Goal: Task Accomplishment & Management: Manage account settings

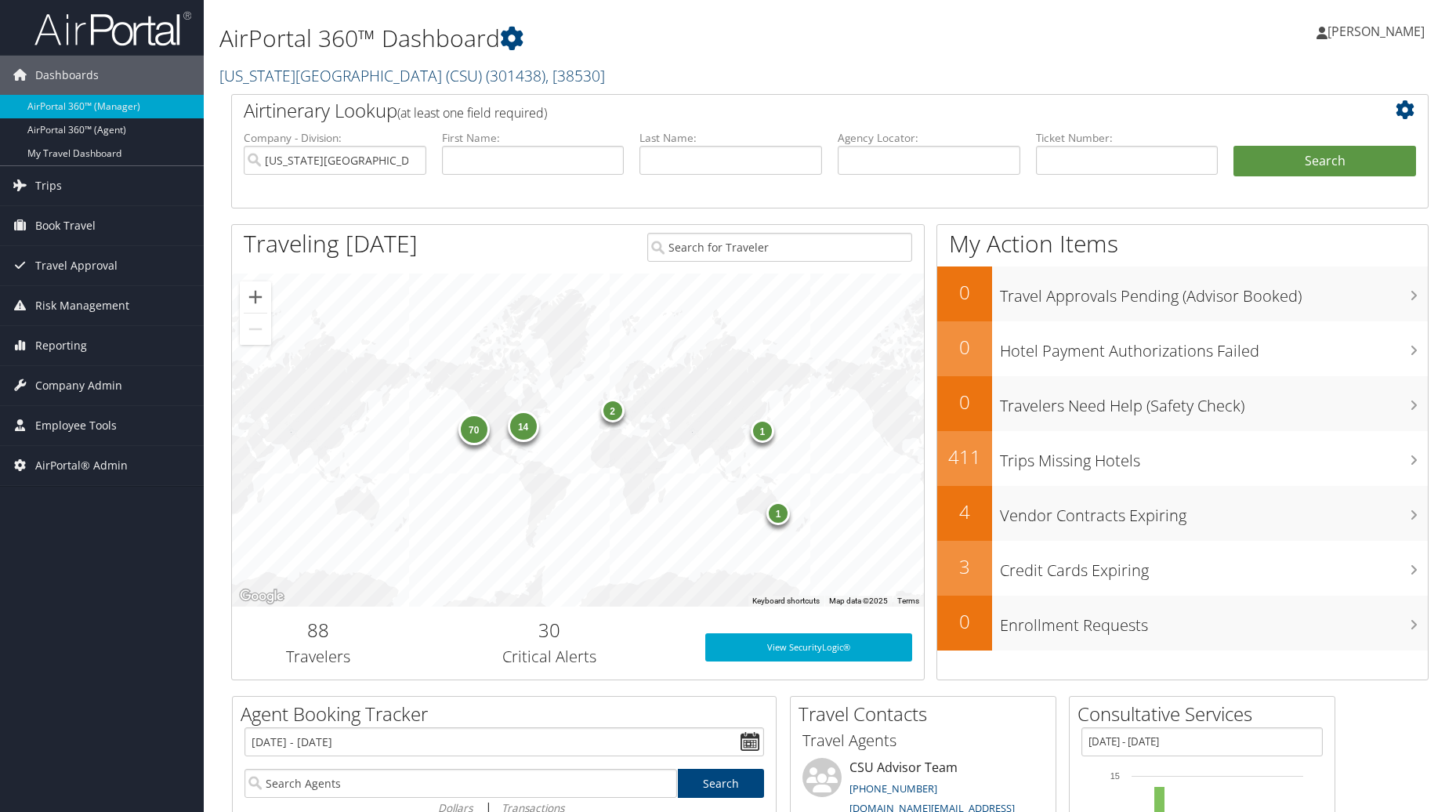
click at [412, 77] on link "California State University (CSU) ( 301438 ) , [ 38530 ]" at bounding box center [412, 75] width 386 height 21
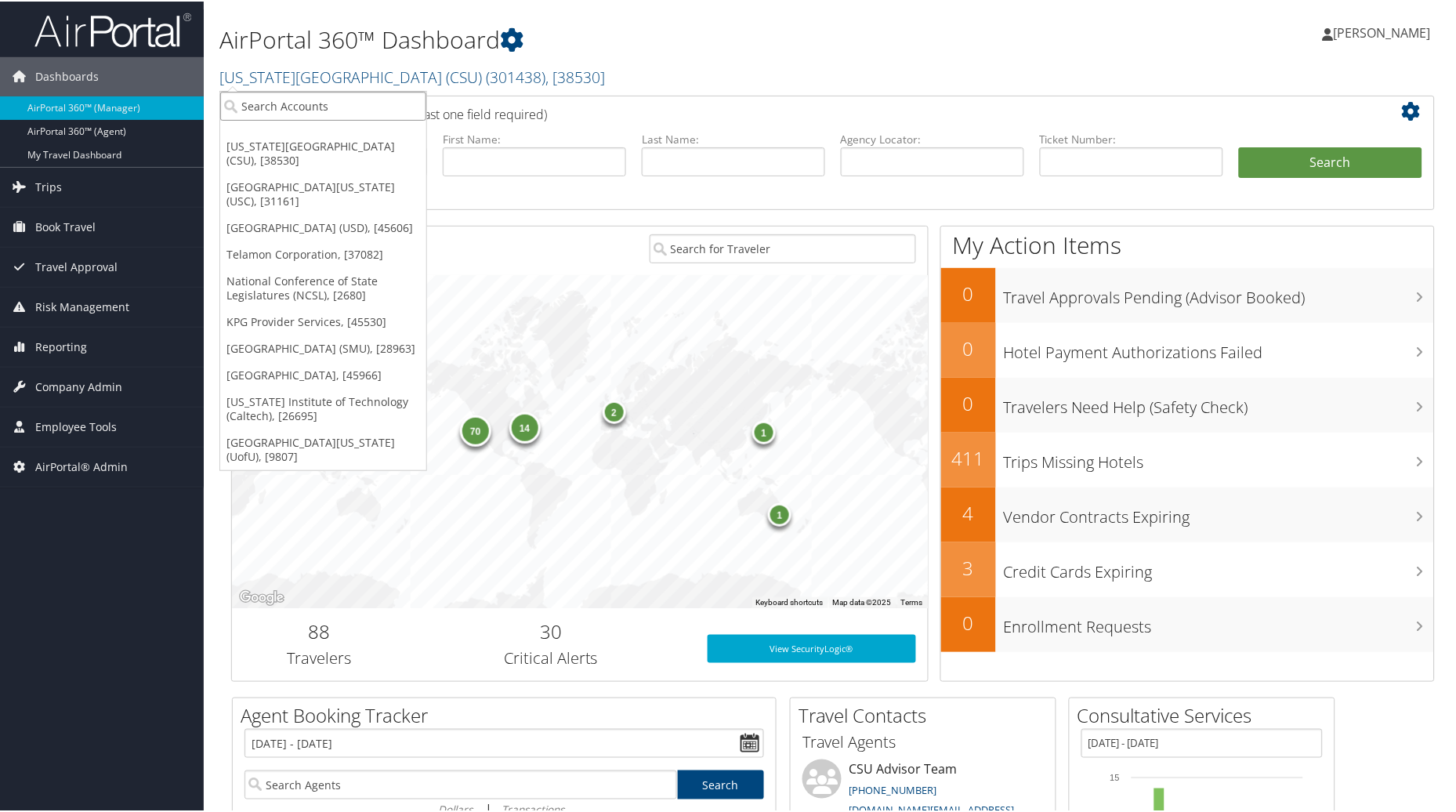
click at [342, 97] on input "search" at bounding box center [324, 105] width 206 height 29
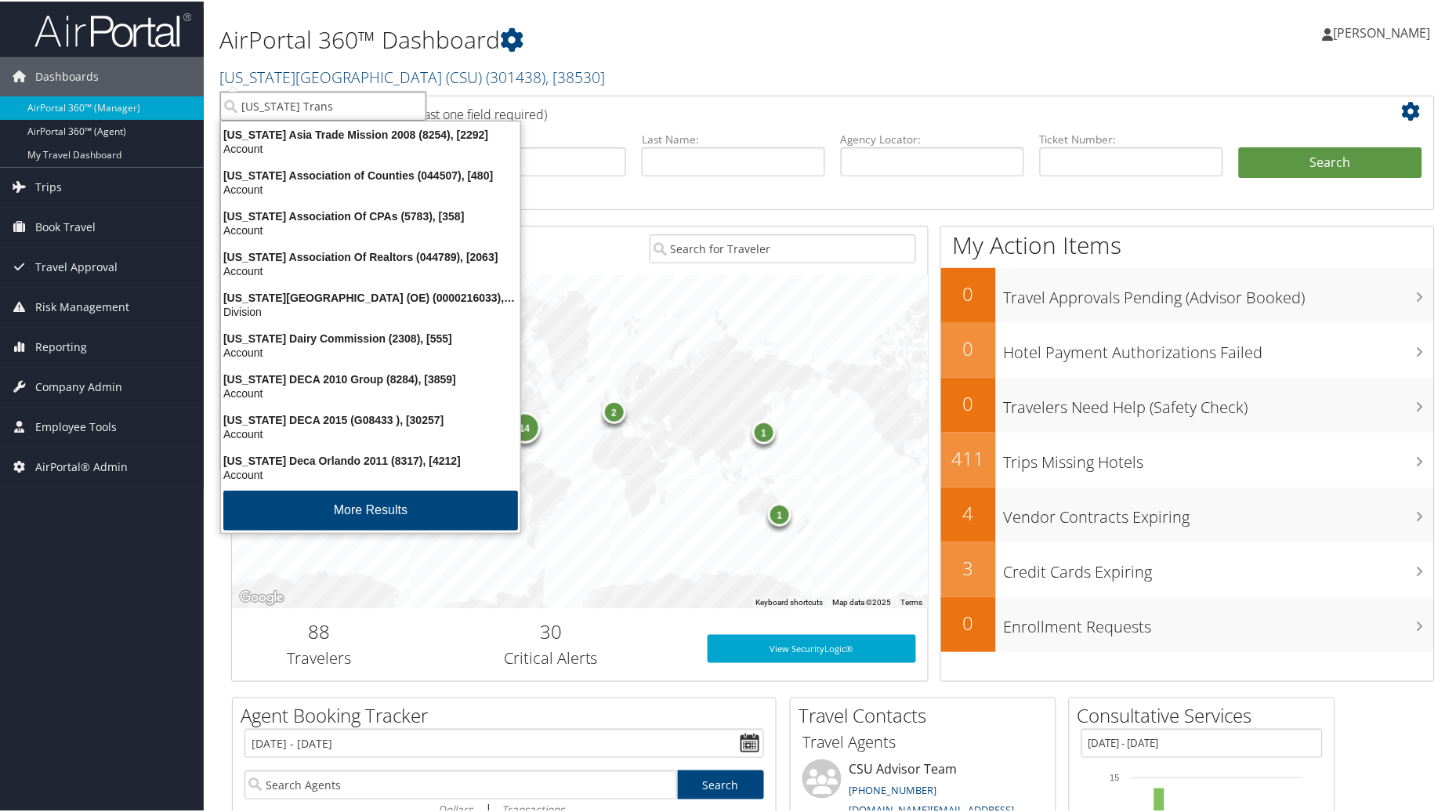
type input "Utah Transi"
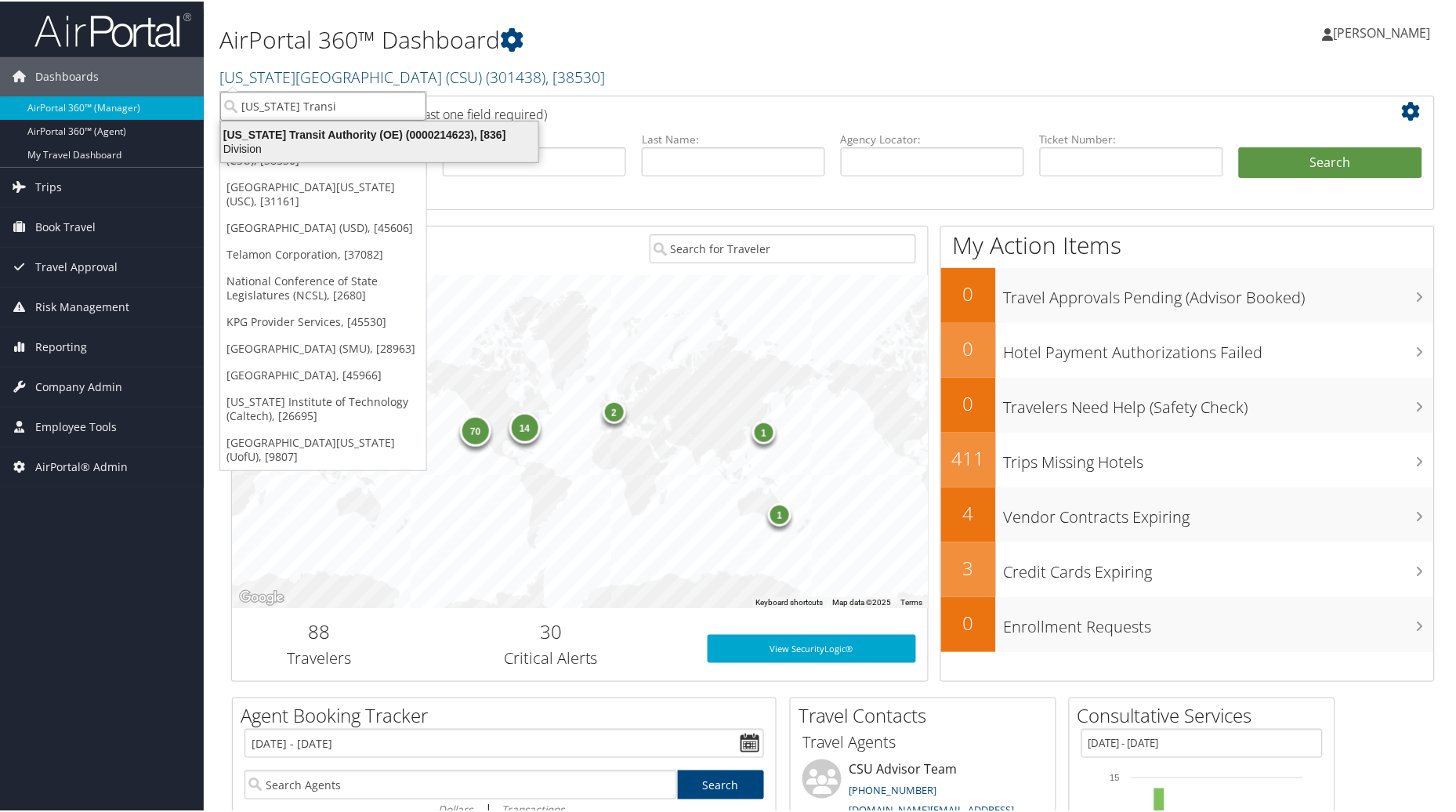
click at [361, 148] on div "Division" at bounding box center [379, 147] width 336 height 14
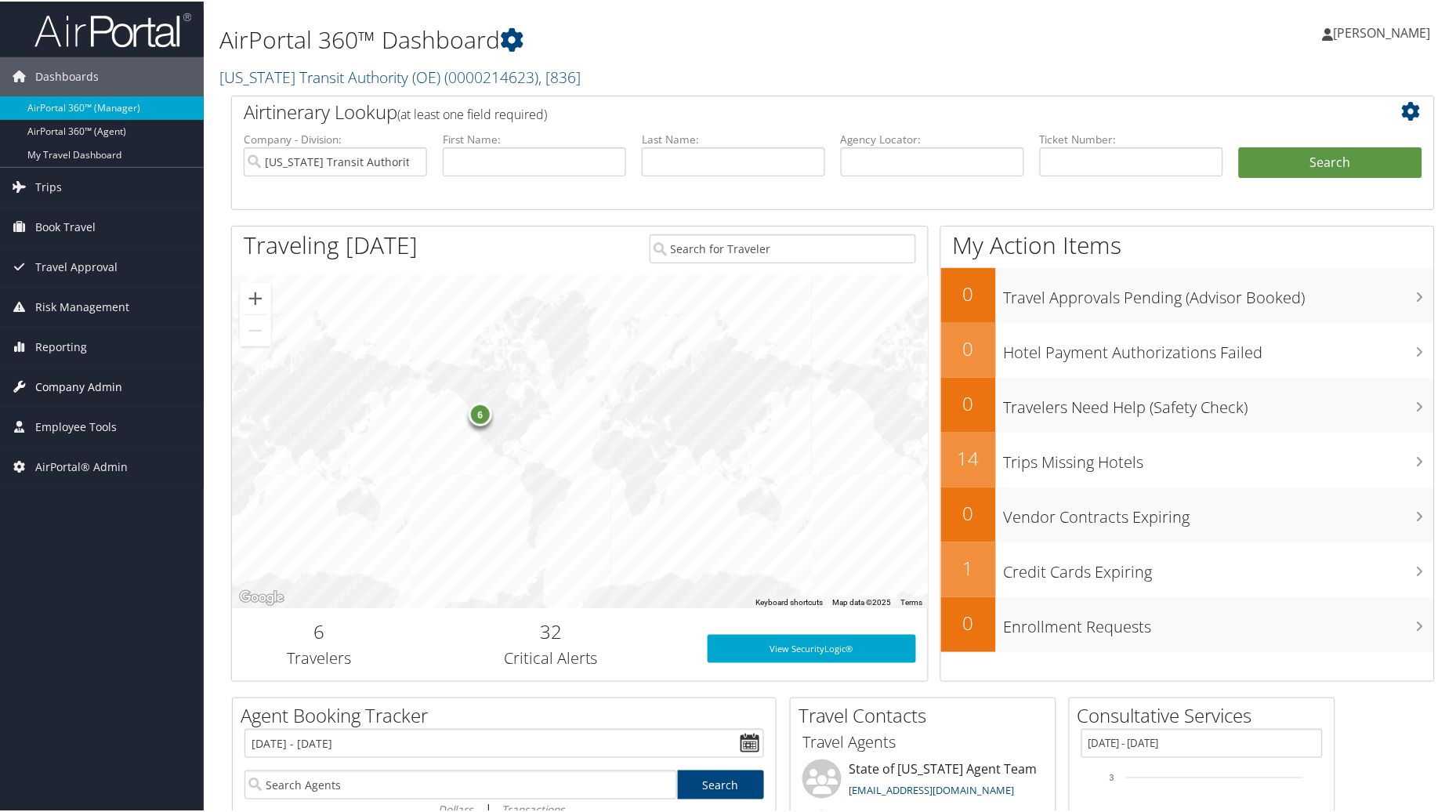
click at [90, 388] on span "Company Admin" at bounding box center [78, 385] width 87 height 39
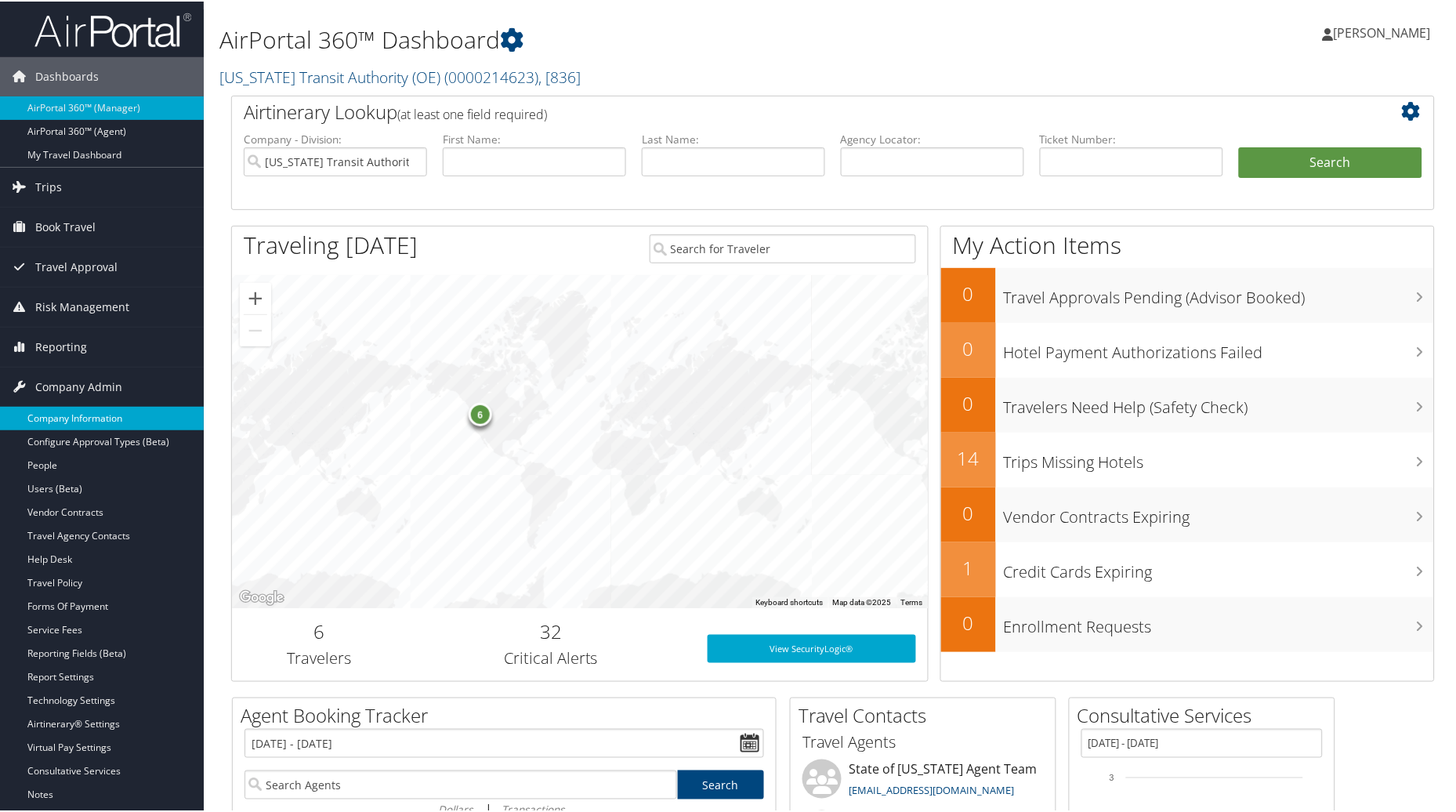
click at [78, 418] on link "Company Information" at bounding box center [102, 416] width 204 height 24
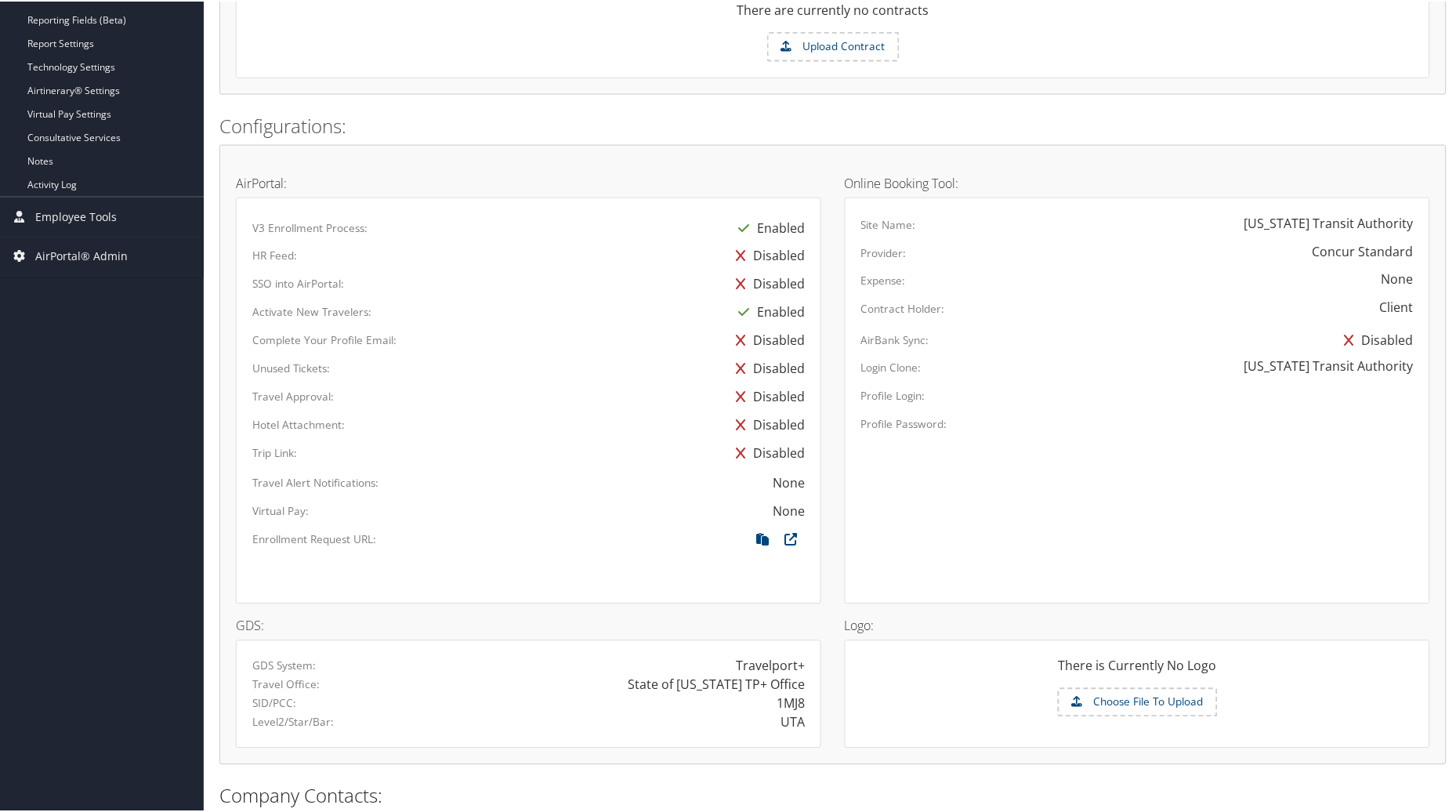
scroll to position [505, 0]
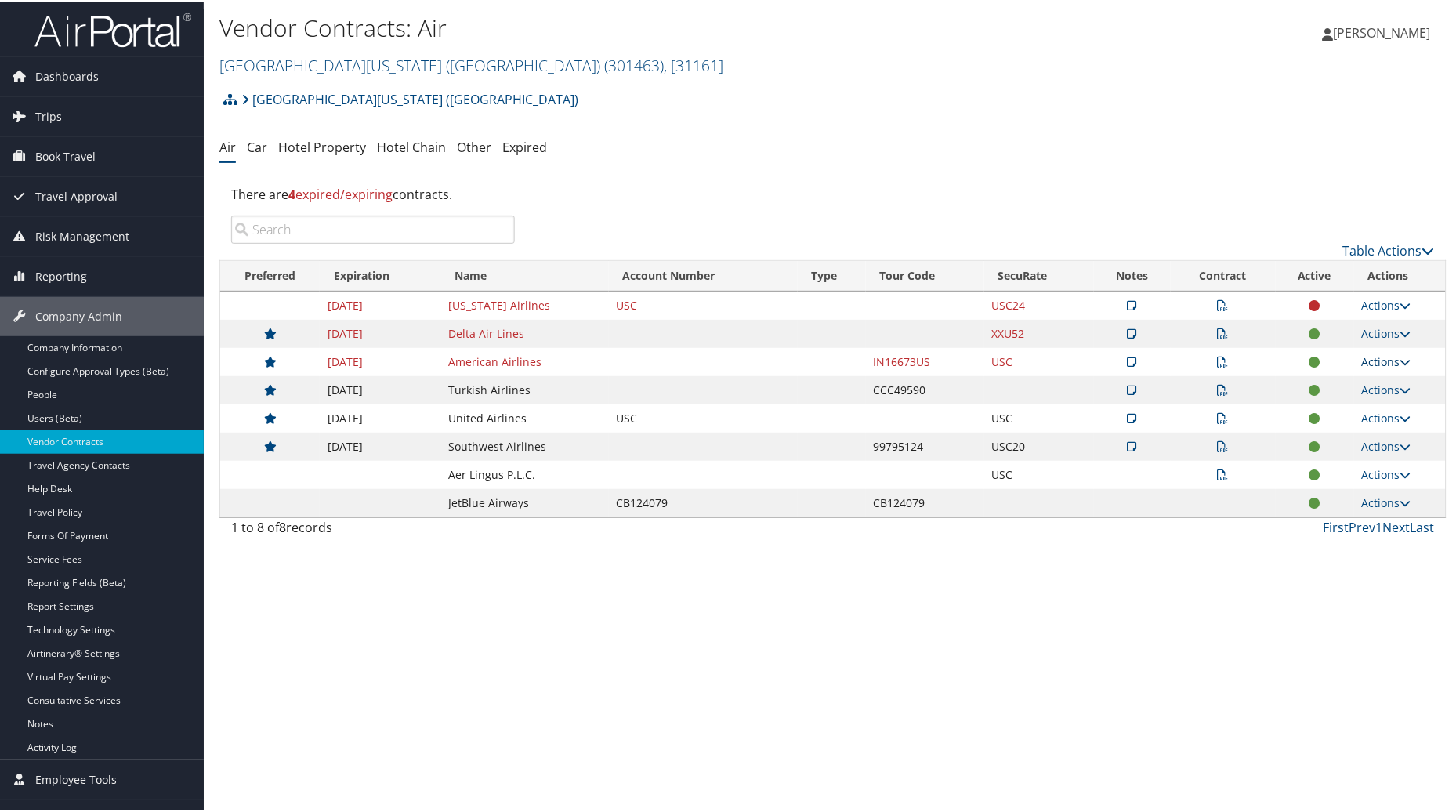
click at [1373, 362] on link "Actions" at bounding box center [1387, 360] width 49 height 15
click at [1341, 439] on link "Edit Contract" at bounding box center [1350, 436] width 104 height 26
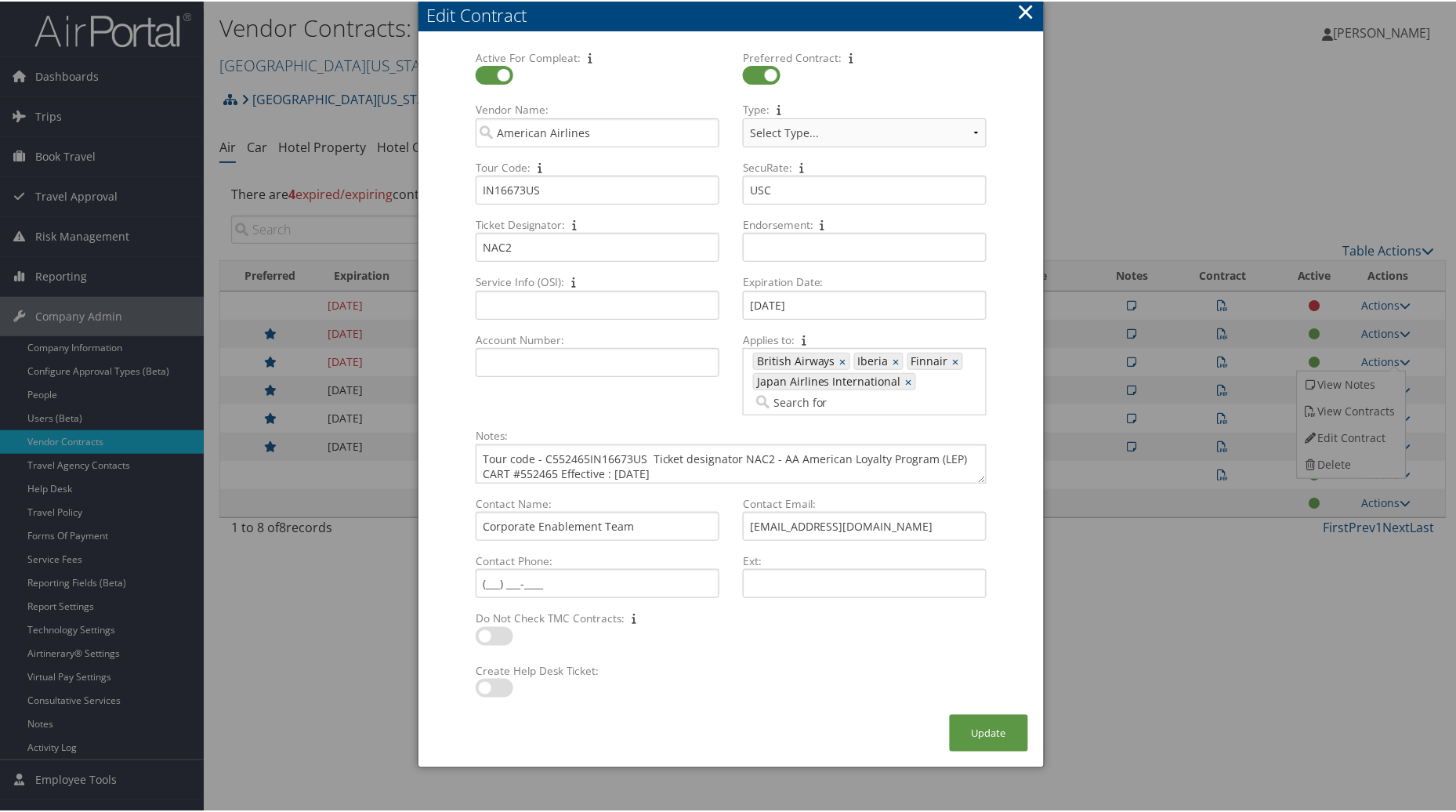
select select "[object Object]"
click at [793, 192] on input "USC" at bounding box center [864, 189] width 243 height 29
type input "USC25"
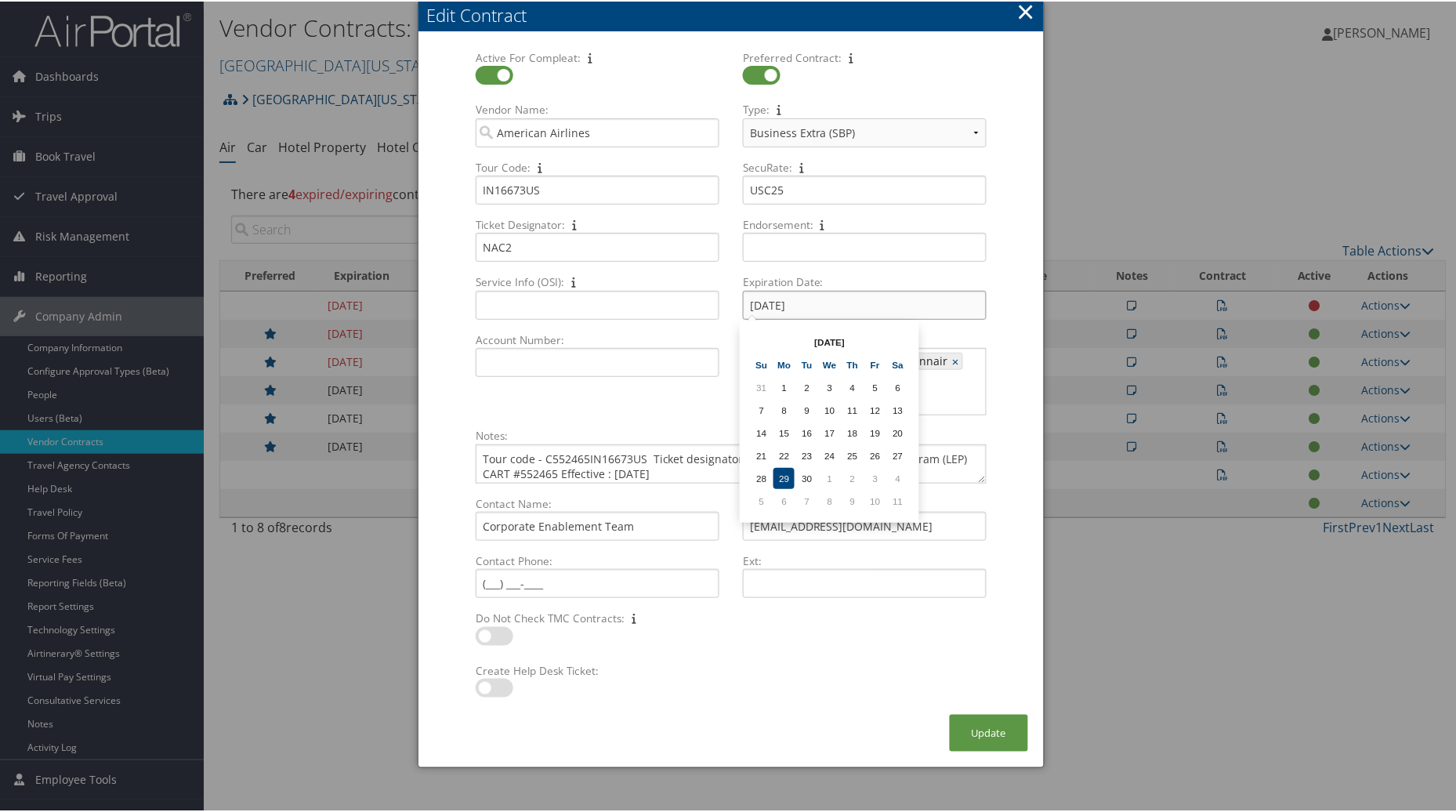
click at [810, 303] on input "09/29/2025" at bounding box center [864, 303] width 243 height 29
click at [828, 468] on td "30" at bounding box center [829, 476] width 21 height 21
type input "09/30/2026"
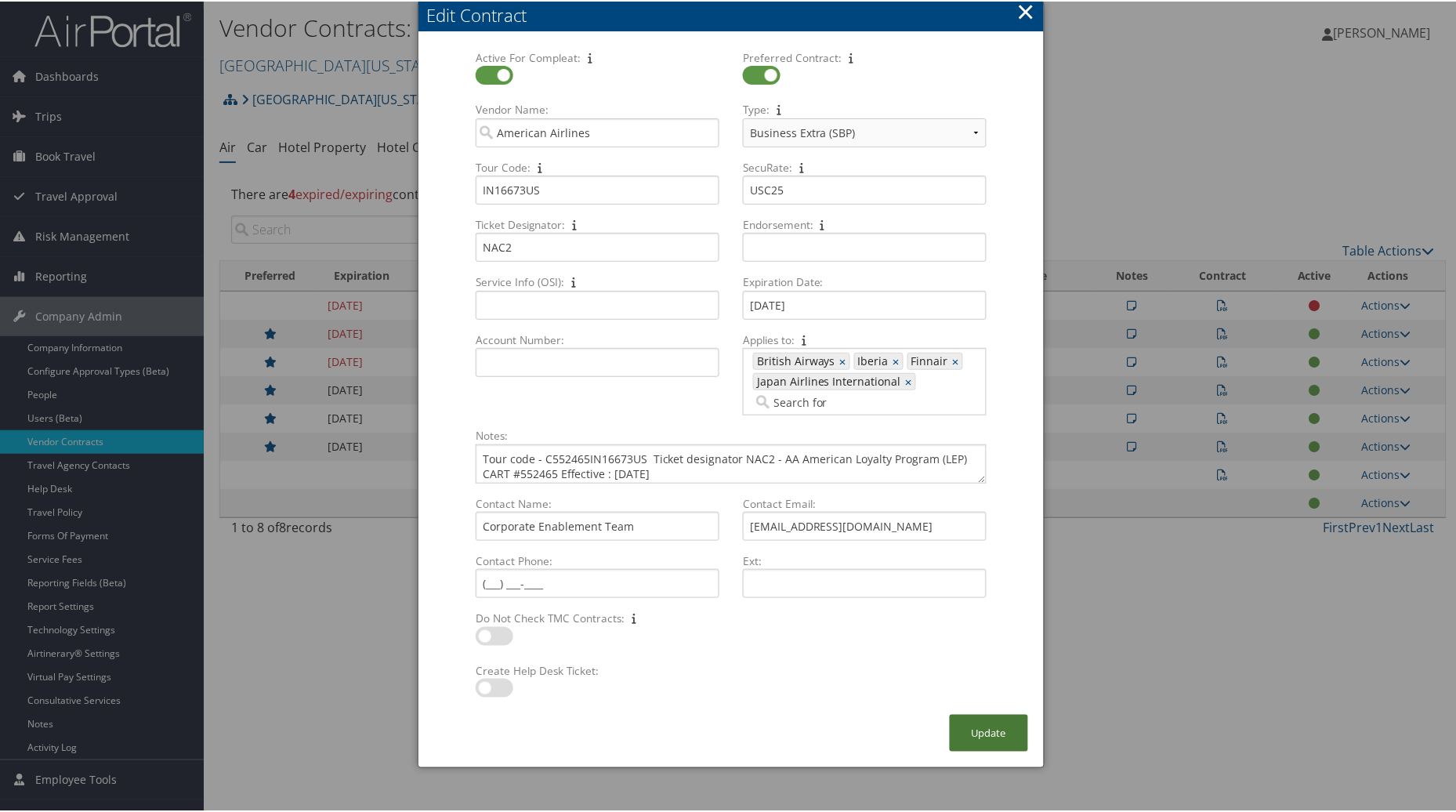
click at [975, 735] on button "Update" at bounding box center [989, 731] width 78 height 36
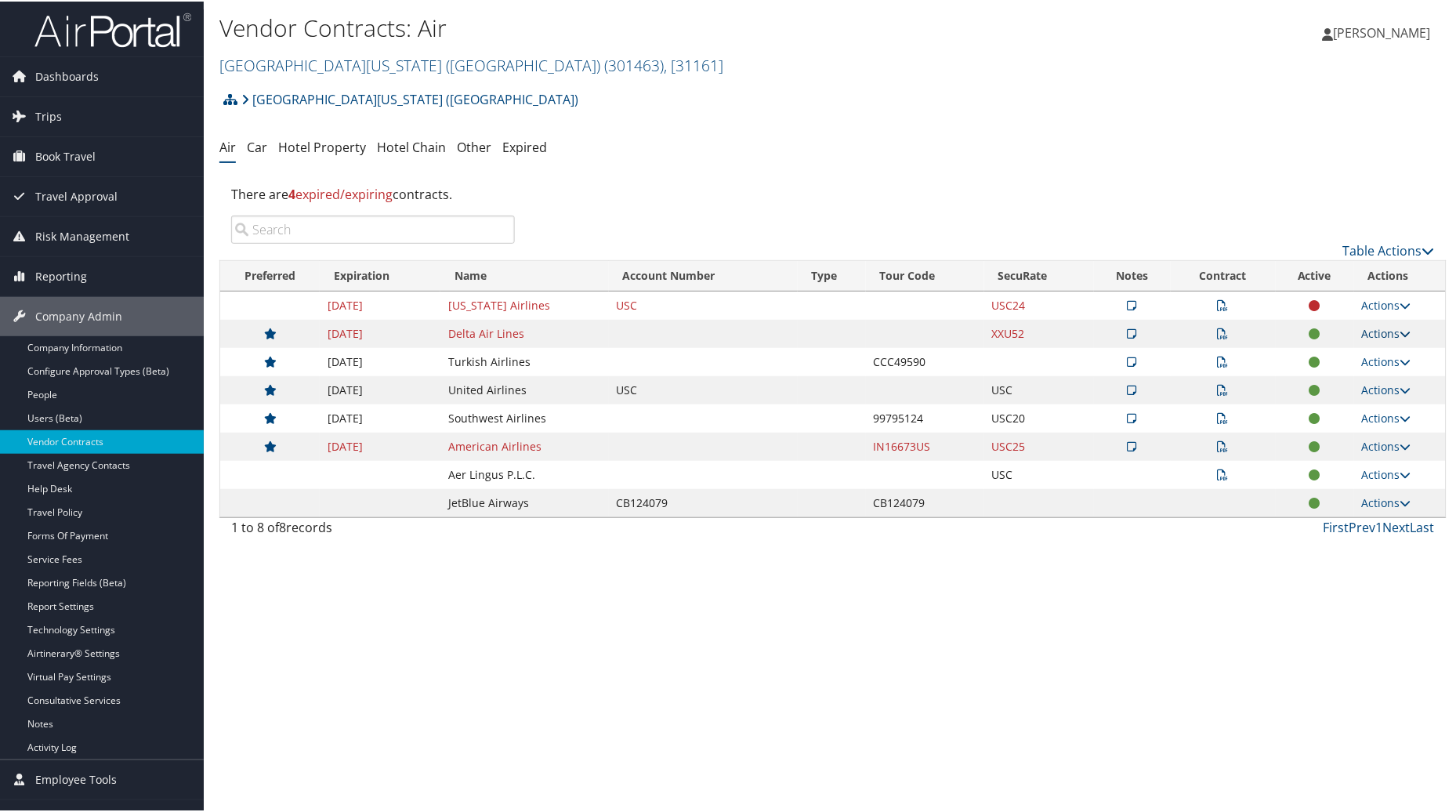
click at [1372, 333] on link "Actions" at bounding box center [1387, 332] width 49 height 15
click at [1337, 407] on link "Edit Contract" at bounding box center [1350, 407] width 104 height 26
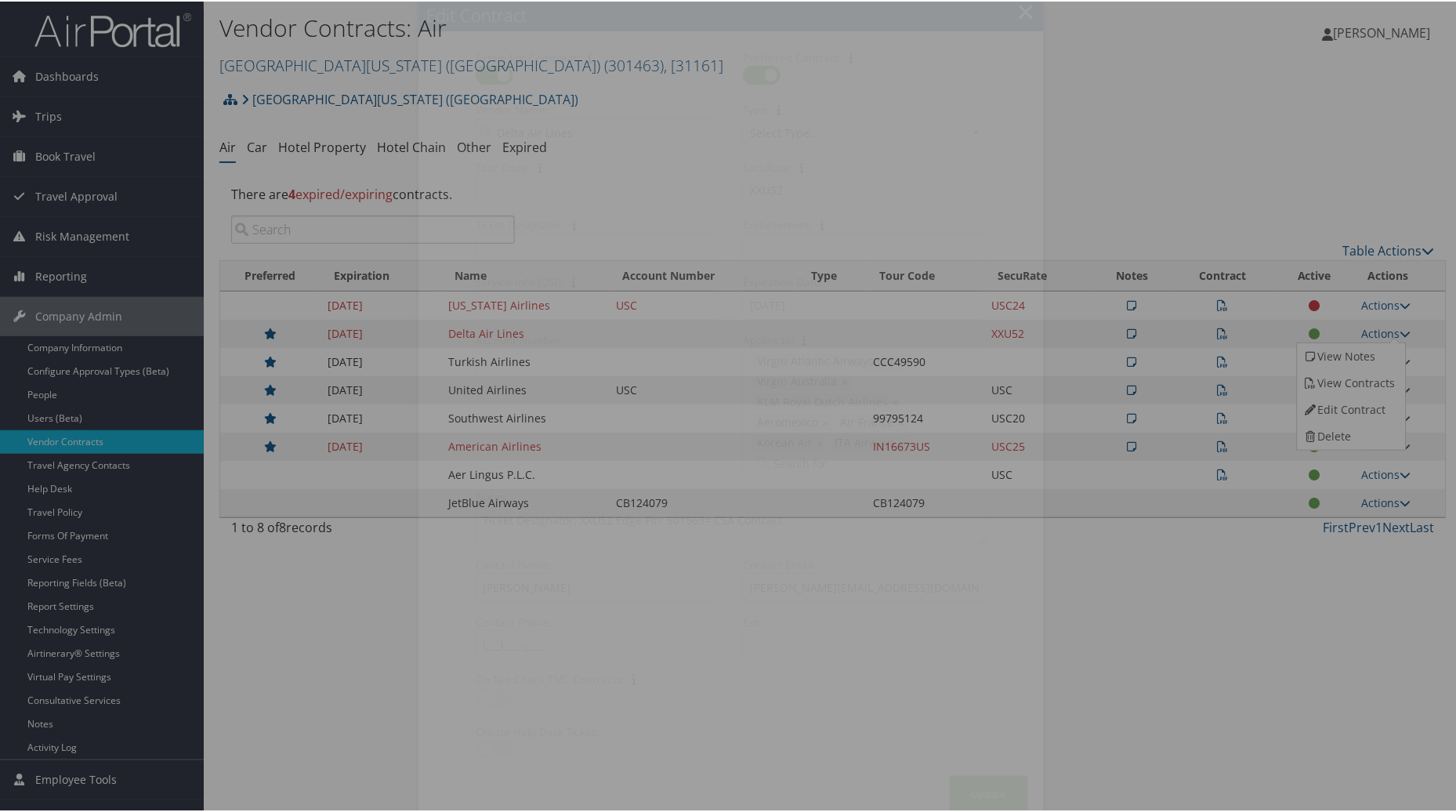
select select "[object Object]"
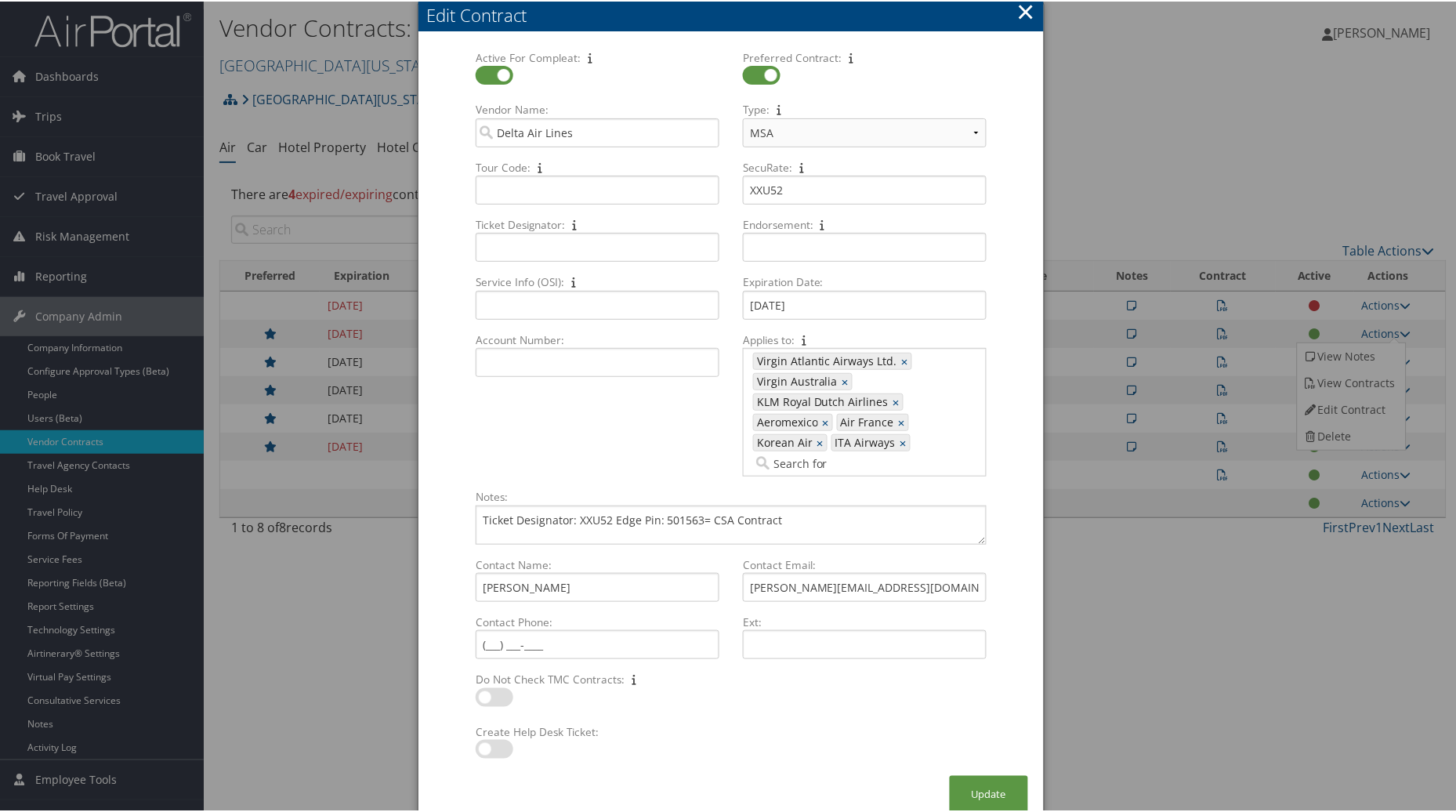
click at [1040, 9] on div "Edit Contract" at bounding box center [735, 14] width 617 height 25
click at [1032, 13] on div "Edit Contract" at bounding box center [735, 14] width 617 height 25
click at [1017, 9] on button "×" at bounding box center [1027, 10] width 18 height 31
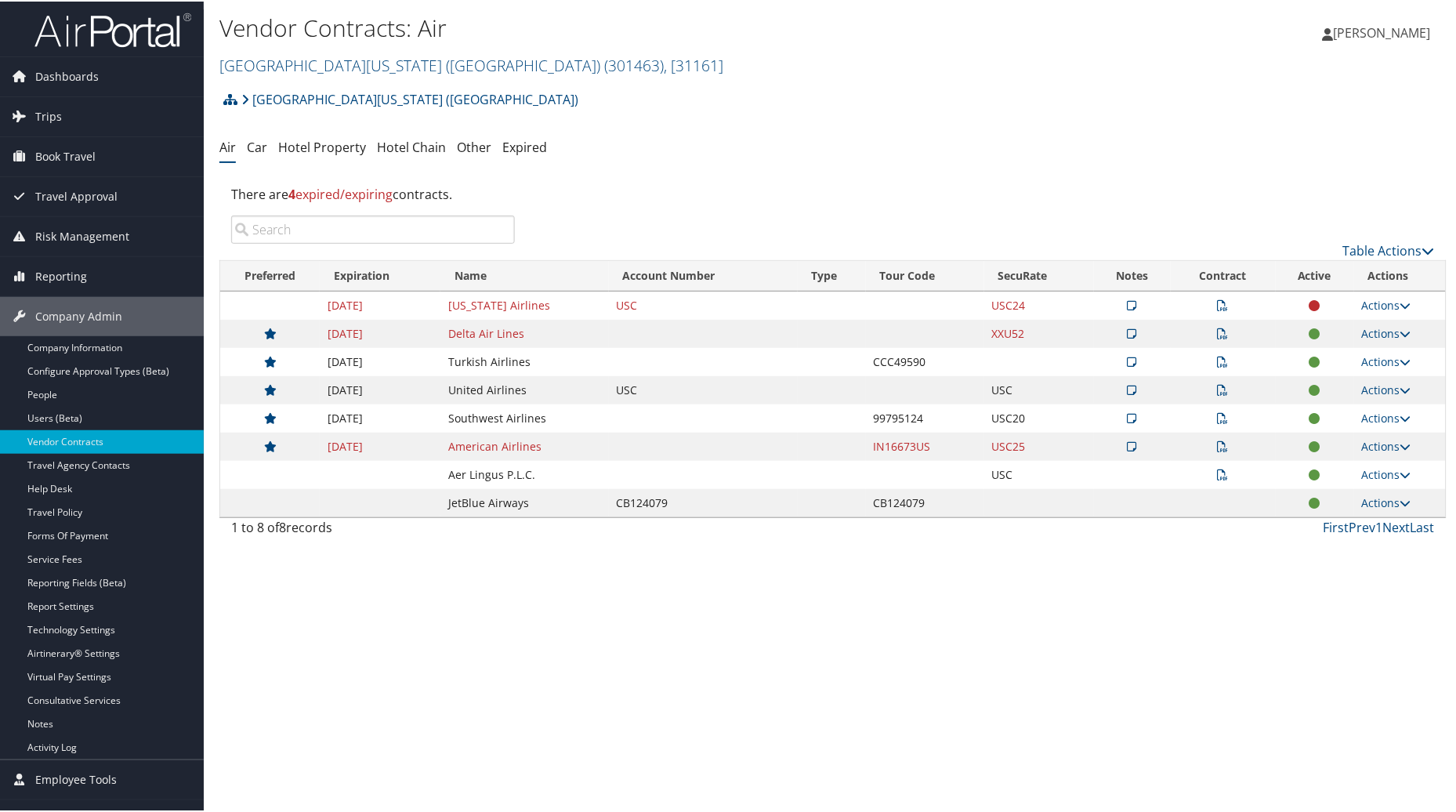
click at [527, 34] on h1 "Vendor Contracts: Air" at bounding box center [628, 26] width 818 height 33
click at [604, 66] on span "( 301463 )" at bounding box center [634, 63] width 59 height 21
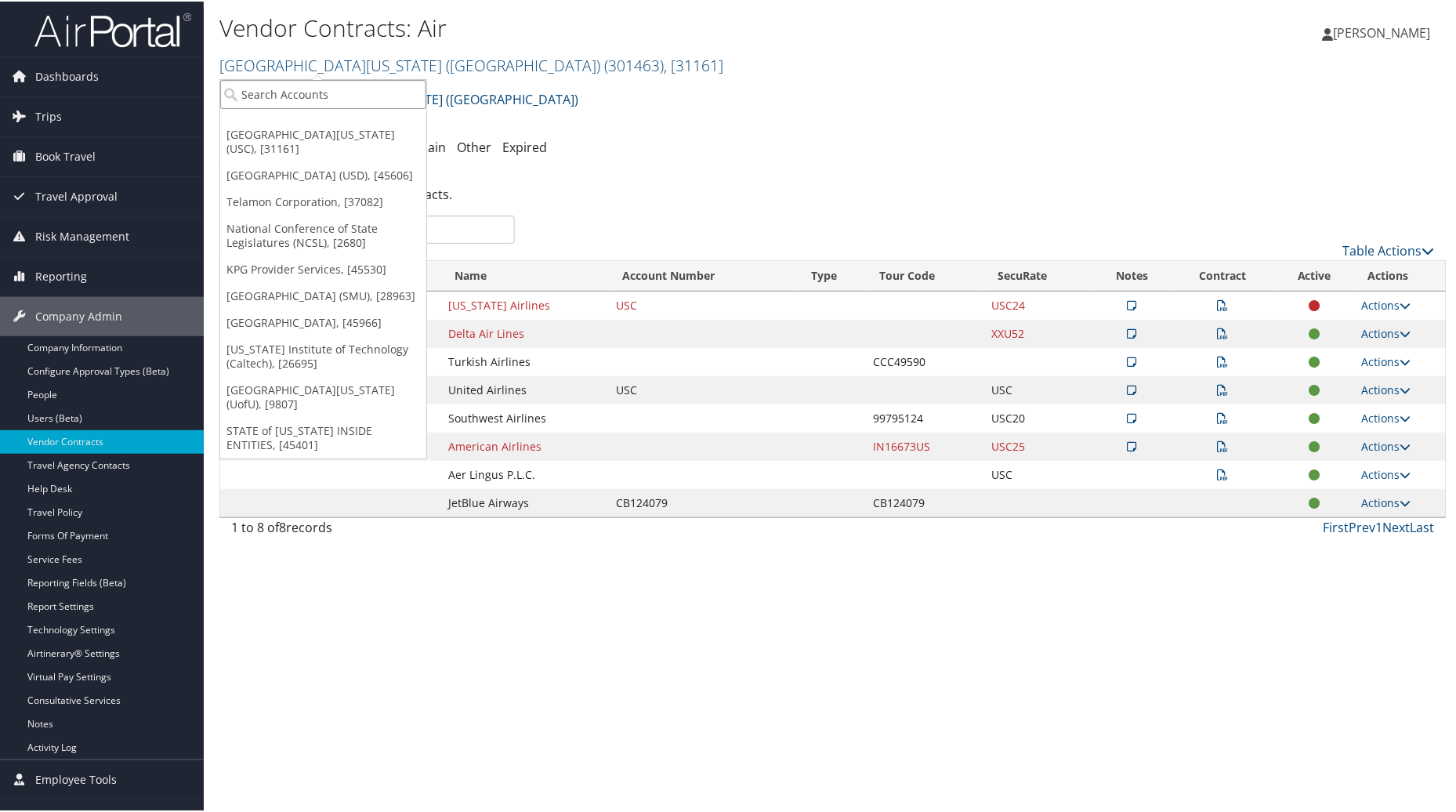
click at [379, 100] on input "search" at bounding box center [324, 93] width 206 height 29
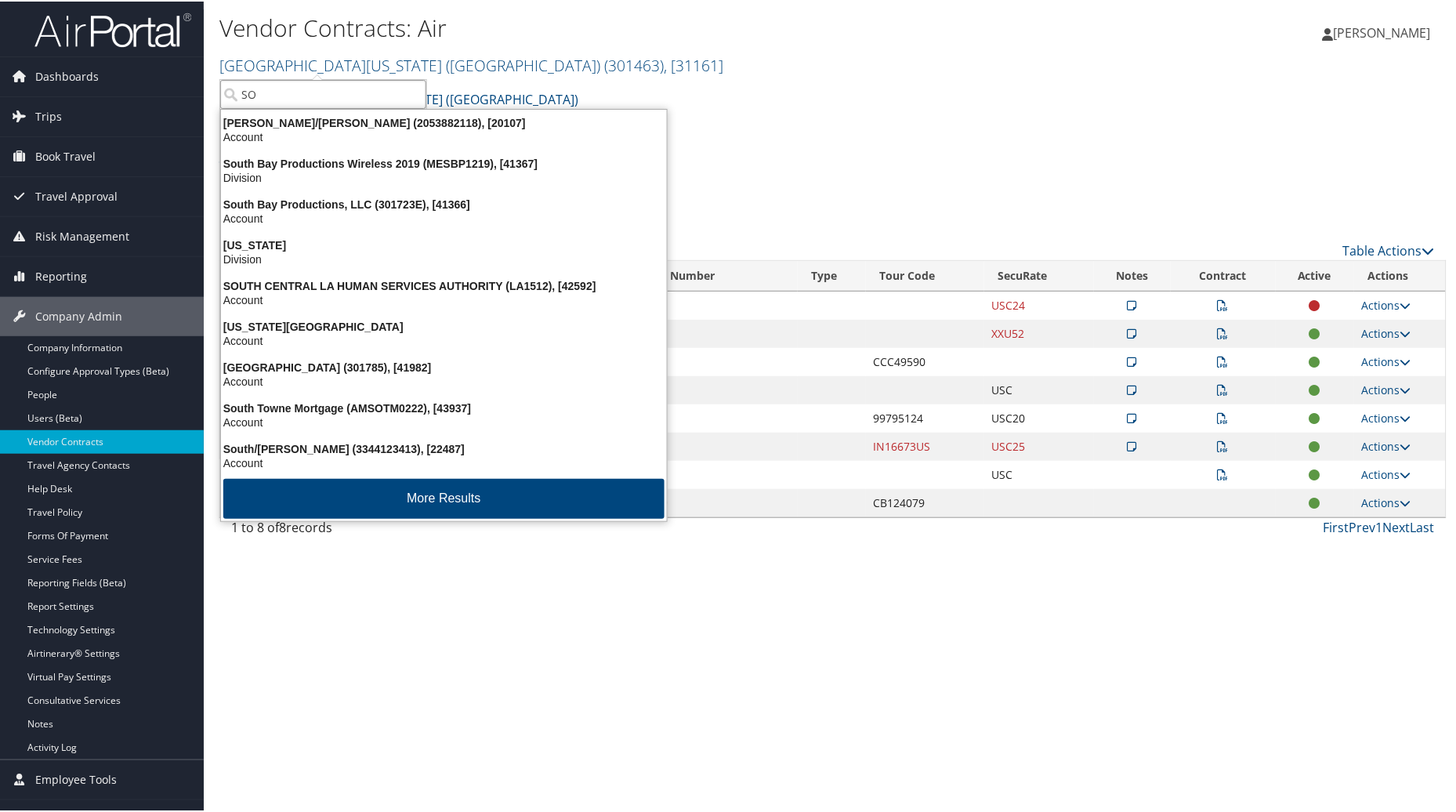
type input "S"
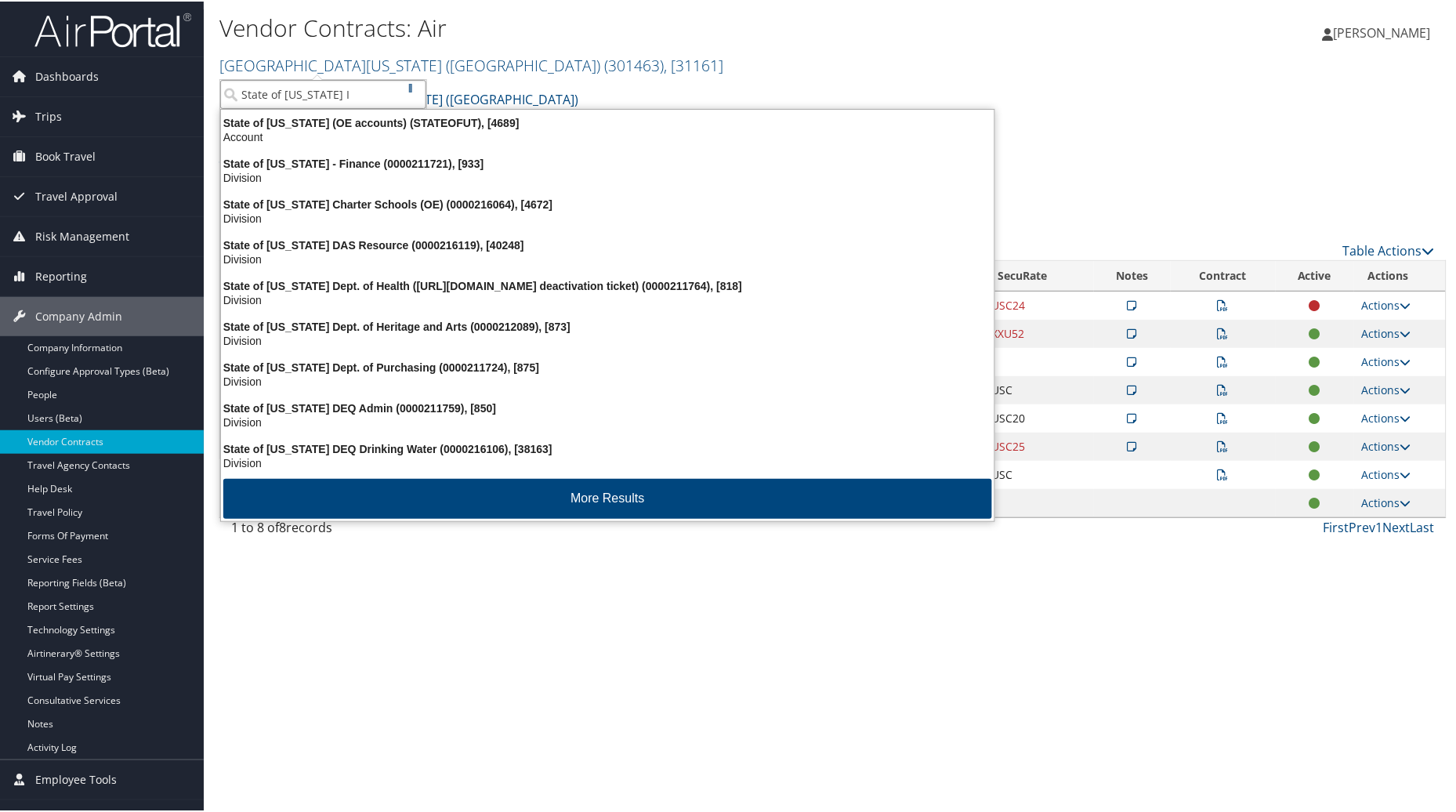
type input "State of Utah In"
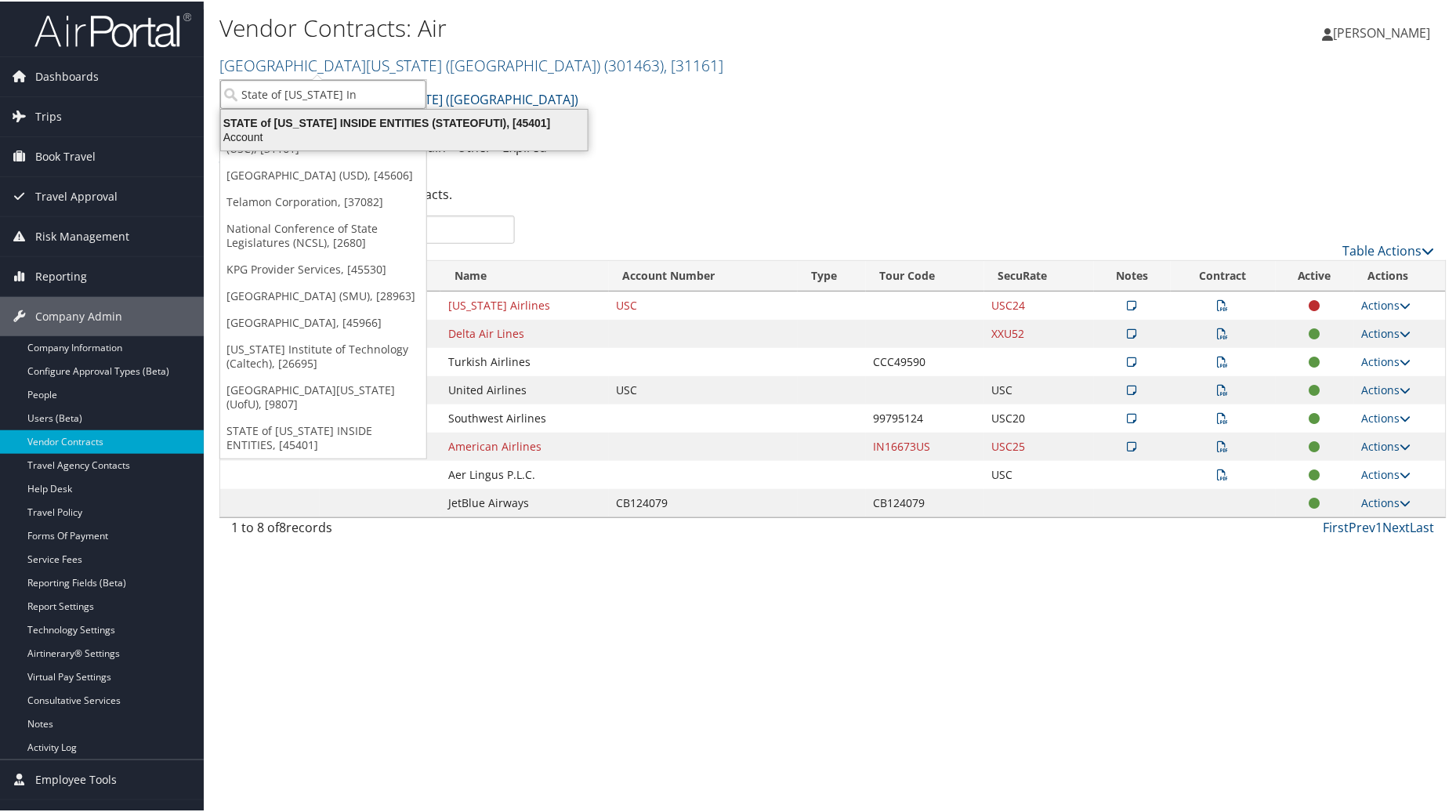
click at [388, 131] on div "Account" at bounding box center [404, 135] width 386 height 14
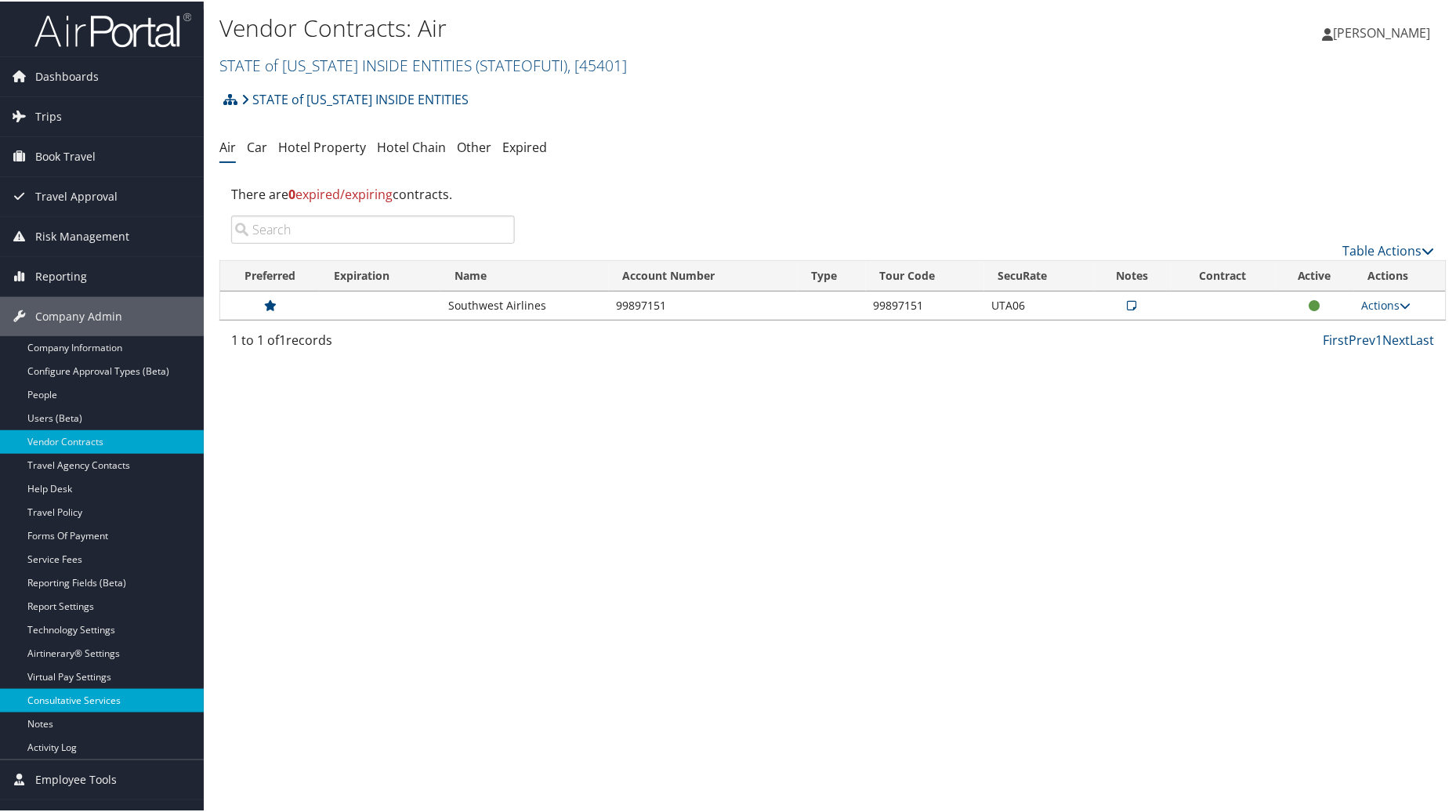
click at [131, 694] on link "Consultative Services" at bounding box center [102, 699] width 204 height 24
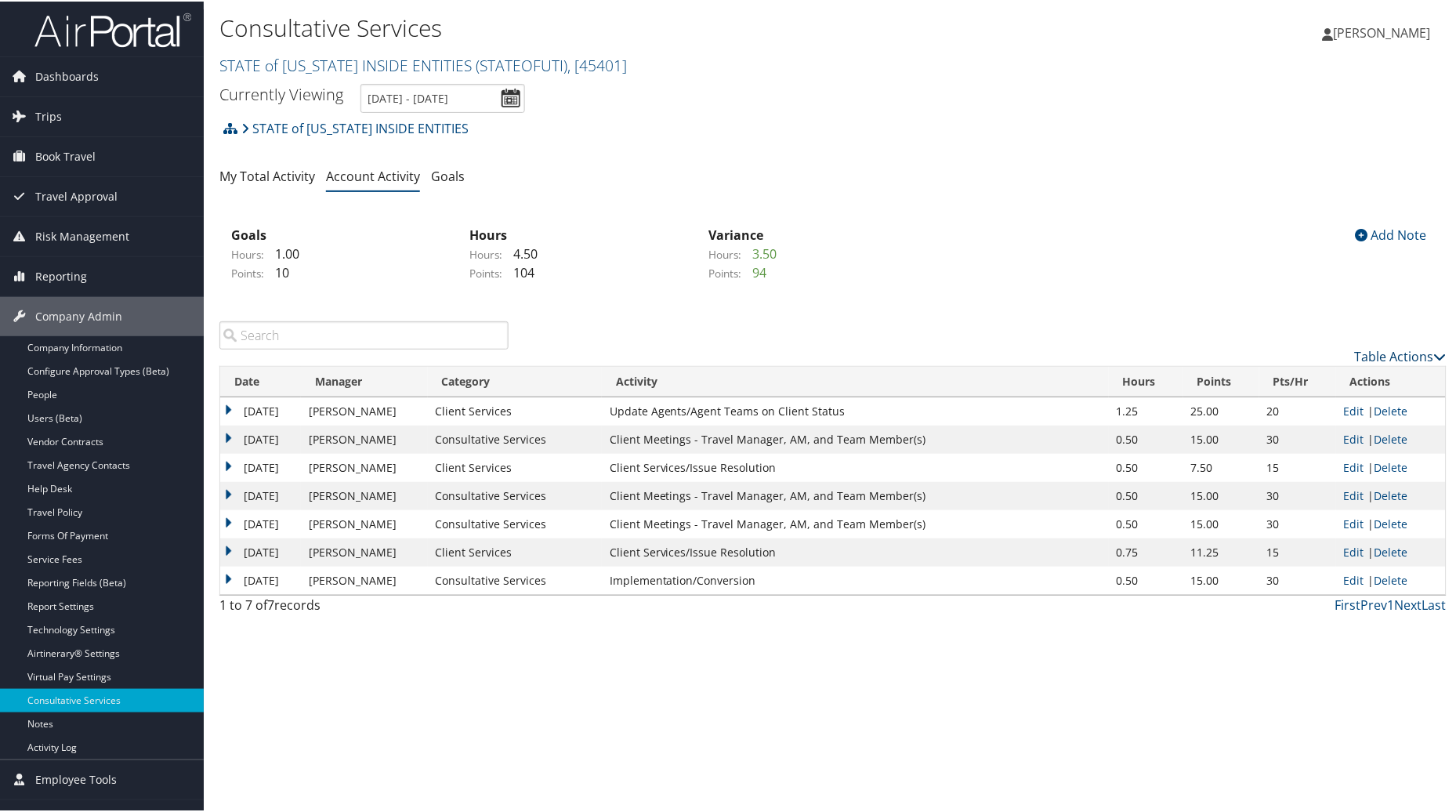
click at [1408, 349] on link "Table Actions" at bounding box center [1400, 355] width 92 height 17
click at [1298, 382] on link "New Record" at bounding box center [1337, 378] width 206 height 26
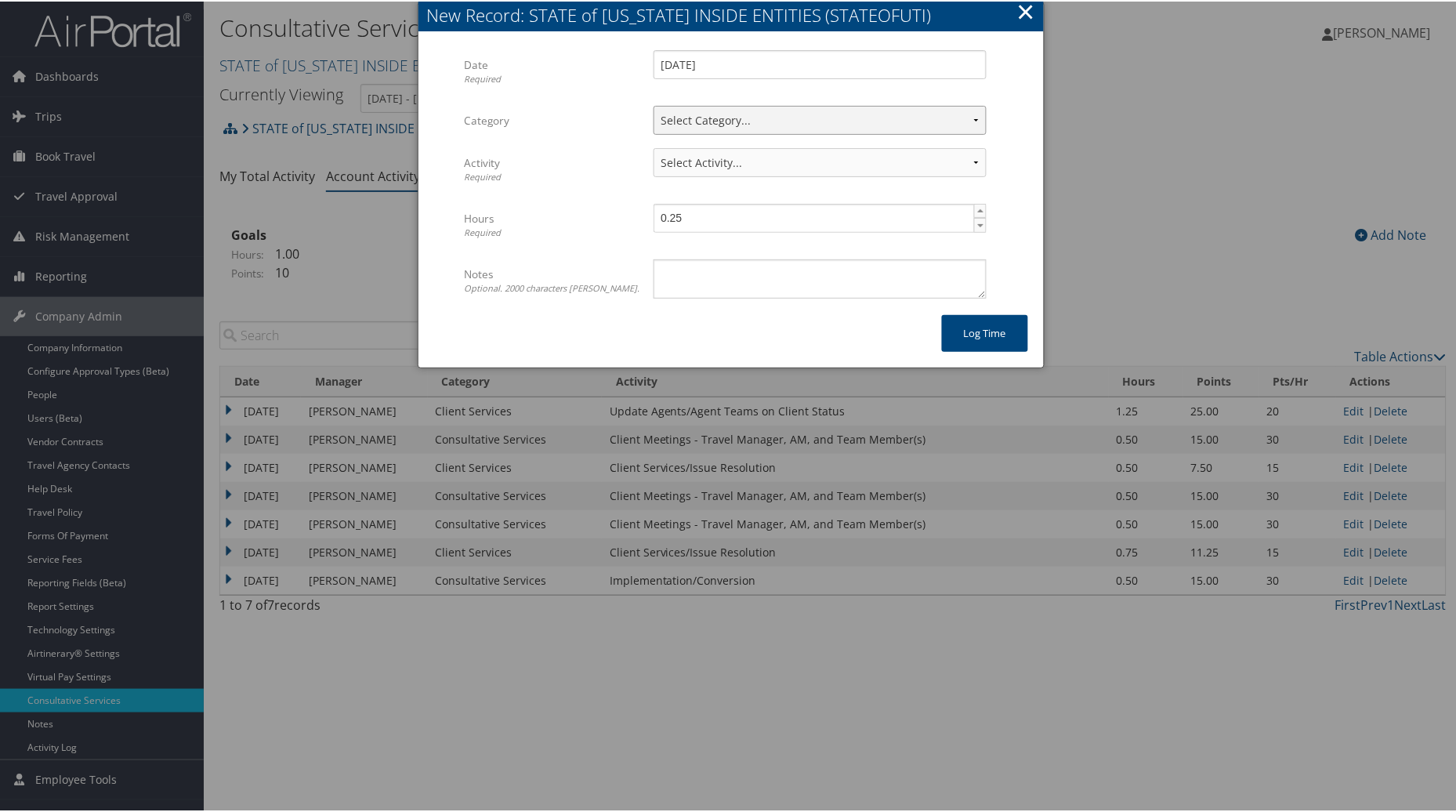
click at [963, 119] on select "Select Category... Client Services Consultative Services" at bounding box center [820, 118] width 333 height 29
select select "2"
click at [654, 104] on select "Select Category... Client Services Consultative Services" at bounding box center [820, 118] width 333 height 29
click at [969, 150] on select "Select Activity... 30 points | AMI/Meetings/Groups 60 points | Client additiona…" at bounding box center [820, 161] width 333 height 29
select select "244-1"
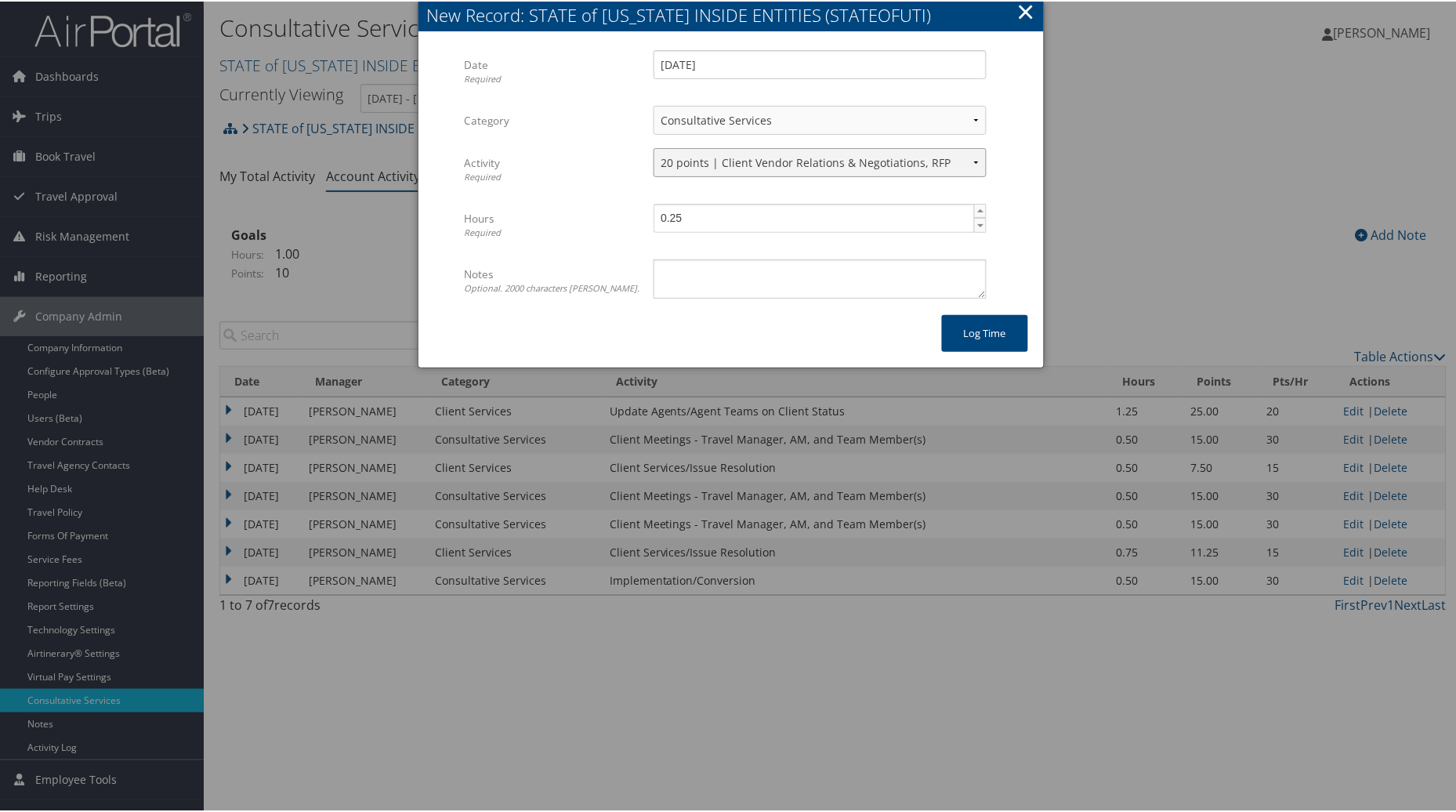
click at [654, 147] on select "Select Activity... 30 points | AMI/Meetings/Groups 60 points | Client additiona…" at bounding box center [820, 161] width 333 height 29
click at [977, 210] on span "▲" at bounding box center [981, 210] width 13 height 13
type input "1"
click at [977, 210] on span "▲" at bounding box center [981, 210] width 13 height 13
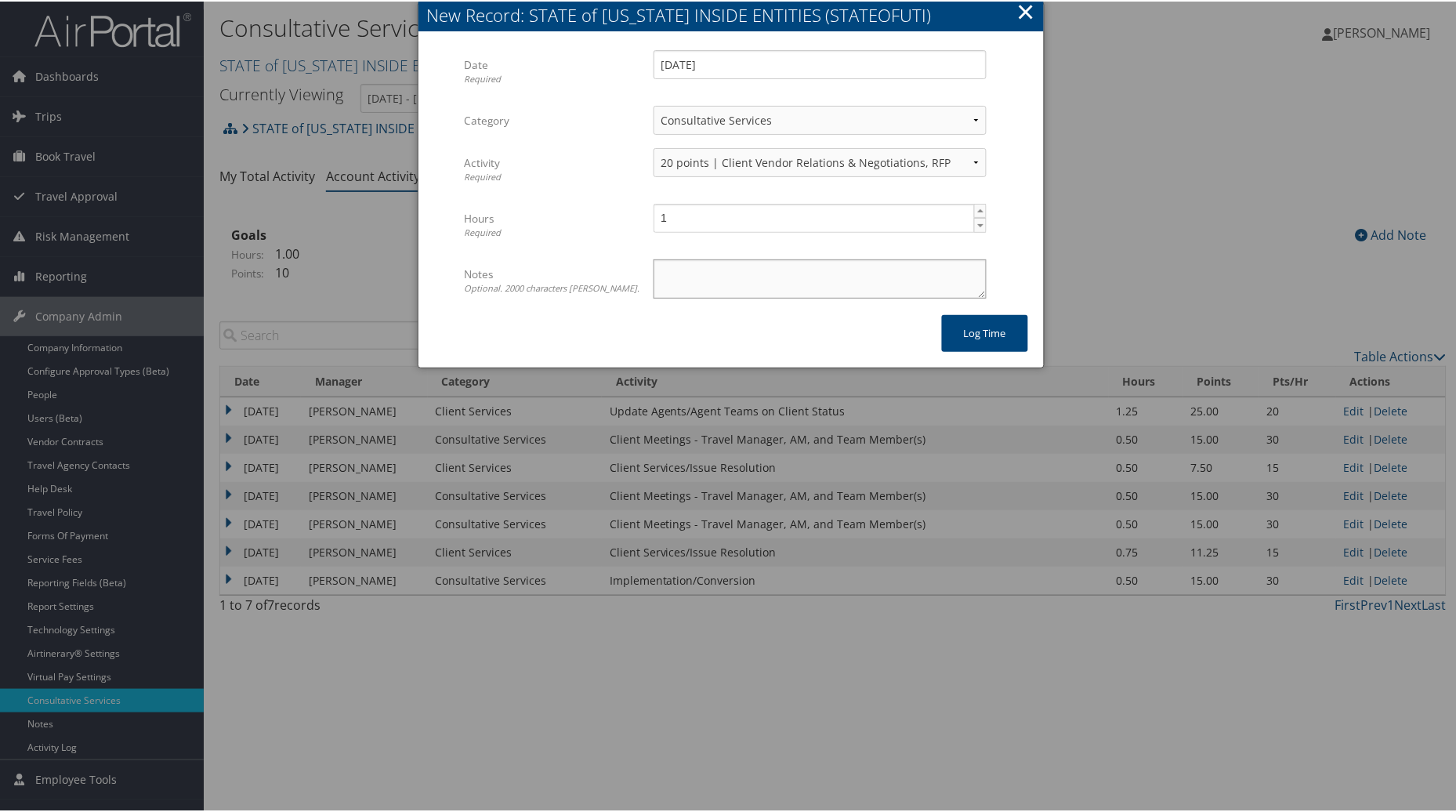
click at [803, 270] on textarea "Notes Optional. 2000 characters max." at bounding box center [820, 277] width 333 height 39
type textarea "SOU - Vendor Call and process and procedures w/Dylan"
click at [996, 326] on button "Log time" at bounding box center [985, 332] width 87 height 36
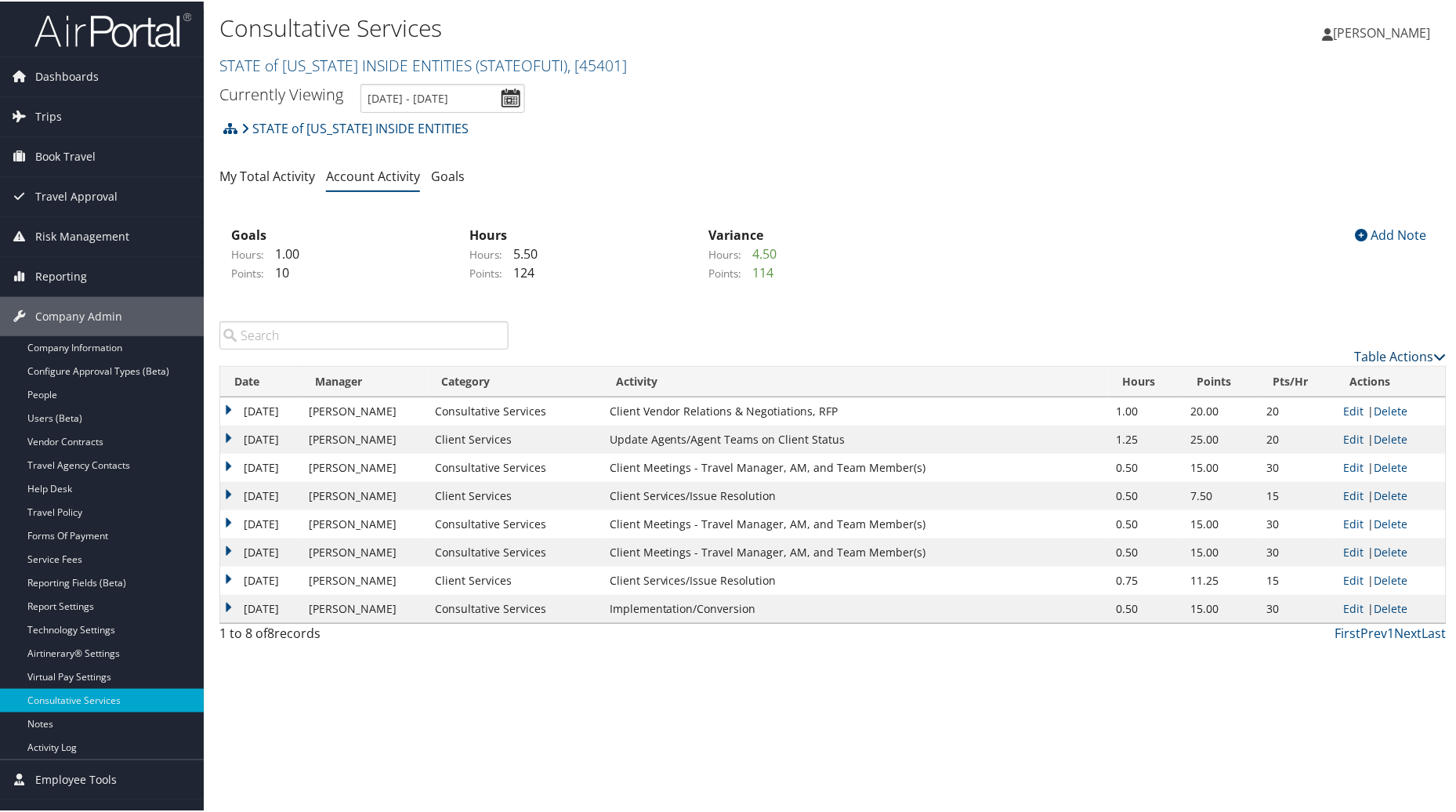
click at [1358, 353] on link "Table Actions" at bounding box center [1400, 355] width 92 height 17
click at [1256, 375] on link "New Record" at bounding box center [1337, 378] width 206 height 26
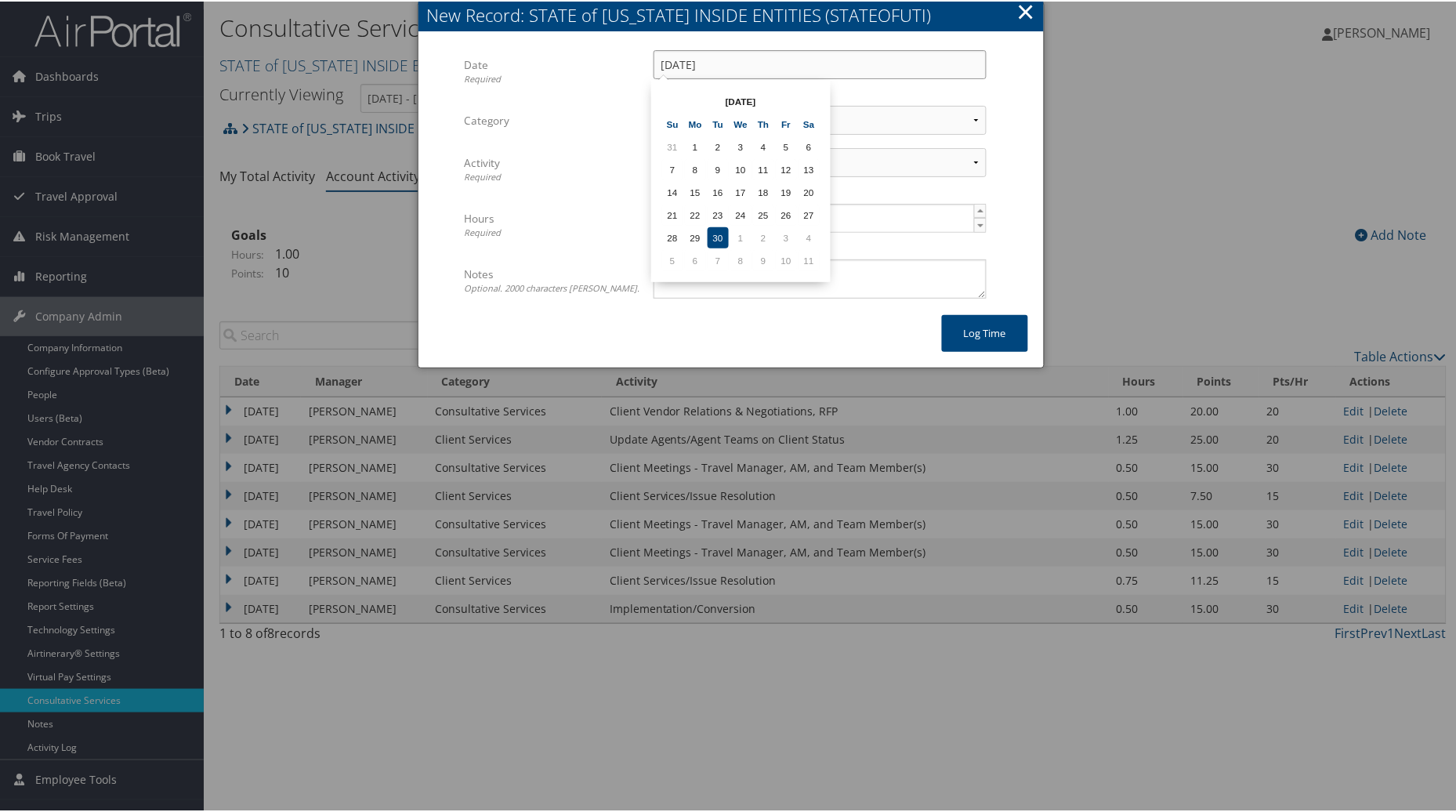
click at [809, 64] on input "[DATE]" at bounding box center [820, 63] width 333 height 29
drag, startPoint x: 690, startPoint y: 228, endPoint x: 690, endPoint y: 220, distance: 8.0
click at [690, 227] on td "29" at bounding box center [695, 236] width 21 height 21
type input "09/29/2025"
click at [968, 115] on select "Select Category... Client Services Consultative Services" at bounding box center [820, 118] width 333 height 29
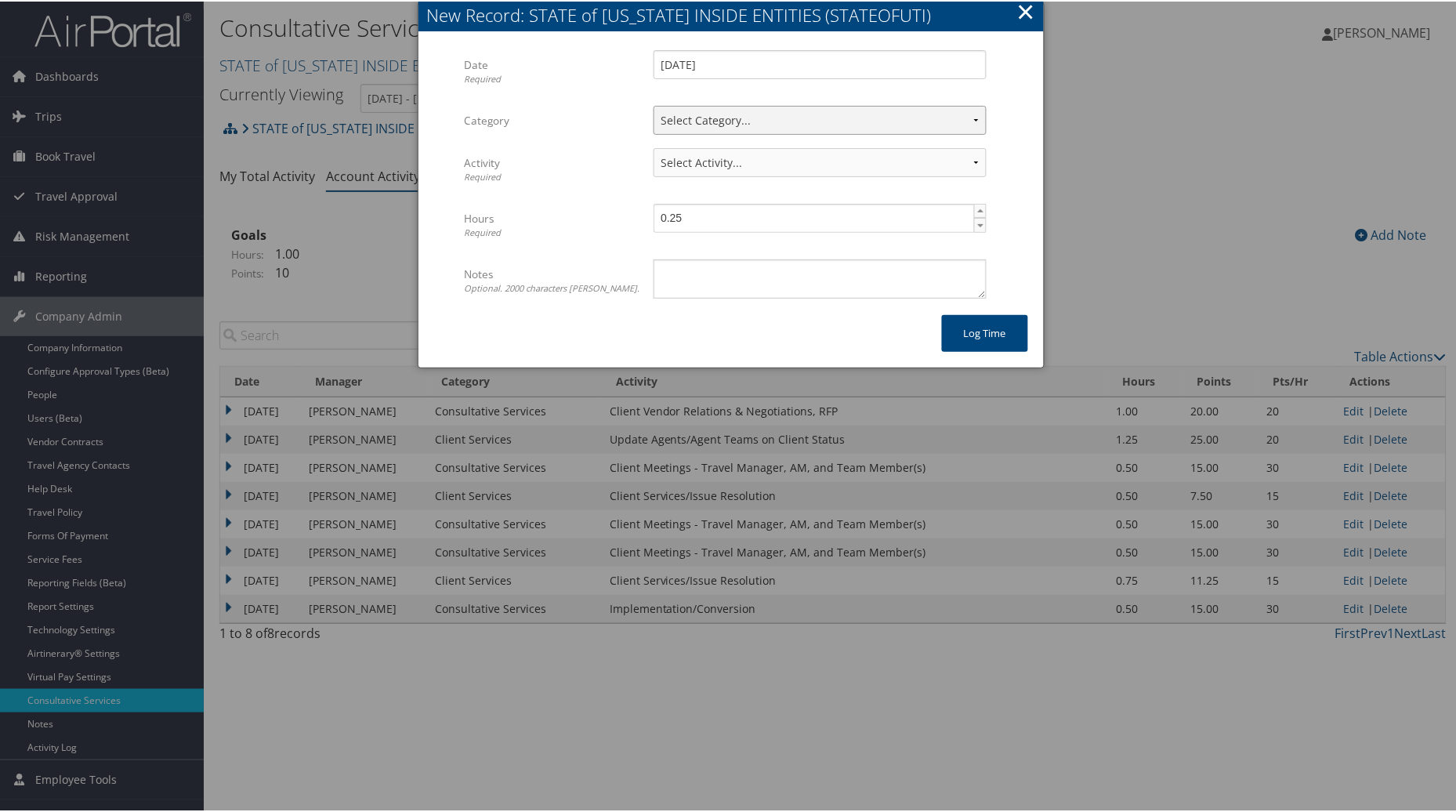
select select "1"
click at [654, 104] on select "Select Category... Client Services Consultative Services" at bounding box center [820, 118] width 333 height 29
click at [952, 158] on select "Select Activity... 10 points | Account Prep, Updates, Internal Meetings, & Othe…" at bounding box center [820, 161] width 333 height 29
select select "228-1"
click at [654, 147] on select "Select Activity... 10 points | Account Prep, Updates, Internal Meetings, & Othe…" at bounding box center [820, 161] width 333 height 29
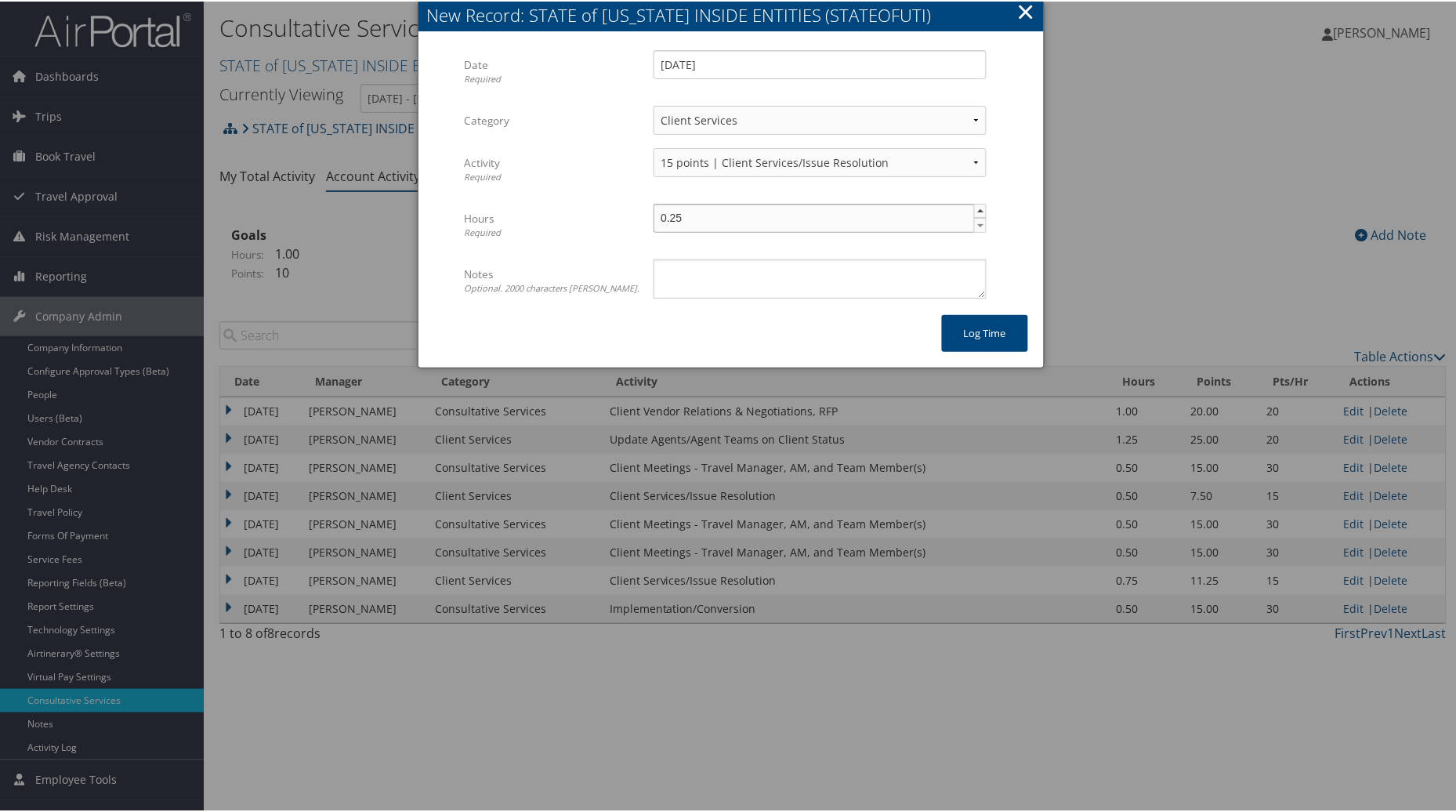
type input "0.5"
drag, startPoint x: 977, startPoint y: 211, endPoint x: 785, endPoint y: 253, distance: 196.5
click at [955, 217] on span "0.5 ▲ ▼" at bounding box center [820, 217] width 333 height 29
click at [685, 279] on textarea "Notes Optional. 2000 characters max." at bounding box center [820, 277] width 333 height 39
type textarea "Noting - Lyle cancelled several calls this month"
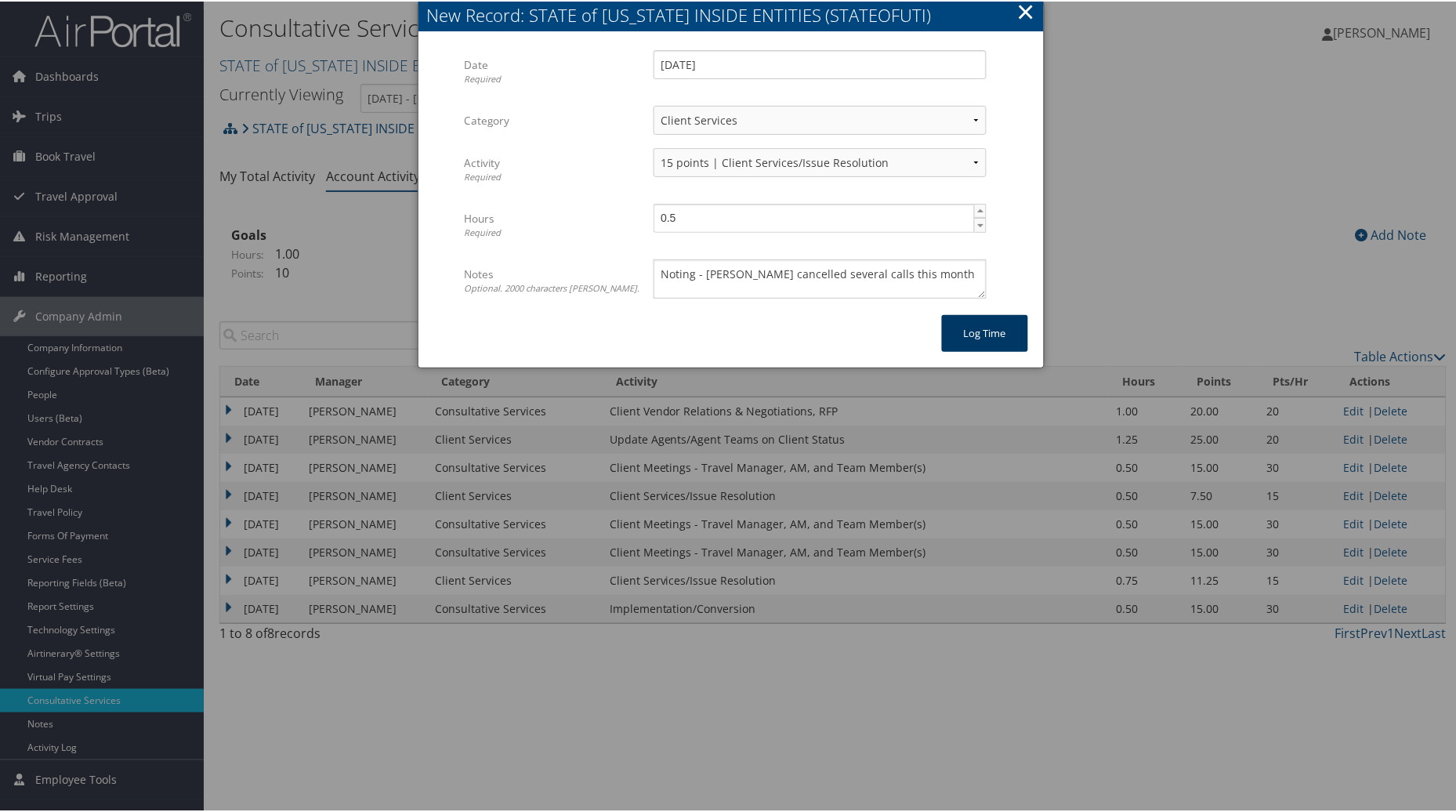
click at [981, 335] on button "Log time" at bounding box center [985, 332] width 87 height 36
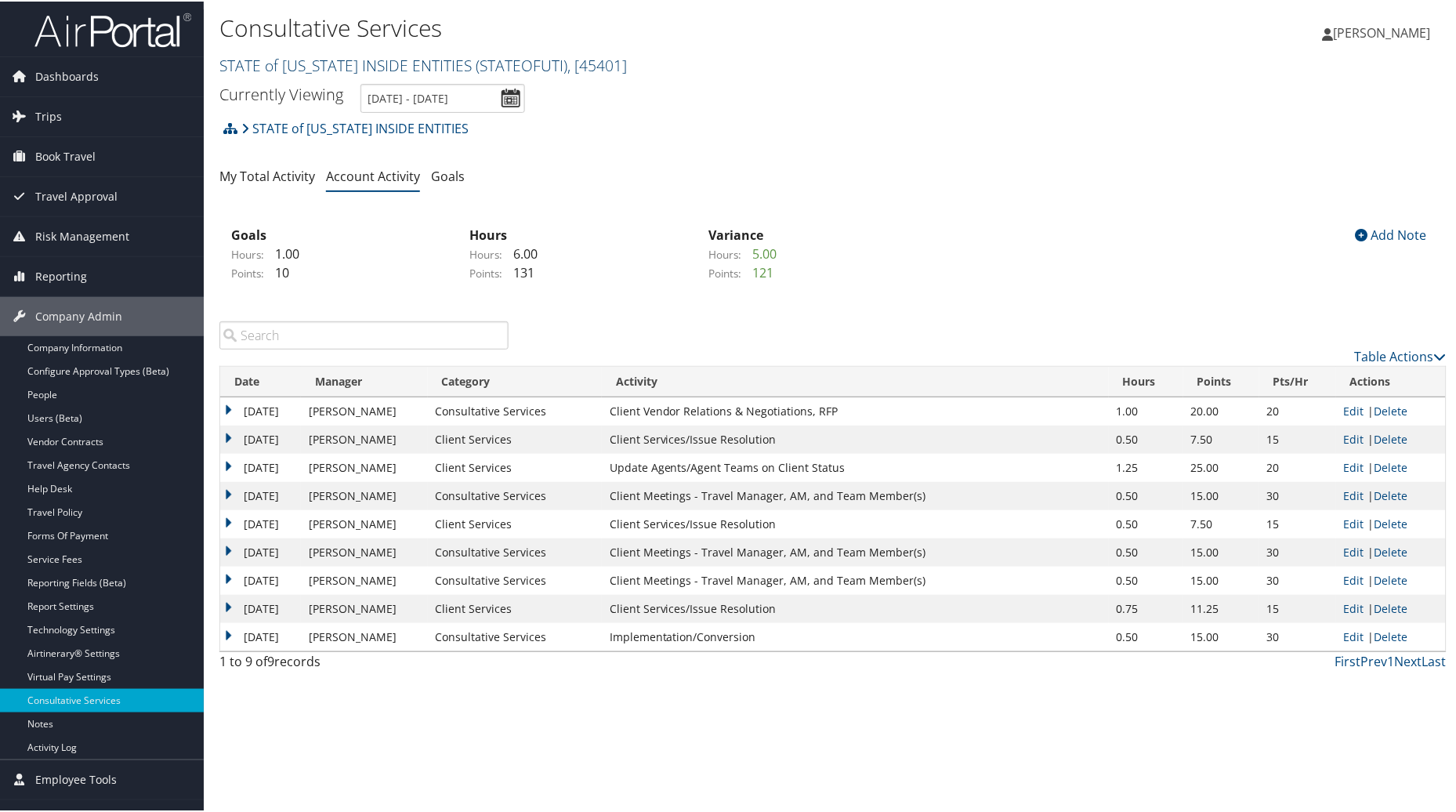
click at [419, 64] on link "STATE of UTAH INSIDE ENTITIES ( STATEOFUTI ) , [ 45401 ]" at bounding box center [423, 63] width 408 height 21
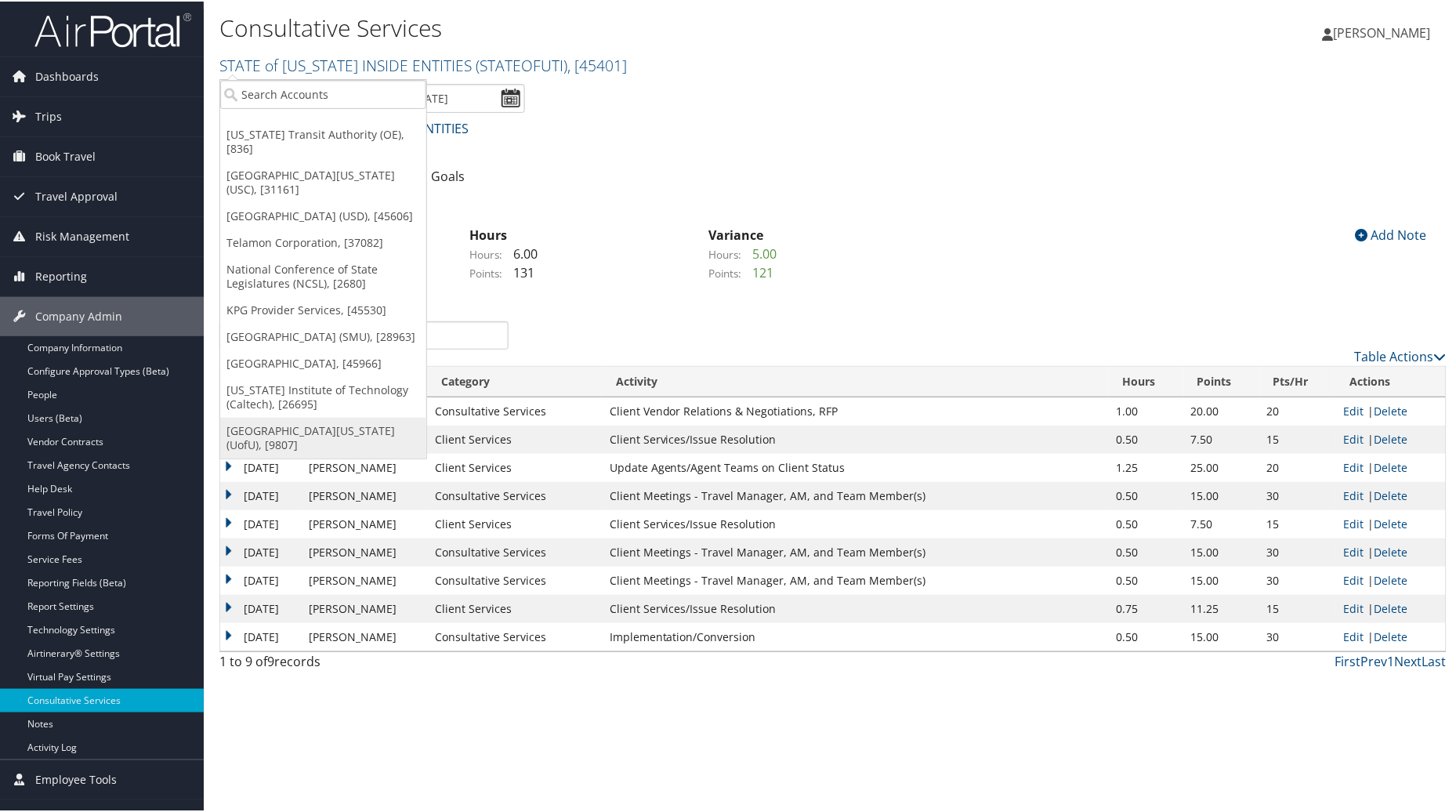
click at [266, 433] on link "University Of Utah (UofU), [9807]" at bounding box center [324, 436] width 206 height 41
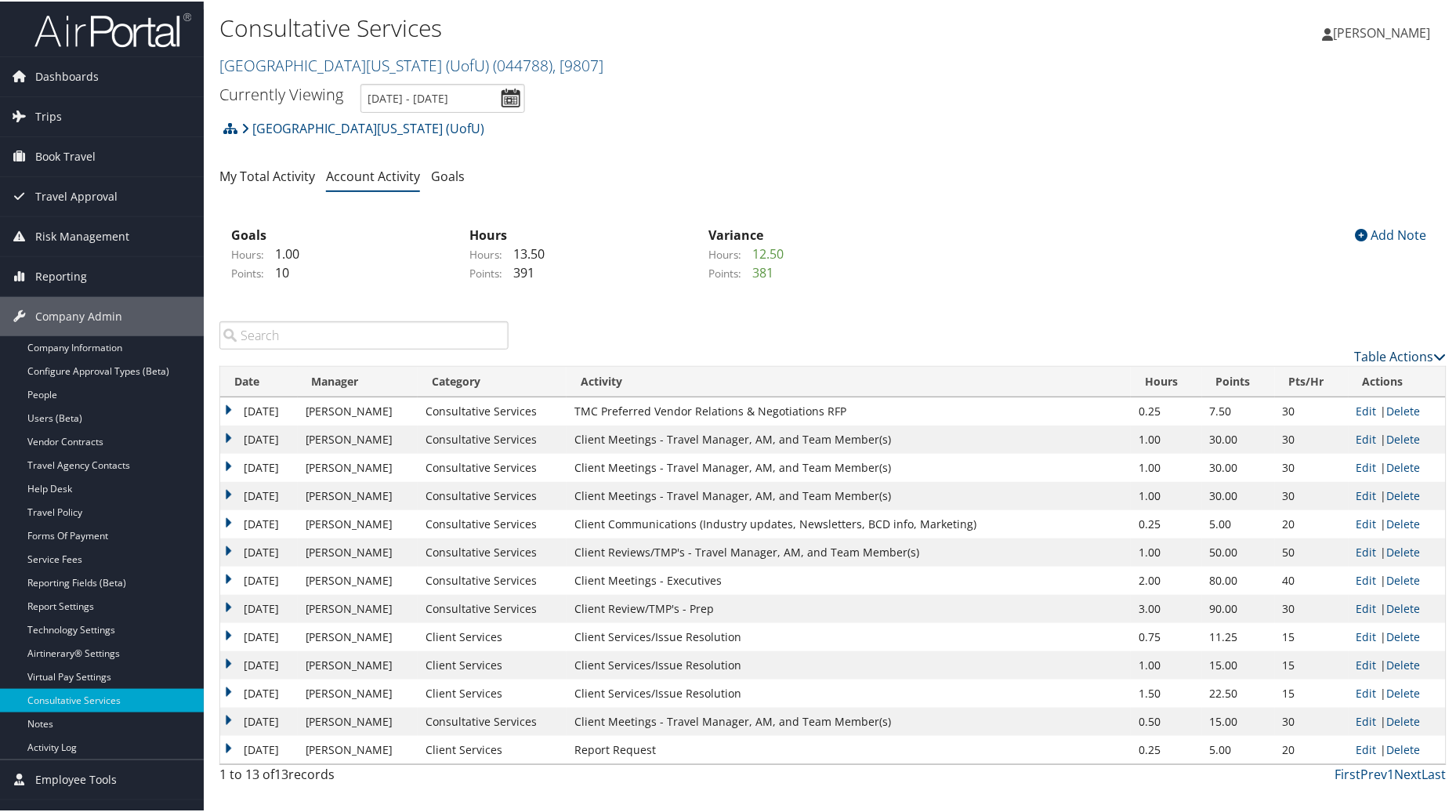
click at [1405, 354] on link "Table Actions" at bounding box center [1400, 355] width 92 height 17
click at [1301, 383] on link "New Record" at bounding box center [1337, 378] width 206 height 26
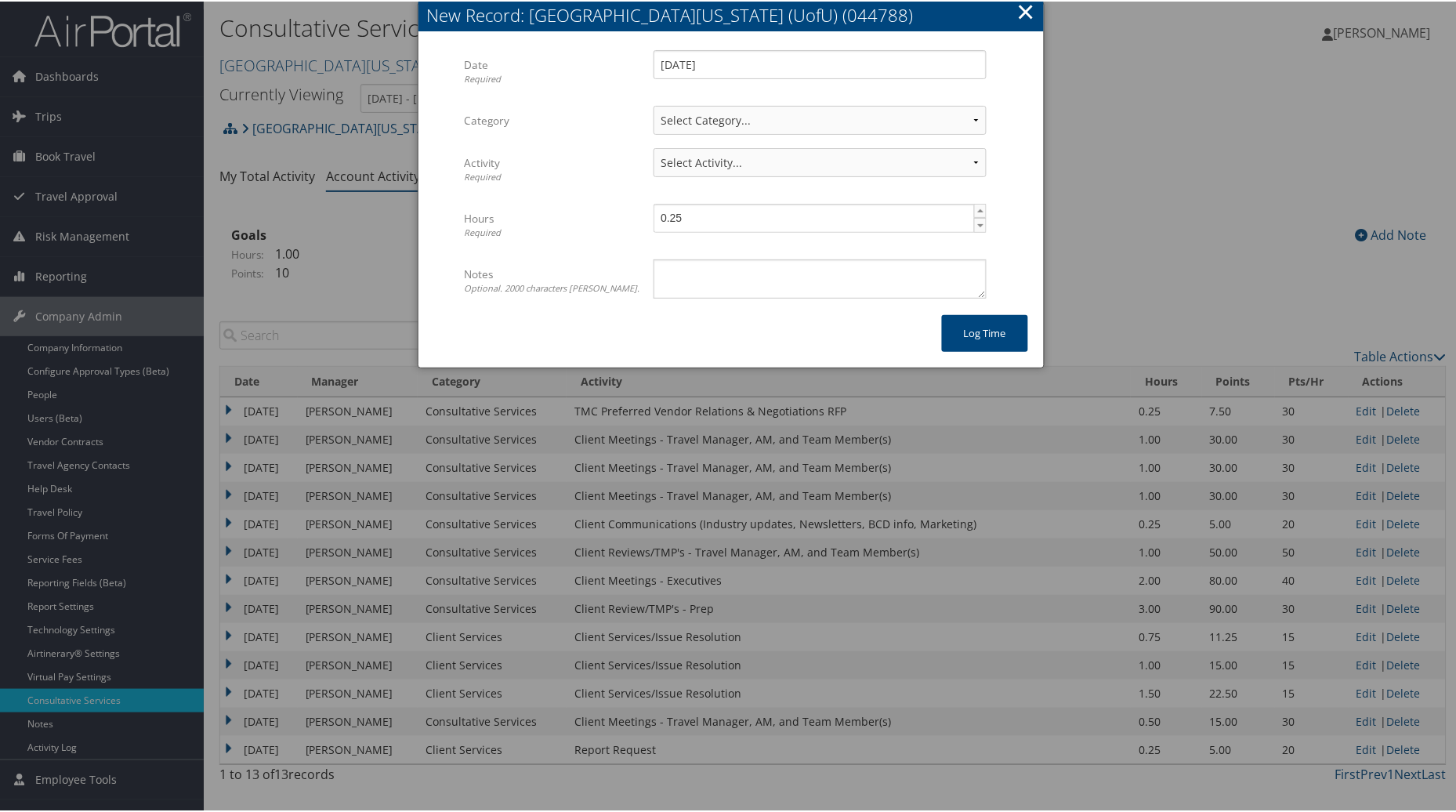
click at [765, 44] on div "Date Required 09/30/2025 Multiple values The selected items contain different v…" at bounding box center [731, 173] width 625 height 281
click at [749, 67] on input "[DATE]" at bounding box center [820, 63] width 333 height 29
click at [696, 226] on td "29" at bounding box center [695, 236] width 21 height 21
type input "09/29/2025"
click at [978, 108] on select "Select Category... Client Services Consultative Services" at bounding box center [820, 118] width 333 height 29
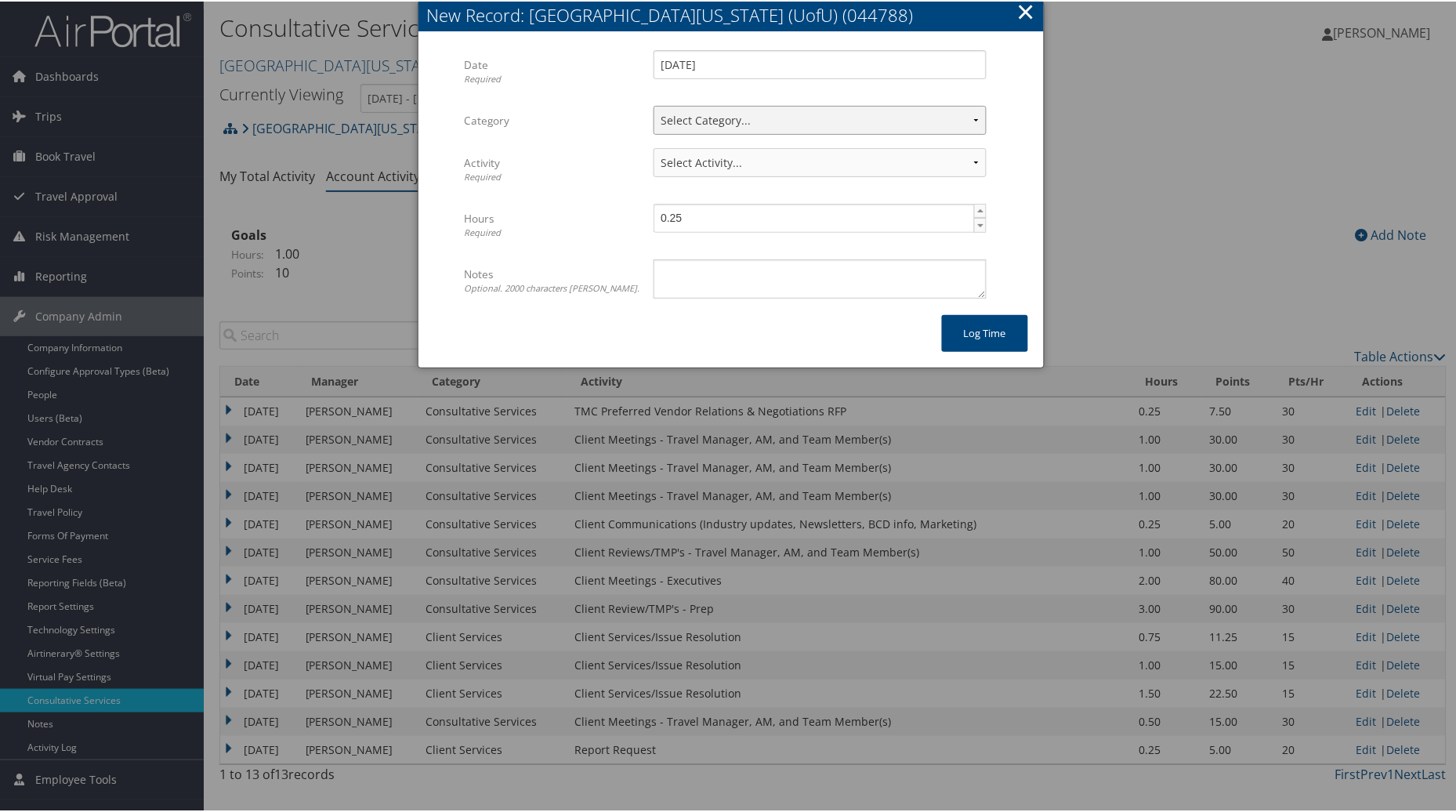
select select "2"
click at [654, 104] on select "Select Category... Client Services Consultative Services" at bounding box center [820, 118] width 333 height 29
click at [967, 148] on select "Select Activity... 30 points | AMI/Meetings/Groups 60 points | Client additiona…" at bounding box center [820, 161] width 333 height 29
select select "244-1"
click at [654, 147] on select "Select Activity... 30 points | AMI/Meetings/Groups 60 points | Client additiona…" at bounding box center [820, 161] width 333 height 29
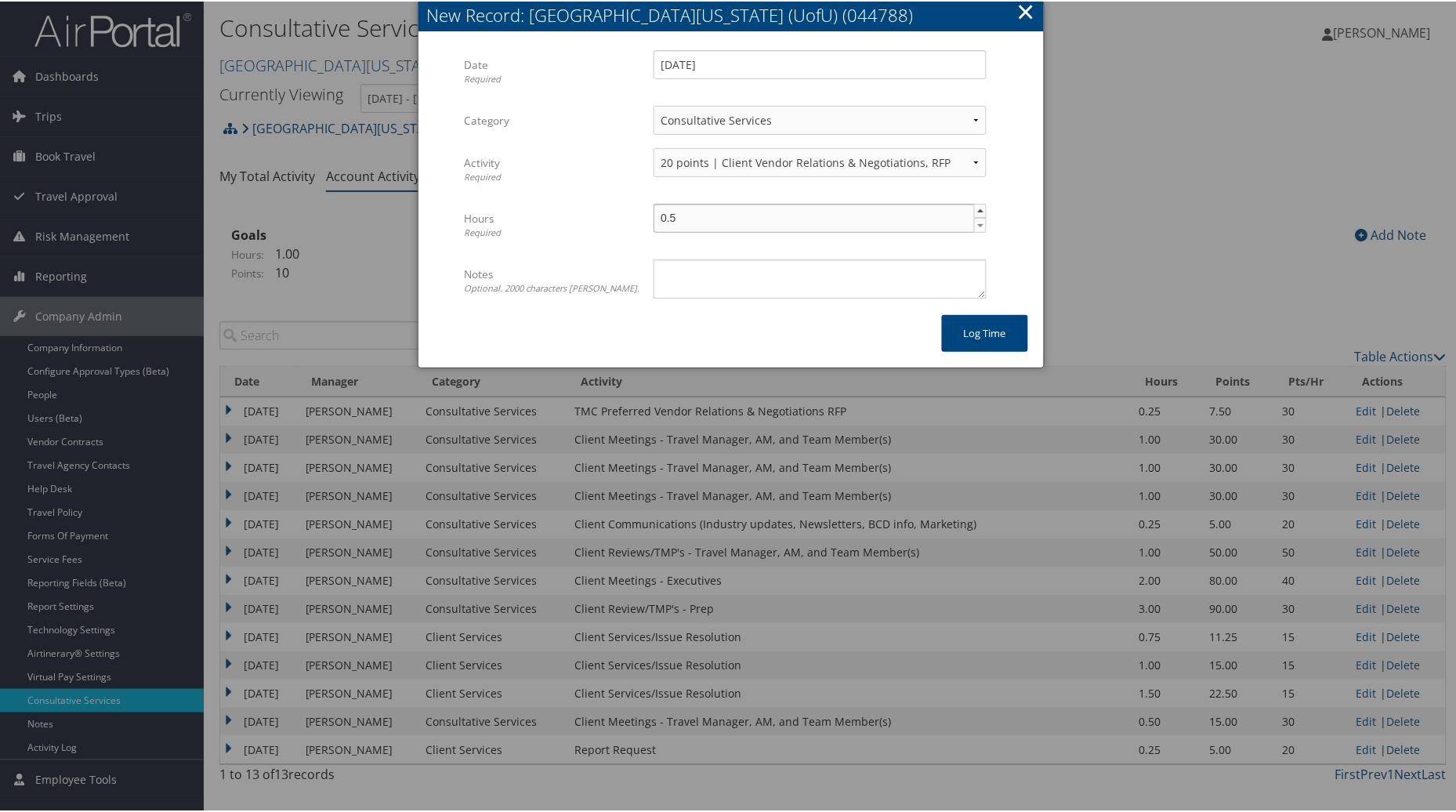
click at [977, 209] on span "▲" at bounding box center [981, 210] width 13 height 13
type input "1"
click at [977, 209] on span "▲" at bounding box center [981, 210] width 13 height 13
click at [849, 279] on textarea "Notes Optional. 2000 characters max." at bounding box center [820, 277] width 333 height 39
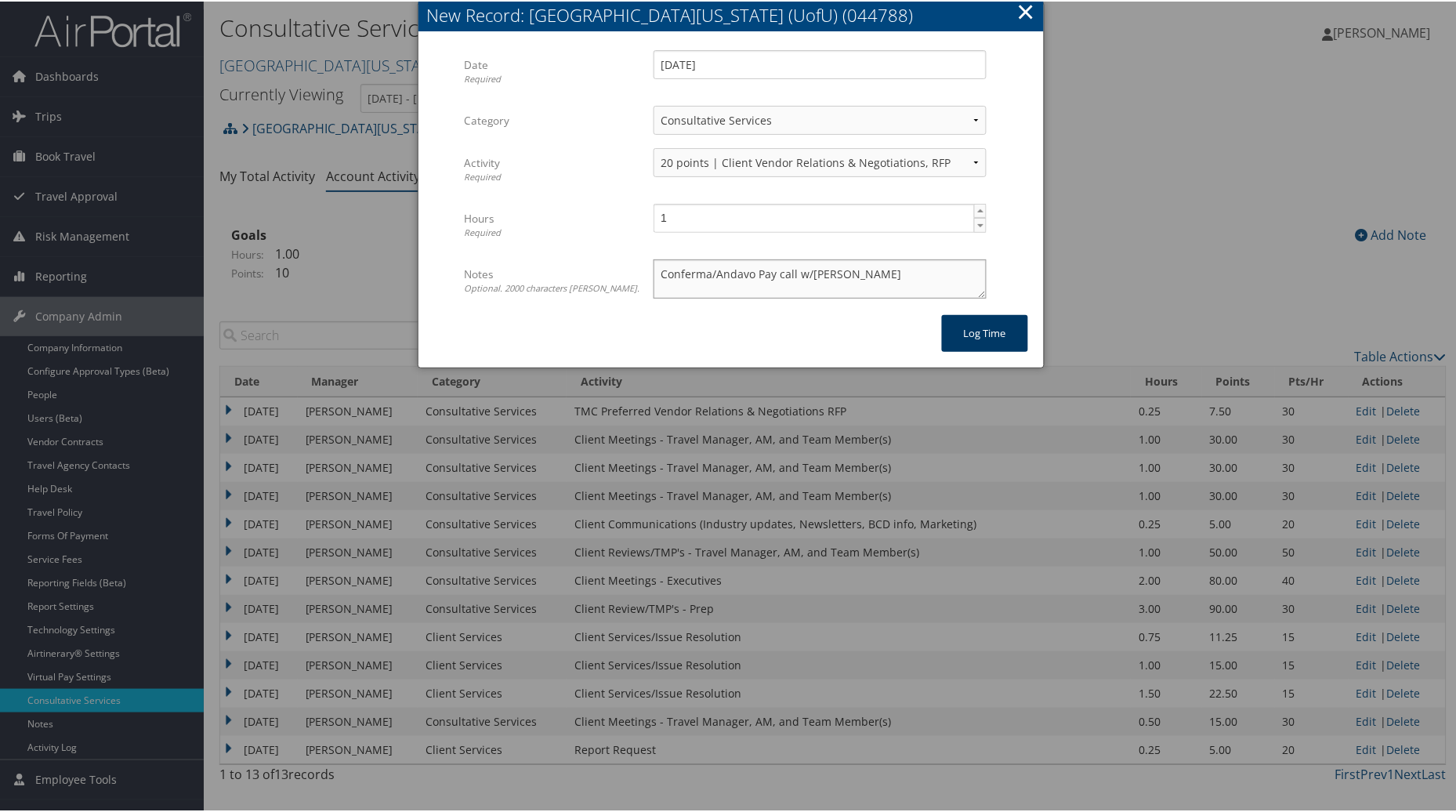
type textarea "Conferma/Andavo Pay call w/Josh C"
click at [961, 324] on button "Log time" at bounding box center [985, 332] width 87 height 36
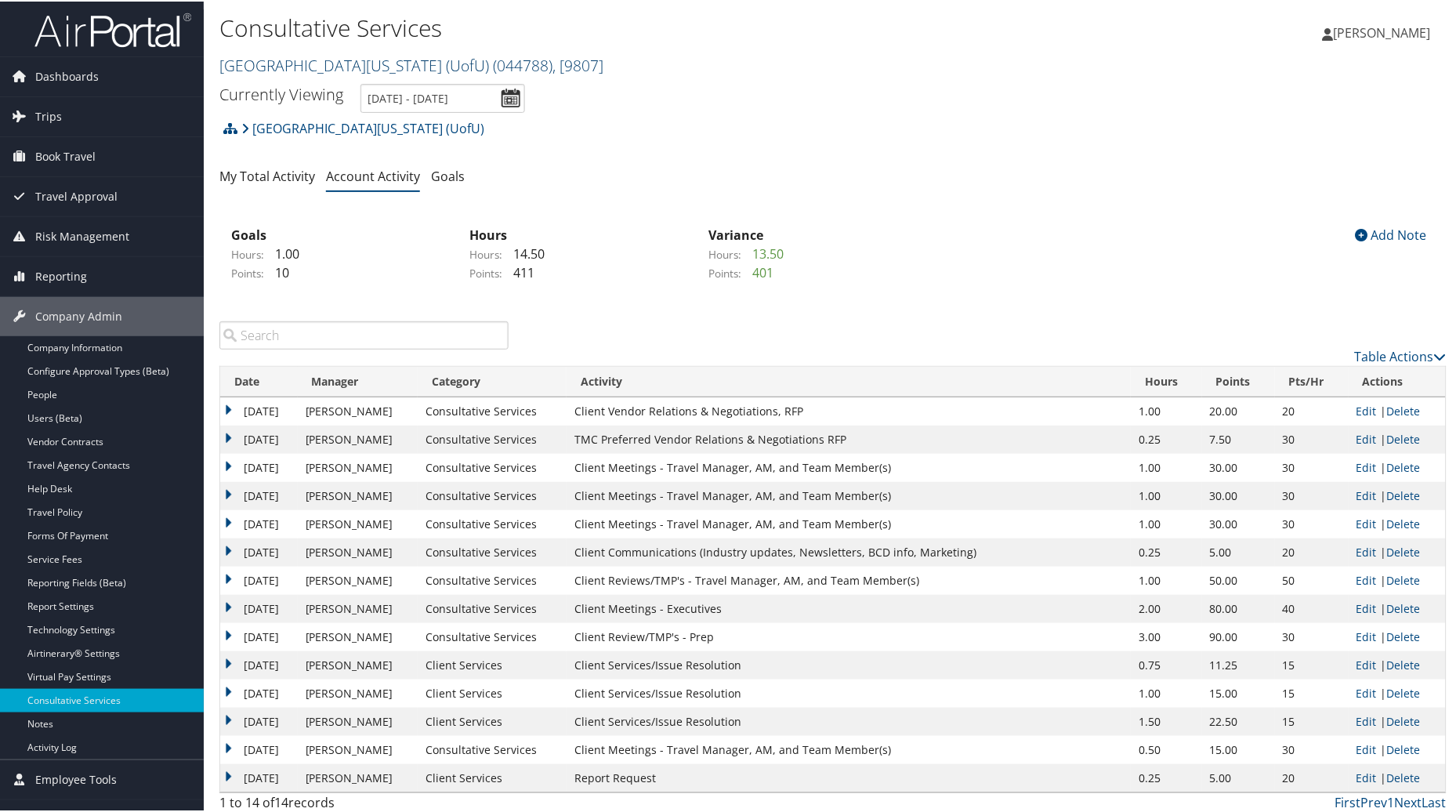
click at [552, 64] on span ", [ 9807 ]" at bounding box center [578, 63] width 51 height 21
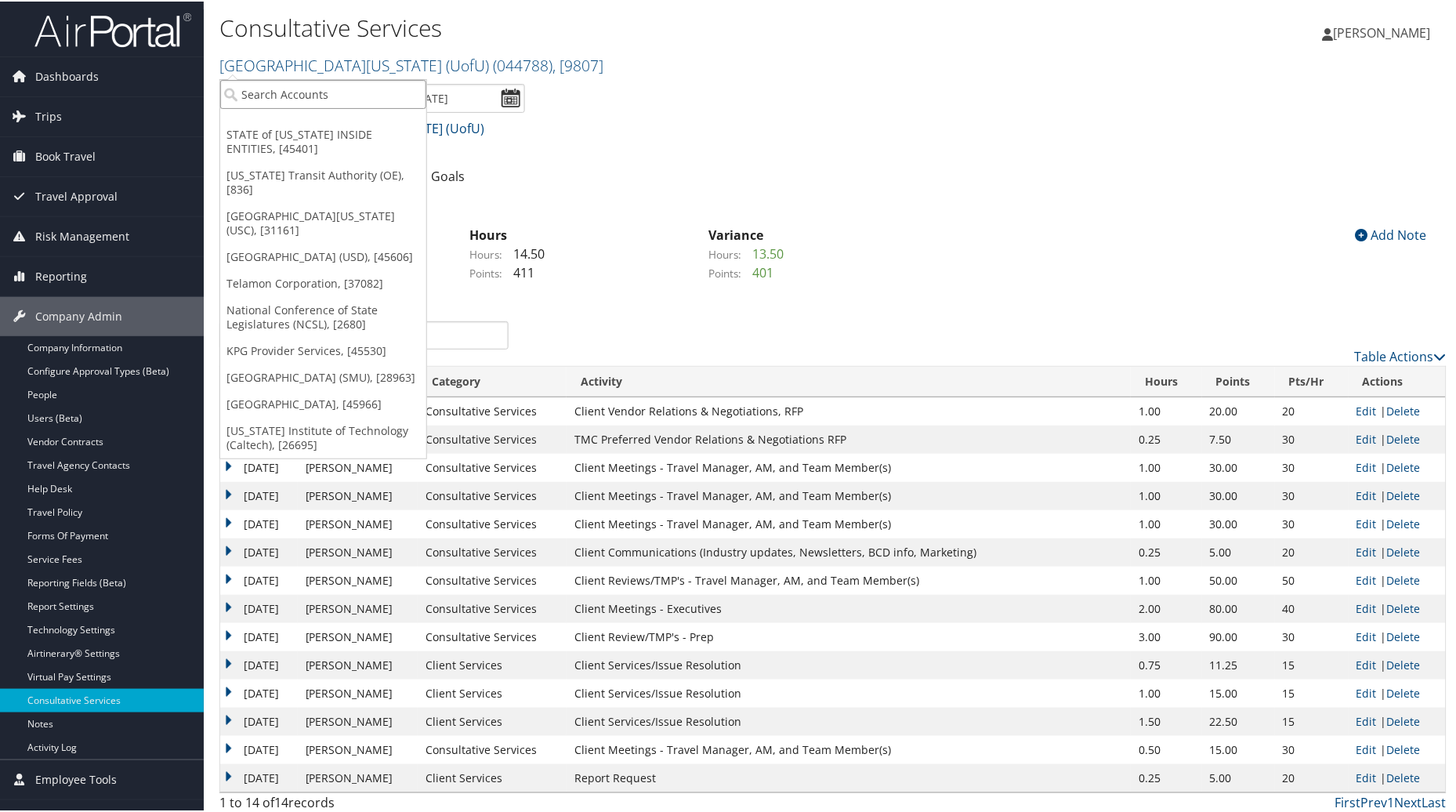
click at [260, 96] on input "search" at bounding box center [324, 93] width 206 height 29
type input "CSU"
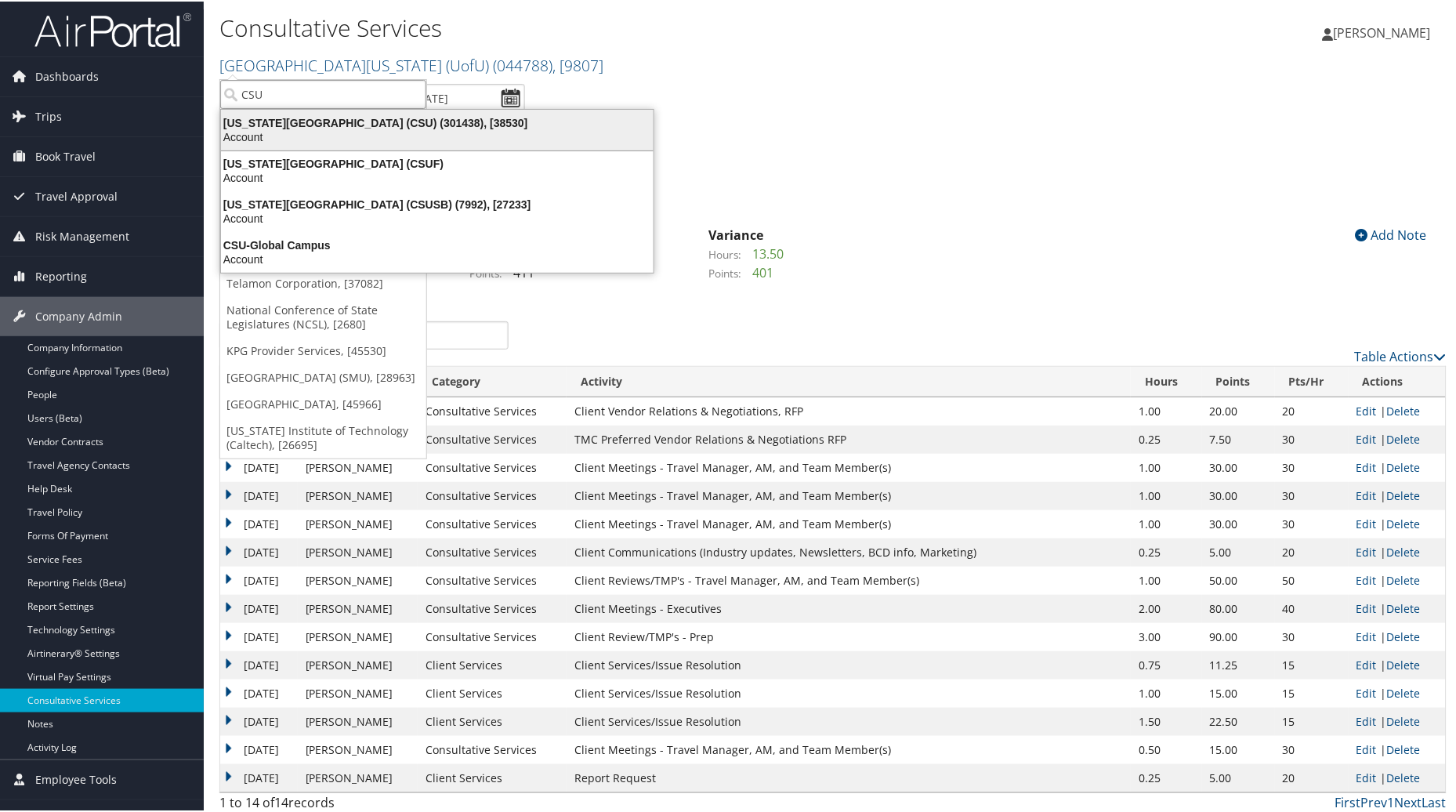
click at [279, 124] on div "California State University (CSU) (301438), [38530]" at bounding box center [437, 121] width 451 height 14
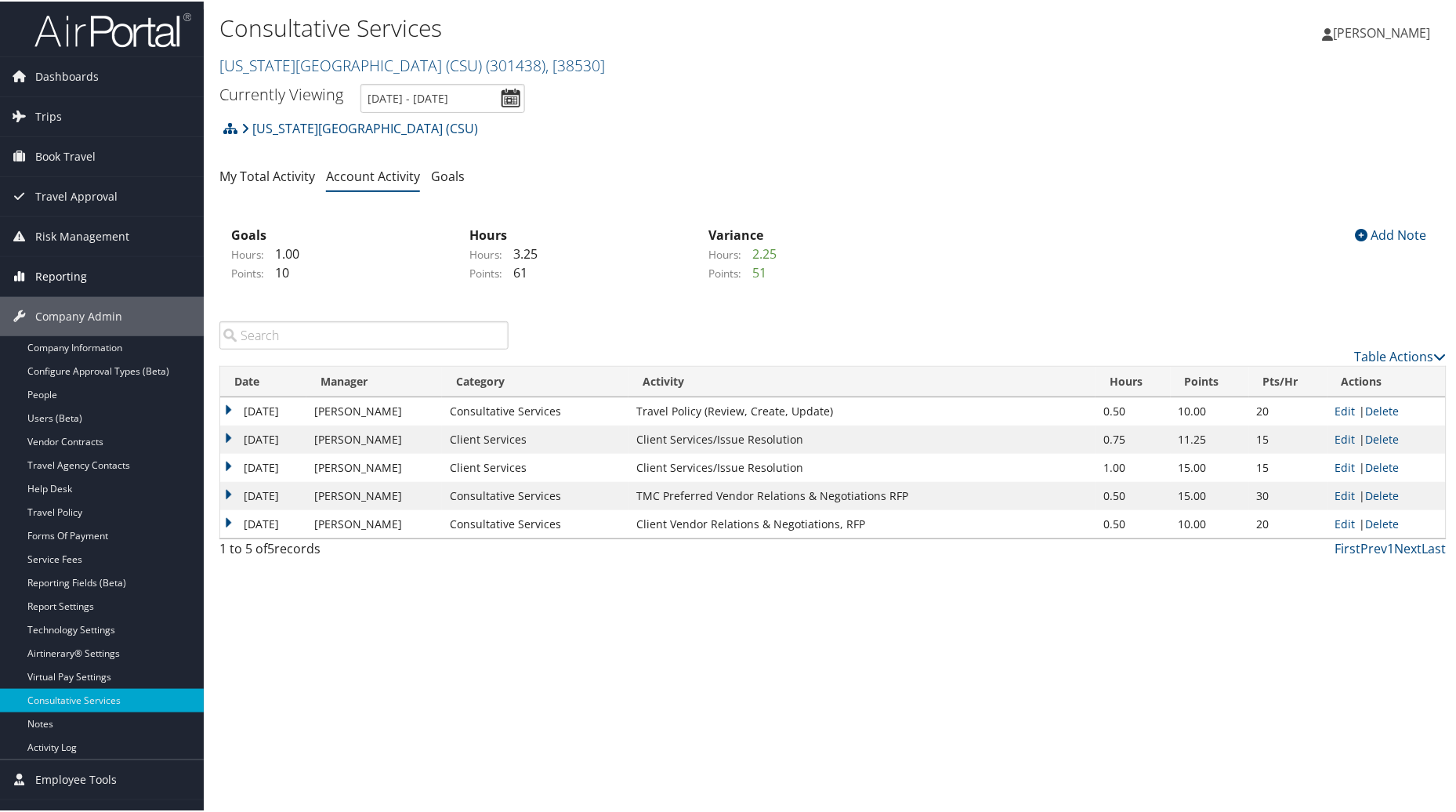
click at [87, 281] on link "Reporting" at bounding box center [102, 274] width 204 height 39
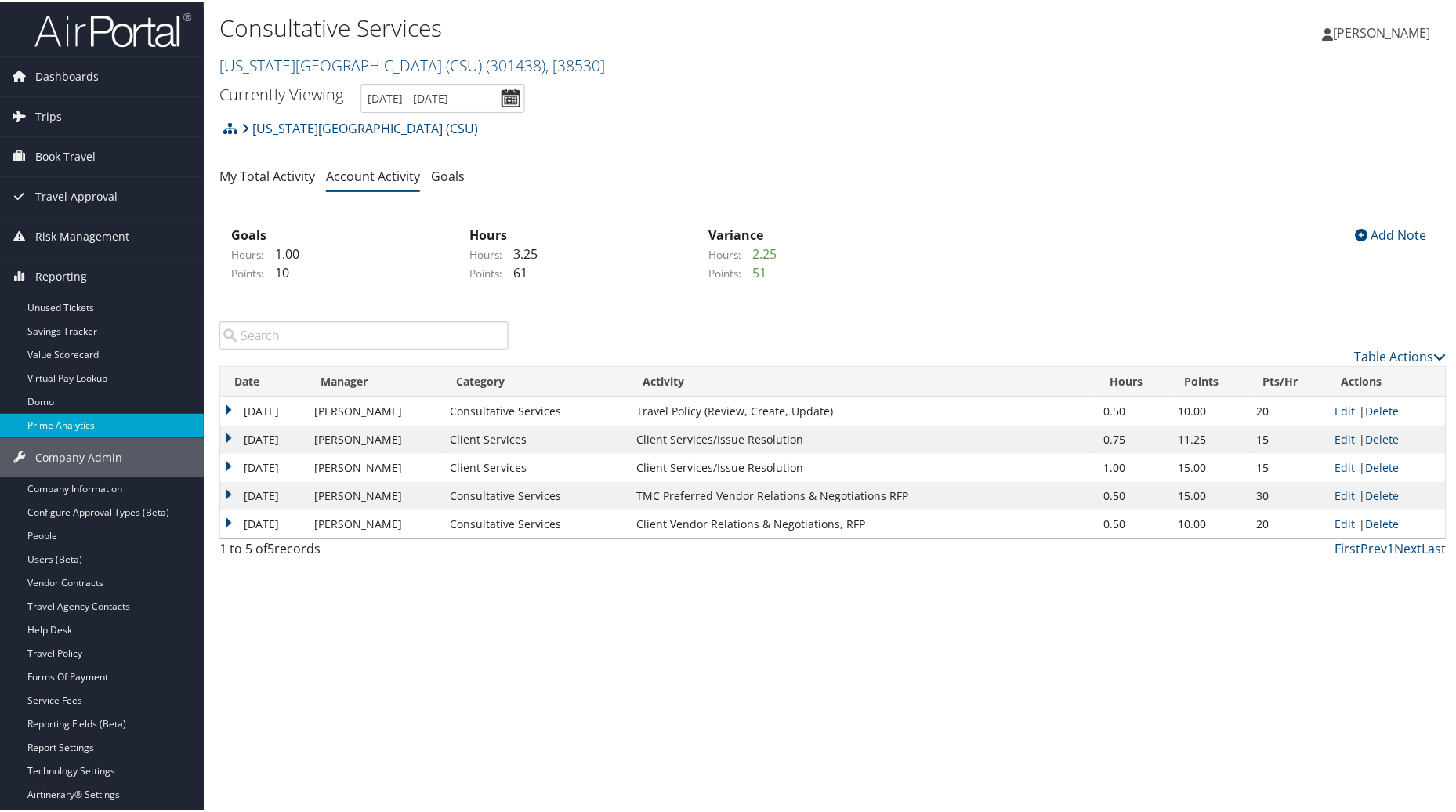
click at [59, 426] on link "Prime Analytics" at bounding box center [102, 424] width 204 height 24
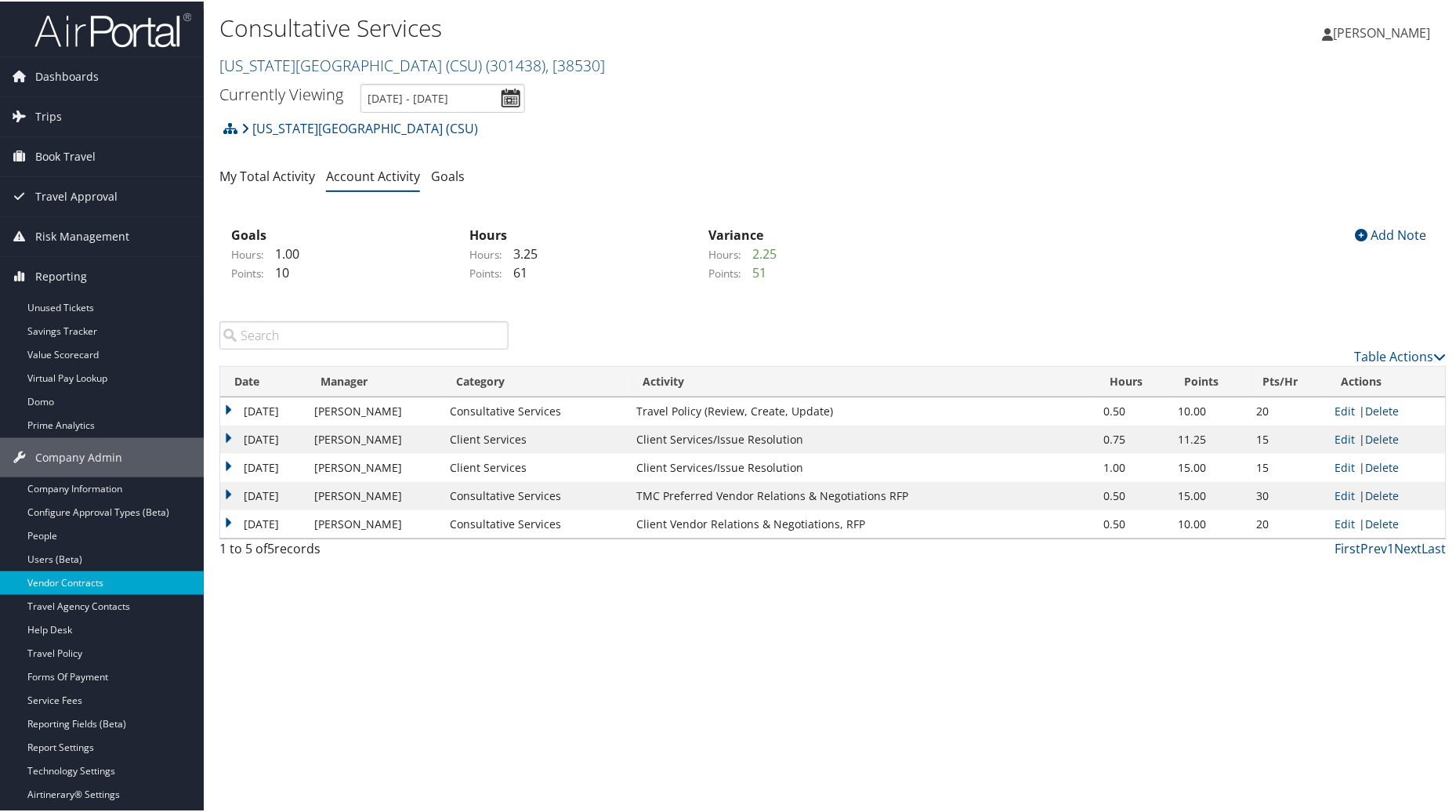
click at [60, 583] on link "Vendor Contracts" at bounding box center [102, 581] width 204 height 24
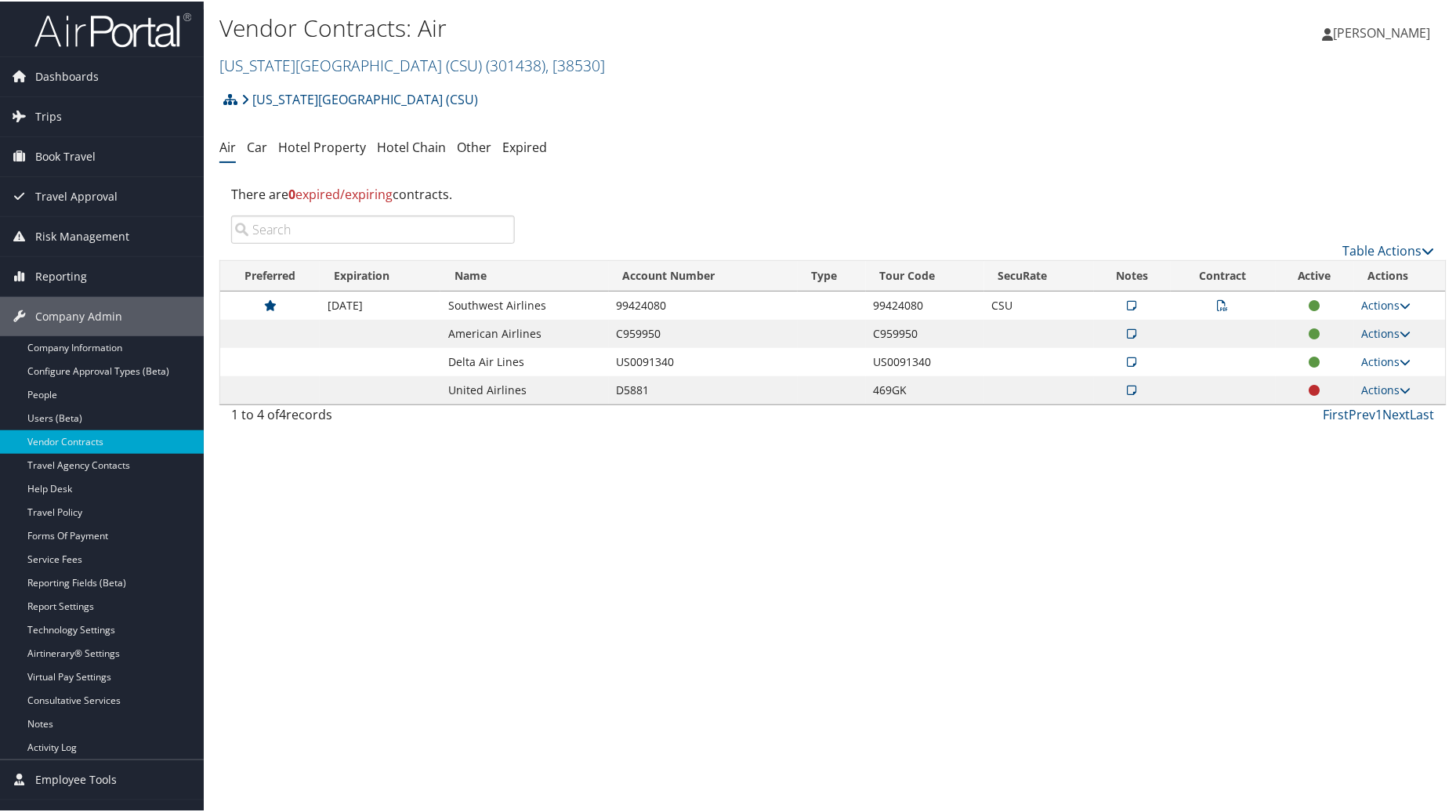
click at [384, 539] on div "Vendor Contracts: Air California State University (CSU) ( 301438 ) , [ 38530 ] …" at bounding box center [833, 406] width 1259 height 812
click at [427, 64] on link "California State University (CSU) ( 301438 ) , [ 38530 ]" at bounding box center [412, 63] width 386 height 21
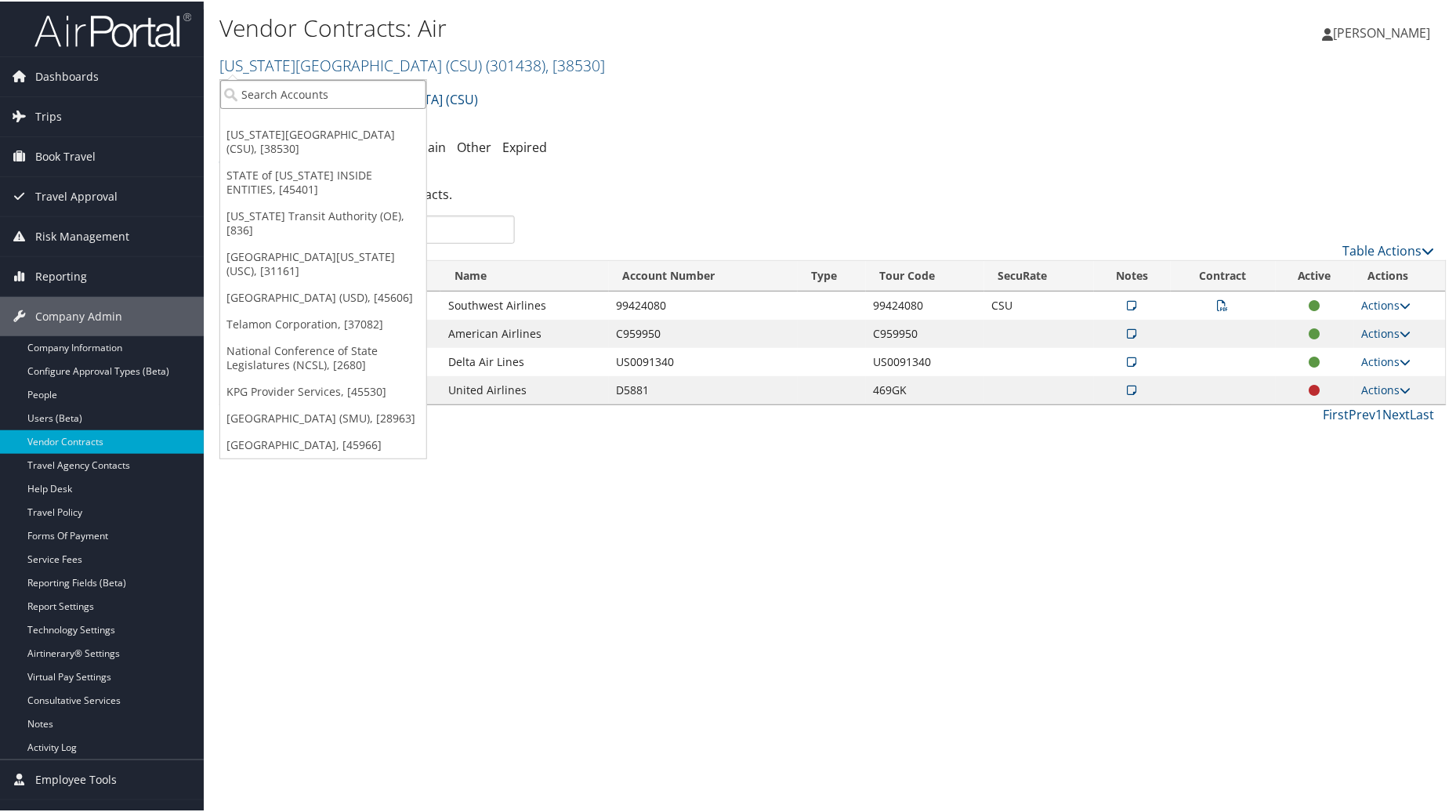
click at [284, 88] on input "search" at bounding box center [324, 93] width 206 height 29
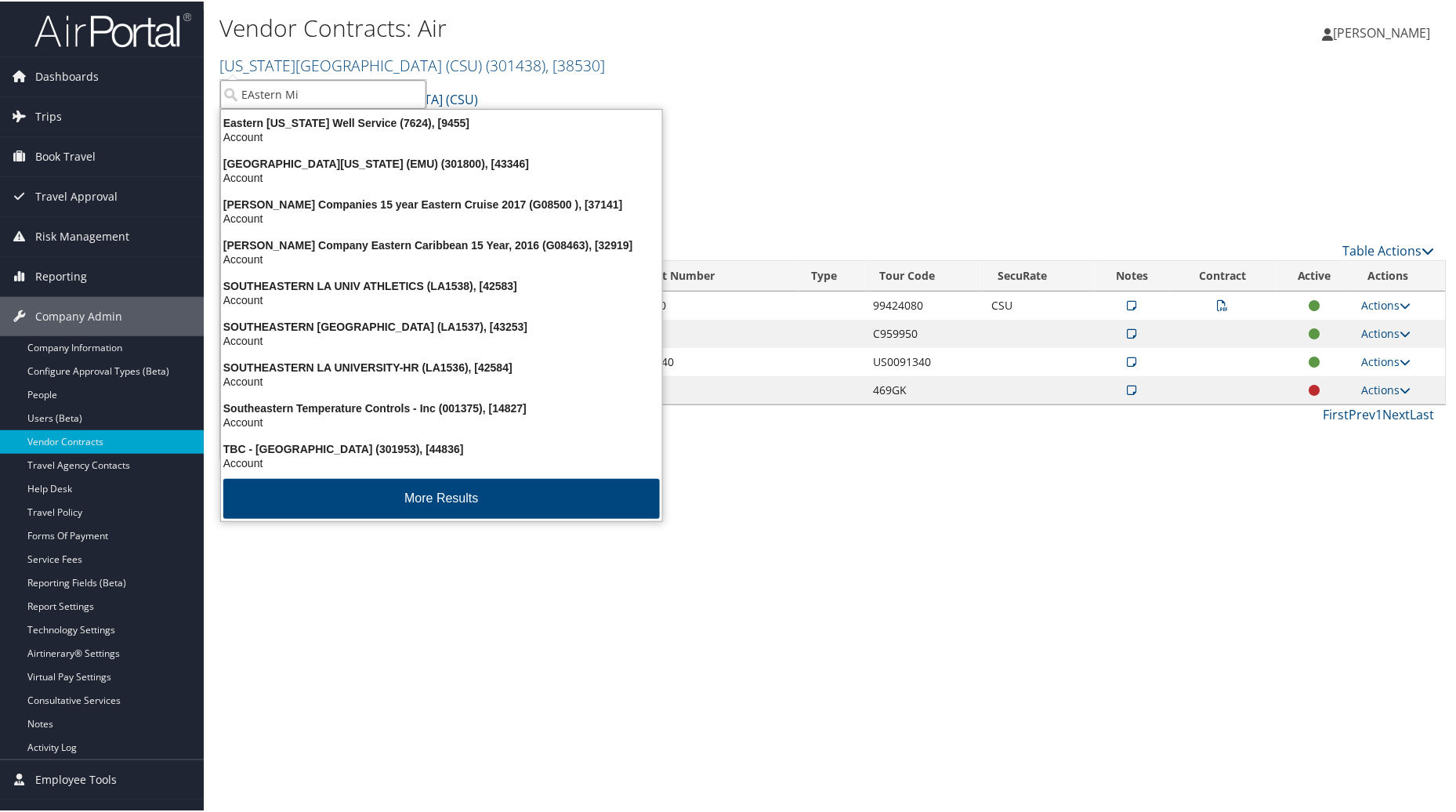
type input "EAstern Mic"
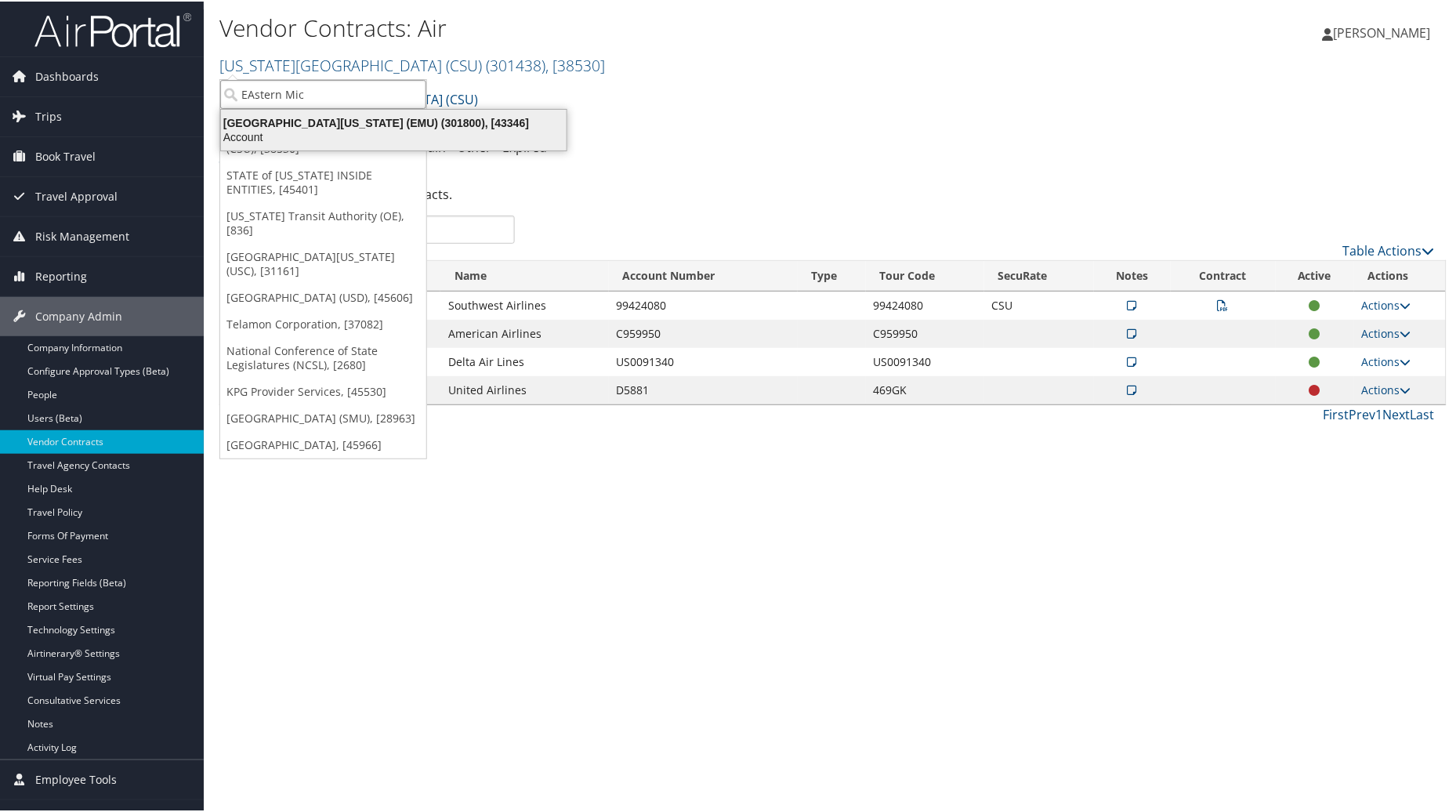
click at [389, 126] on div "Eastern Michigan University (EMU) (301800), [43346]" at bounding box center [394, 121] width 365 height 14
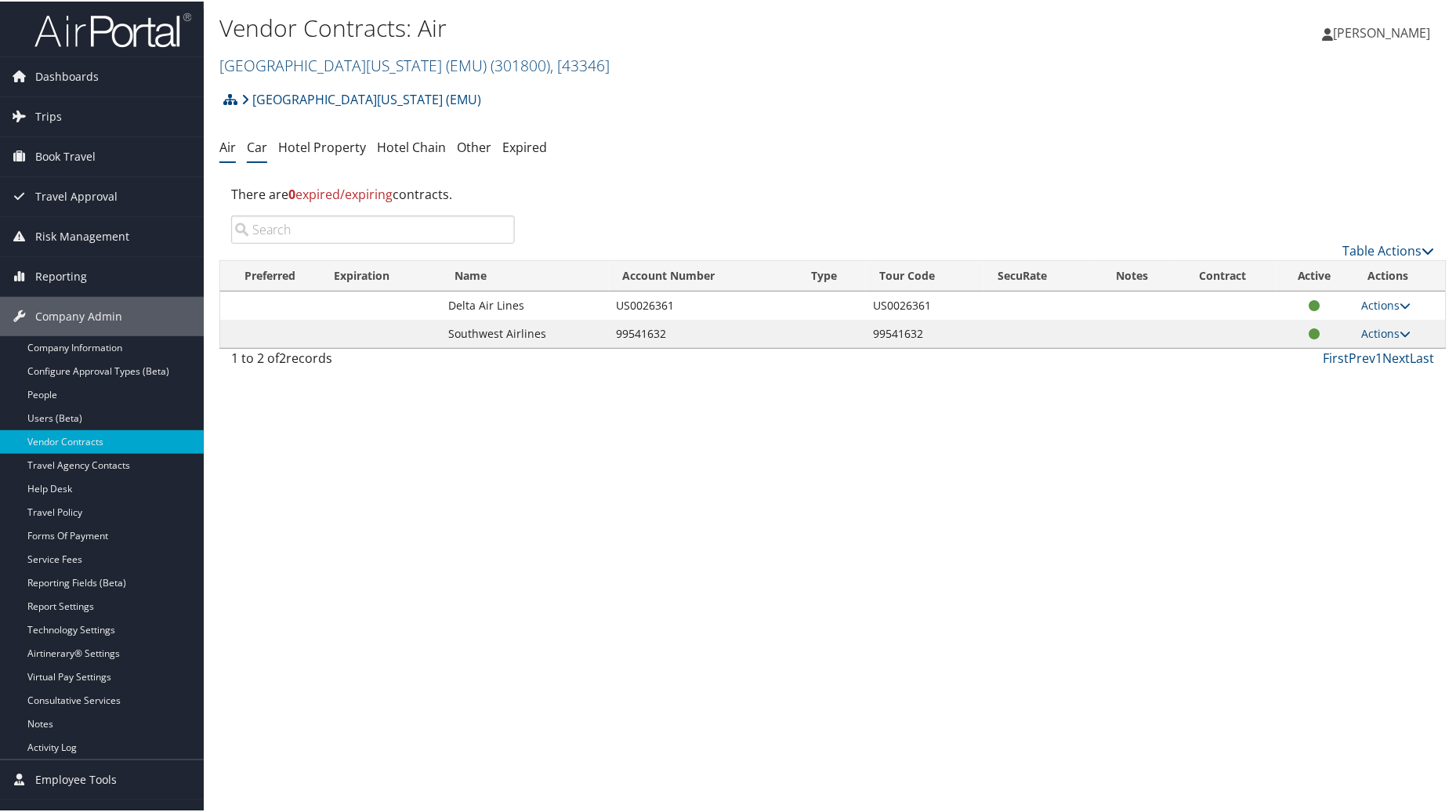
click at [249, 149] on link "Car" at bounding box center [257, 145] width 20 height 17
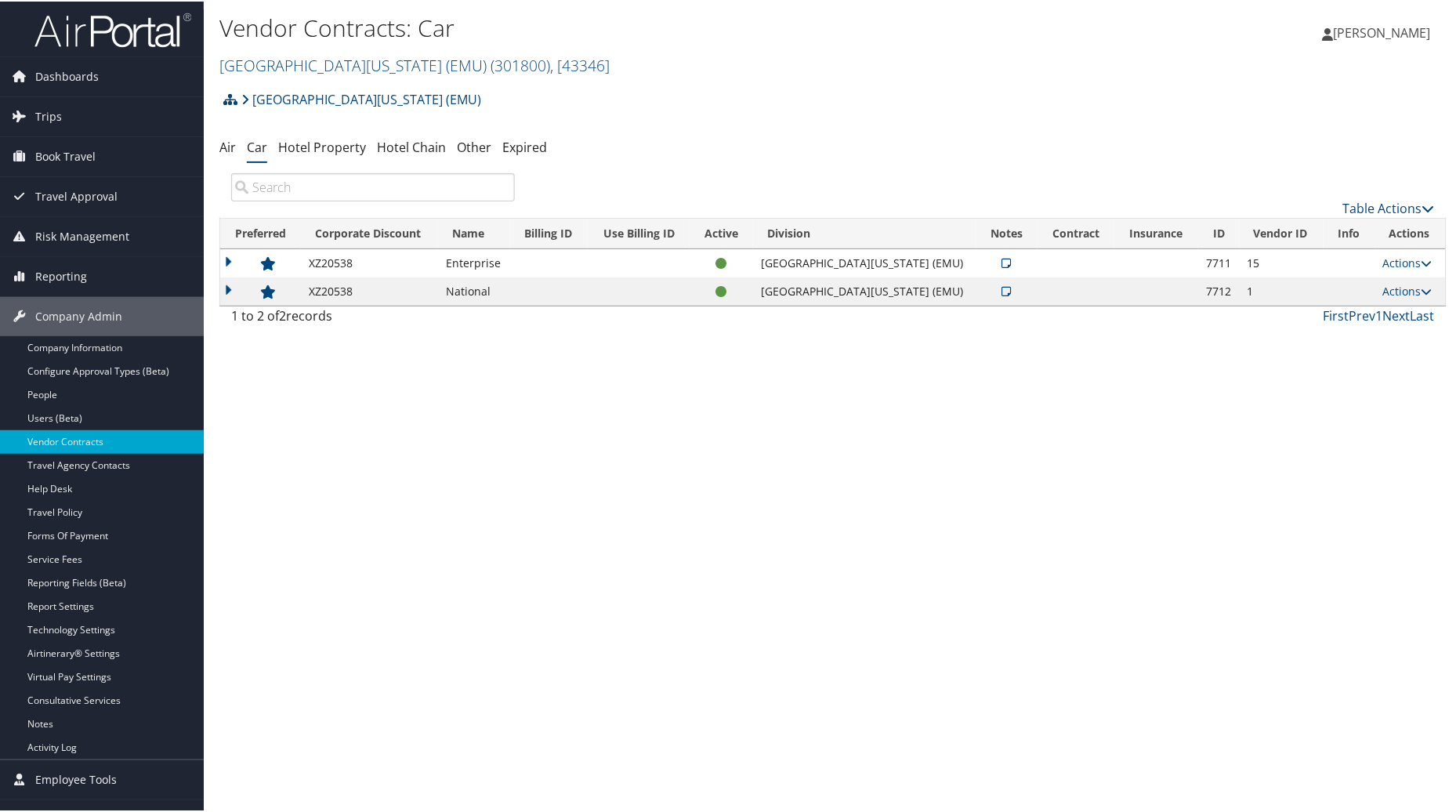
click at [1003, 261] on icon at bounding box center [1007, 262] width 9 height 11
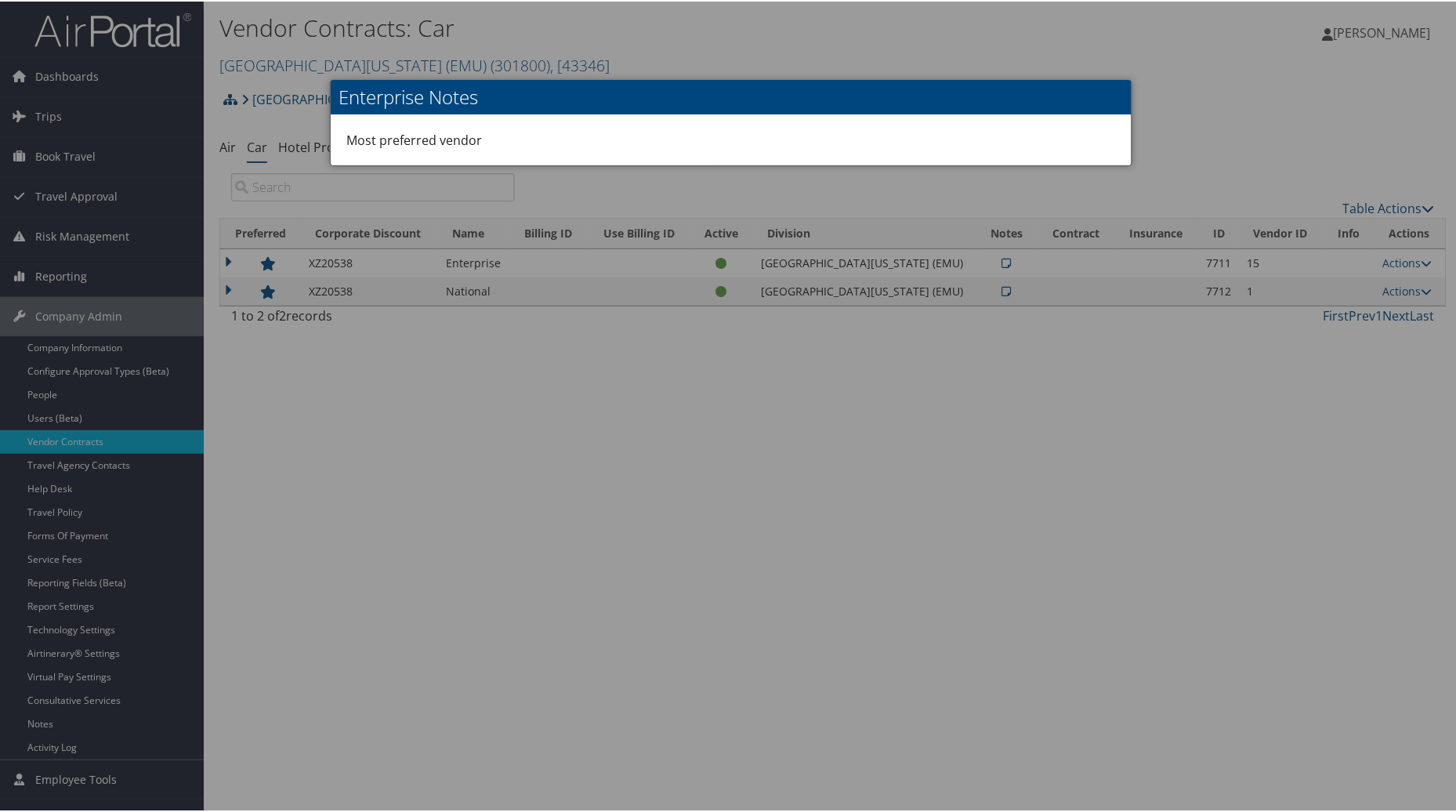
click at [907, 412] on div at bounding box center [731, 406] width 1462 height 812
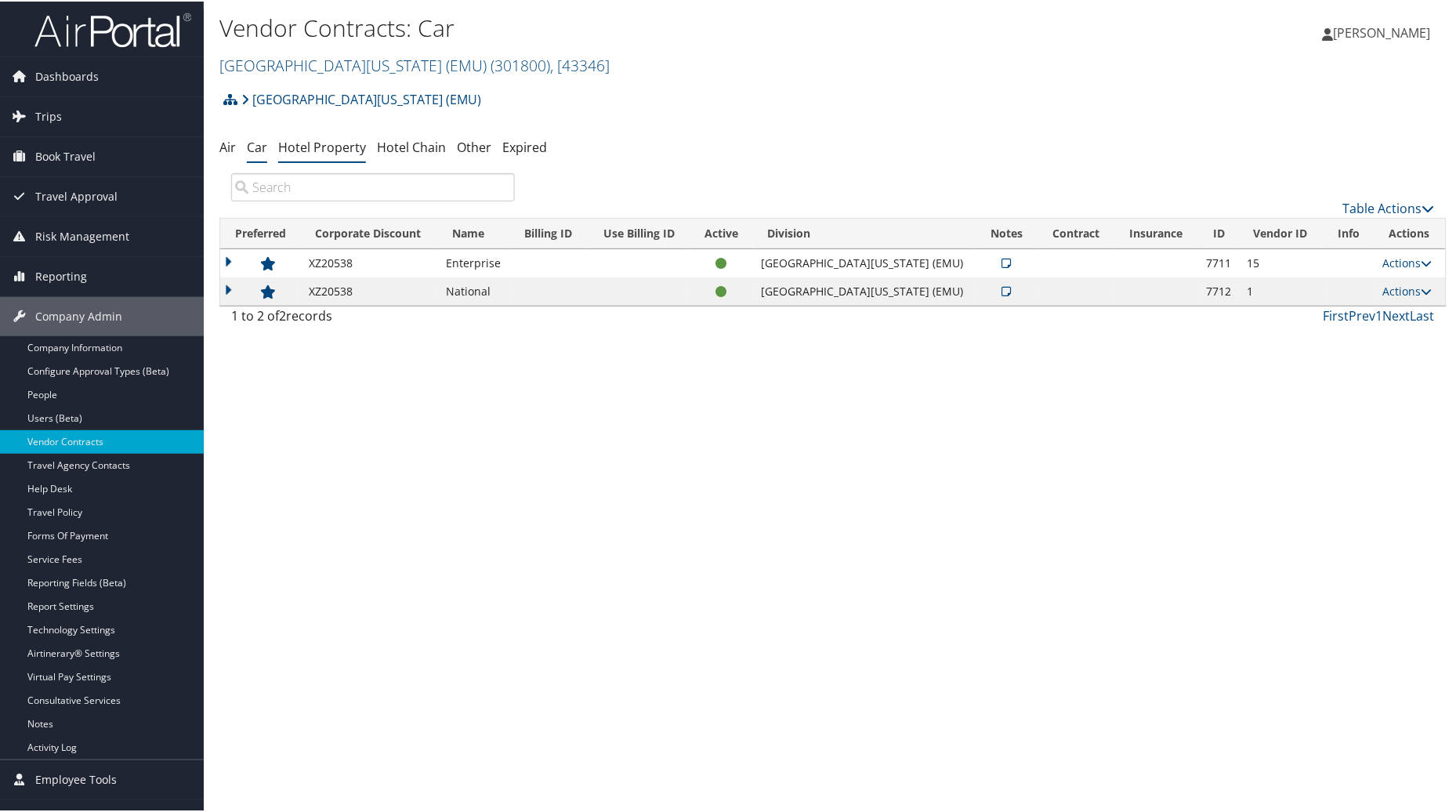
click at [318, 150] on link "Hotel Property" at bounding box center [322, 145] width 88 height 17
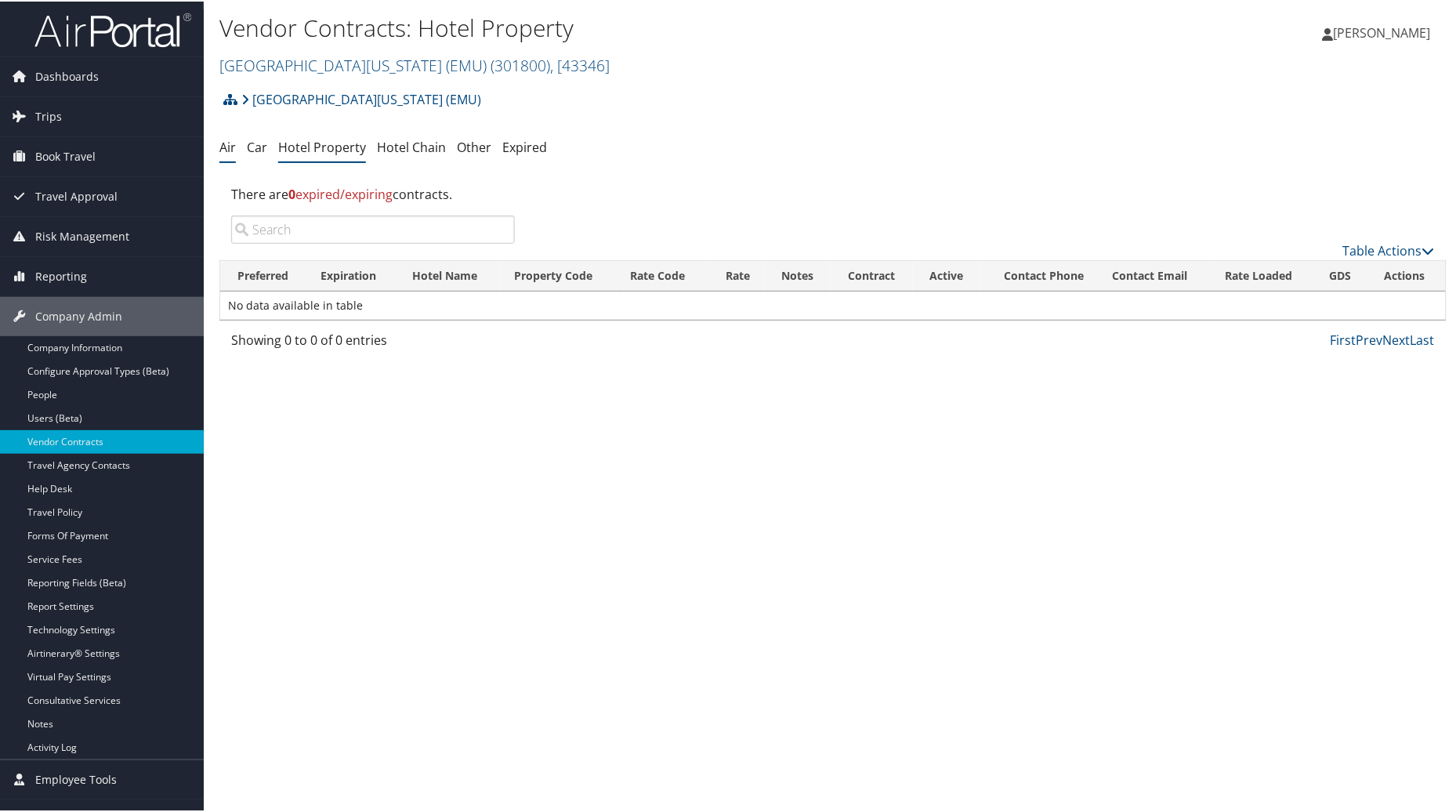
click at [224, 145] on link "Air" at bounding box center [228, 145] width 16 height 17
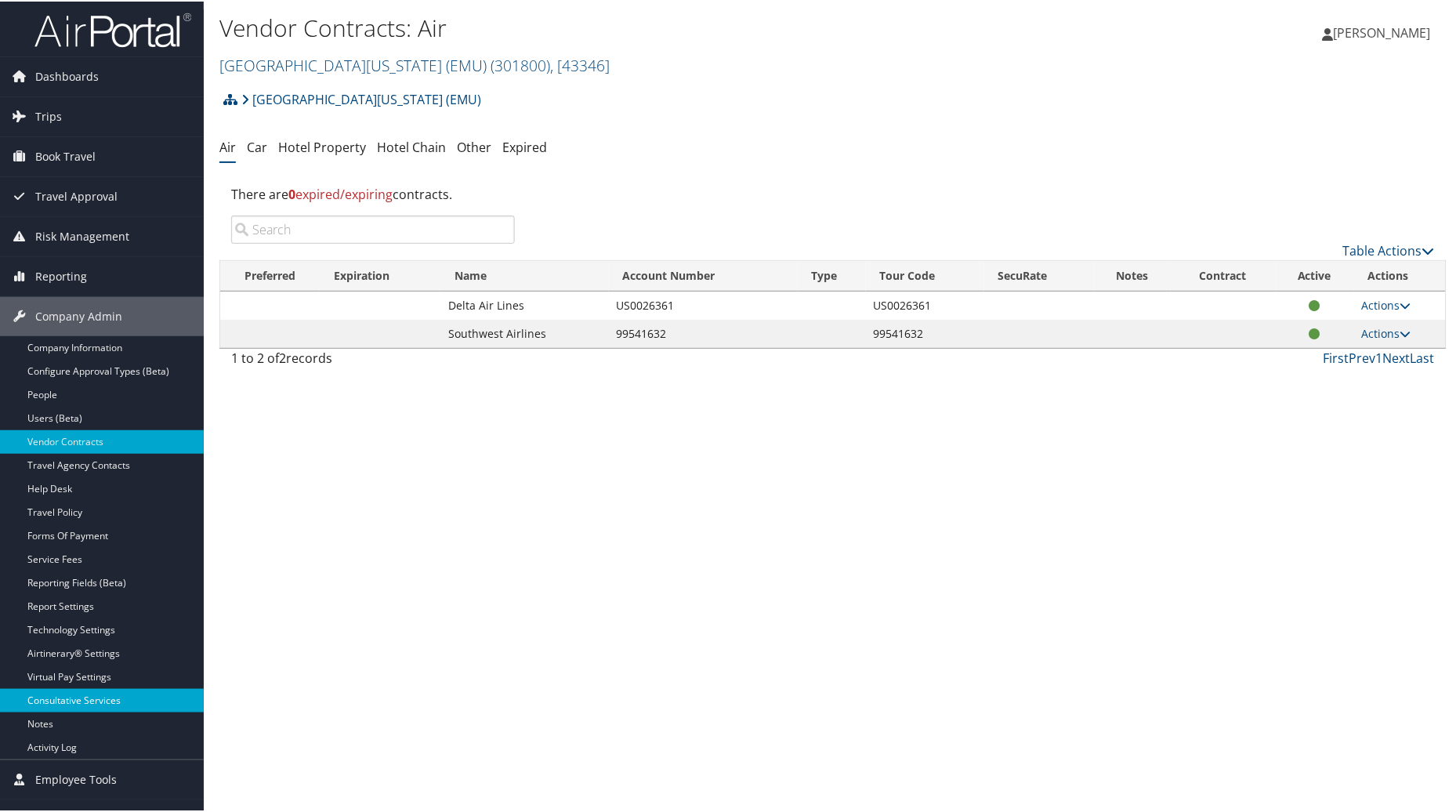
click at [126, 695] on link "Consultative Services" at bounding box center [102, 699] width 204 height 24
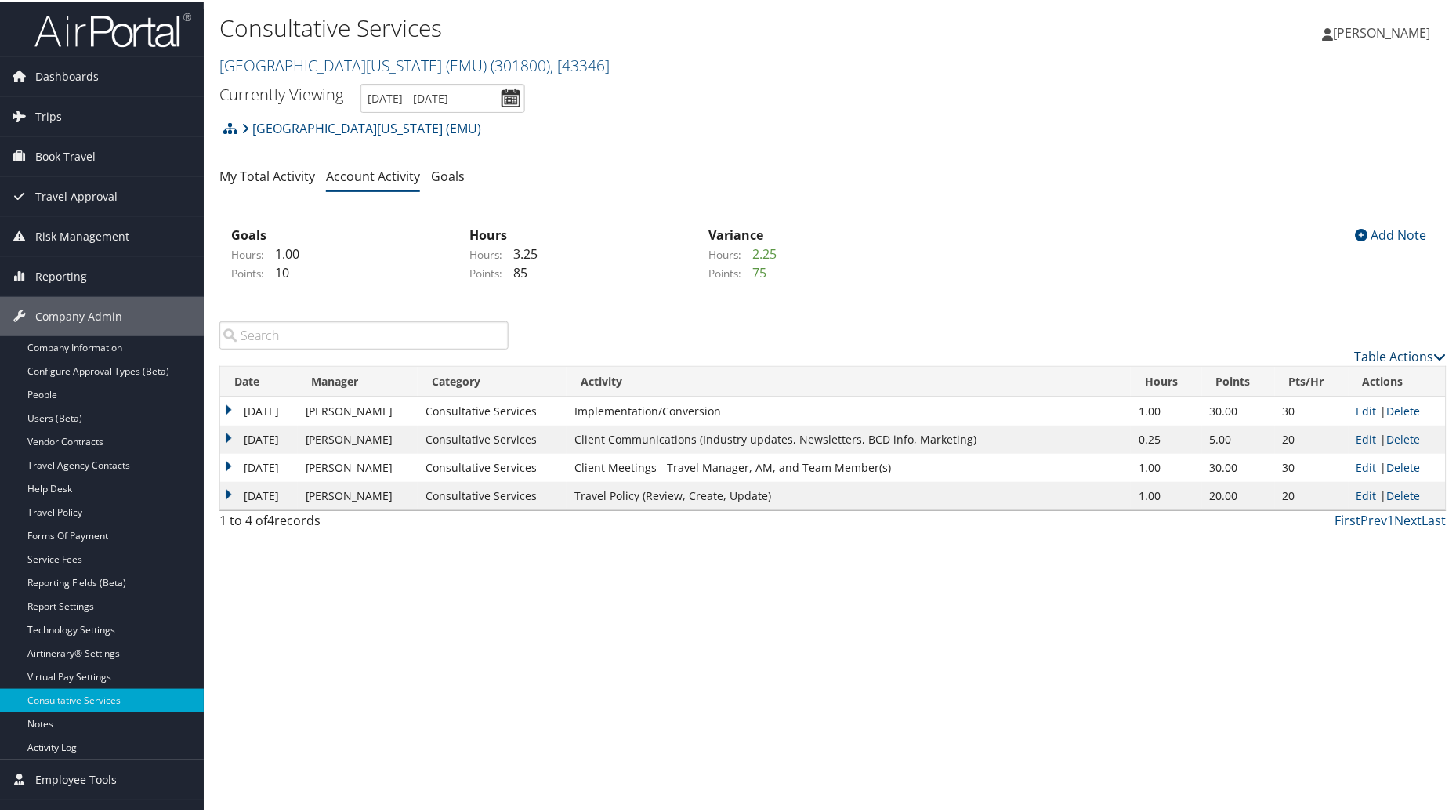
click at [1372, 356] on link "Table Actions" at bounding box center [1400, 355] width 92 height 17
click at [1292, 374] on link "New Record" at bounding box center [1337, 378] width 206 height 26
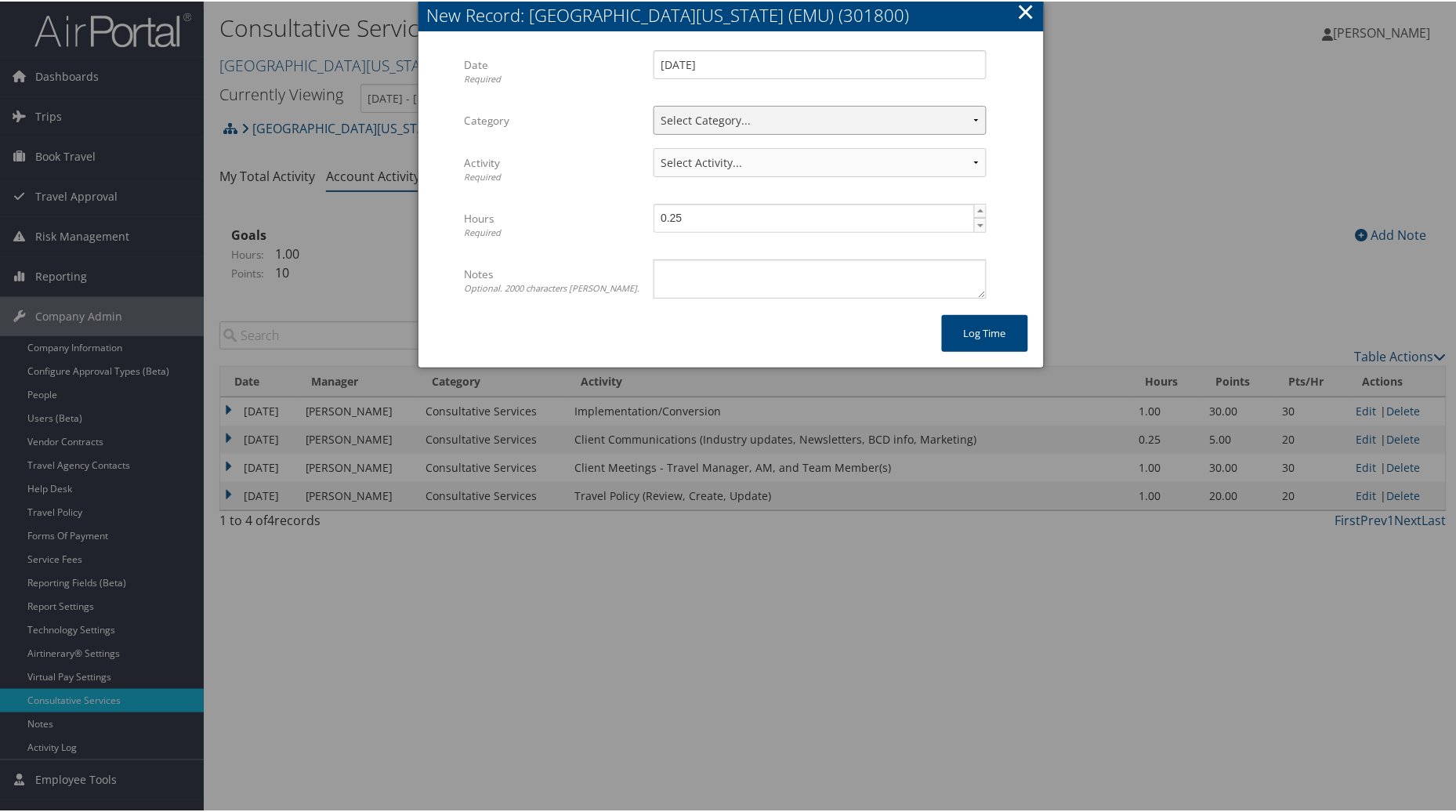
click at [965, 109] on select "Select Category... Client Services Consultative Services" at bounding box center [820, 118] width 333 height 29
select select "2"
click at [654, 104] on select "Select Category... Client Services Consultative Services" at bounding box center [820, 118] width 333 height 29
click at [1024, 16] on button "×" at bounding box center [1027, 10] width 18 height 31
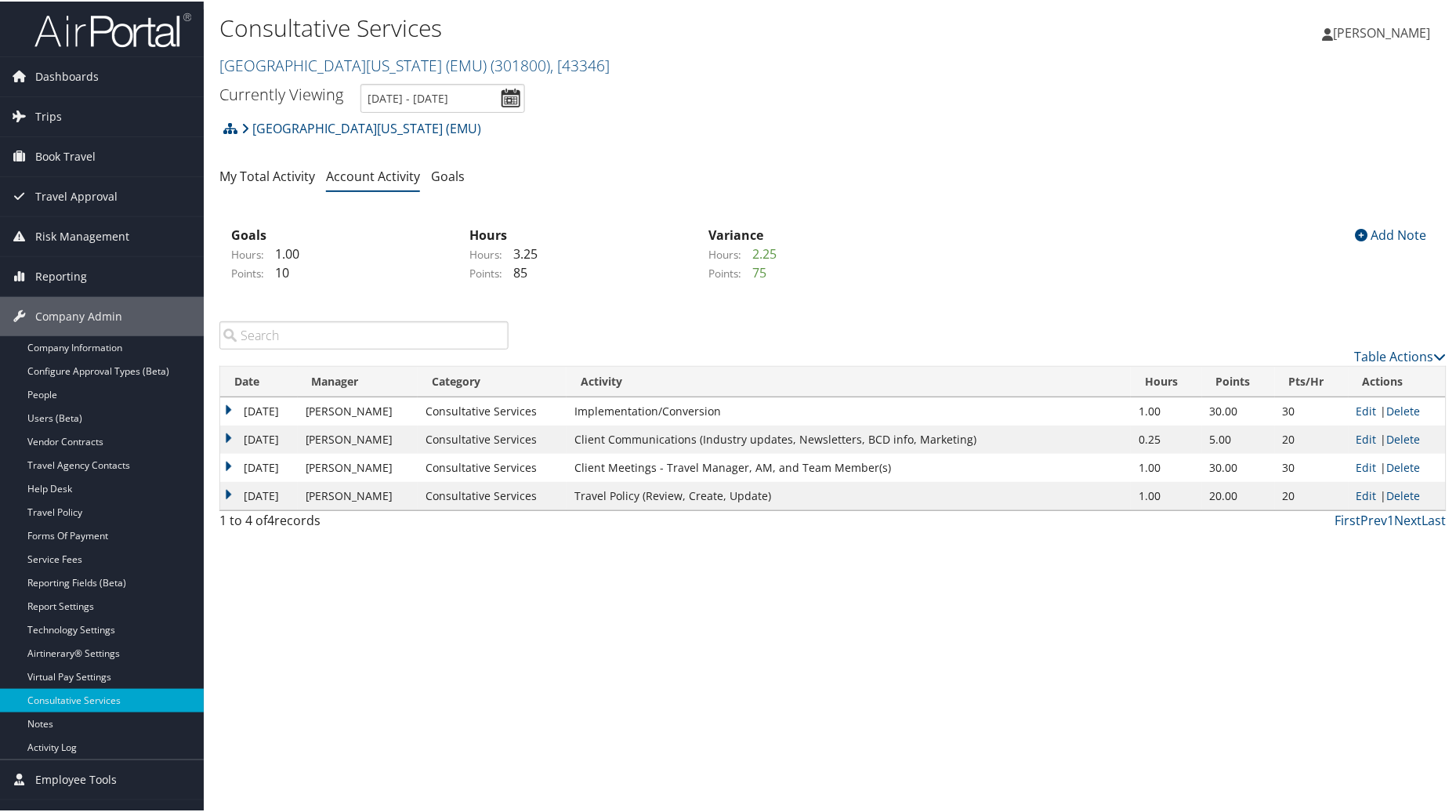
click at [552, 50] on h2 "Eastern Michigan University (EMU) ( 301800 ) , [ 43346 ]" at bounding box center [628, 62] width 818 height 26
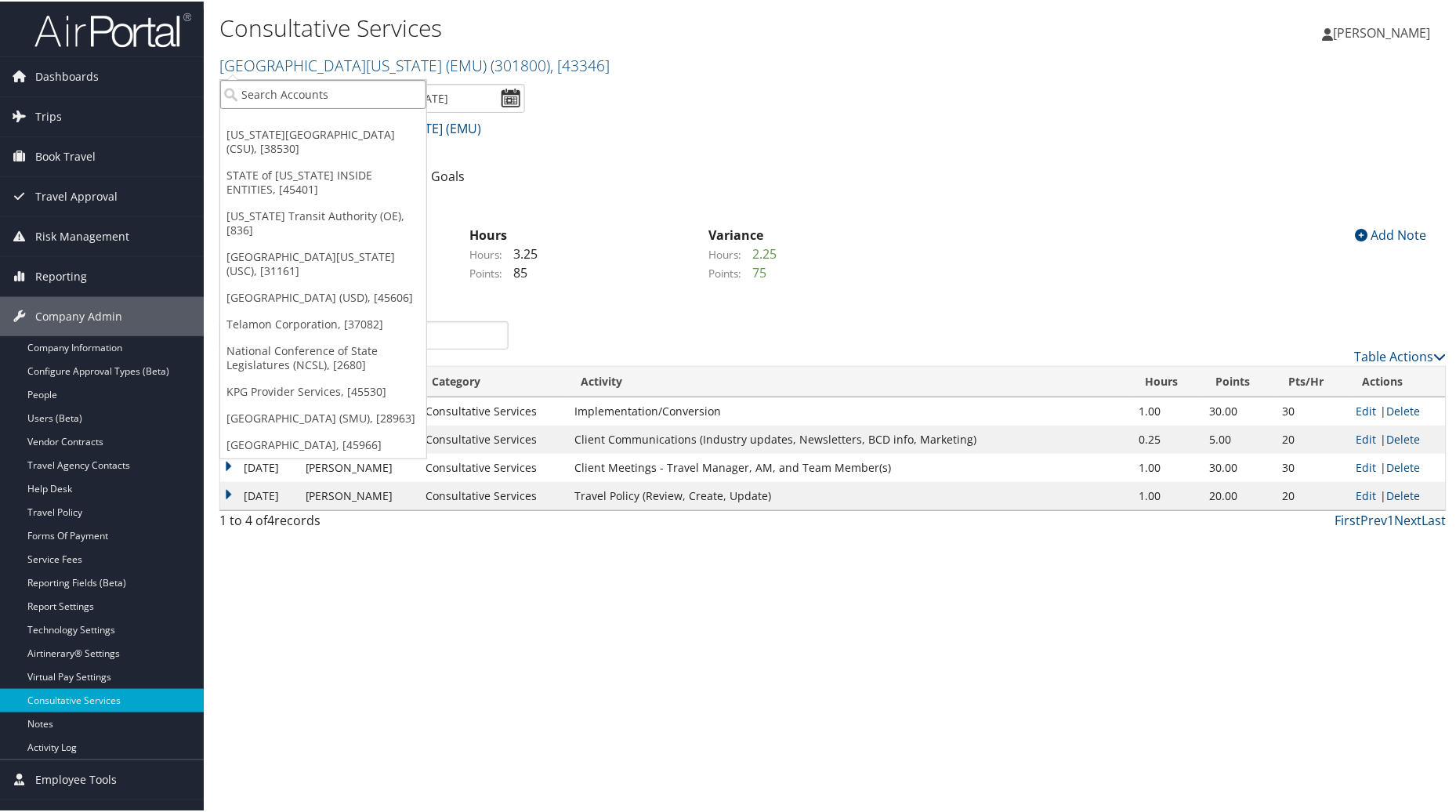
click at [243, 94] on input "search" at bounding box center [324, 93] width 206 height 29
type input "Jackson State"
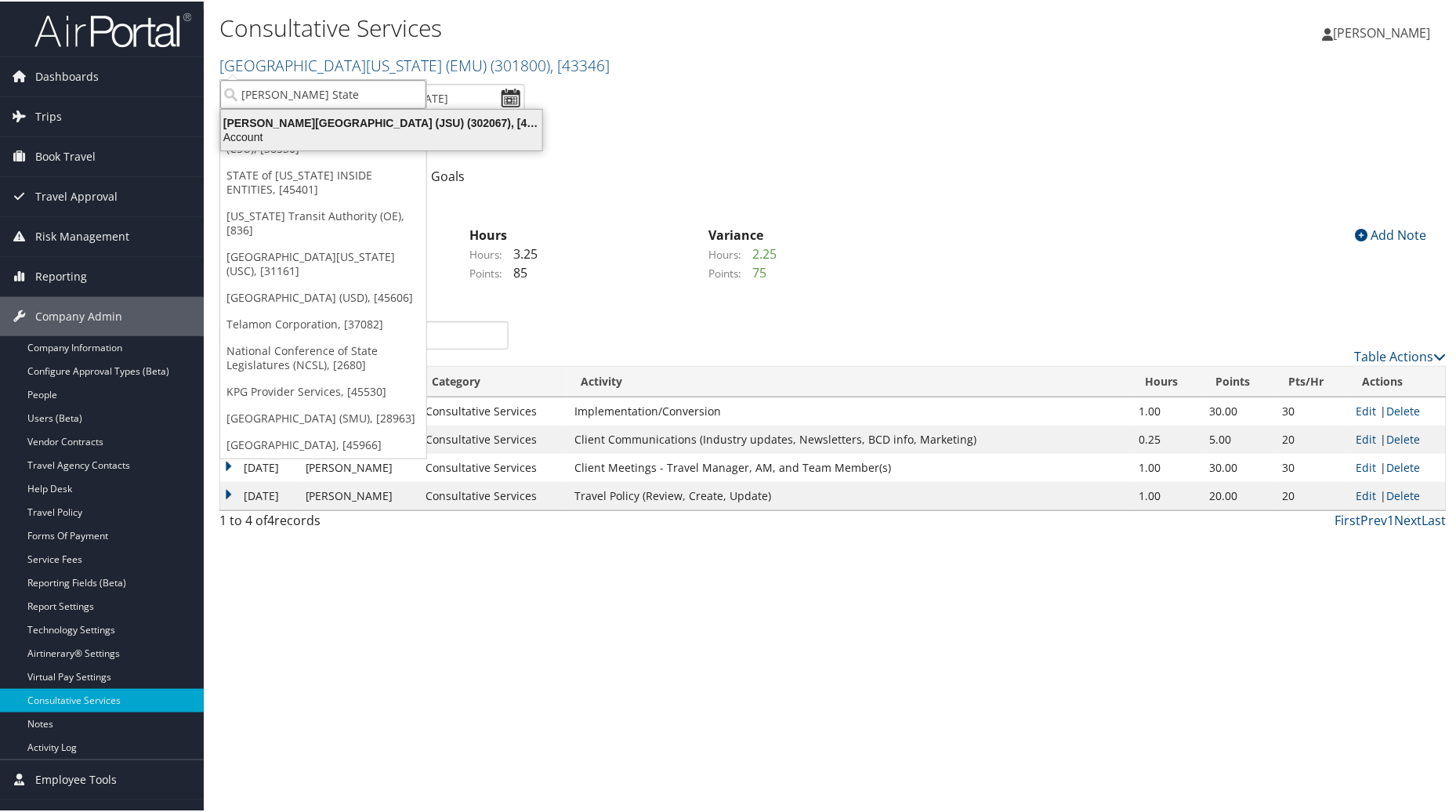
click at [263, 130] on div "Account" at bounding box center [381, 135] width 340 height 14
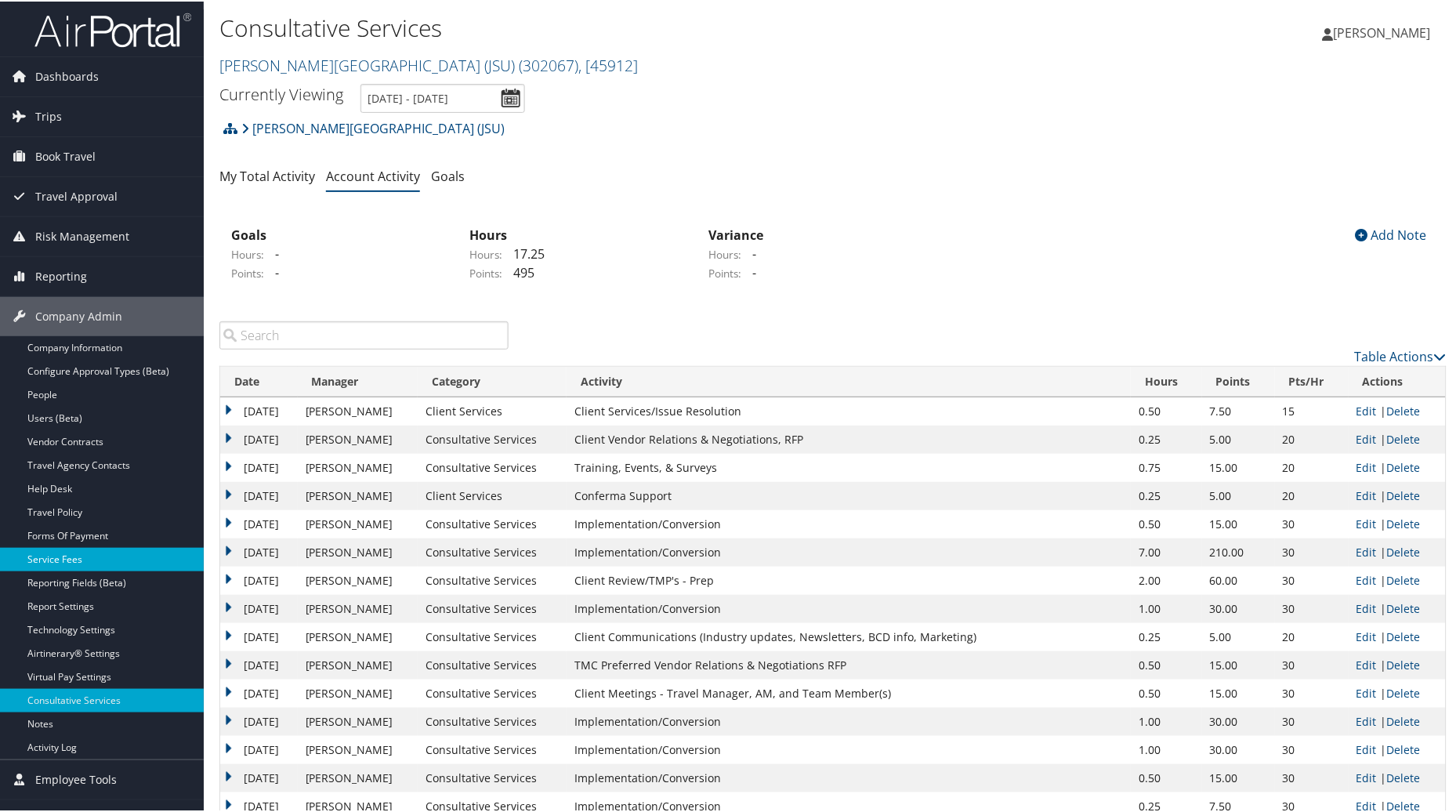
click at [109, 562] on link "Service Fees" at bounding box center [102, 558] width 204 height 24
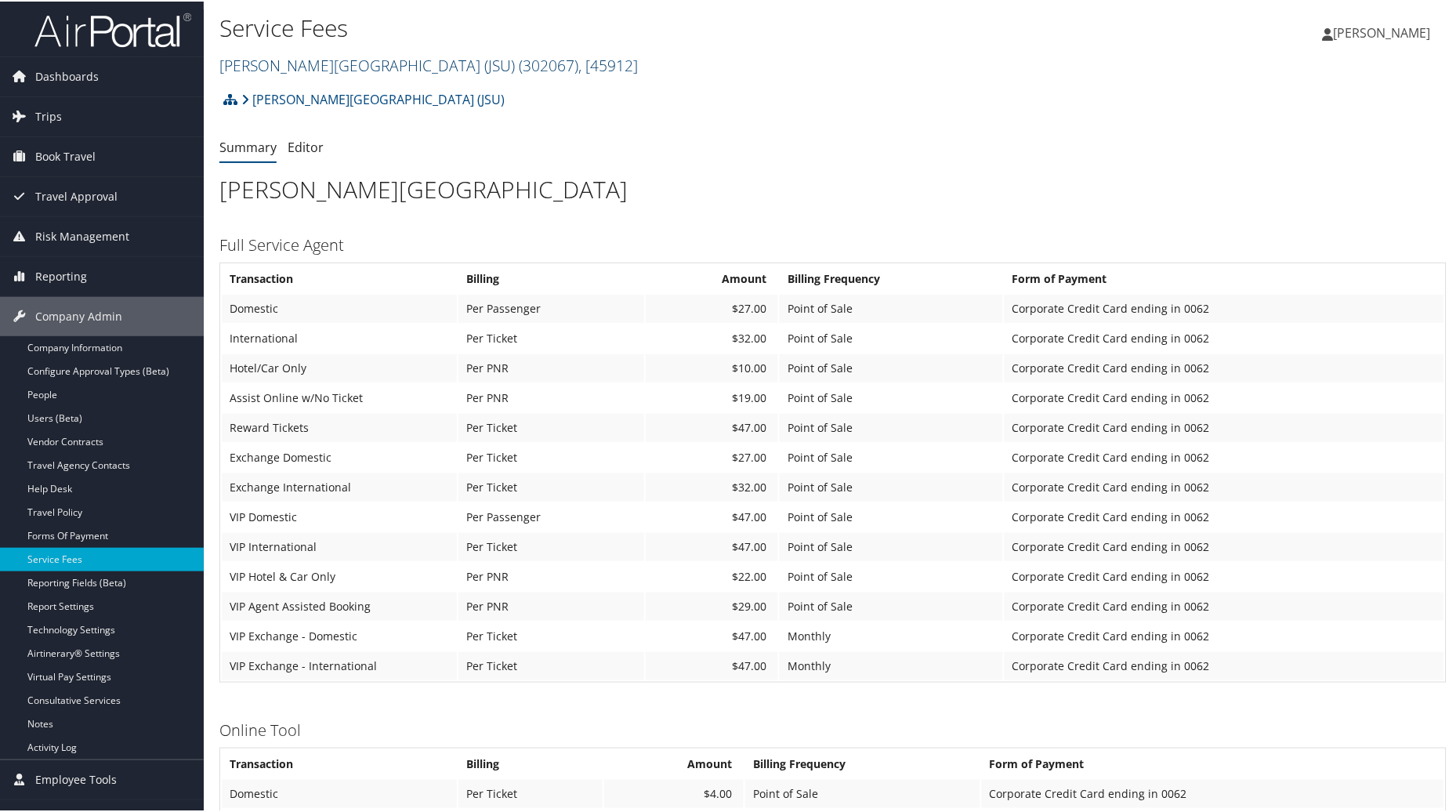
click at [578, 59] on span ", [ 45912 ]" at bounding box center [607, 63] width 59 height 21
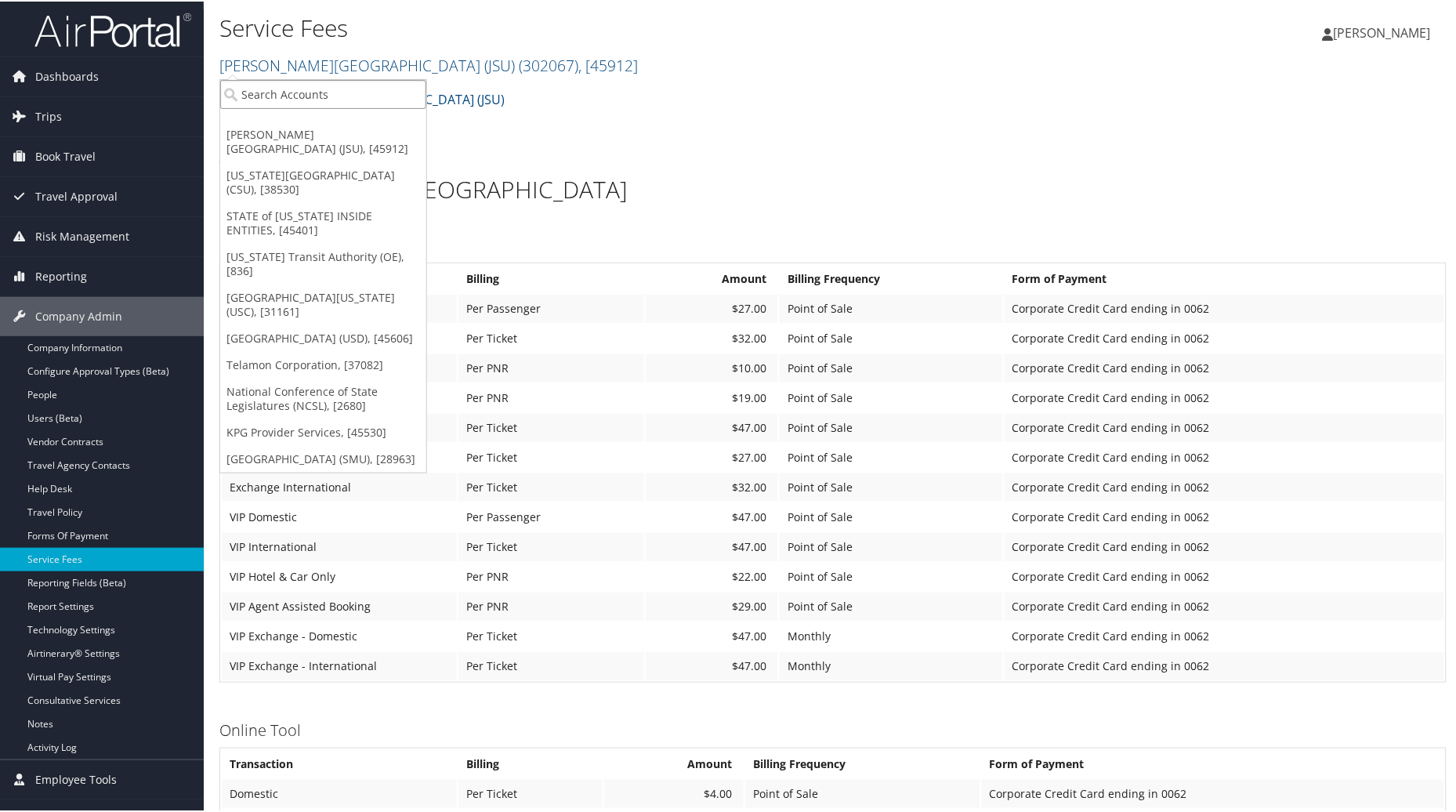
click at [369, 99] on input "search" at bounding box center [324, 93] width 206 height 29
type input "Eastern Michigan"
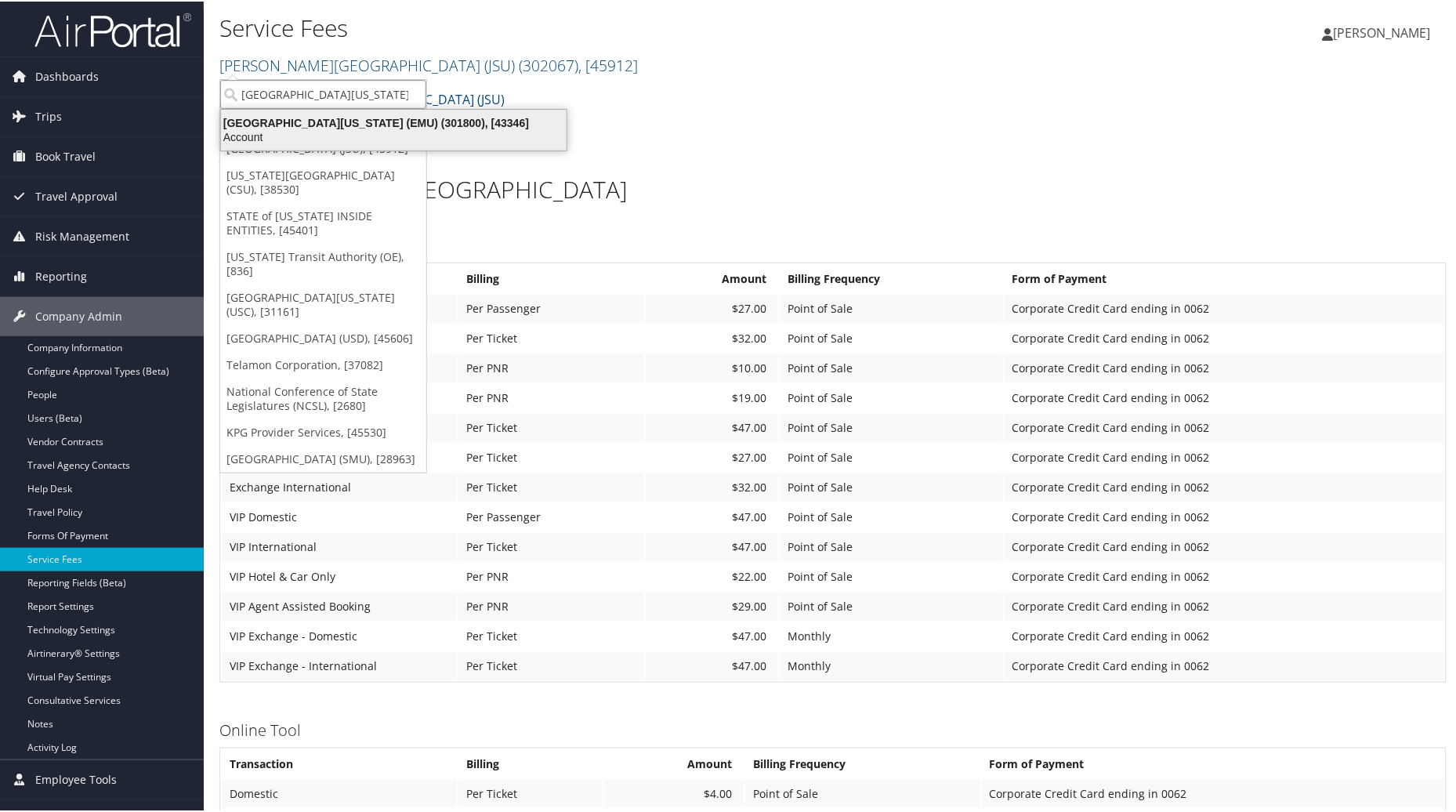
click at [377, 130] on div "Account" at bounding box center [394, 135] width 365 height 14
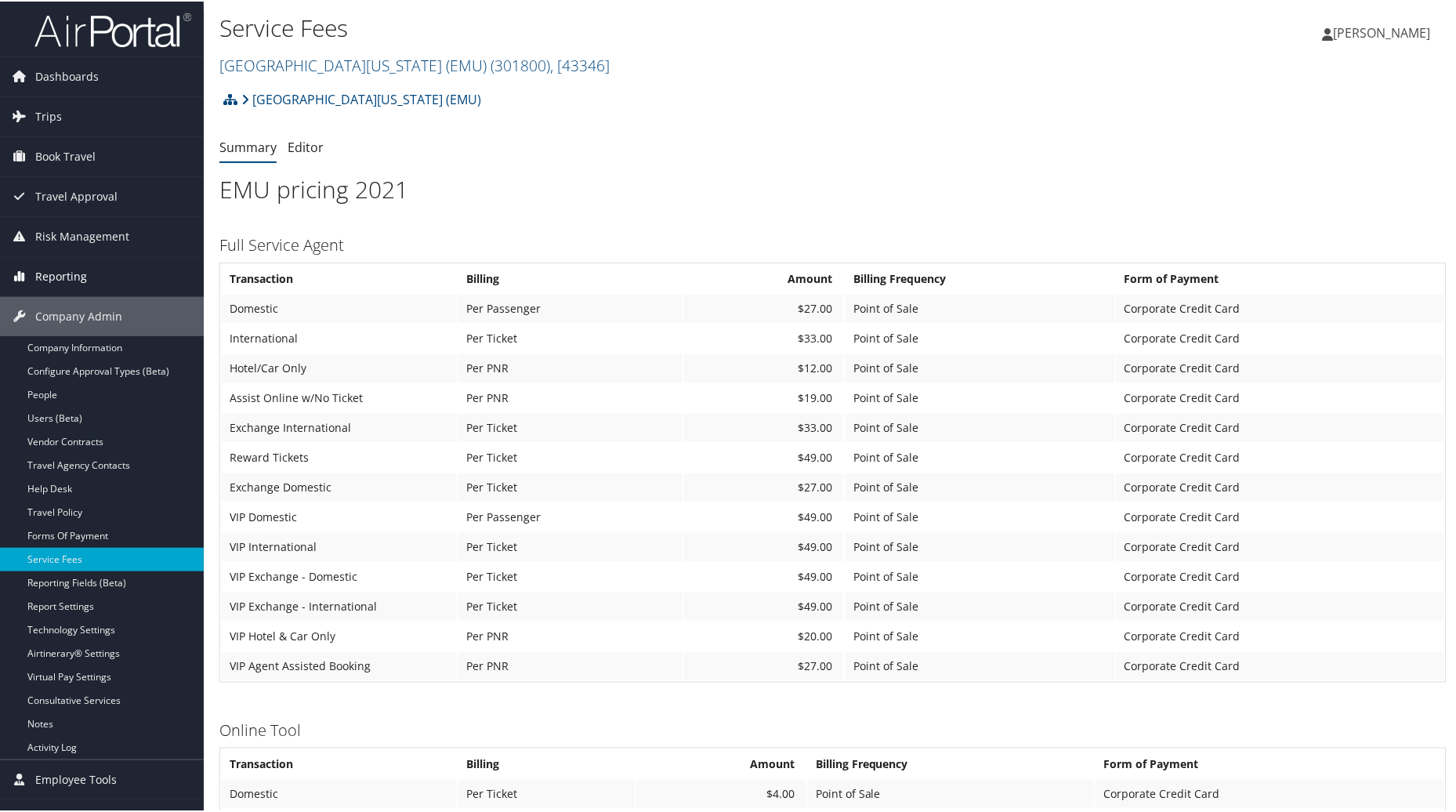
click at [71, 282] on span "Reporting" at bounding box center [61, 274] width 52 height 39
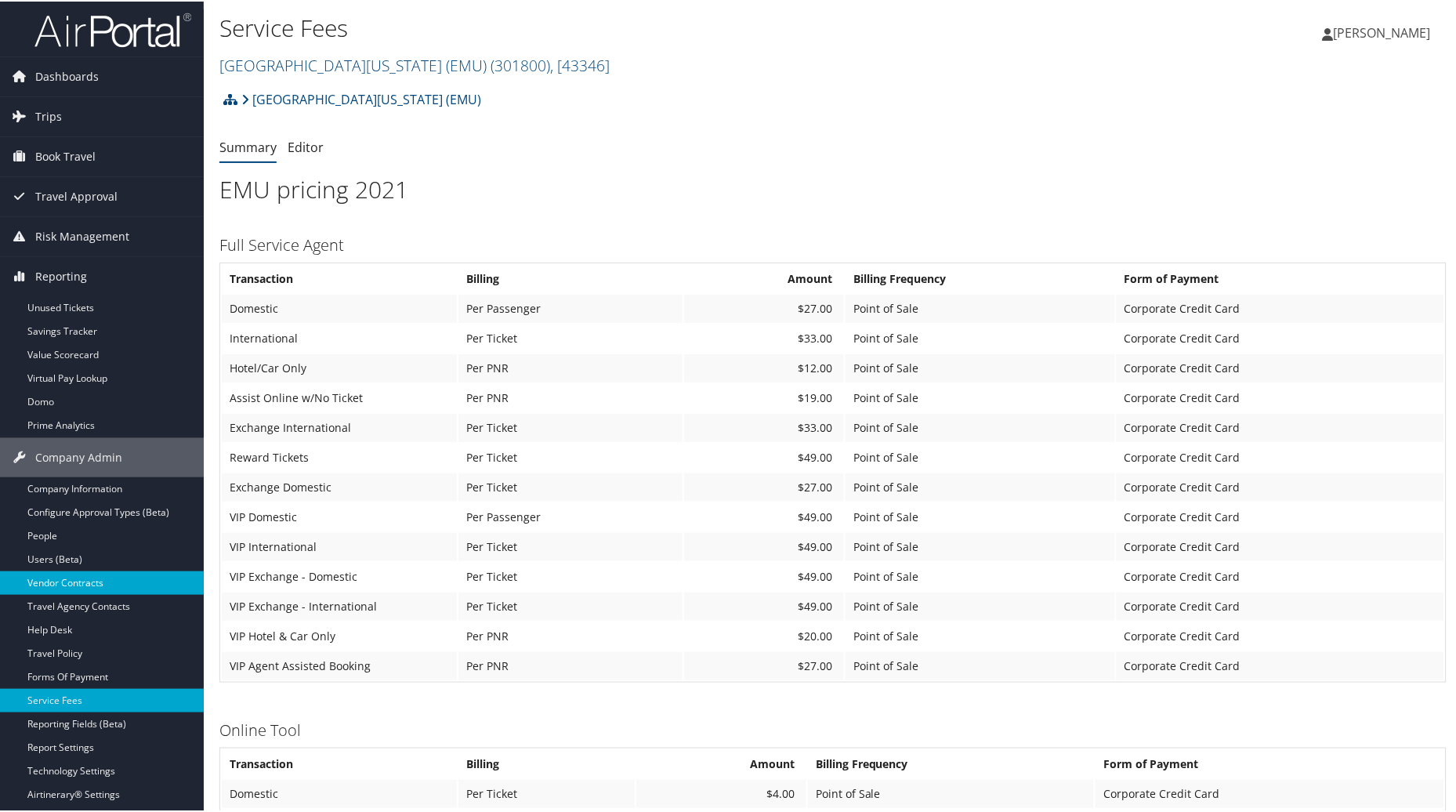
click at [72, 586] on link "Vendor Contracts" at bounding box center [102, 581] width 204 height 24
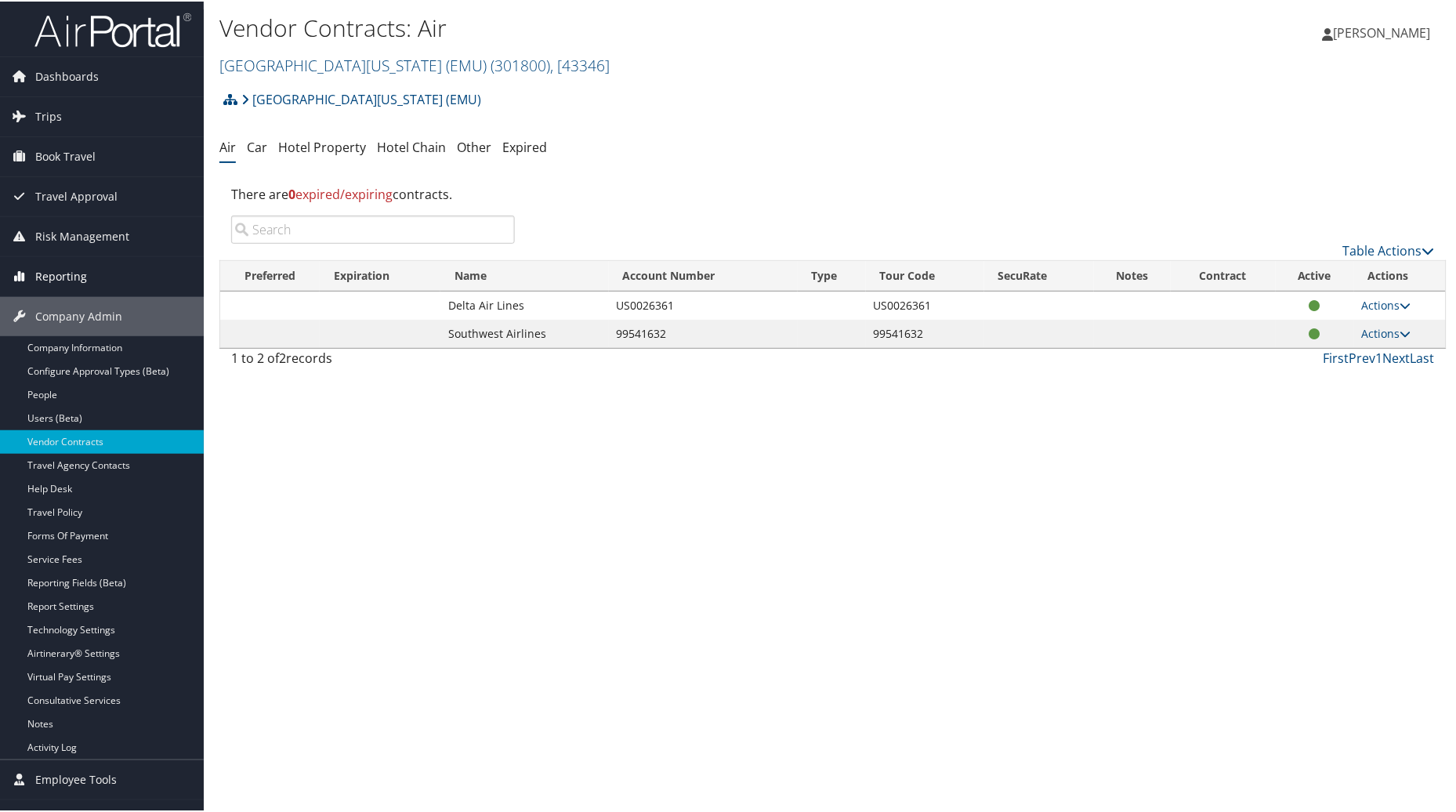
click at [65, 272] on span "Reporting" at bounding box center [61, 274] width 52 height 39
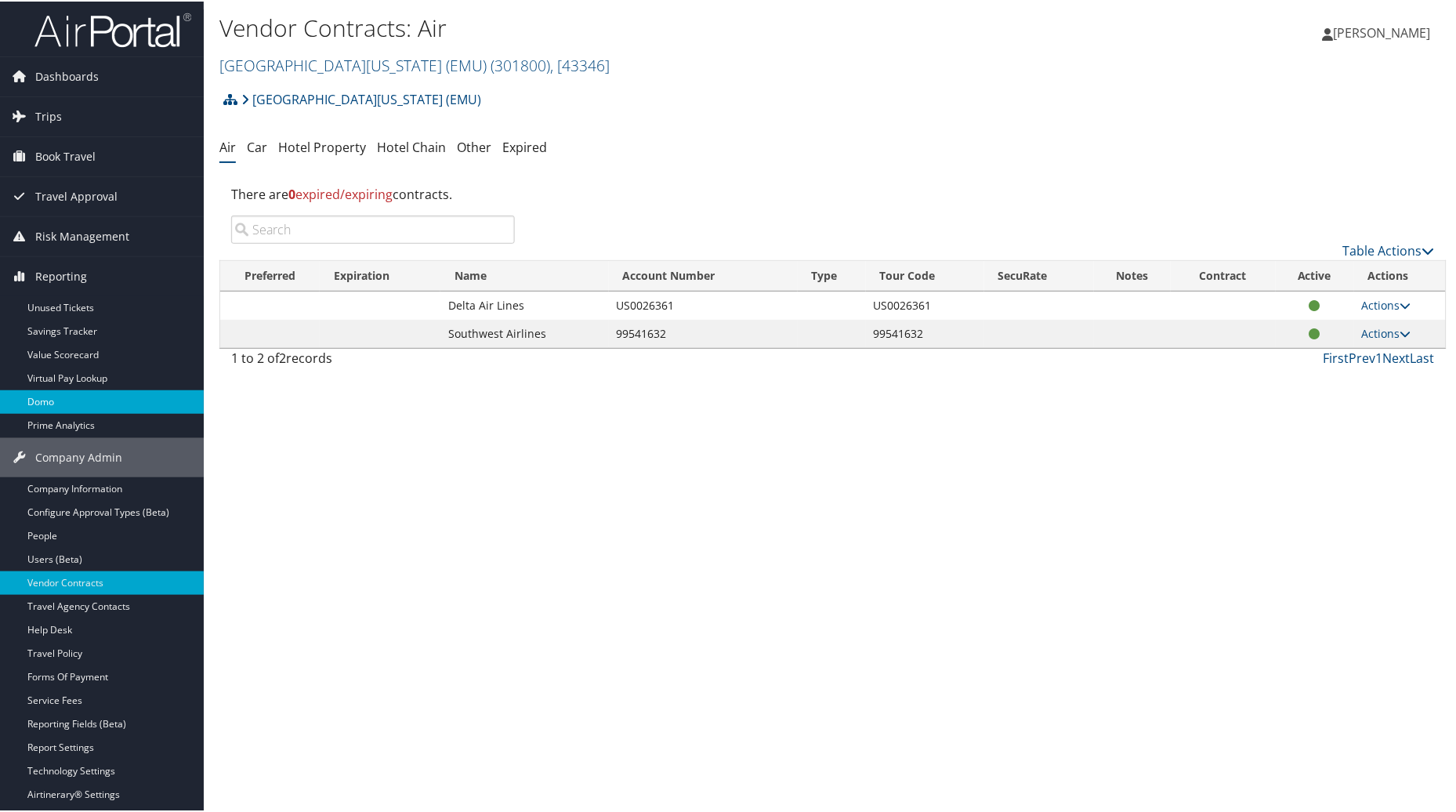
click at [51, 396] on link "Domo" at bounding box center [102, 400] width 204 height 24
click at [52, 401] on link "Domo" at bounding box center [102, 400] width 204 height 24
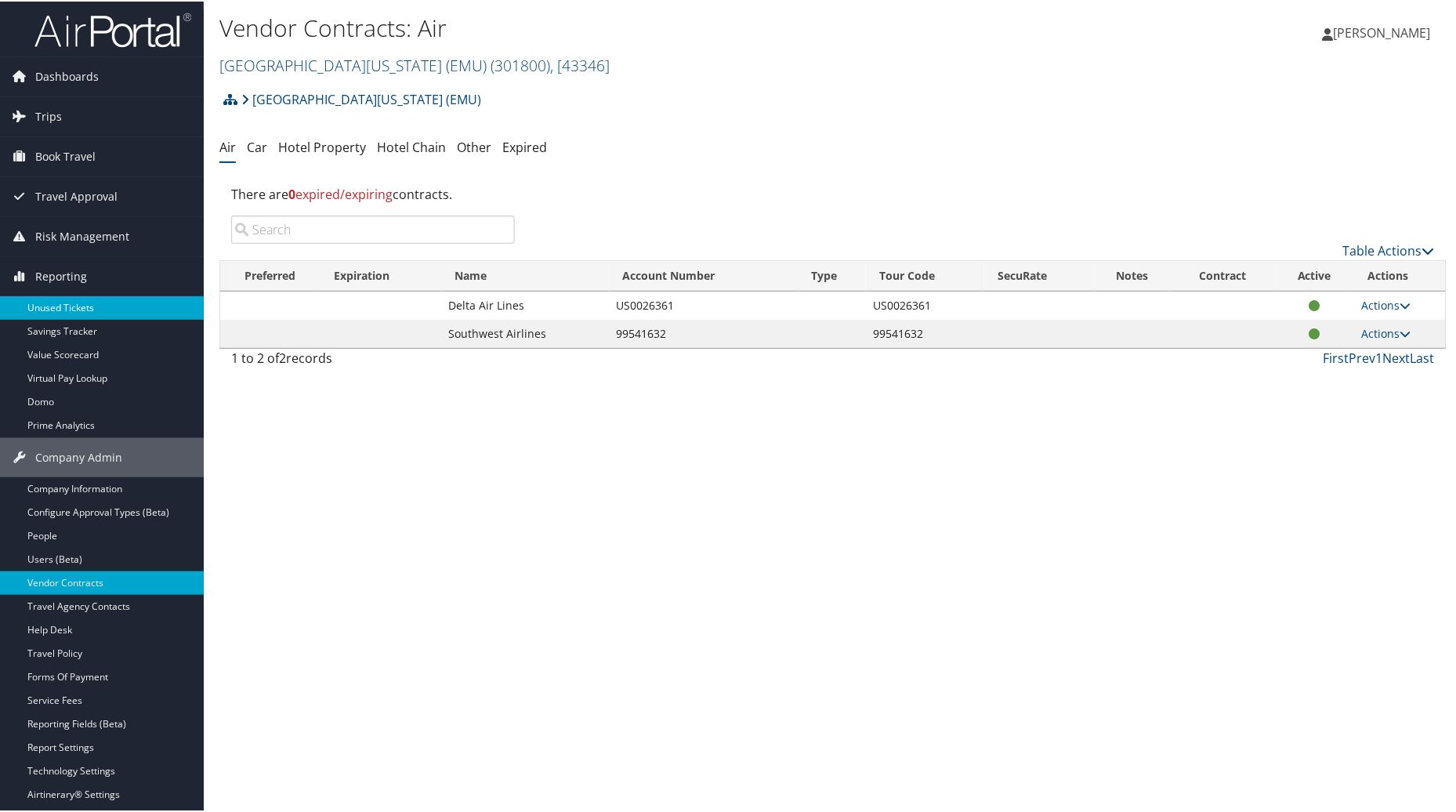
click at [73, 313] on link "Unused Tickets" at bounding box center [102, 306] width 204 height 24
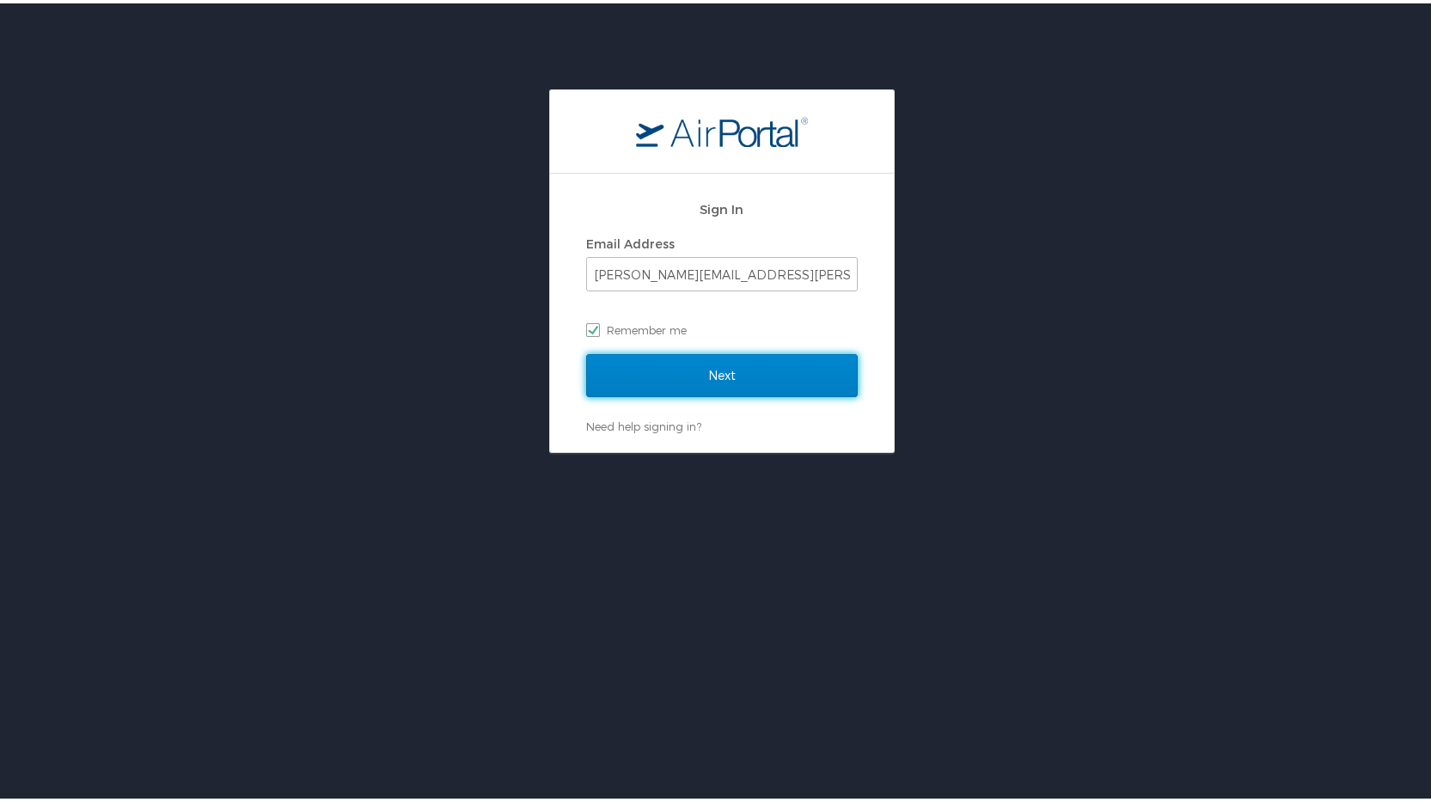
click at [678, 384] on input "Next" at bounding box center [722, 372] width 272 height 43
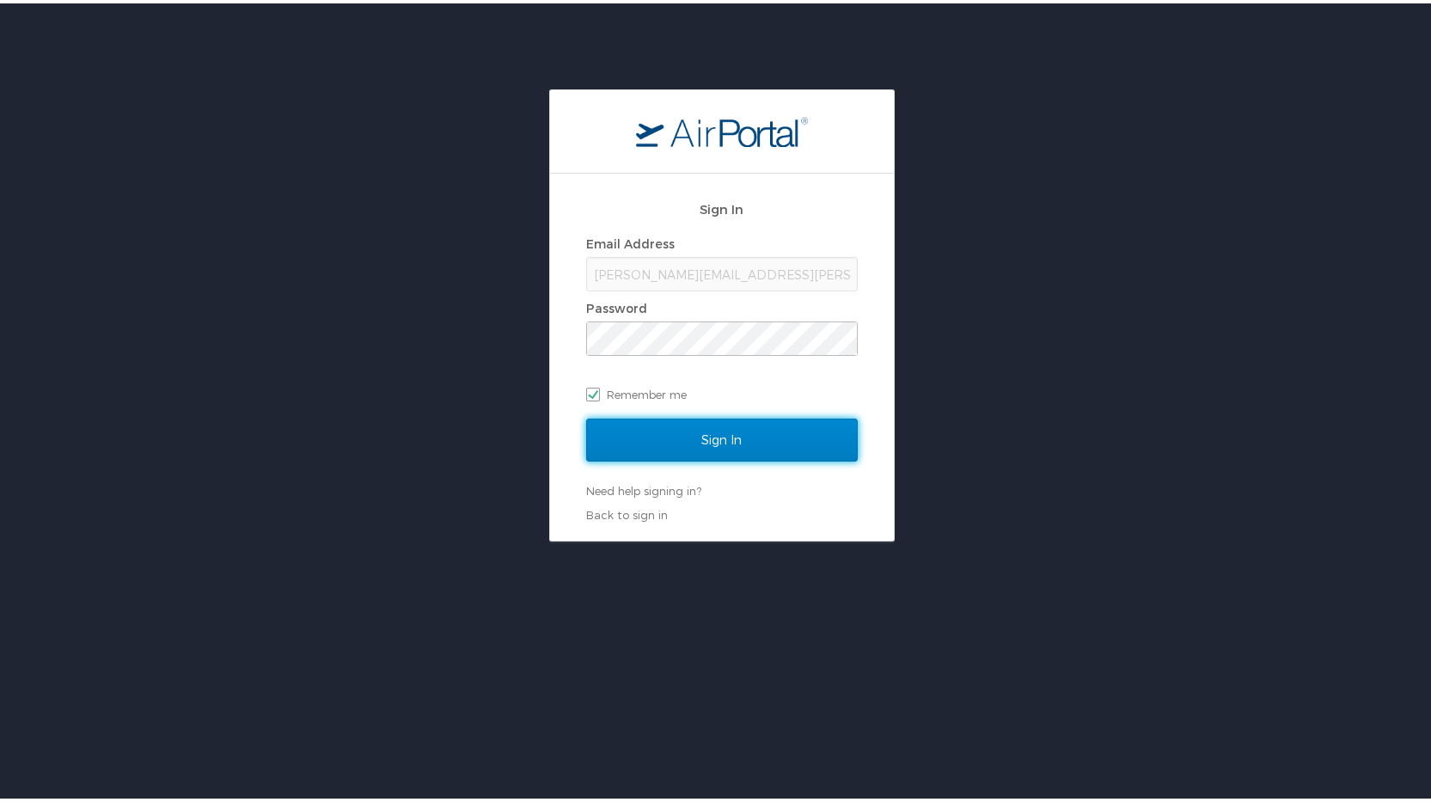
click at [697, 427] on input "Sign In" at bounding box center [722, 436] width 272 height 43
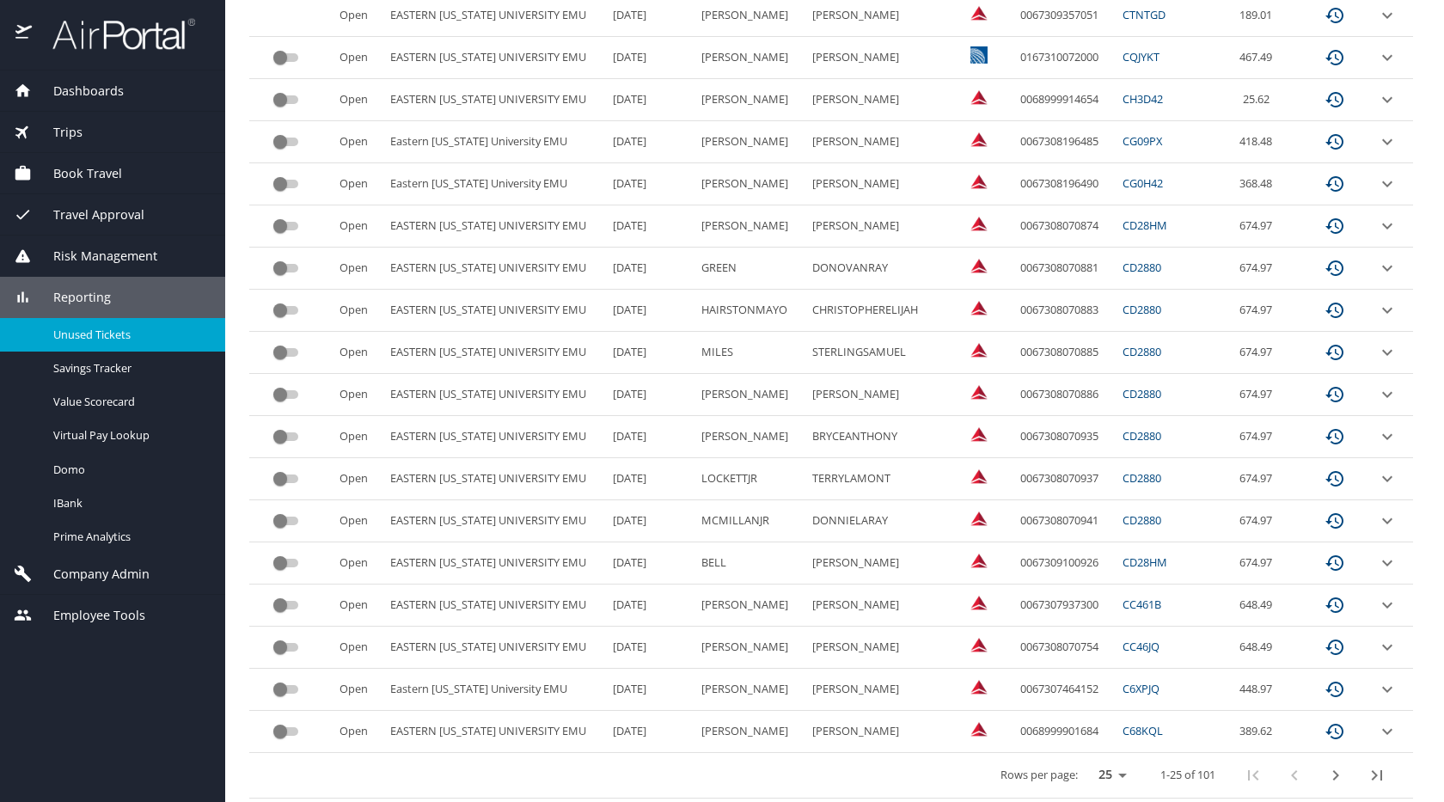
scroll to position [702, 0]
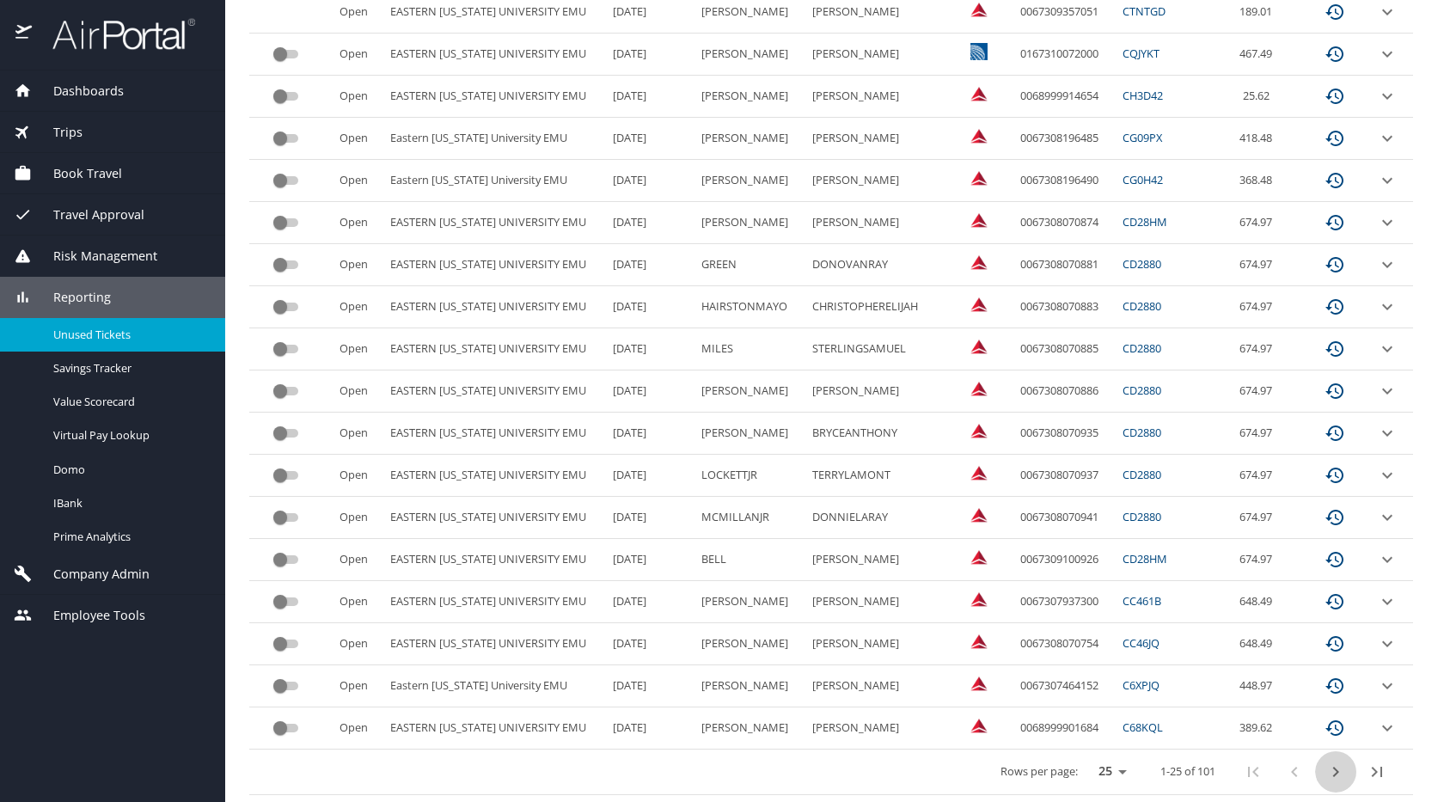
click at [1326, 776] on icon "next page" at bounding box center [1336, 772] width 21 height 21
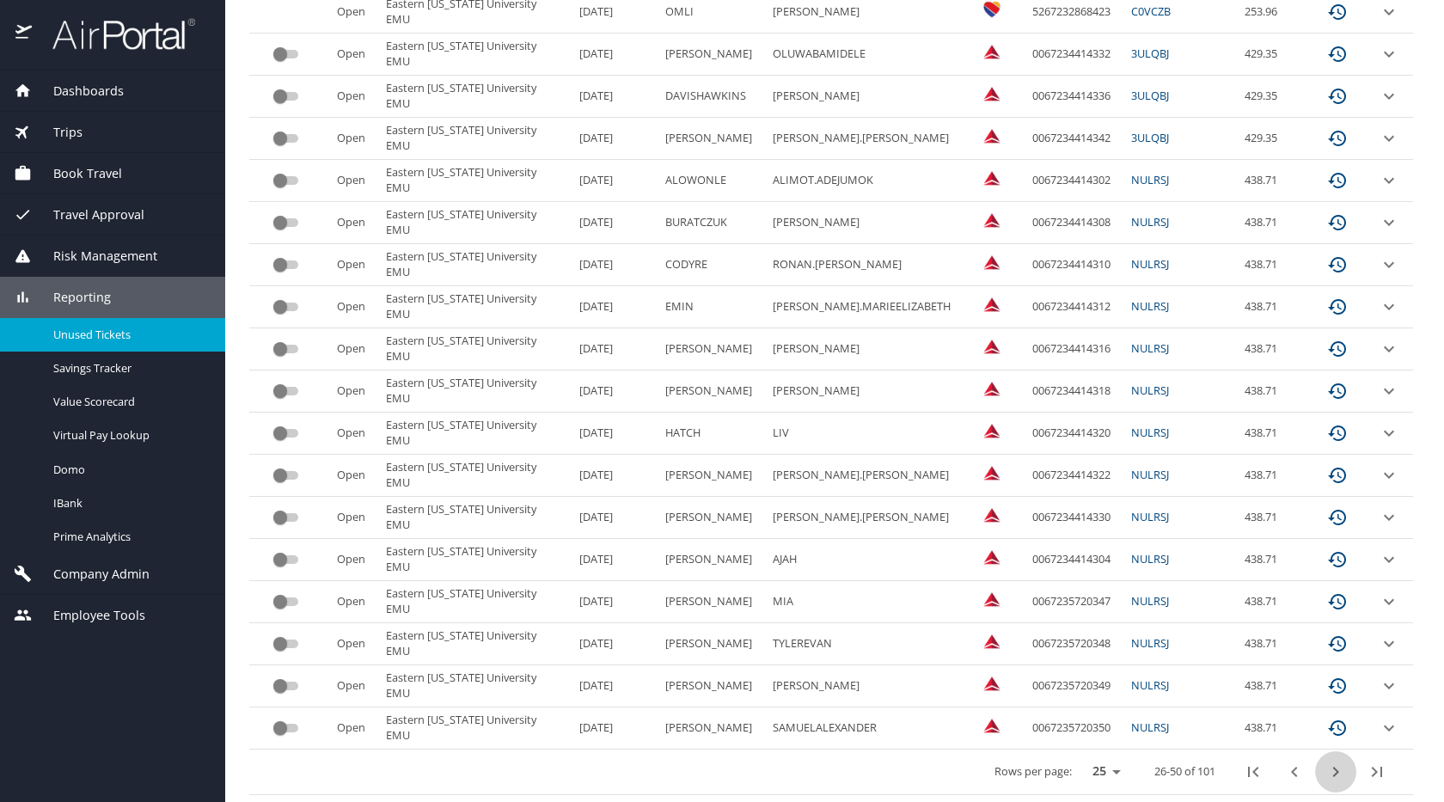
click at [1326, 776] on icon "next page" at bounding box center [1336, 772] width 21 height 21
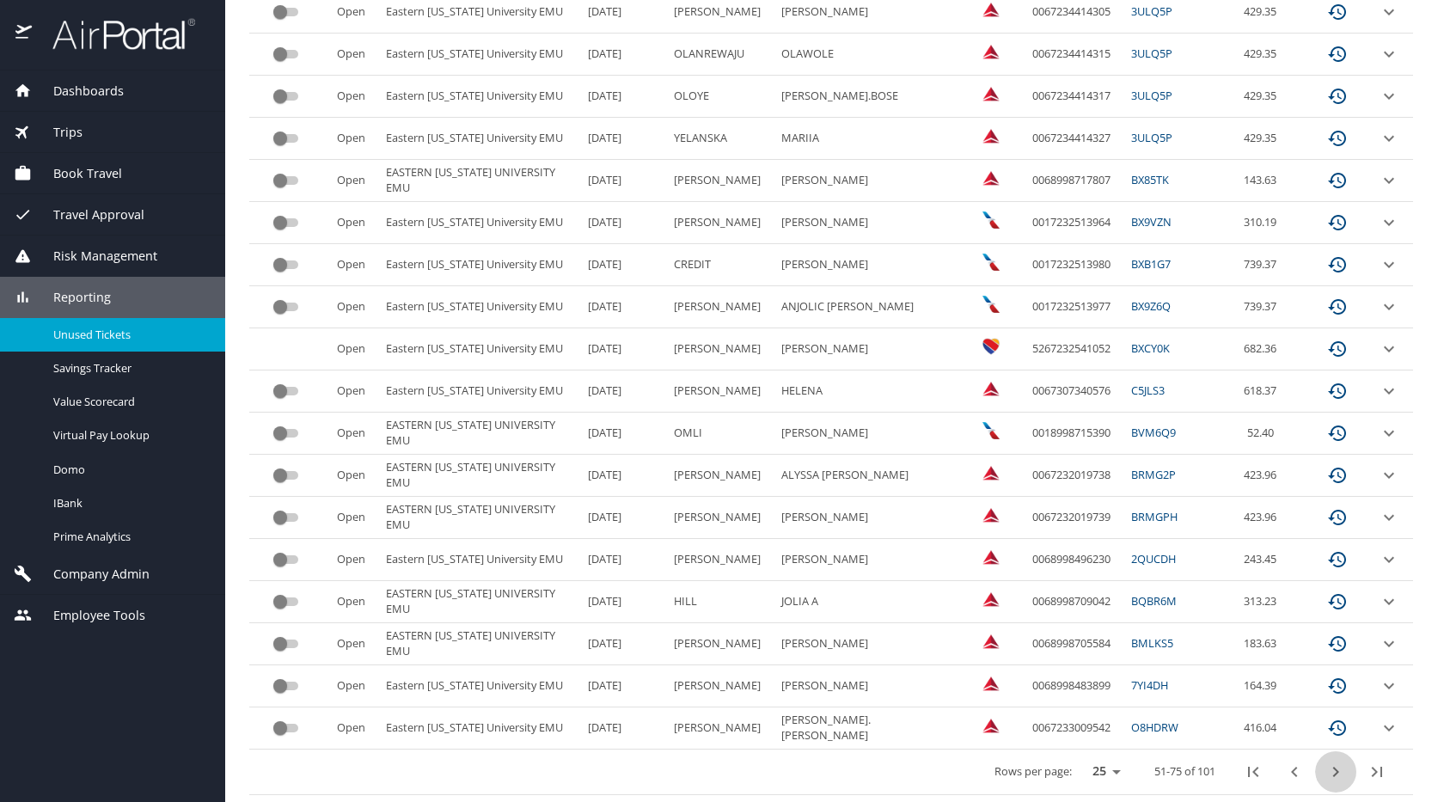
click at [1326, 776] on icon "next page" at bounding box center [1336, 772] width 21 height 21
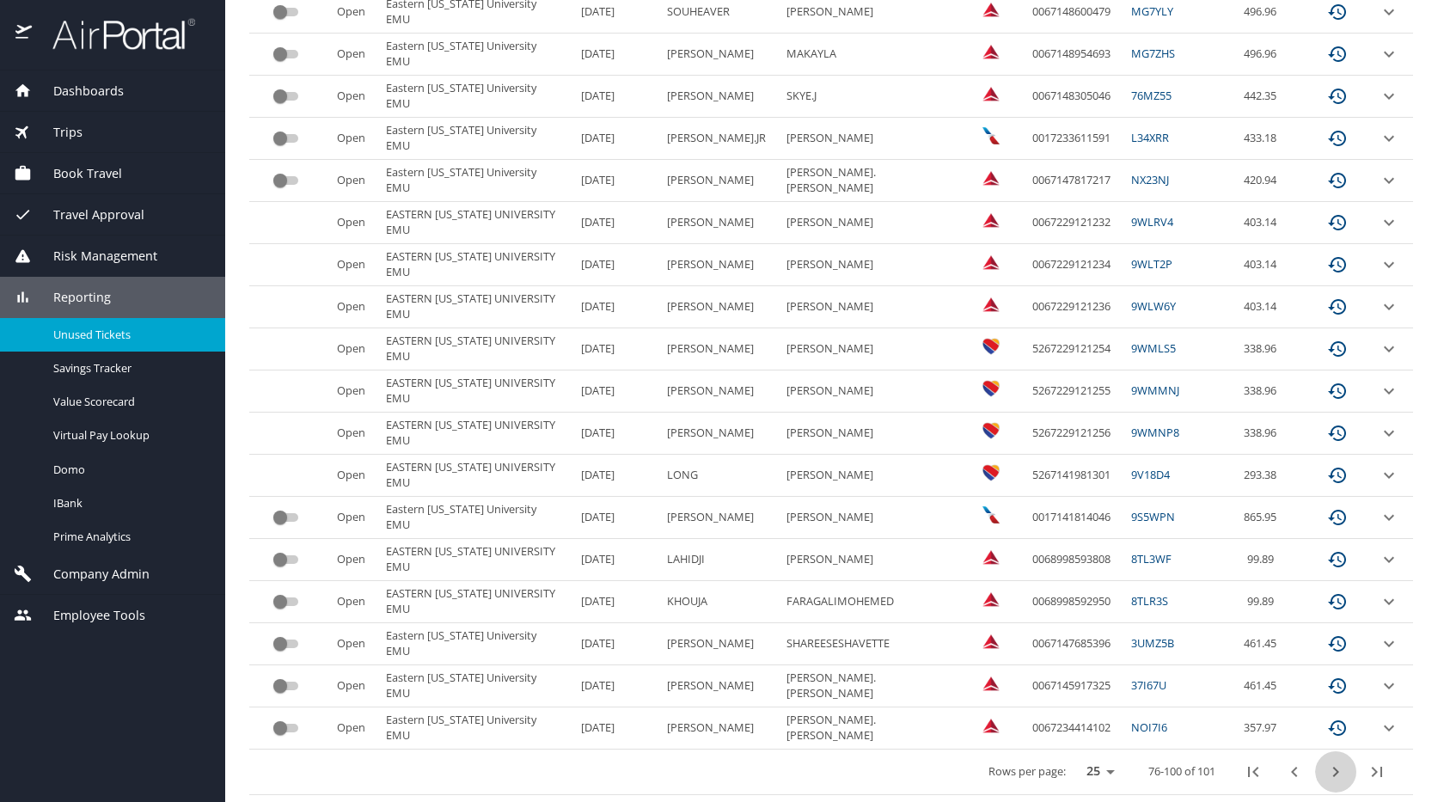
click at [1326, 776] on icon "next page" at bounding box center [1336, 772] width 21 height 21
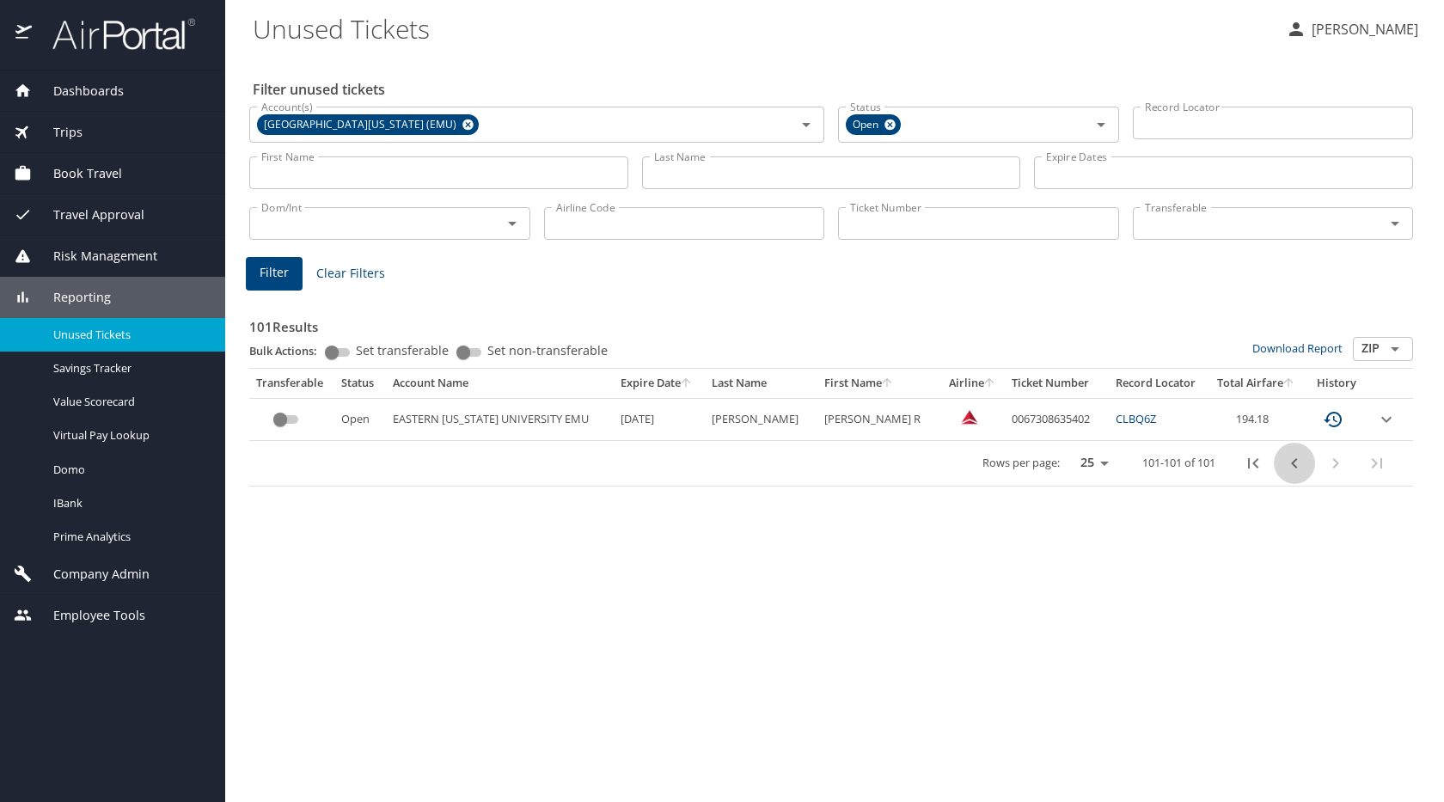
click at [1289, 467] on icon "previous page" at bounding box center [1294, 463] width 21 height 21
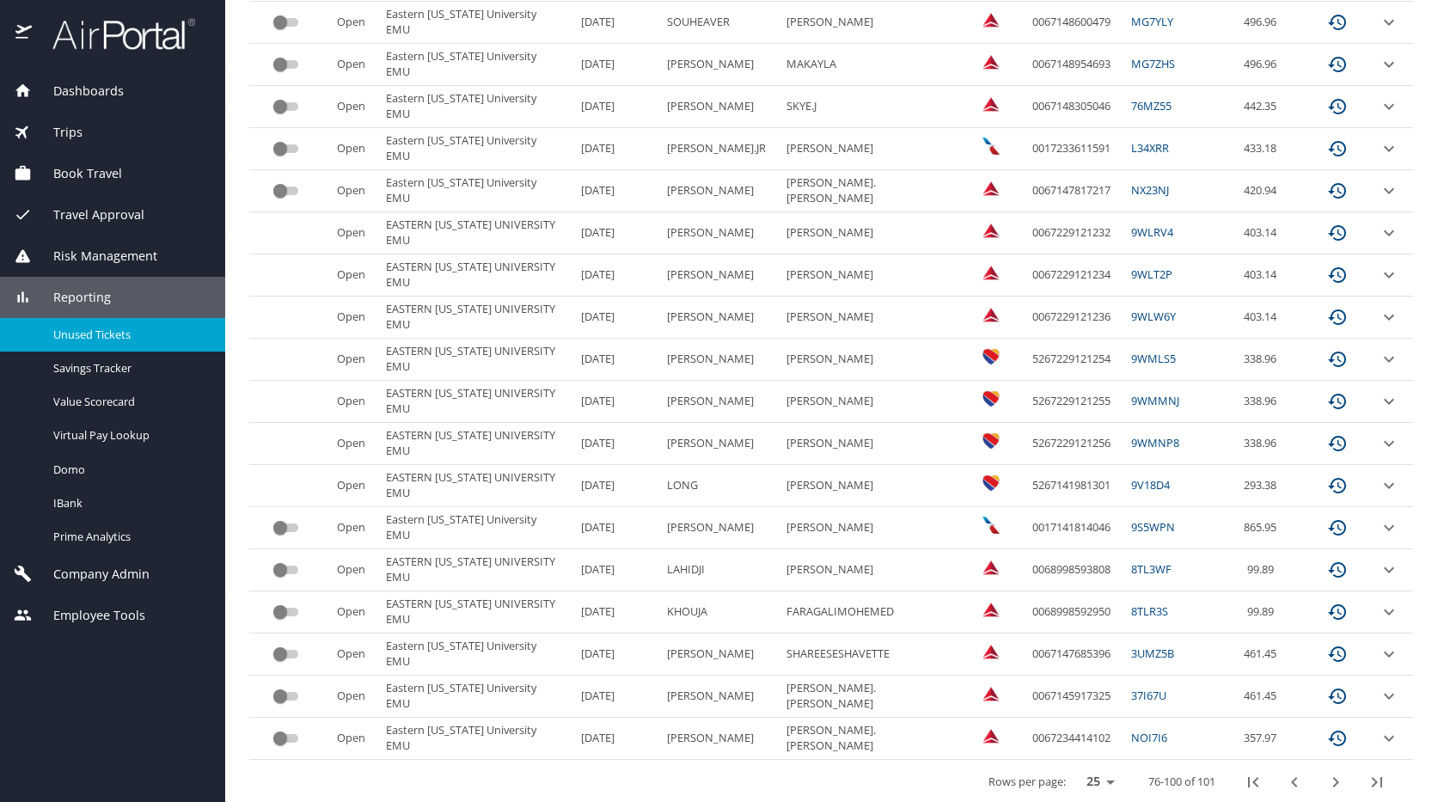
scroll to position [702, 0]
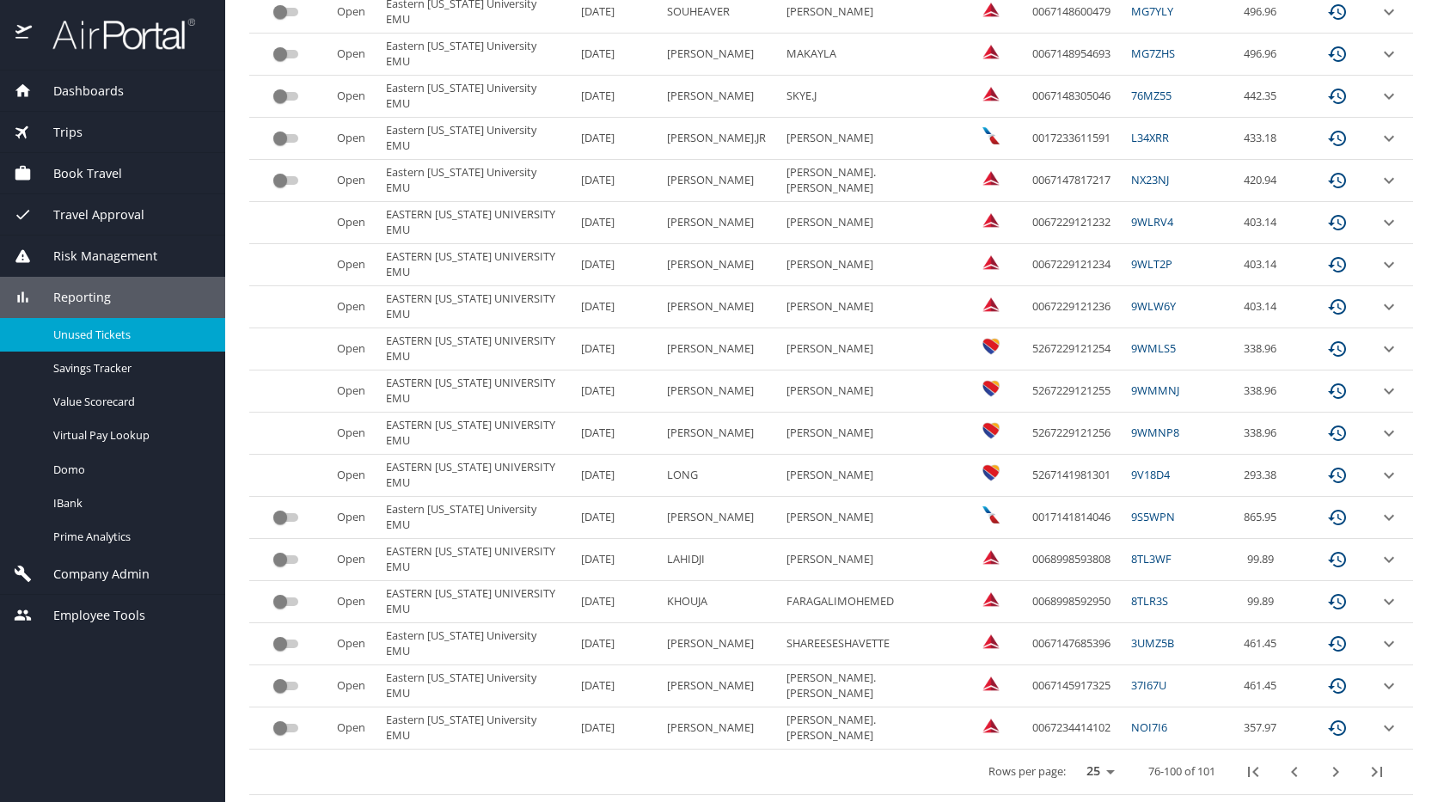
click at [506, 638] on EMU "Eastern Michigan University EMU" at bounding box center [476, 644] width 195 height 42
click at [93, 292] on span "Reporting" at bounding box center [71, 297] width 79 height 19
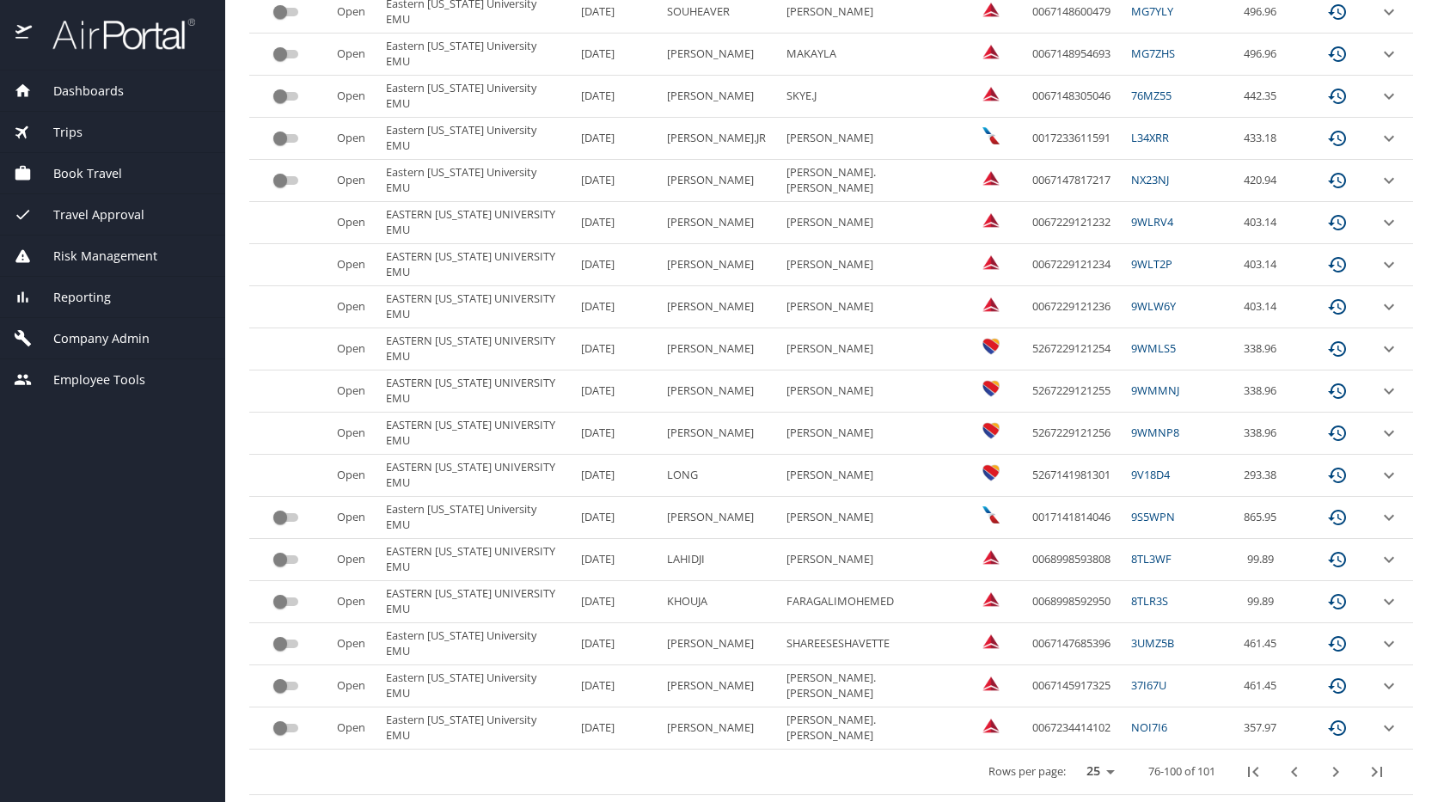
click at [89, 332] on span "Company Admin" at bounding box center [91, 338] width 118 height 19
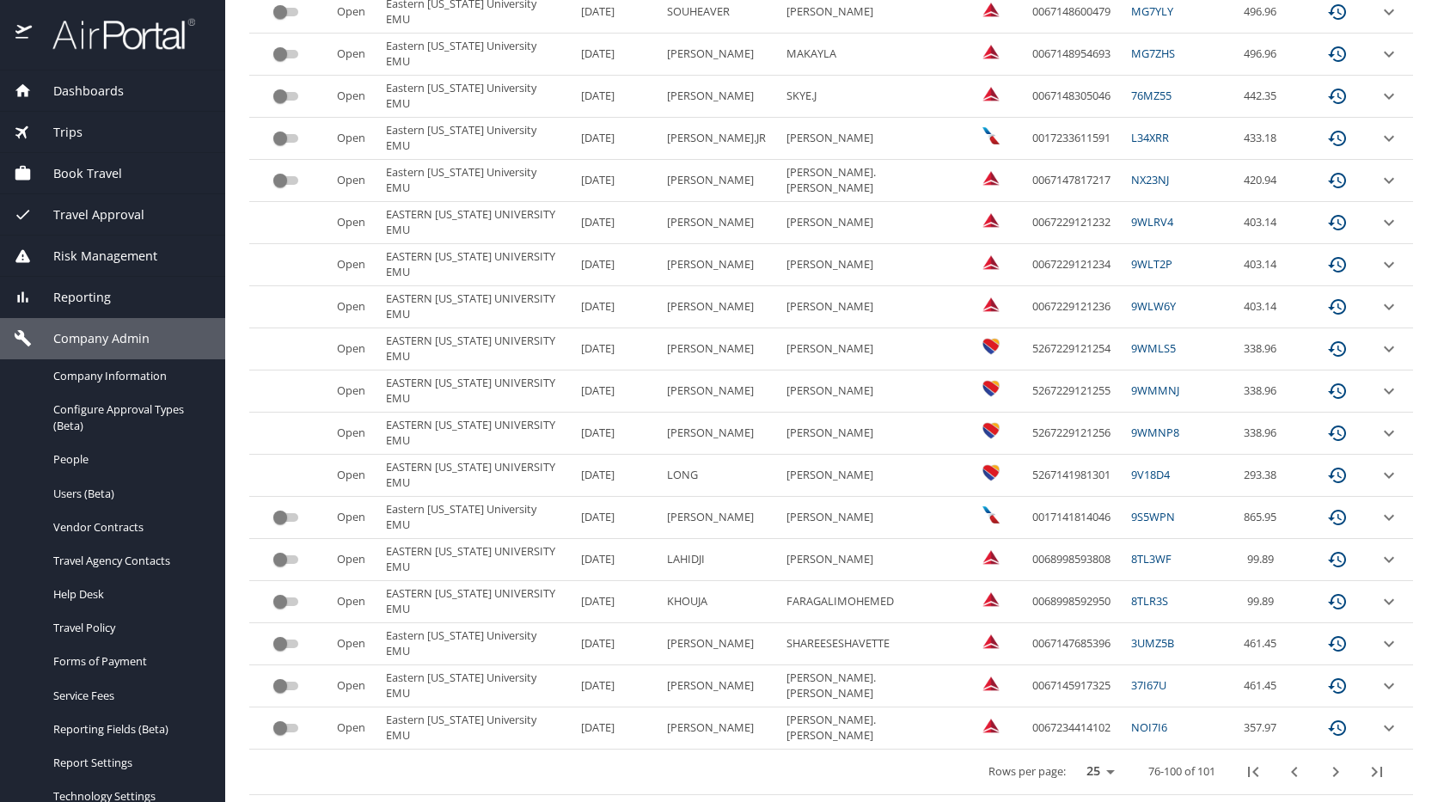
click at [99, 298] on span "Reporting" at bounding box center [71, 297] width 79 height 19
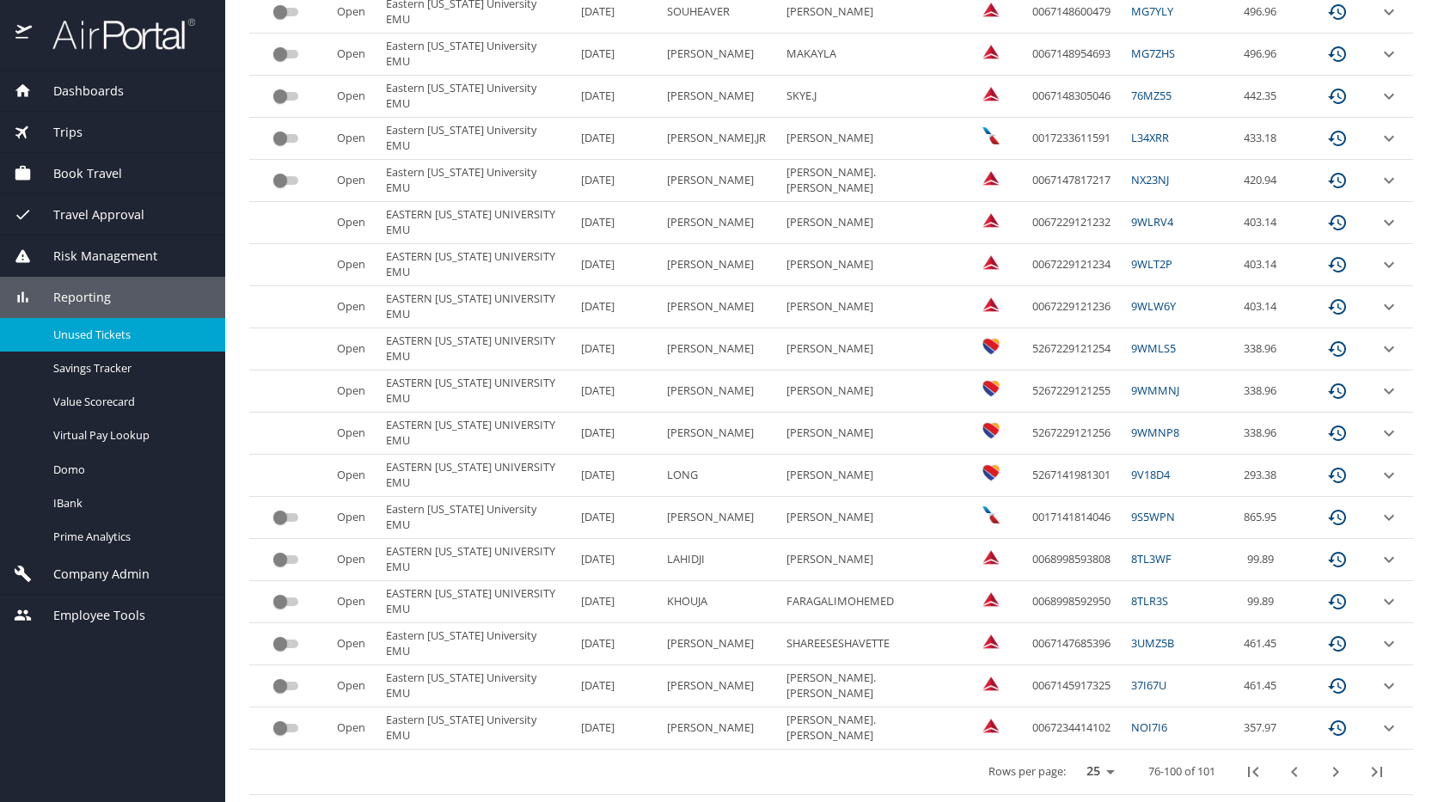
click at [99, 298] on span "Reporting" at bounding box center [71, 297] width 79 height 19
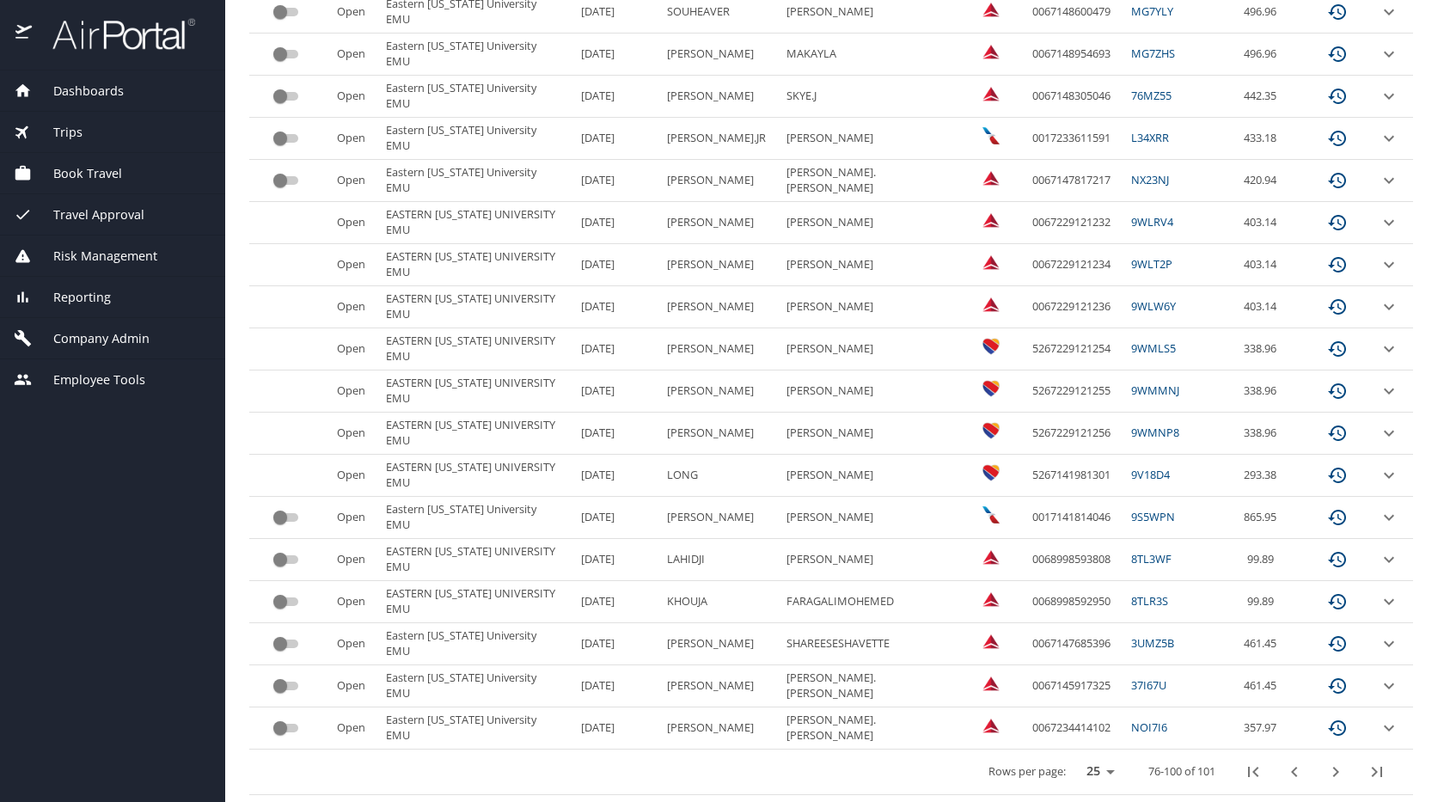
click at [99, 298] on span "Reporting" at bounding box center [71, 297] width 79 height 19
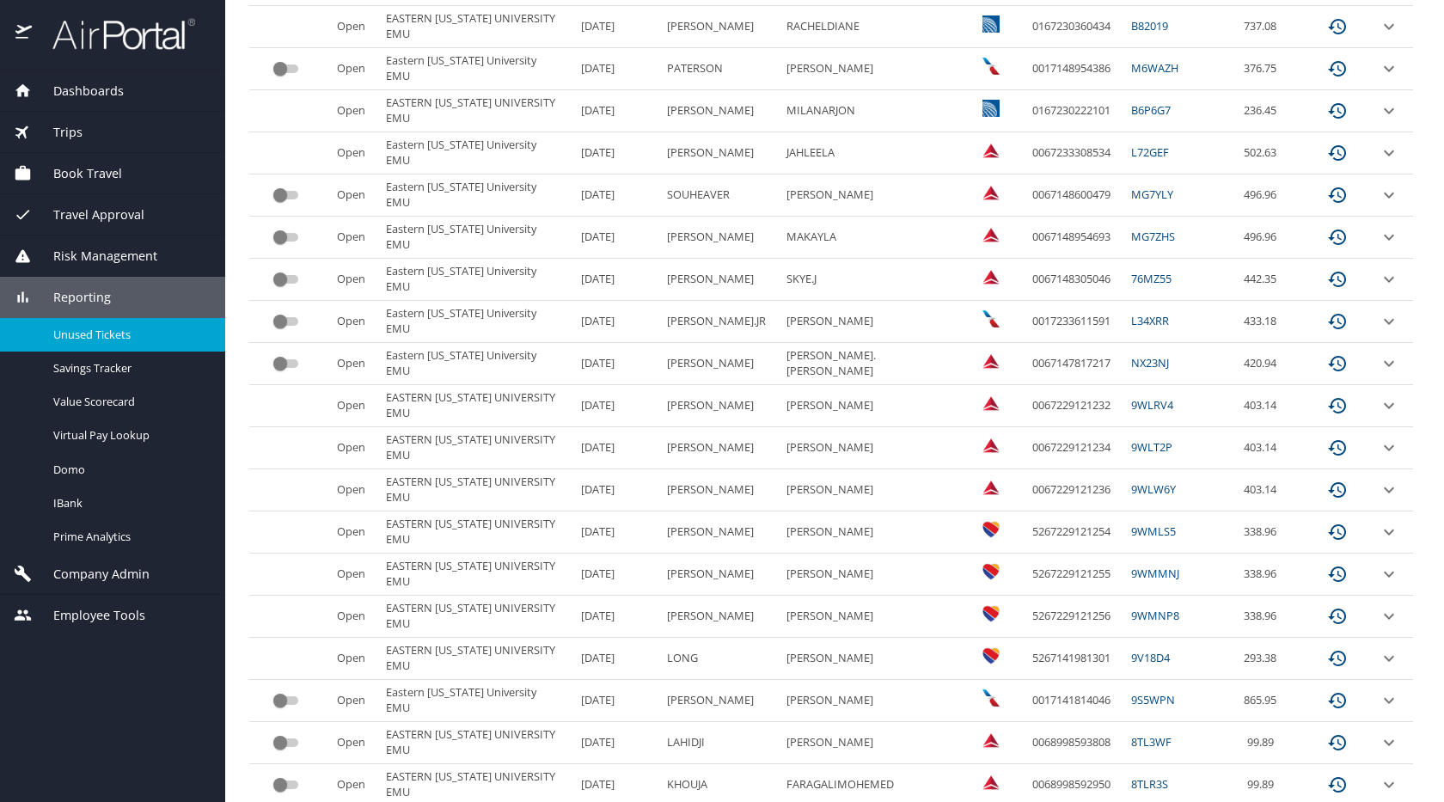
scroll to position [523, 0]
click at [274, 699] on input "custom pagination table" at bounding box center [280, 697] width 62 height 21
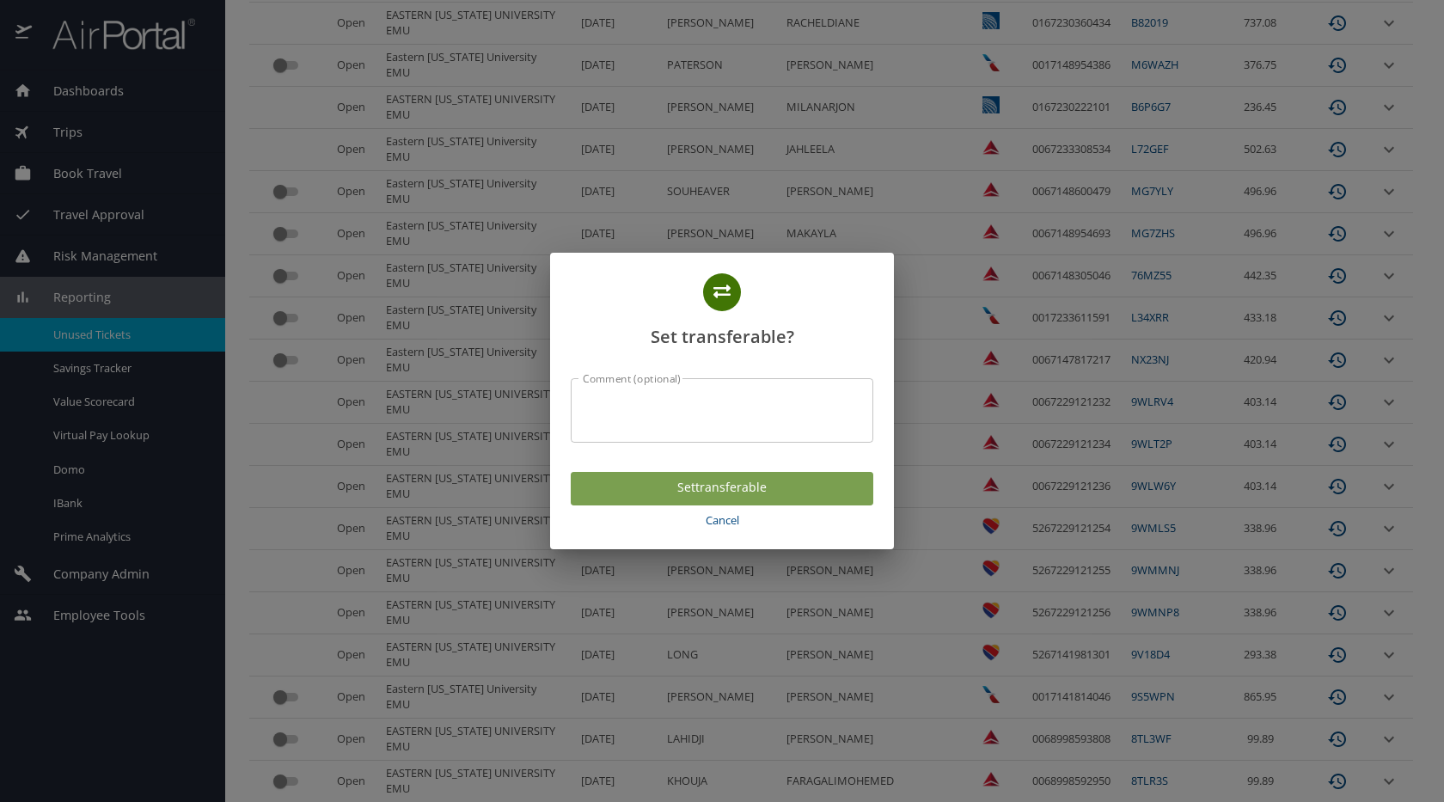
click at [694, 490] on span "Set transferable" at bounding box center [722, 487] width 275 height 21
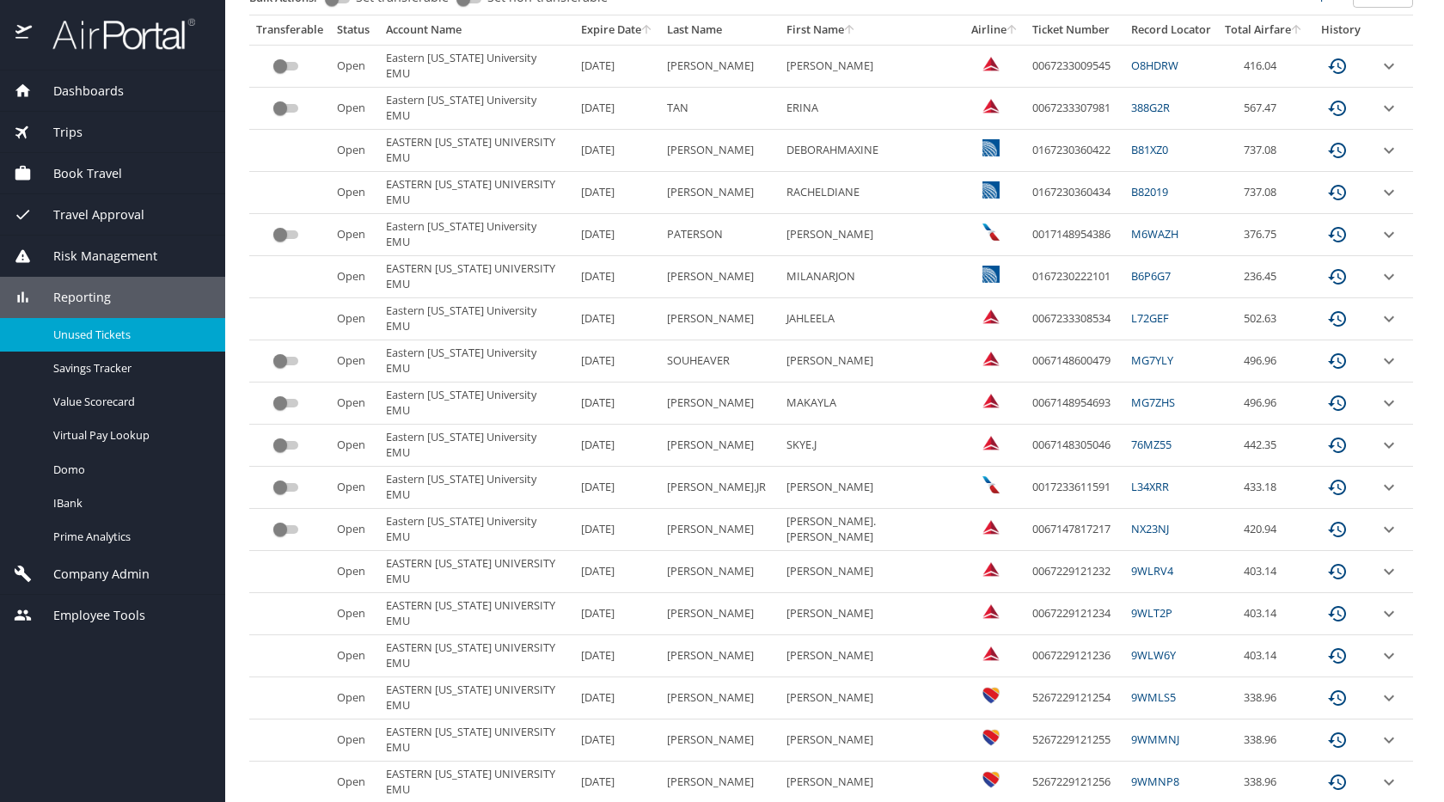
scroll to position [351, 0]
click at [285, 450] on input "custom pagination table" at bounding box center [280, 448] width 62 height 21
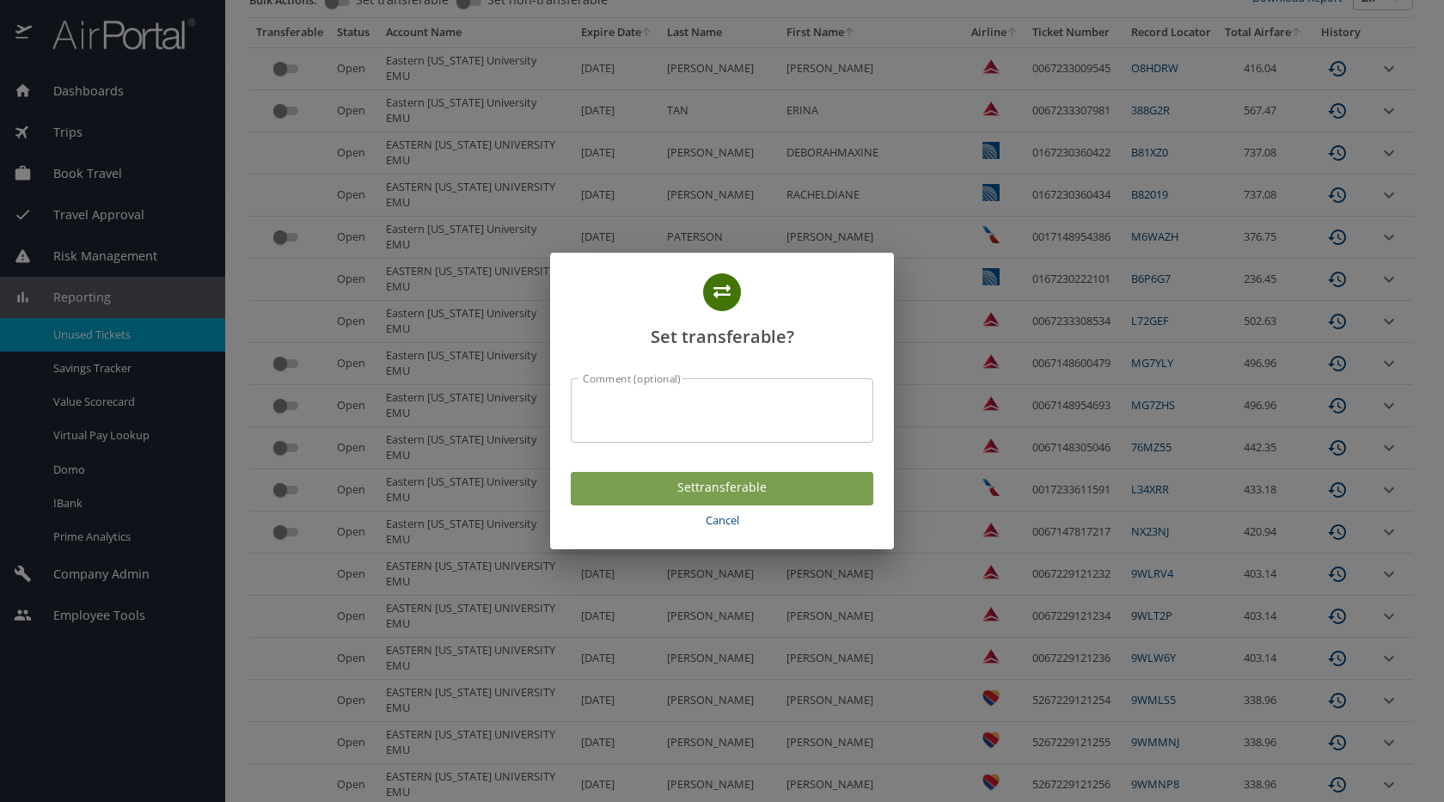
click at [670, 481] on span "Set transferable" at bounding box center [722, 487] width 275 height 21
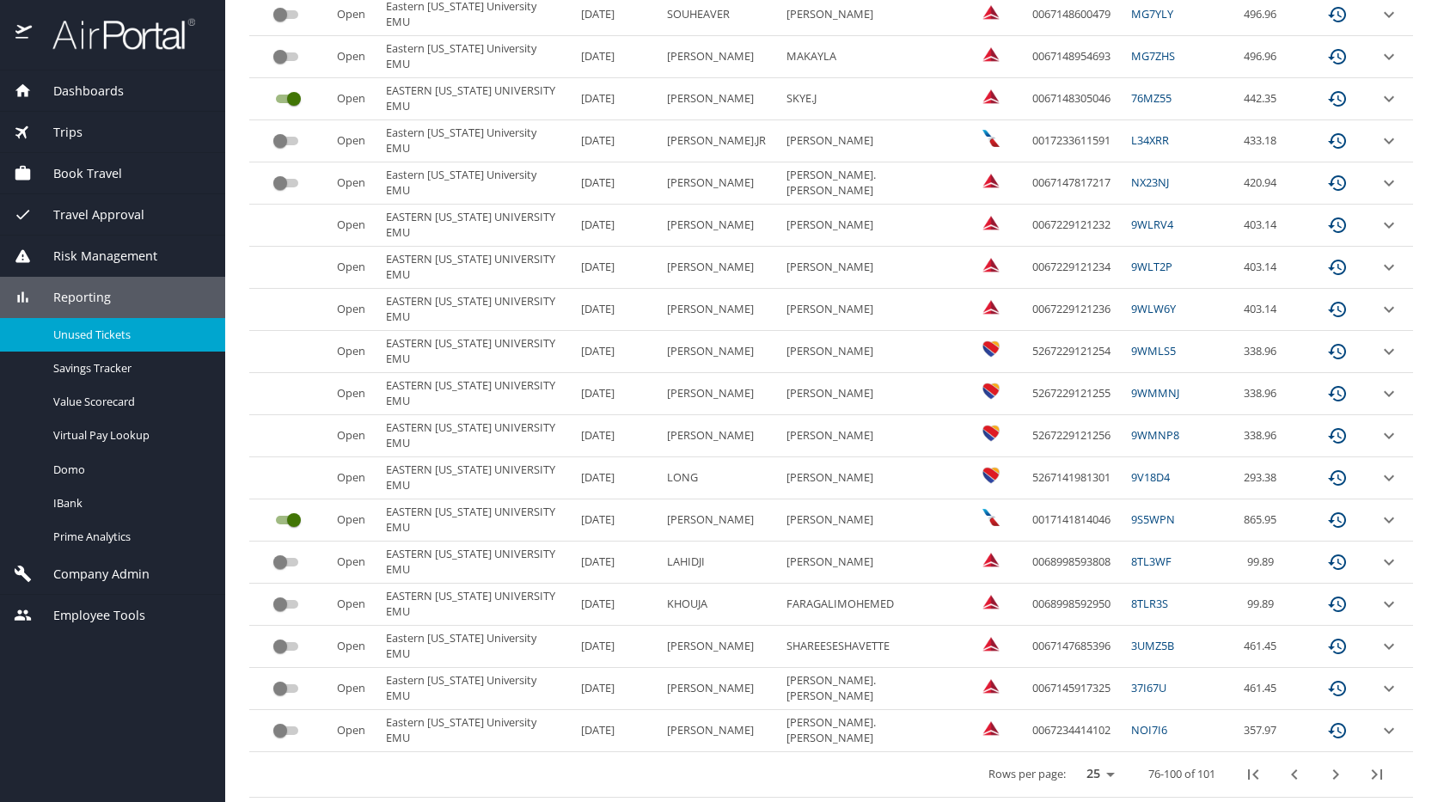
scroll to position [702, 0]
click at [1326, 770] on icon "next page" at bounding box center [1336, 772] width 21 height 21
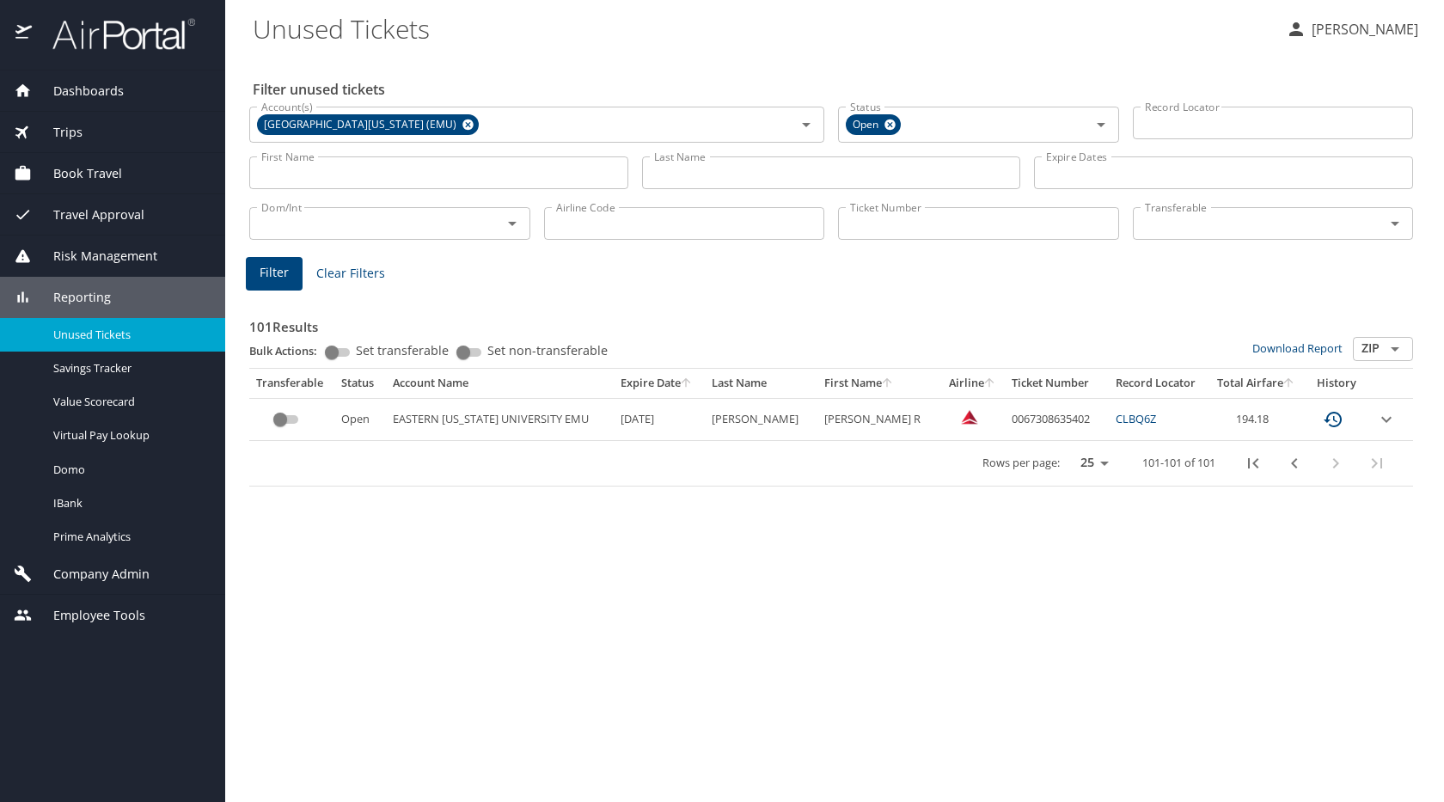
scroll to position [0, 0]
click at [86, 572] on span "Company Admin" at bounding box center [91, 574] width 118 height 19
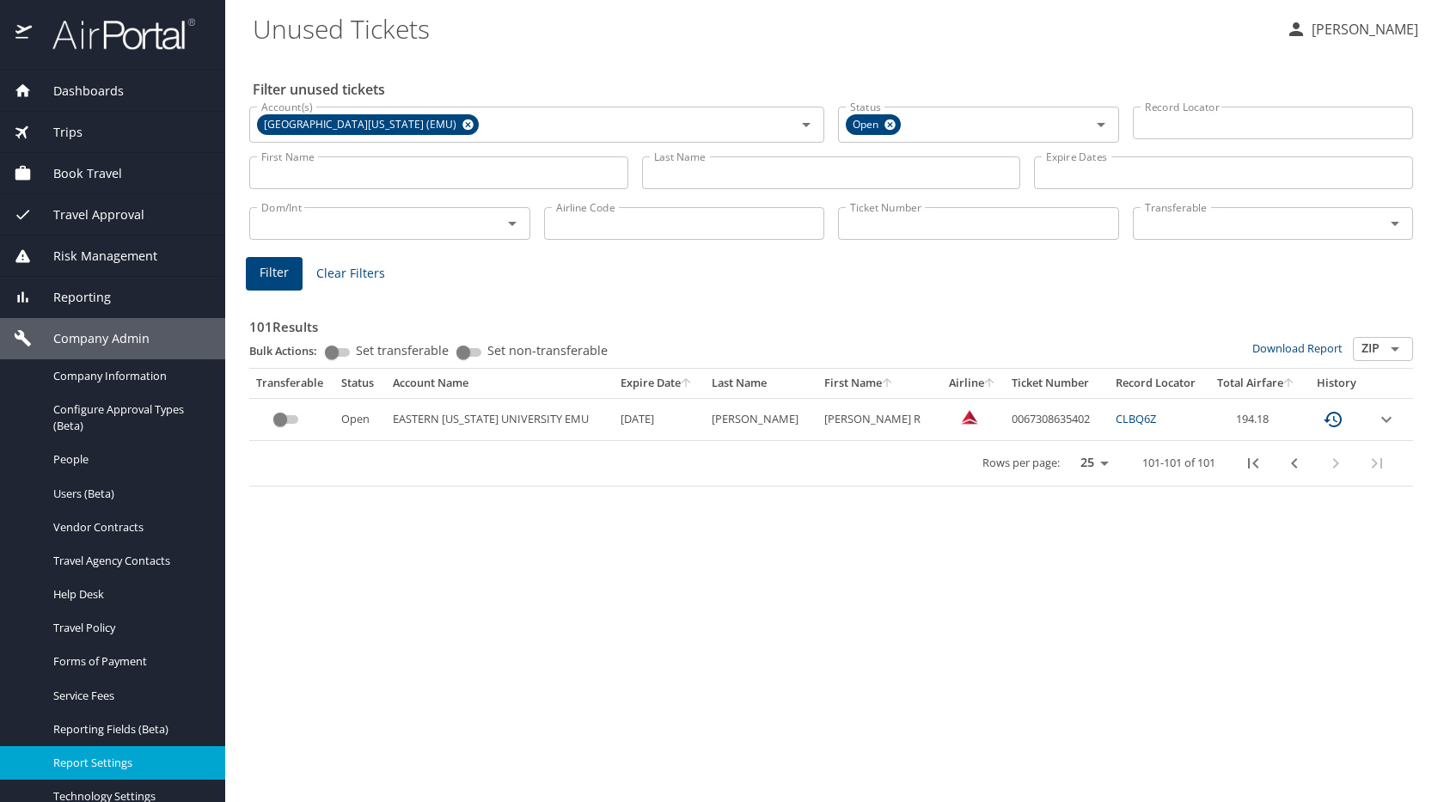
click at [120, 756] on span "Report Settings" at bounding box center [128, 763] width 151 height 16
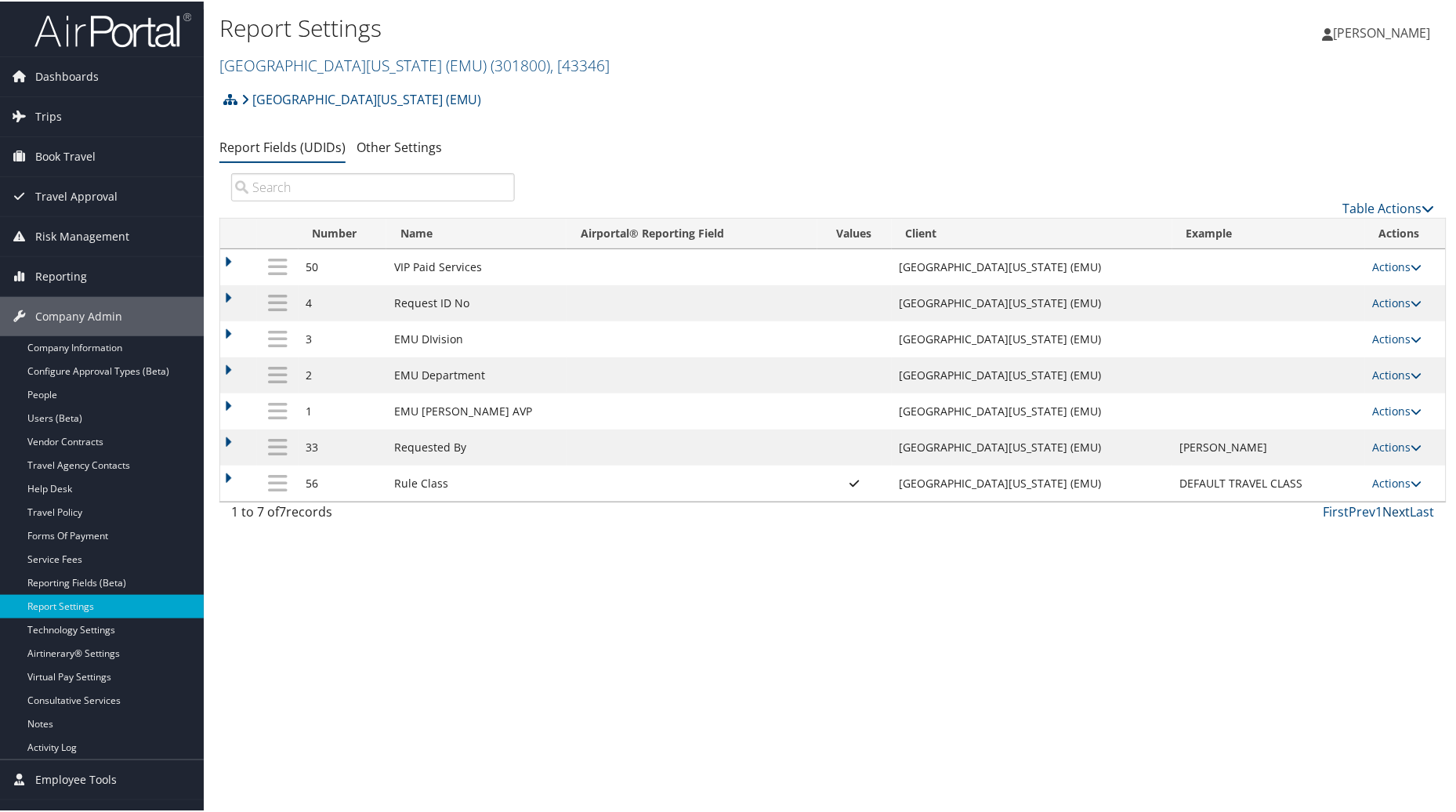
click at [1389, 519] on link "Next" at bounding box center [1397, 509] width 27 height 17
click at [1389, 515] on link "Next" at bounding box center [1397, 509] width 27 height 17
click at [1391, 516] on link "Next" at bounding box center [1397, 509] width 27 height 17
click at [87, 271] on link "Reporting" at bounding box center [102, 274] width 204 height 39
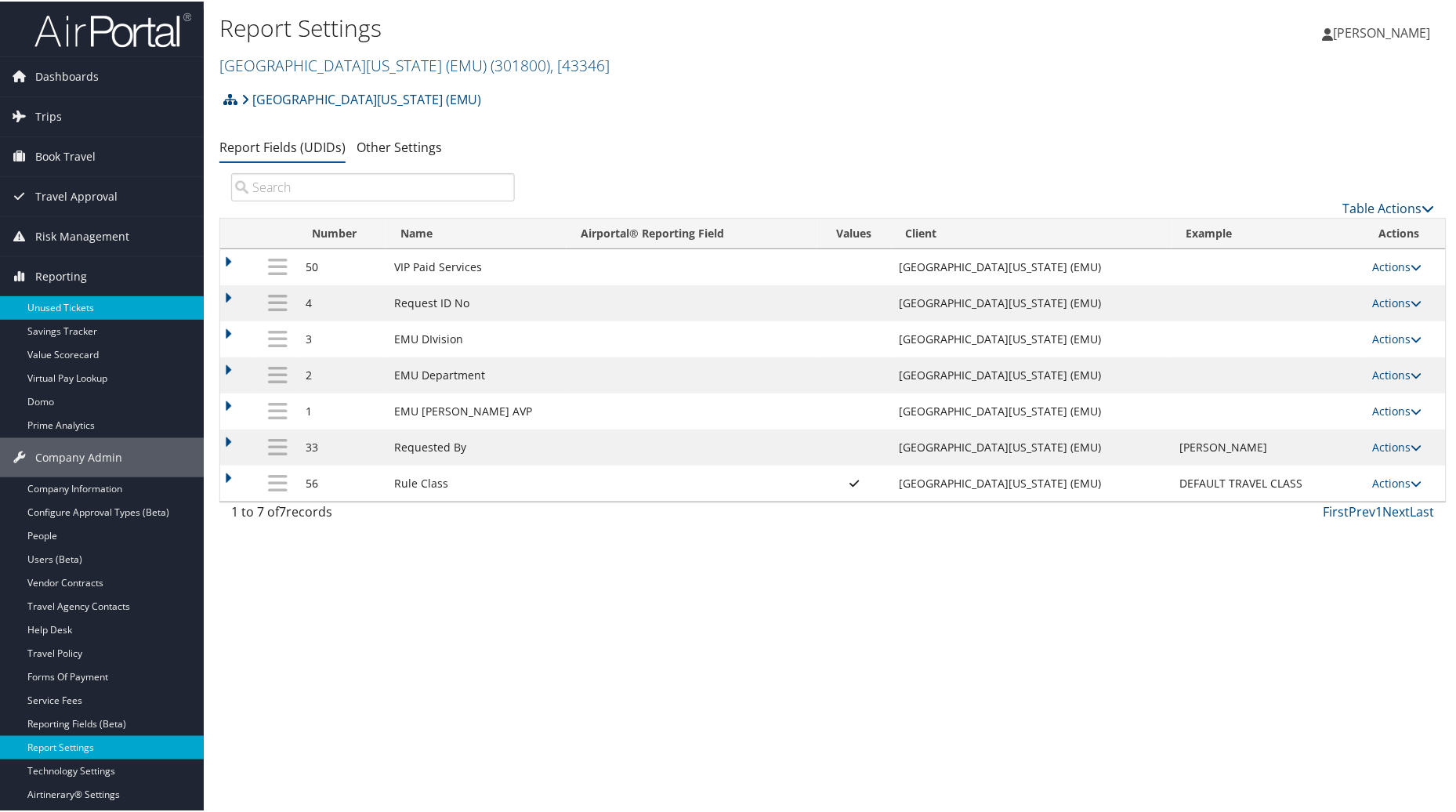
click at [69, 302] on link "Unused Tickets" at bounding box center [102, 306] width 204 height 24
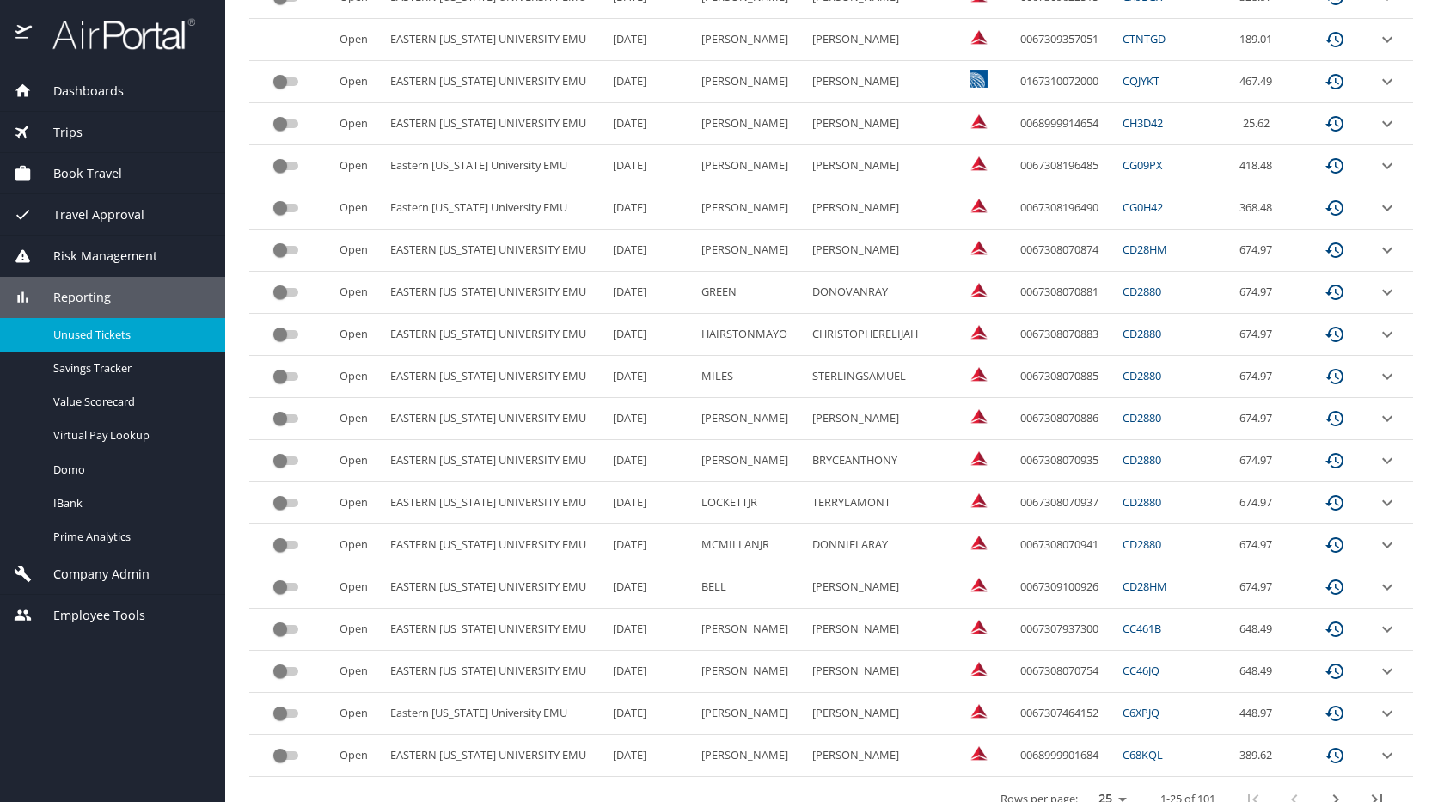
scroll to position [702, 0]
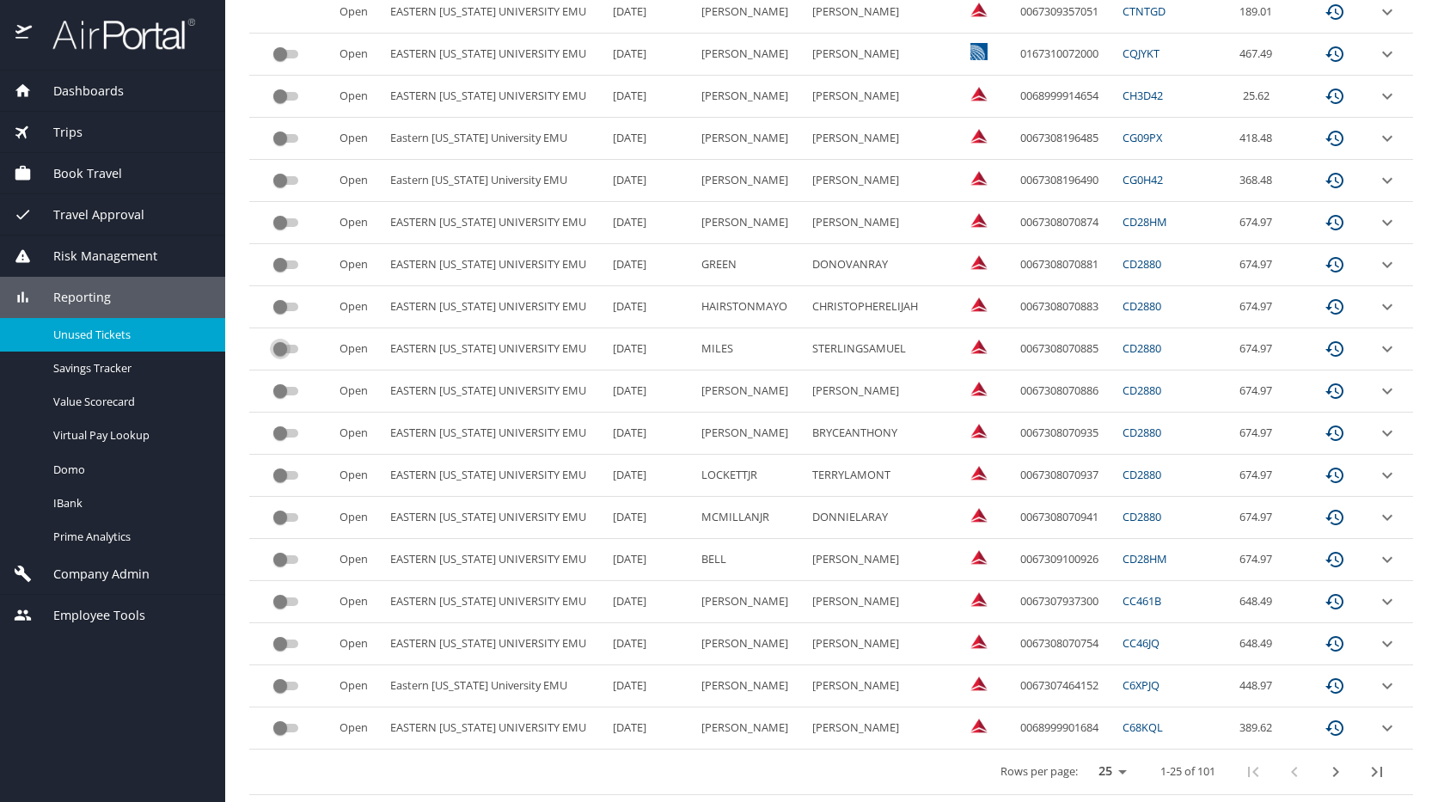
click at [285, 342] on input "custom pagination table" at bounding box center [280, 349] width 62 height 21
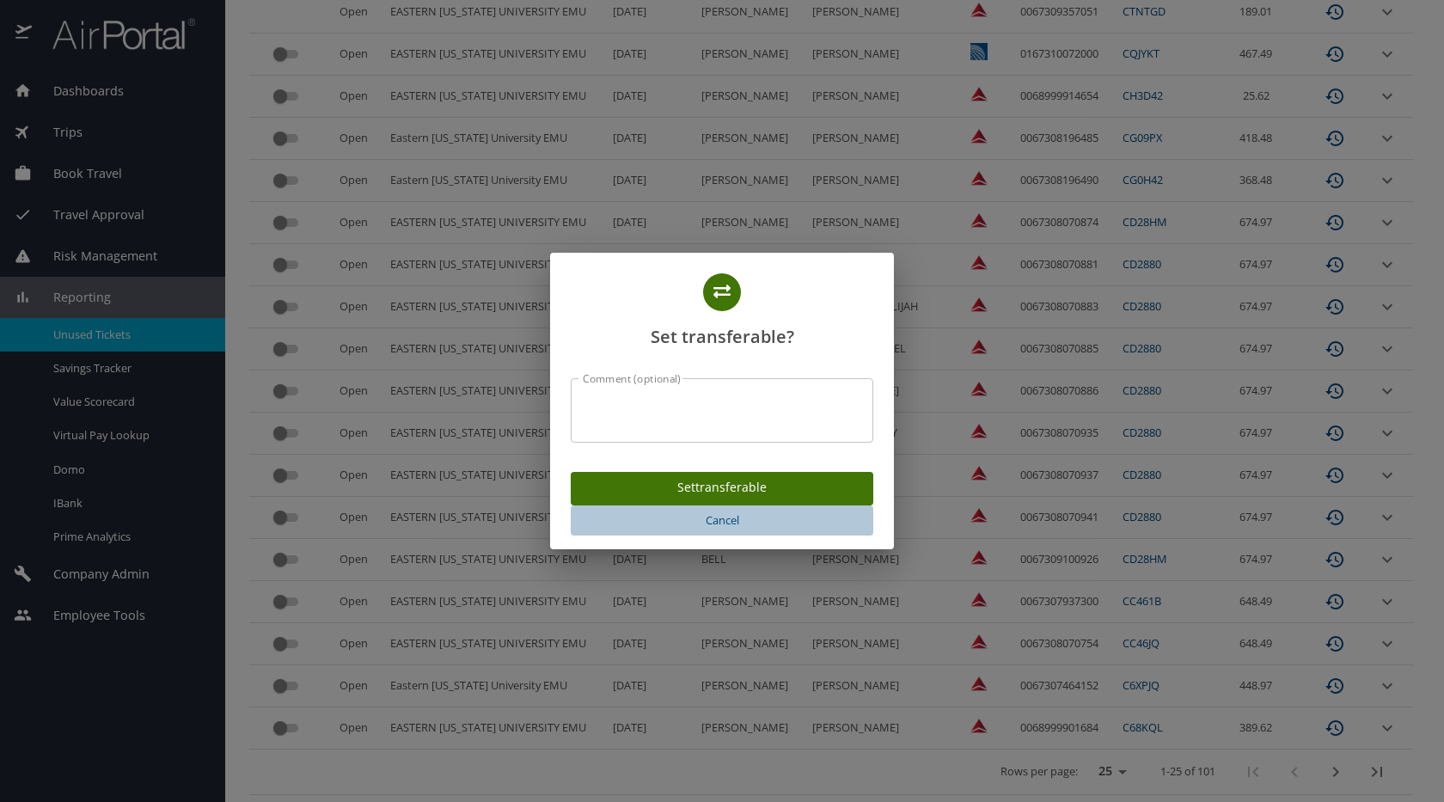
click at [718, 515] on span "Cancel" at bounding box center [722, 521] width 289 height 20
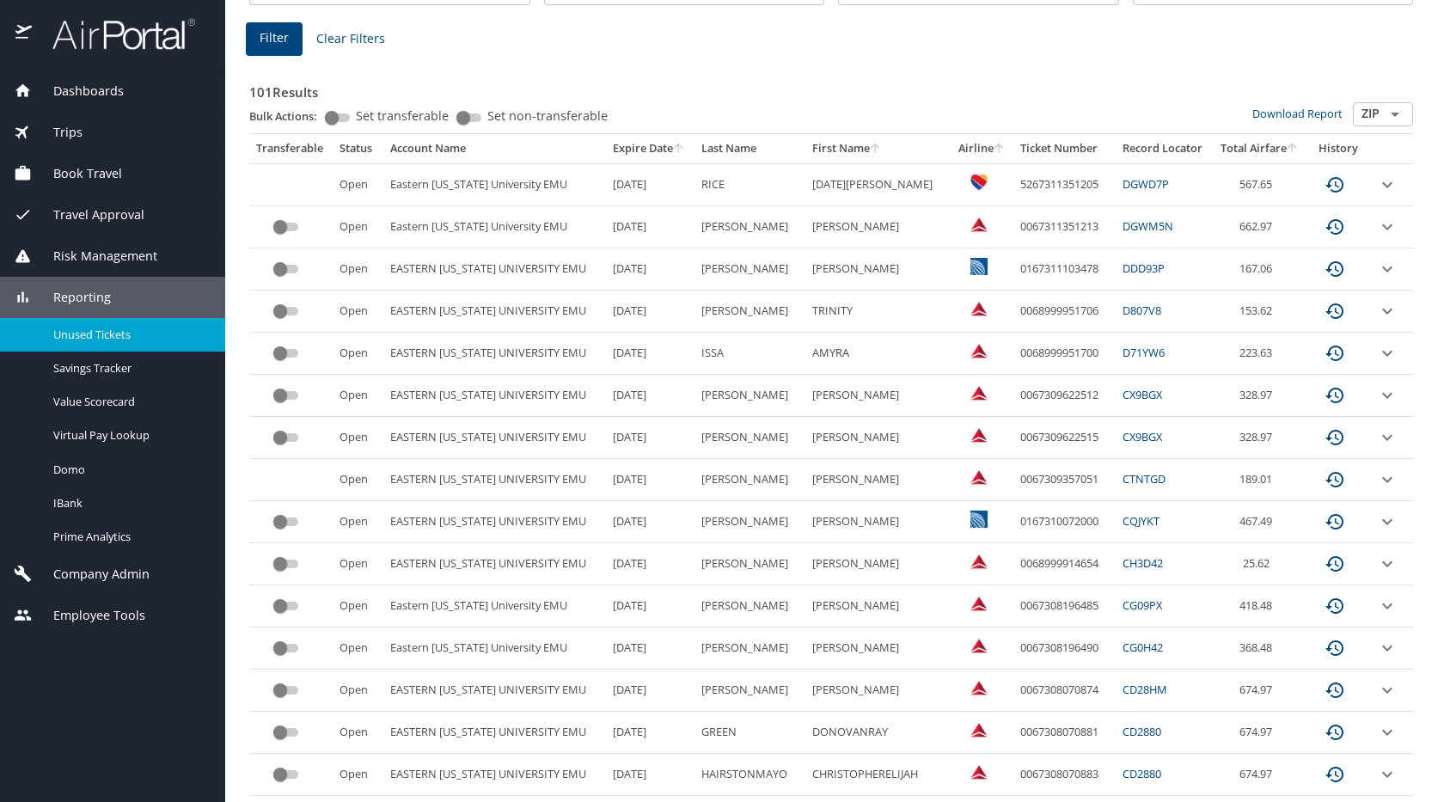
scroll to position [196, 0]
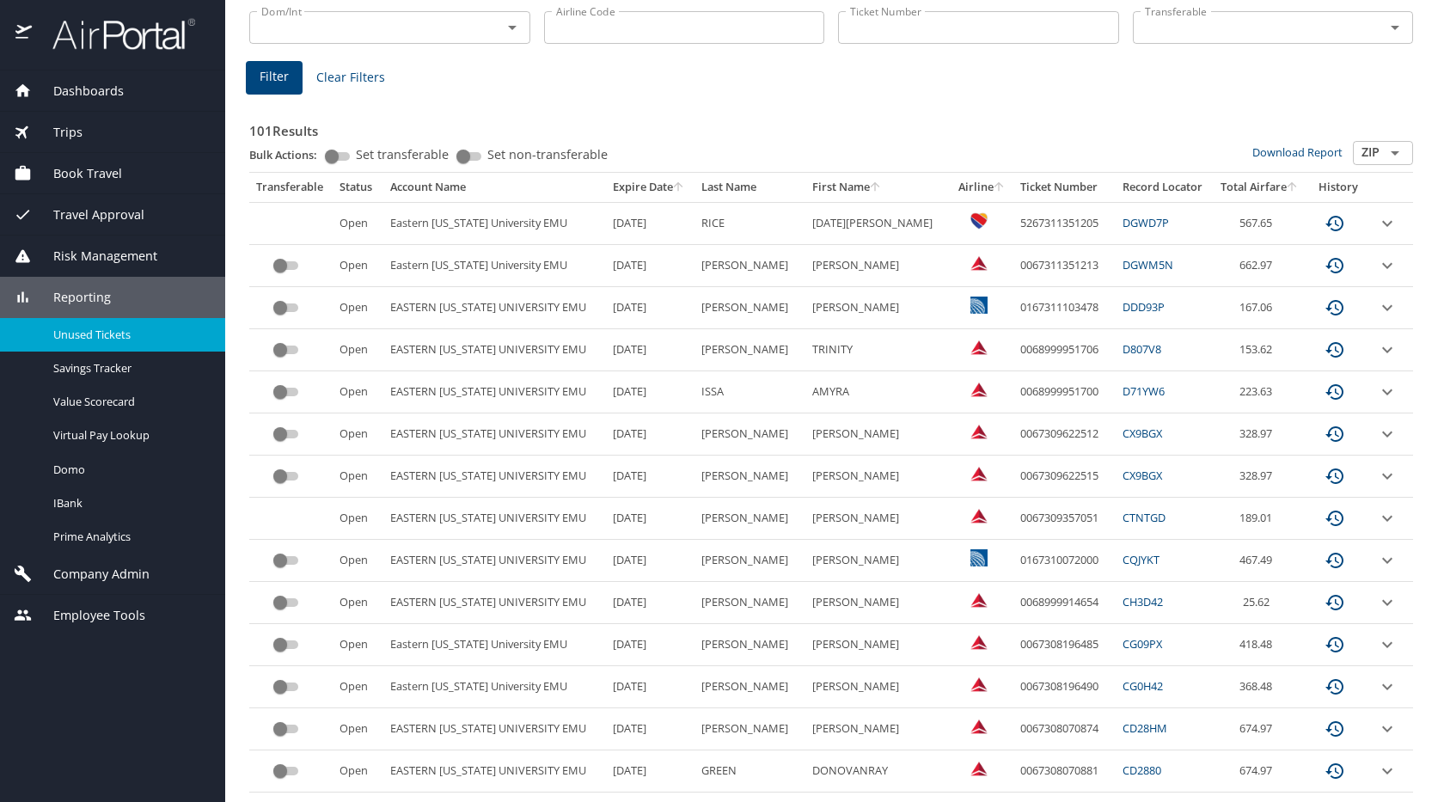
click at [1138, 221] on link "DGWD7P" at bounding box center [1146, 222] width 46 height 15
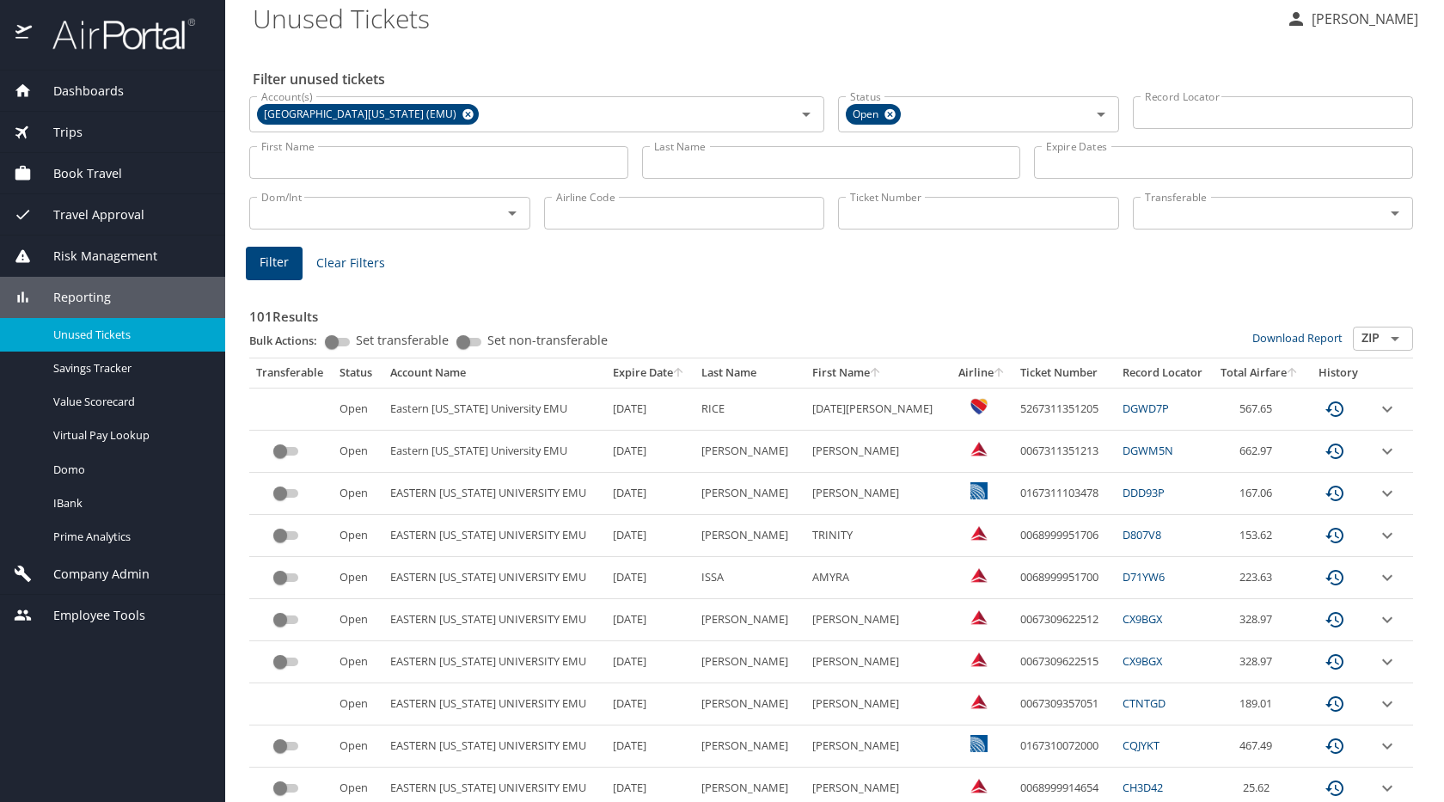
scroll to position [0, 0]
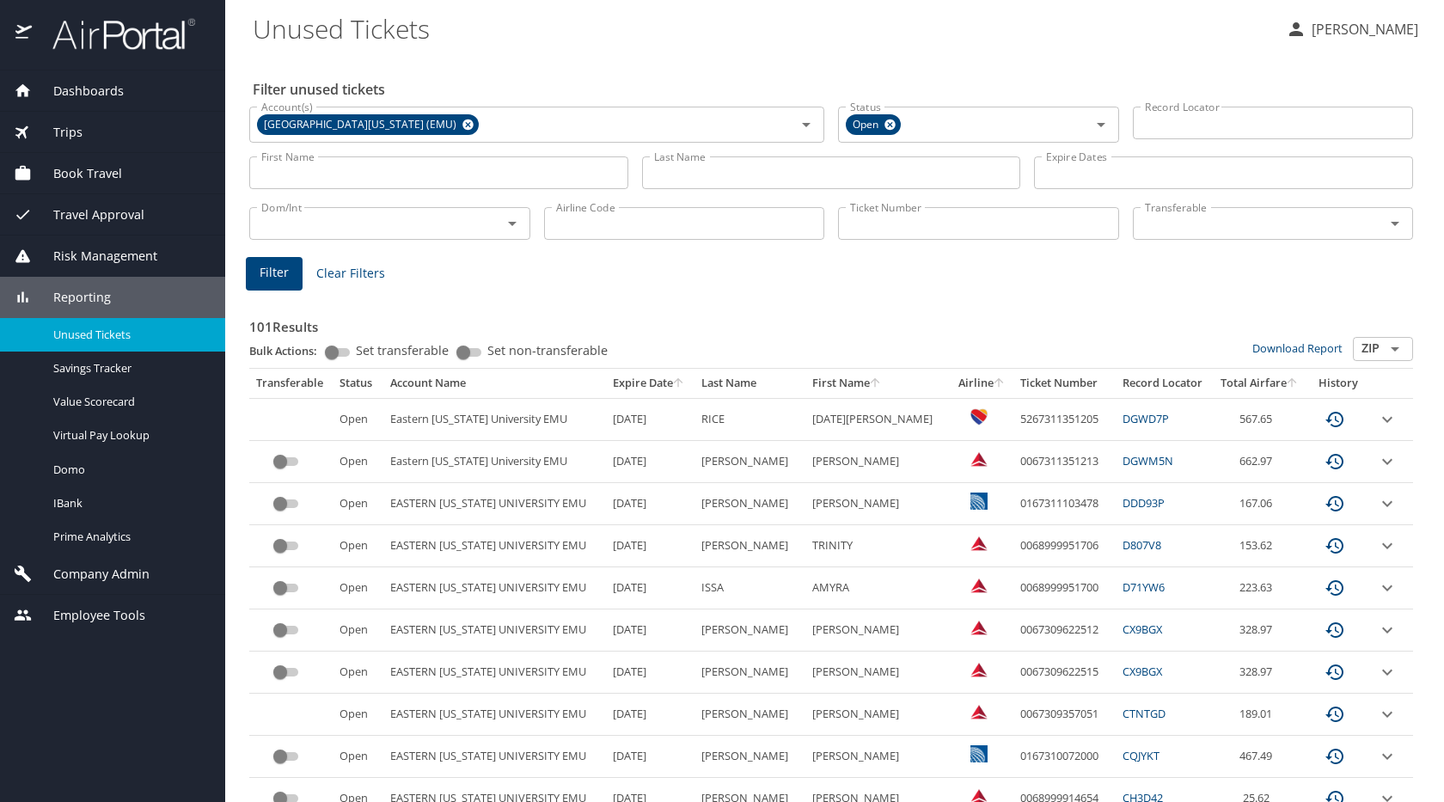
click at [1081, 47] on Tickets "Unused Tickets" at bounding box center [763, 28] width 1020 height 53
click at [614, 272] on div "Filter Clear Filters" at bounding box center [831, 274] width 1171 height 34
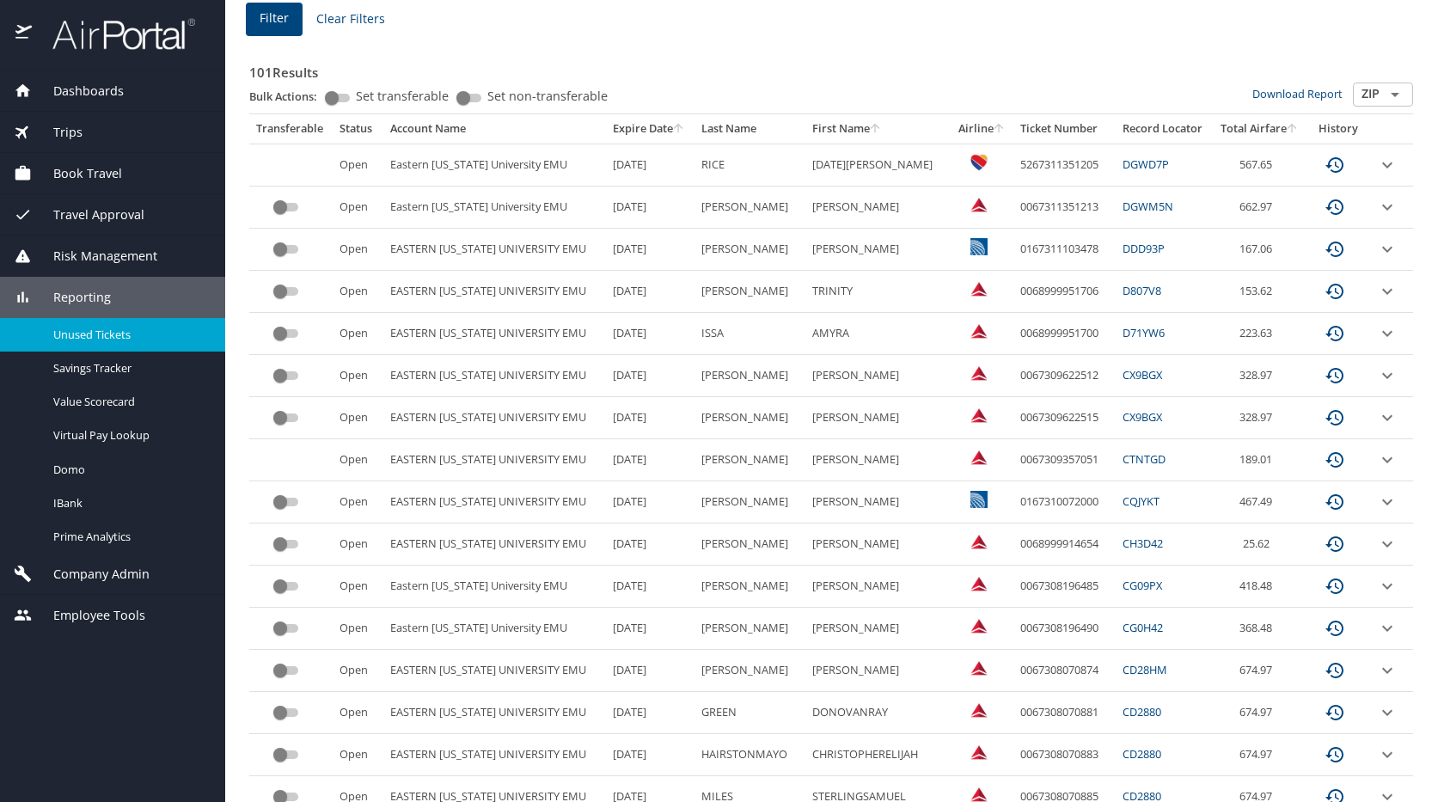
scroll to position [390, 0]
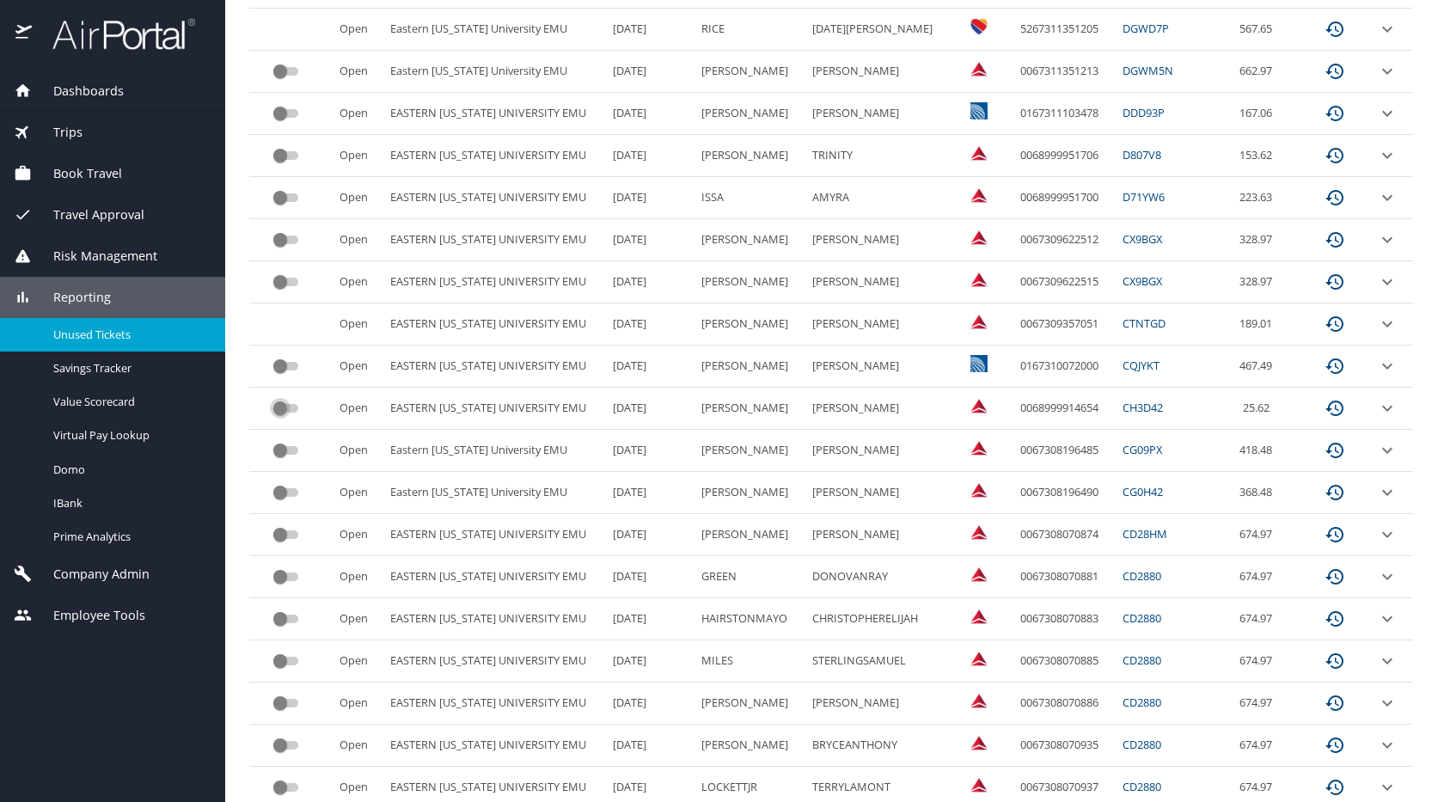
click at [288, 404] on input "custom pagination table" at bounding box center [280, 408] width 62 height 21
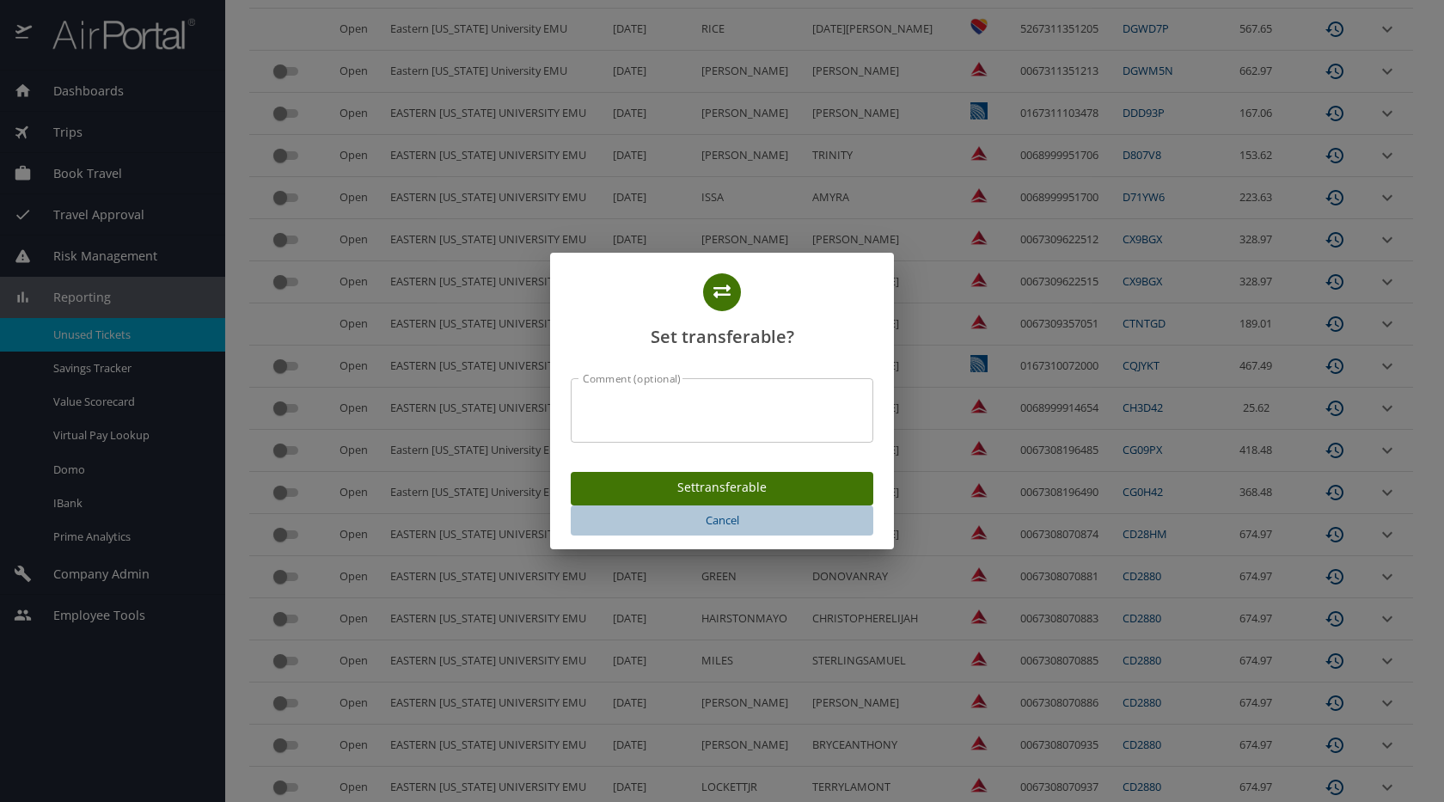
click at [701, 524] on span "Cancel" at bounding box center [722, 521] width 289 height 20
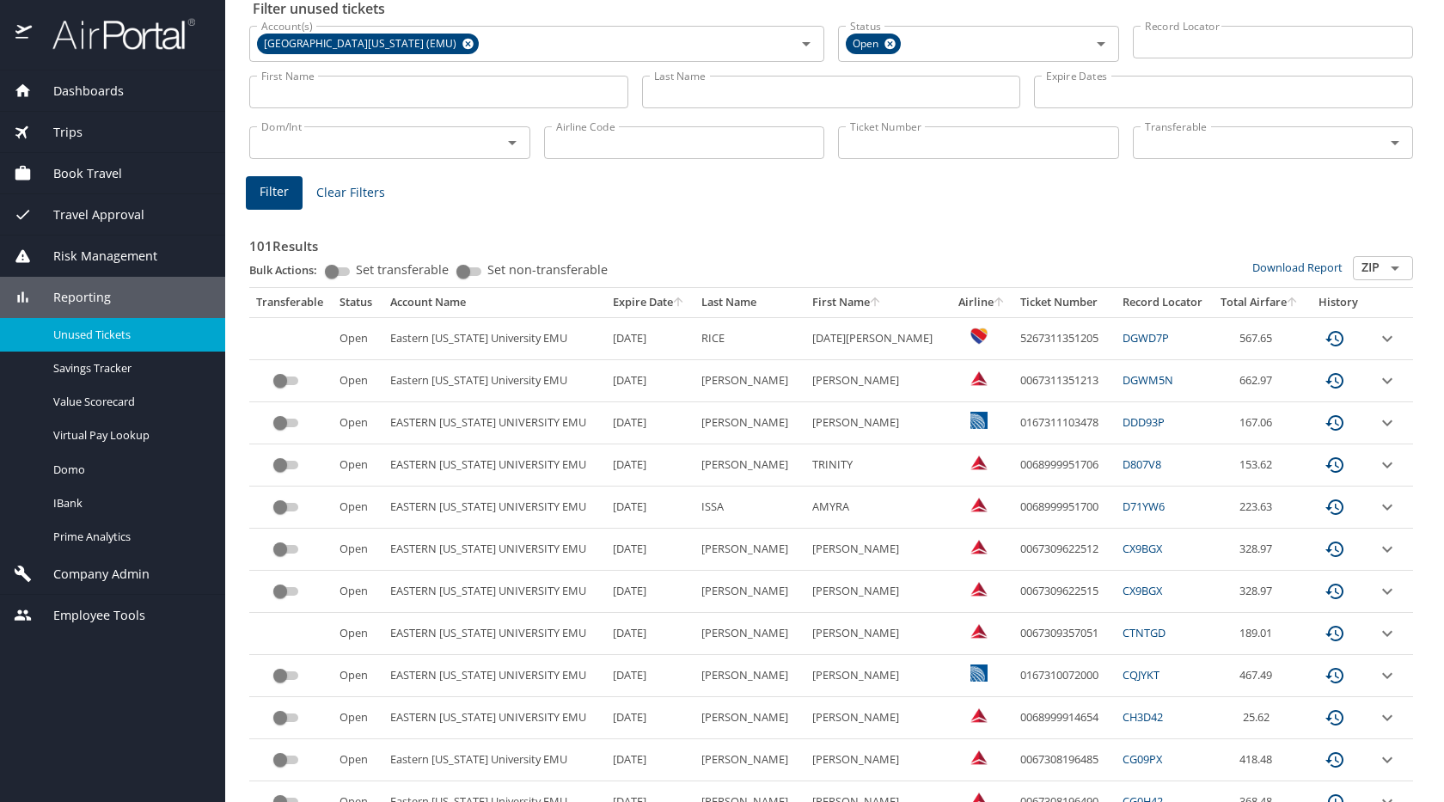
scroll to position [72, 0]
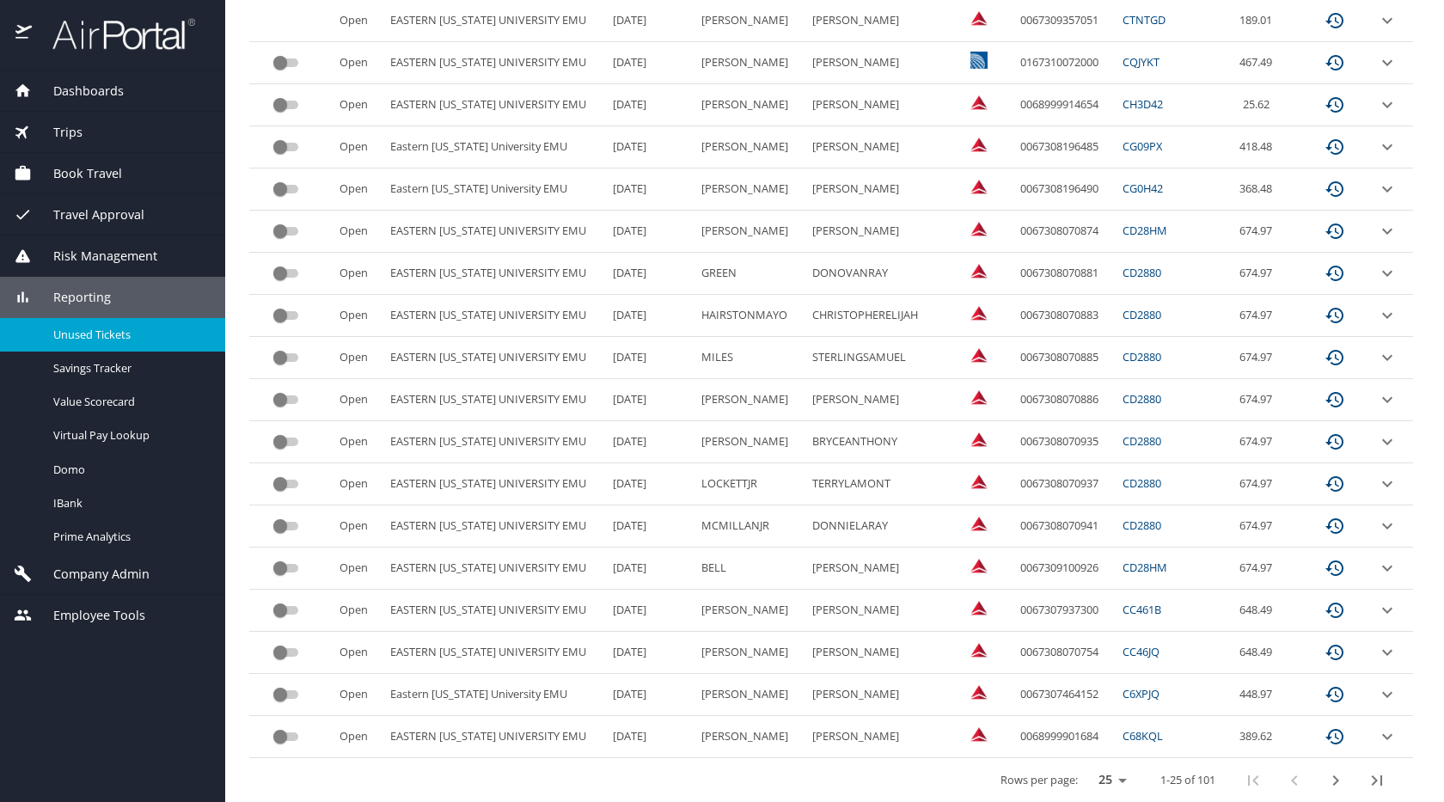
scroll to position [702, 0]
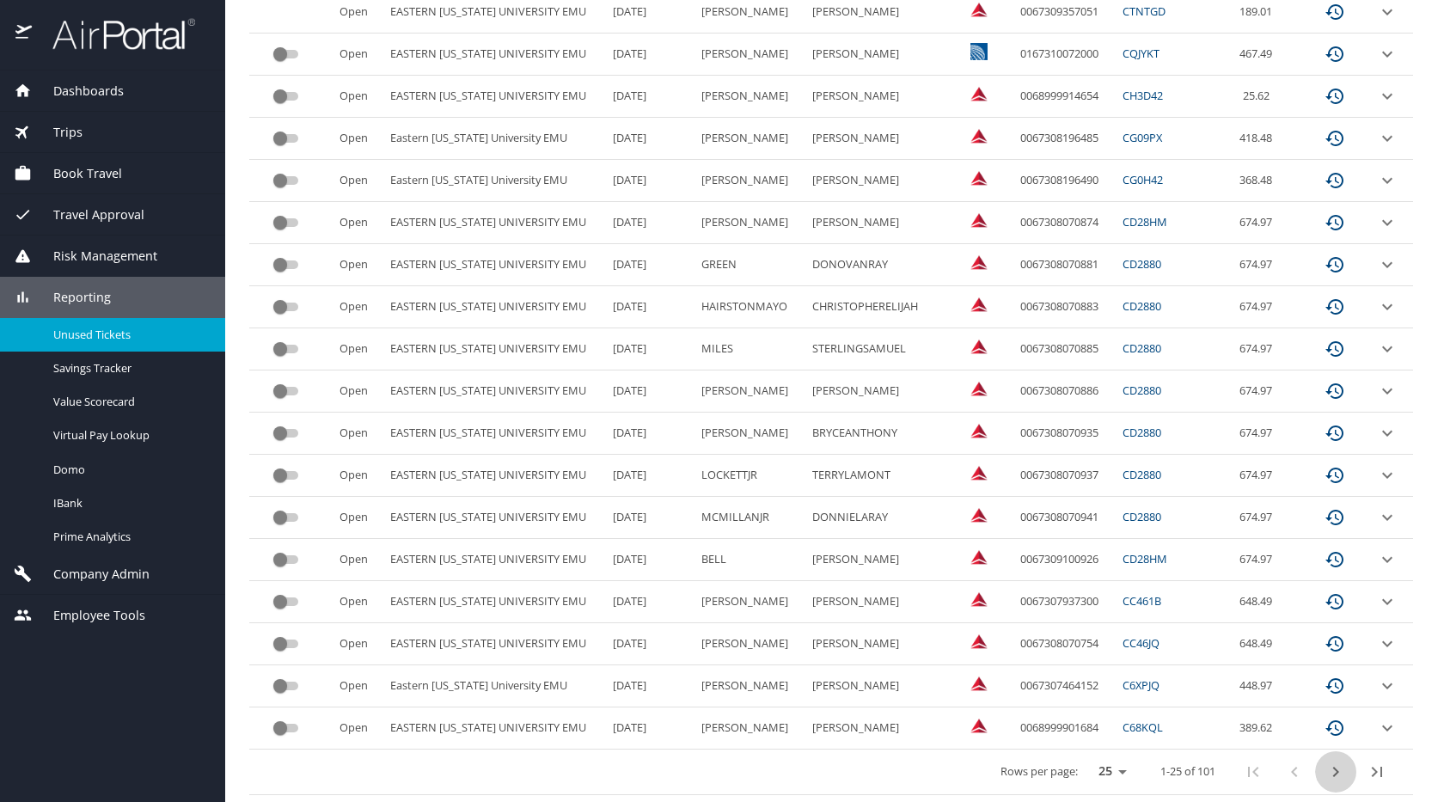
click at [1326, 765] on icon "next page" at bounding box center [1336, 772] width 21 height 21
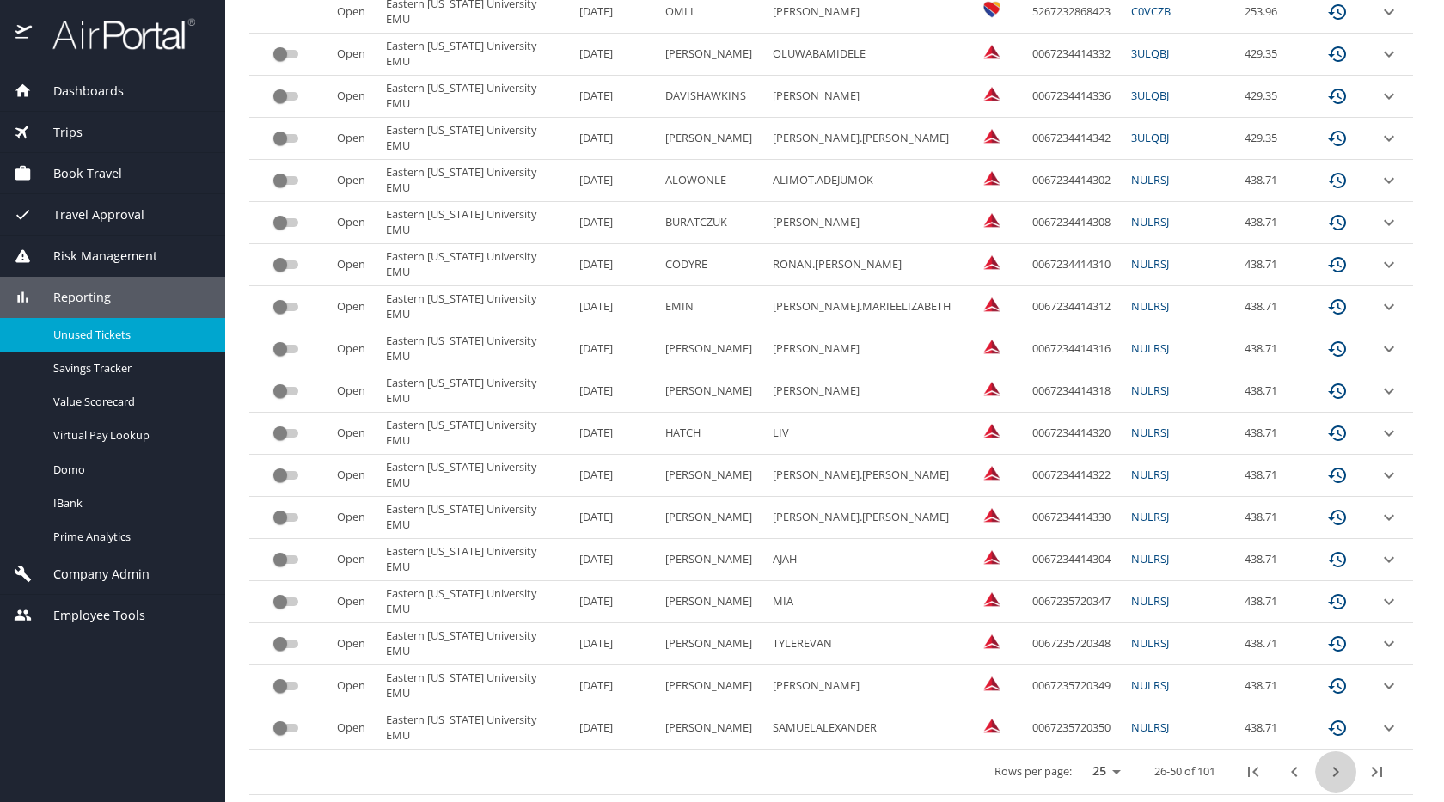
click at [1333, 769] on icon "next page" at bounding box center [1336, 772] width 6 height 10
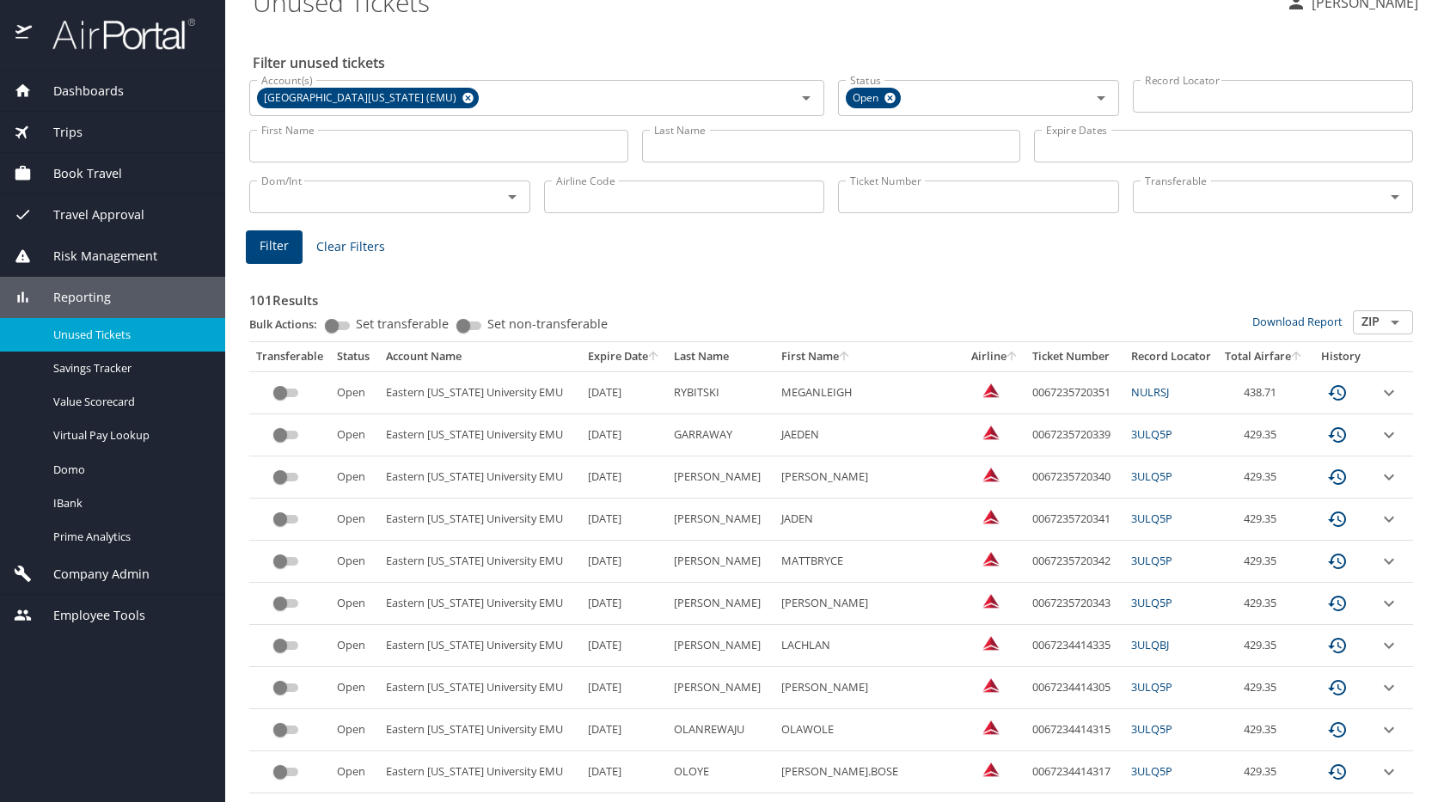
scroll to position [0, 0]
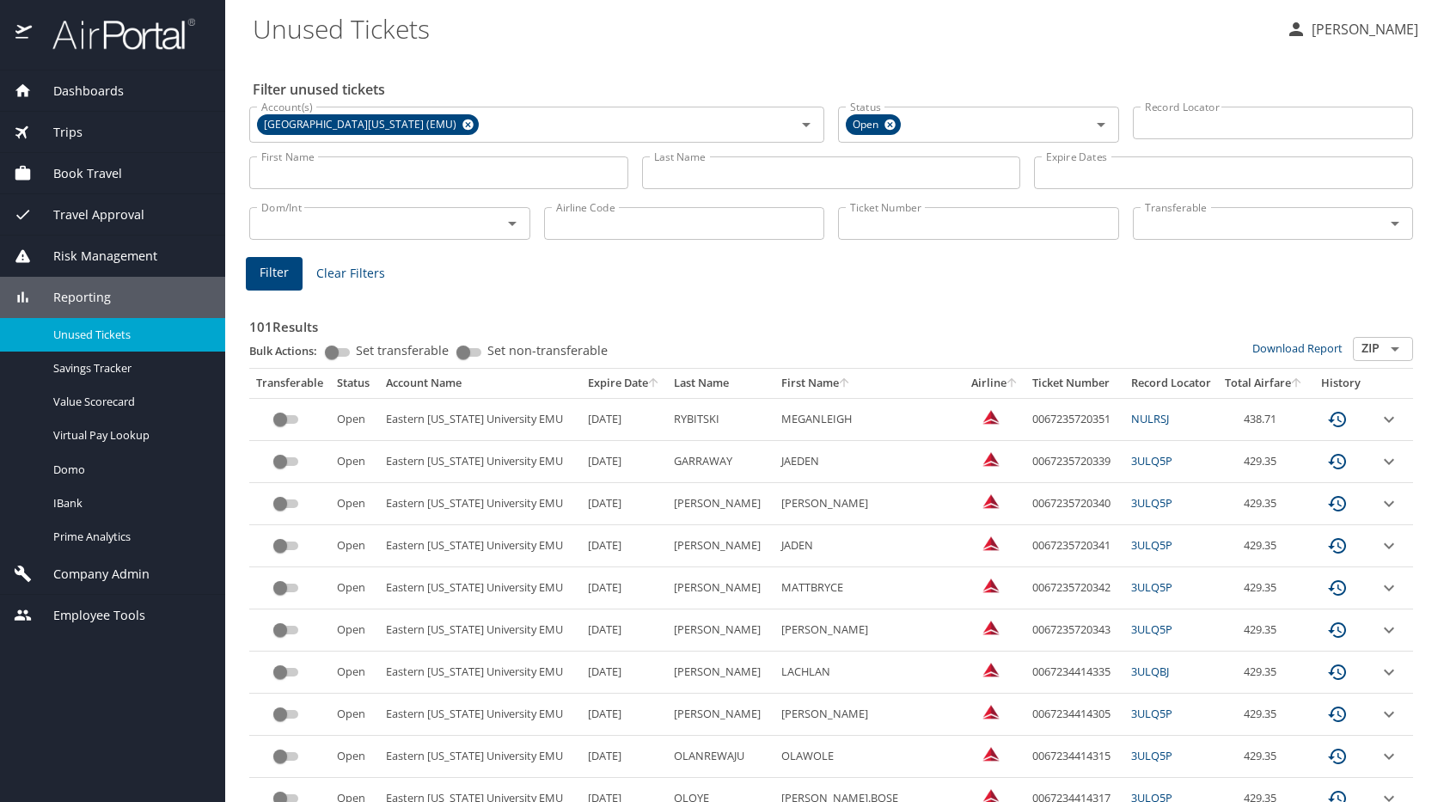
click at [93, 475] on span "Domo" at bounding box center [128, 470] width 151 height 16
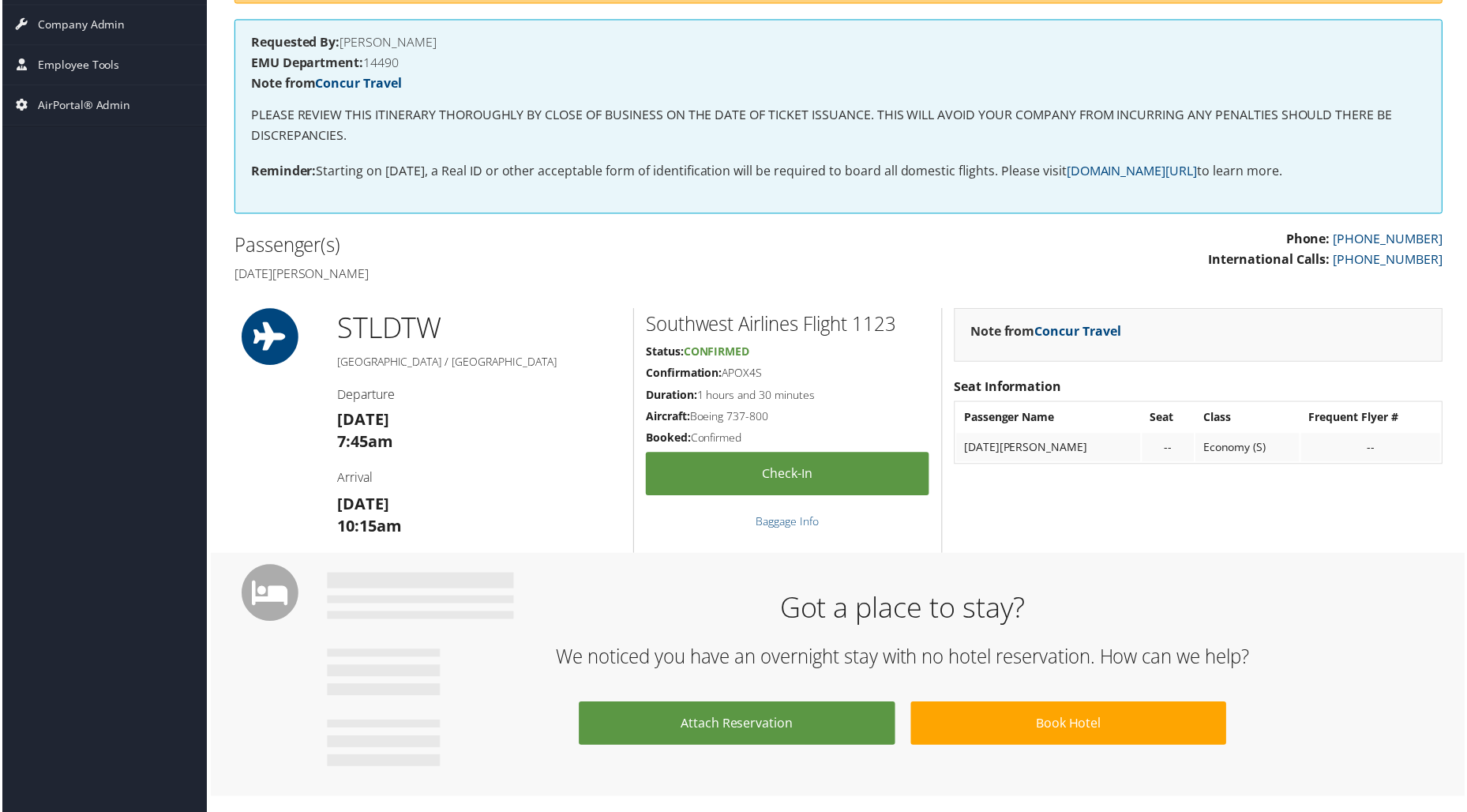
scroll to position [296, 0]
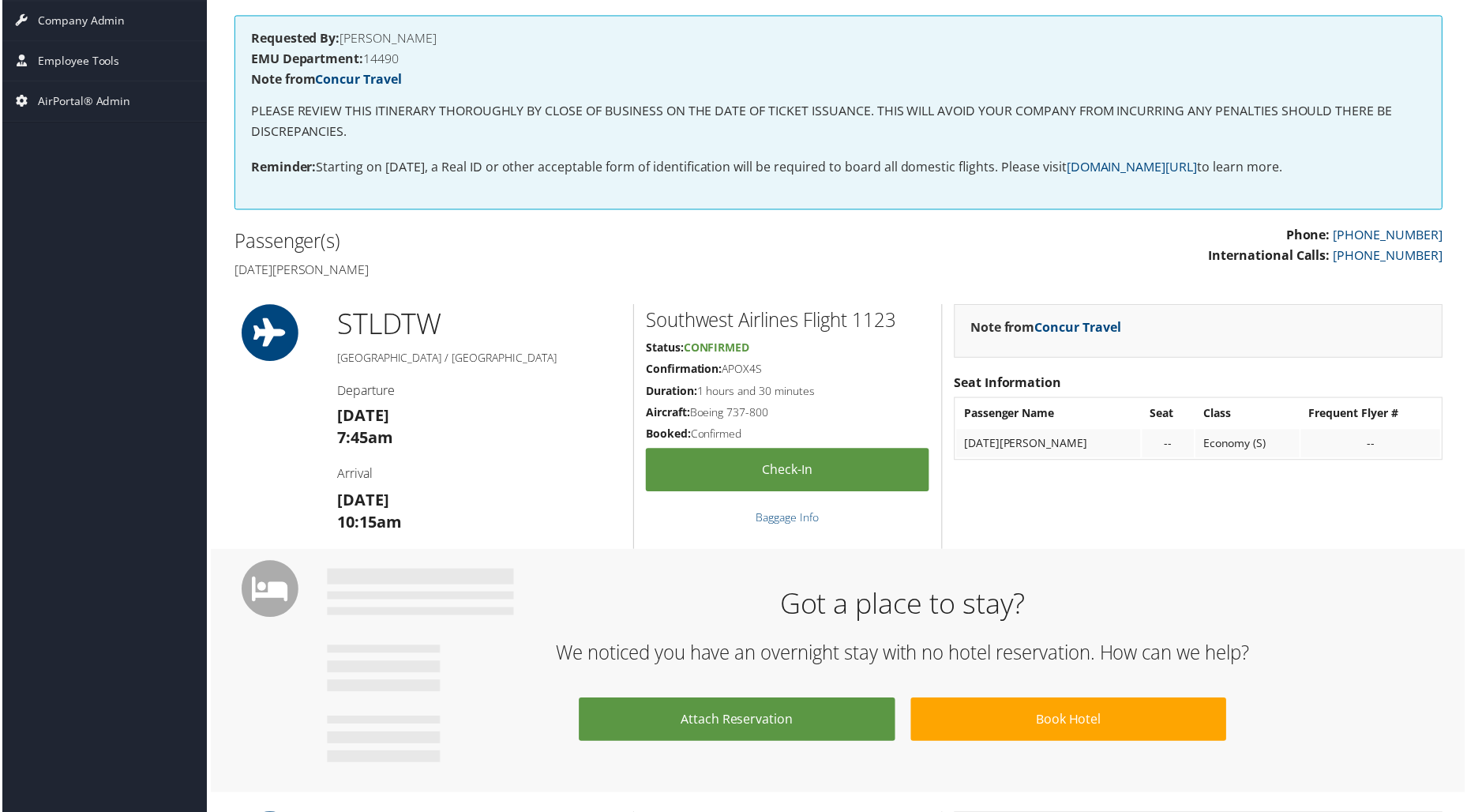
drag, startPoint x: 1472, startPoint y: 93, endPoint x: 1473, endPoint y: 318, distance: 225.0
click at [1466, 318] on html "Menu Dashboards ► AirPortal 360™ (Manager) AirPortal 360™ (Agent) My Travel Das…" at bounding box center [737, 113] width 1473 height 818
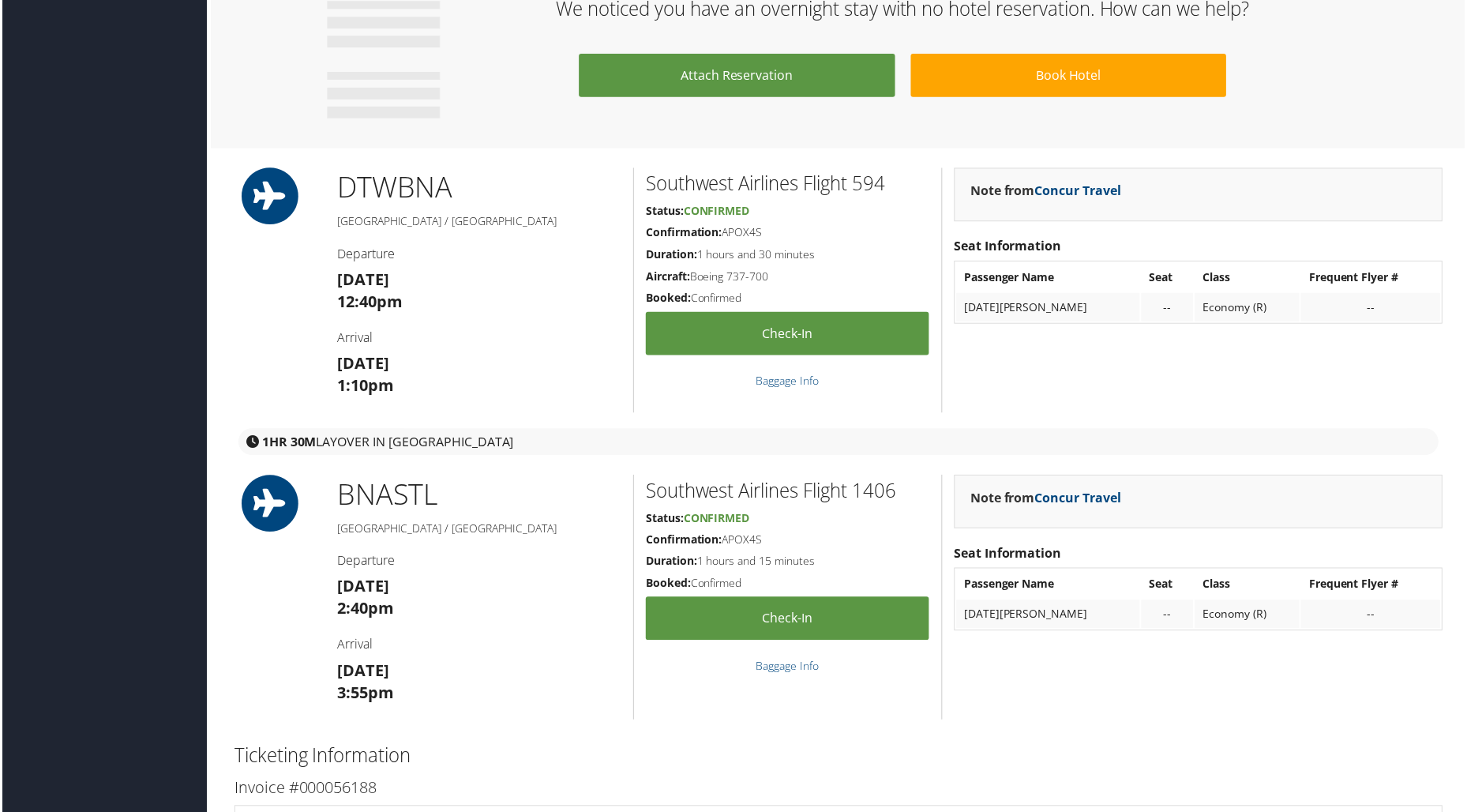
scroll to position [914, 0]
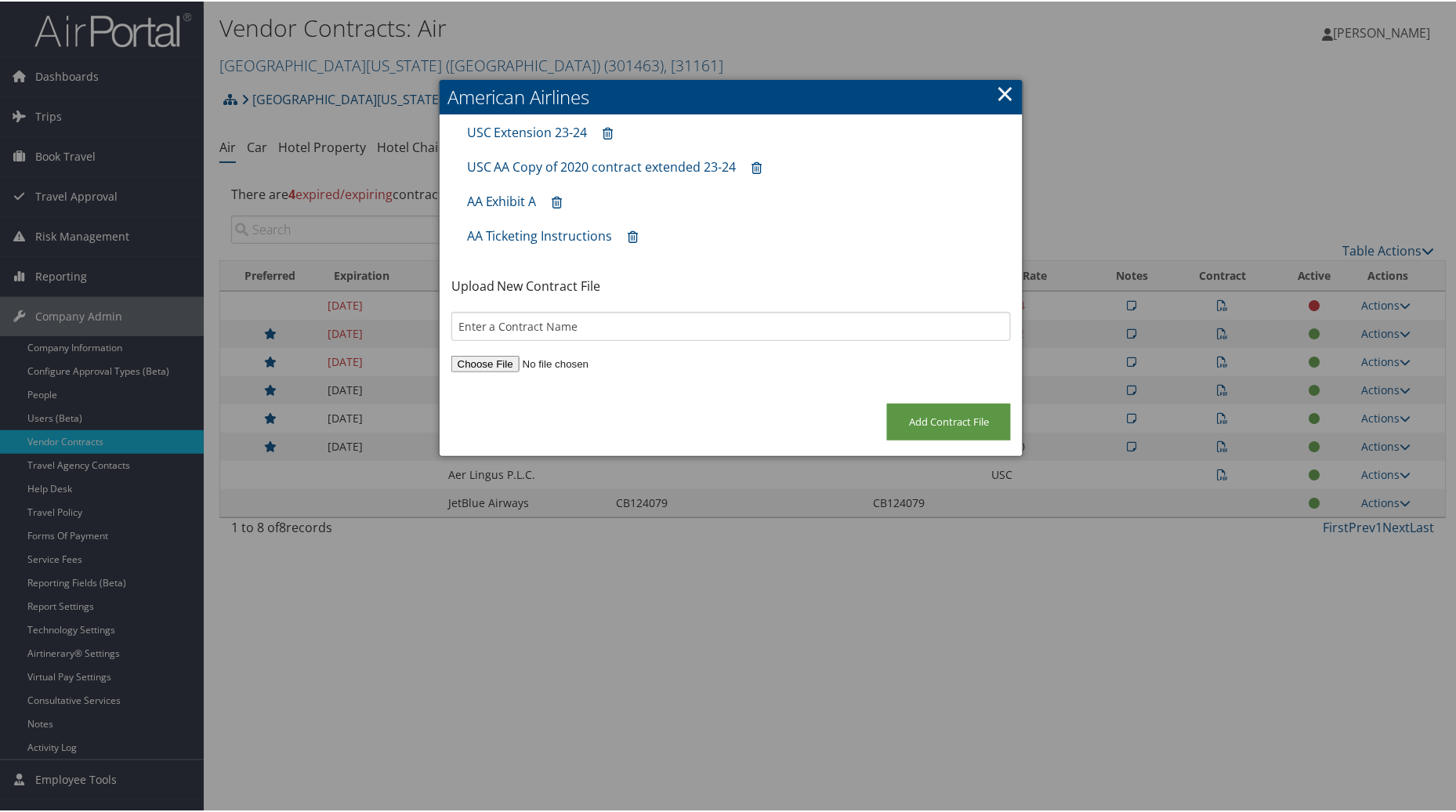
click at [996, 89] on link "×" at bounding box center [1006, 91] width 18 height 31
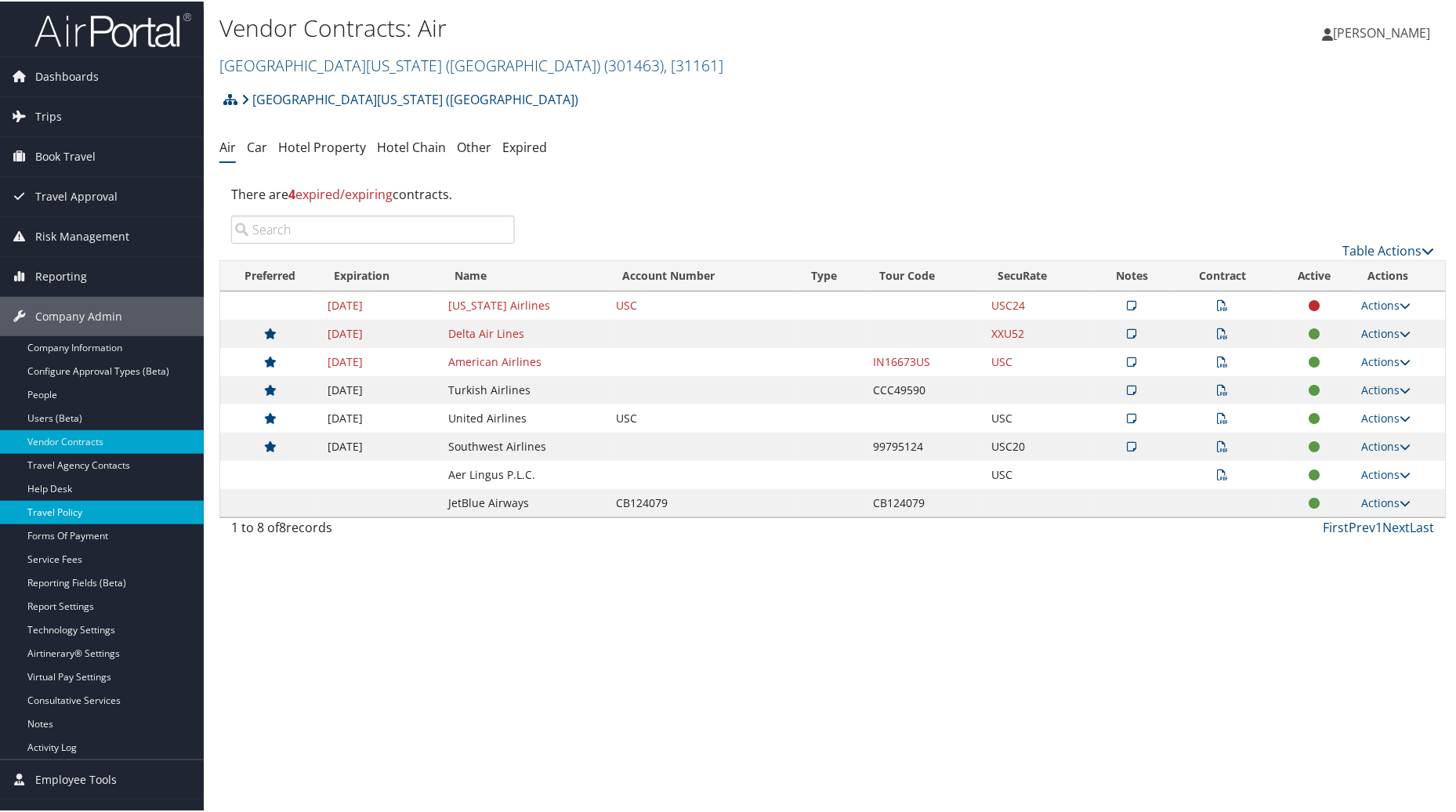
click at [67, 510] on link "Travel Policy" at bounding box center [102, 511] width 204 height 24
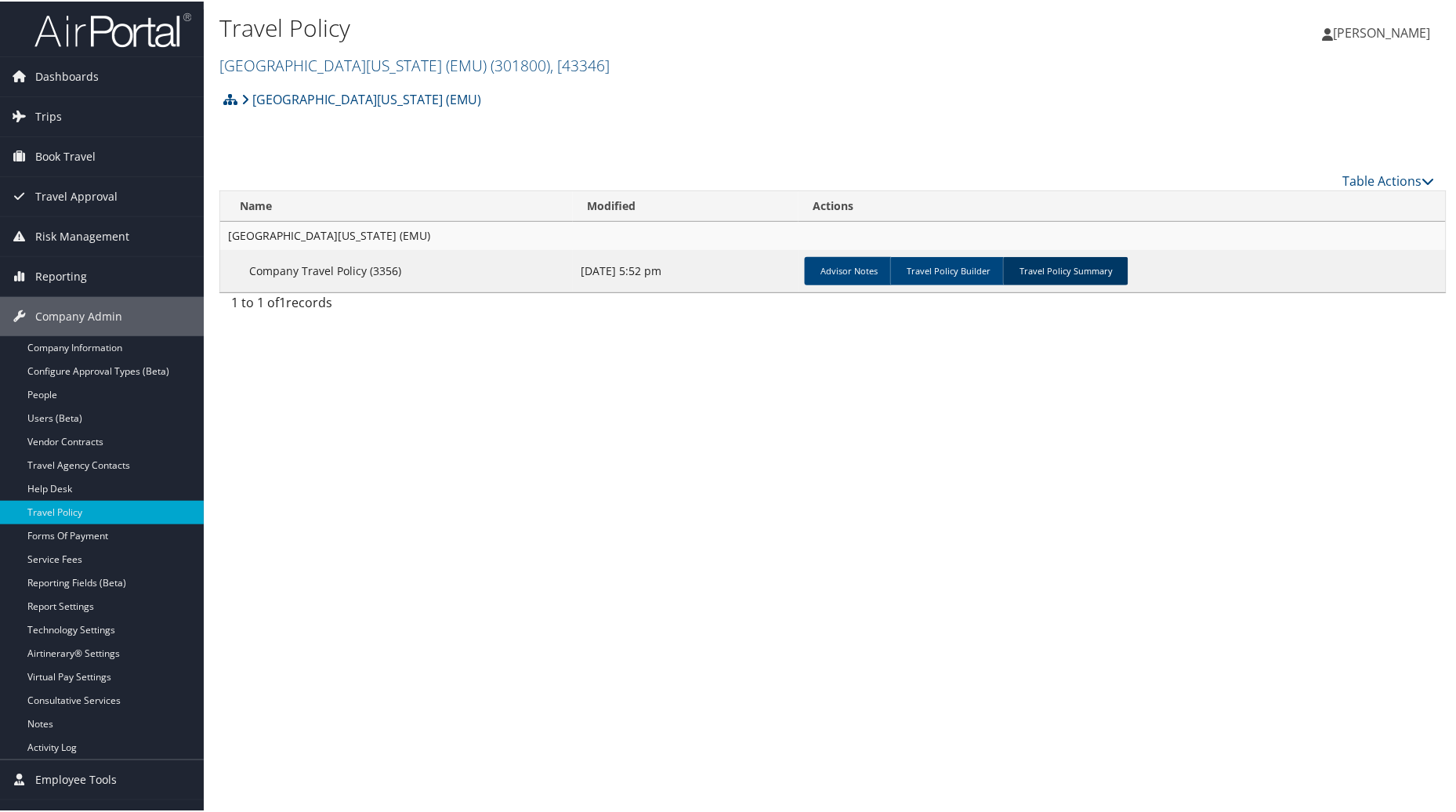
click at [1075, 275] on link "Travel Policy Summary" at bounding box center [1066, 269] width 126 height 28
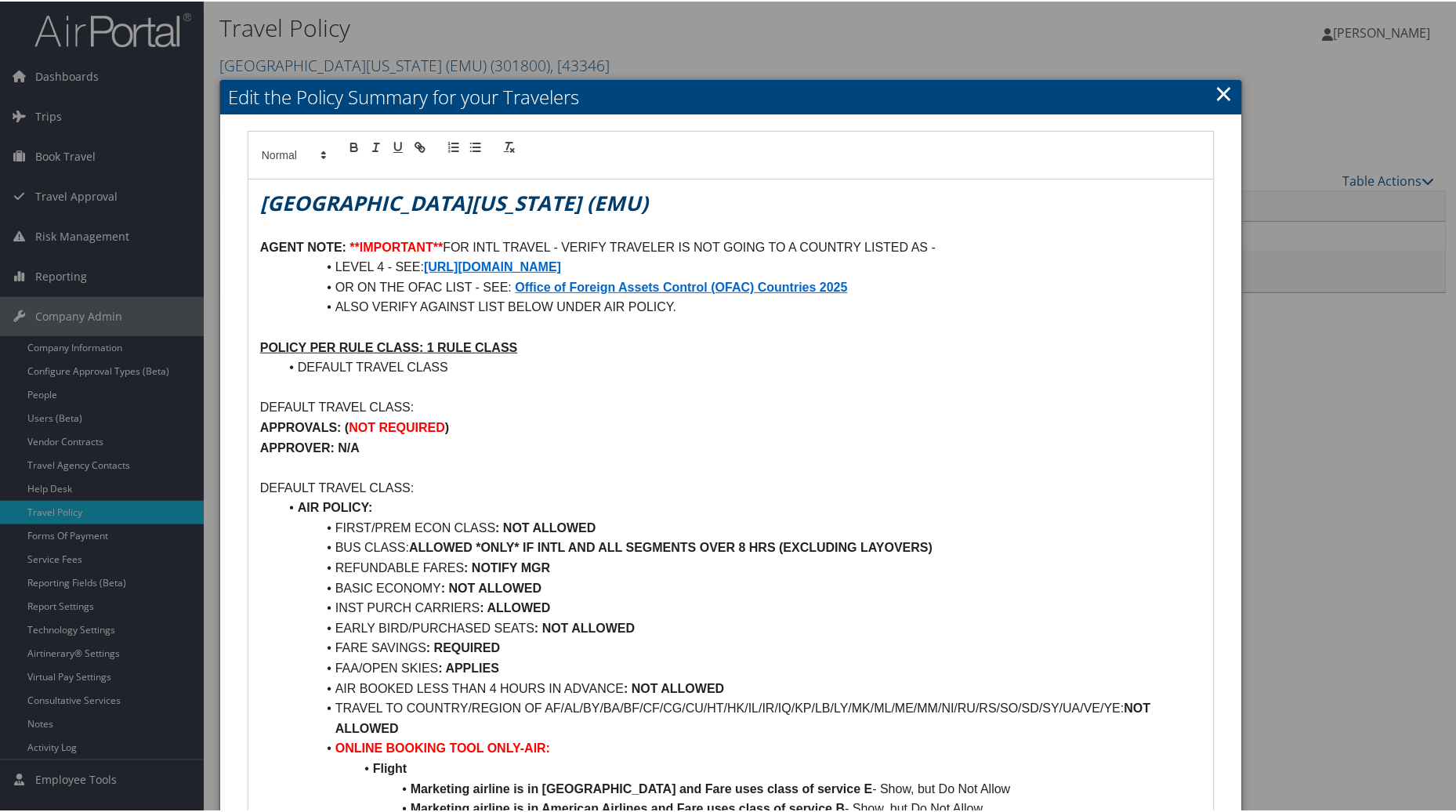
drag, startPoint x: 1455, startPoint y: 169, endPoint x: 1455, endPoint y: 215, distance: 46.0
click at [1455, 215] on div at bounding box center [731, 406] width 1462 height 812
drag, startPoint x: 1455, startPoint y: 225, endPoint x: 1461, endPoint y: 288, distance: 63.3
click at [1455, 288] on html "Menu Dashboards ► AirPortal 360™ (Manager) AirPortal 360™ (Agent) My Travel Das…" at bounding box center [731, 406] width 1462 height 812
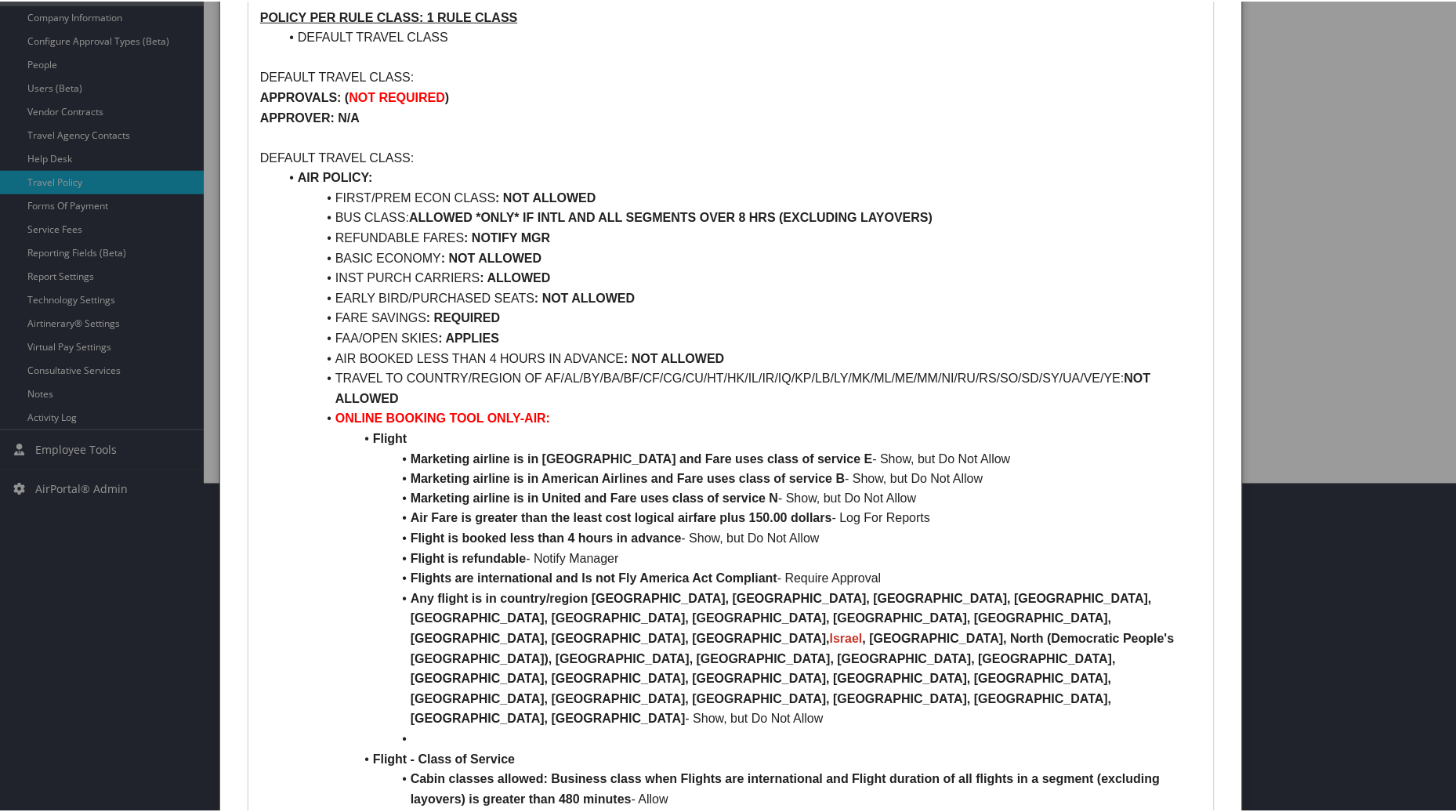
scroll to position [332, 0]
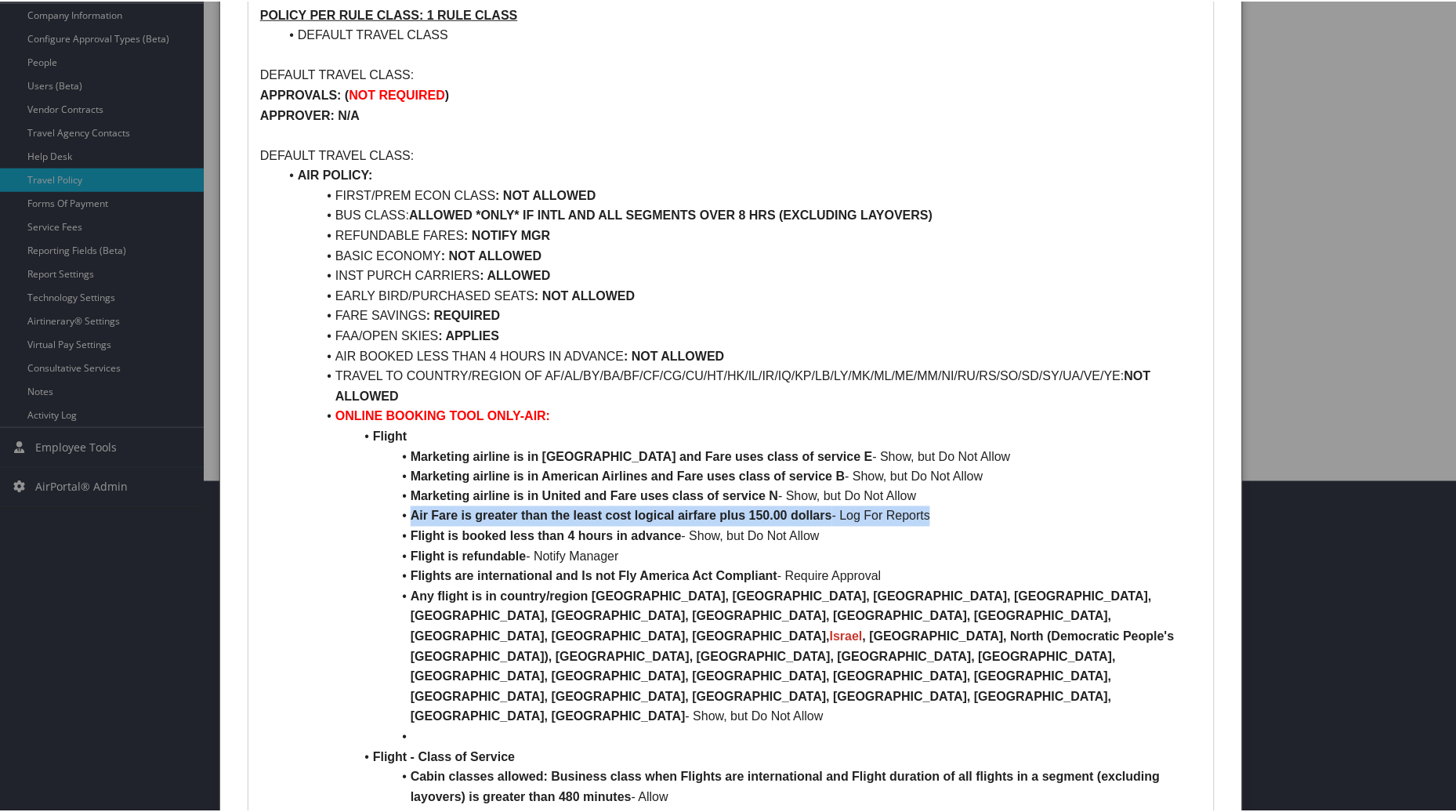
drag, startPoint x: 933, startPoint y: 512, endPoint x: 405, endPoint y: 521, distance: 528.1
click at [405, 521] on li "Air Fare is greater than the least cost logical airfare plus 150.00 dollars - L…" at bounding box center [740, 515] width 924 height 20
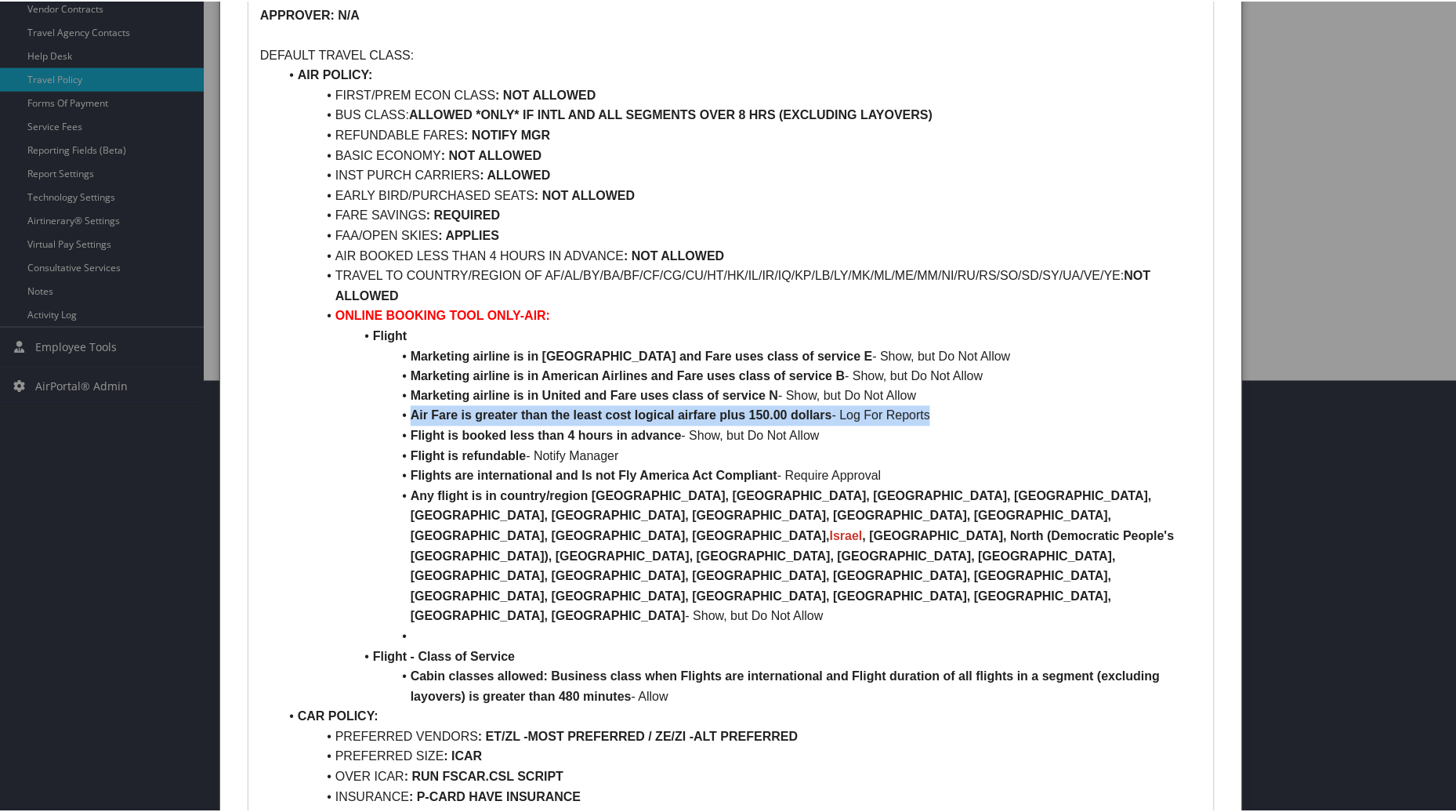
scroll to position [506, 0]
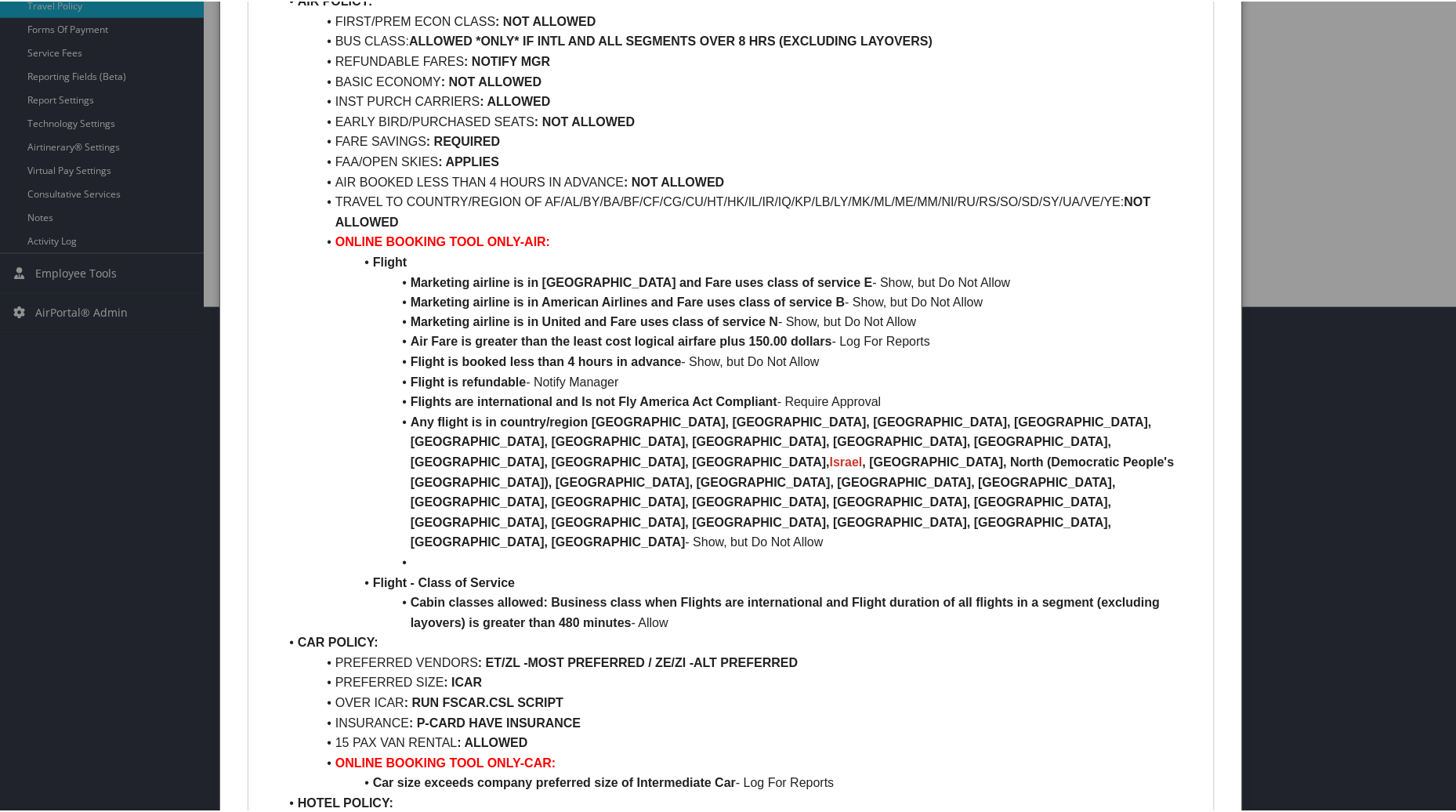
click at [671, 572] on li "Flight - Class of Service" at bounding box center [740, 582] width 924 height 20
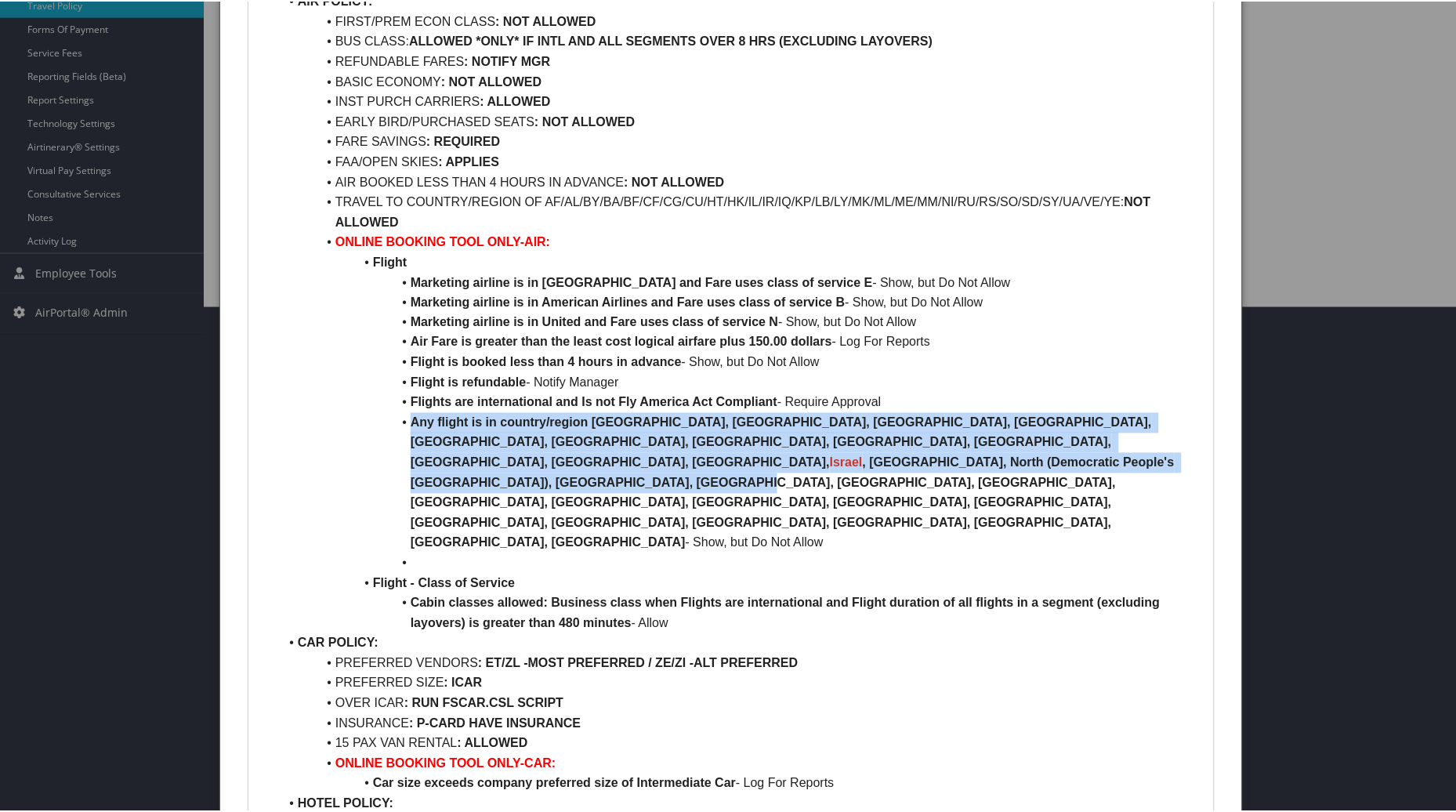
drag, startPoint x: 413, startPoint y: 423, endPoint x: 718, endPoint y: 470, distance: 308.6
click at [718, 470] on li "Any flight is in country/region [GEOGRAPHIC_DATA], [GEOGRAPHIC_DATA], [GEOGRAPH…" at bounding box center [740, 481] width 924 height 140
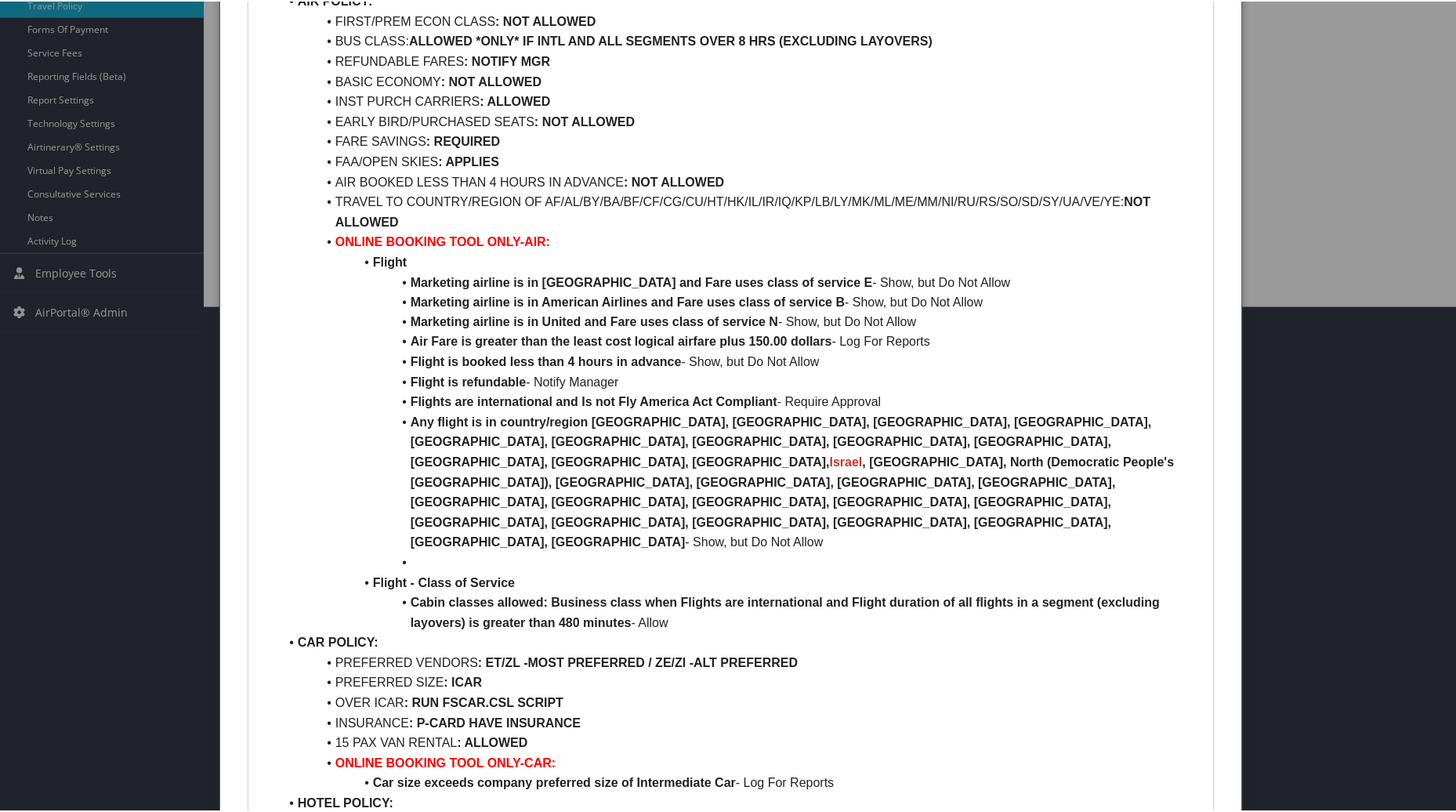
click at [760, 551] on li at bounding box center [740, 561] width 924 height 20
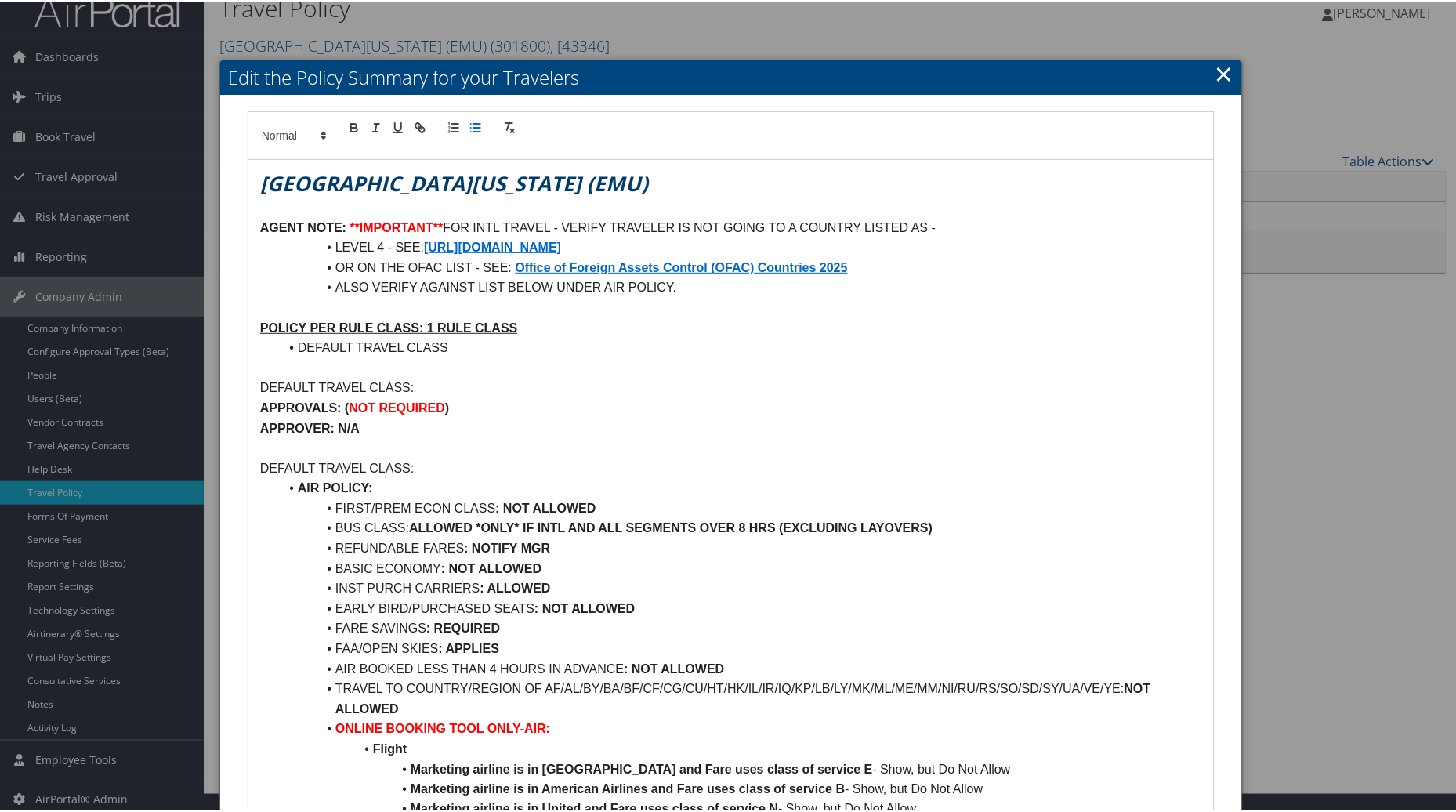
scroll to position [0, 0]
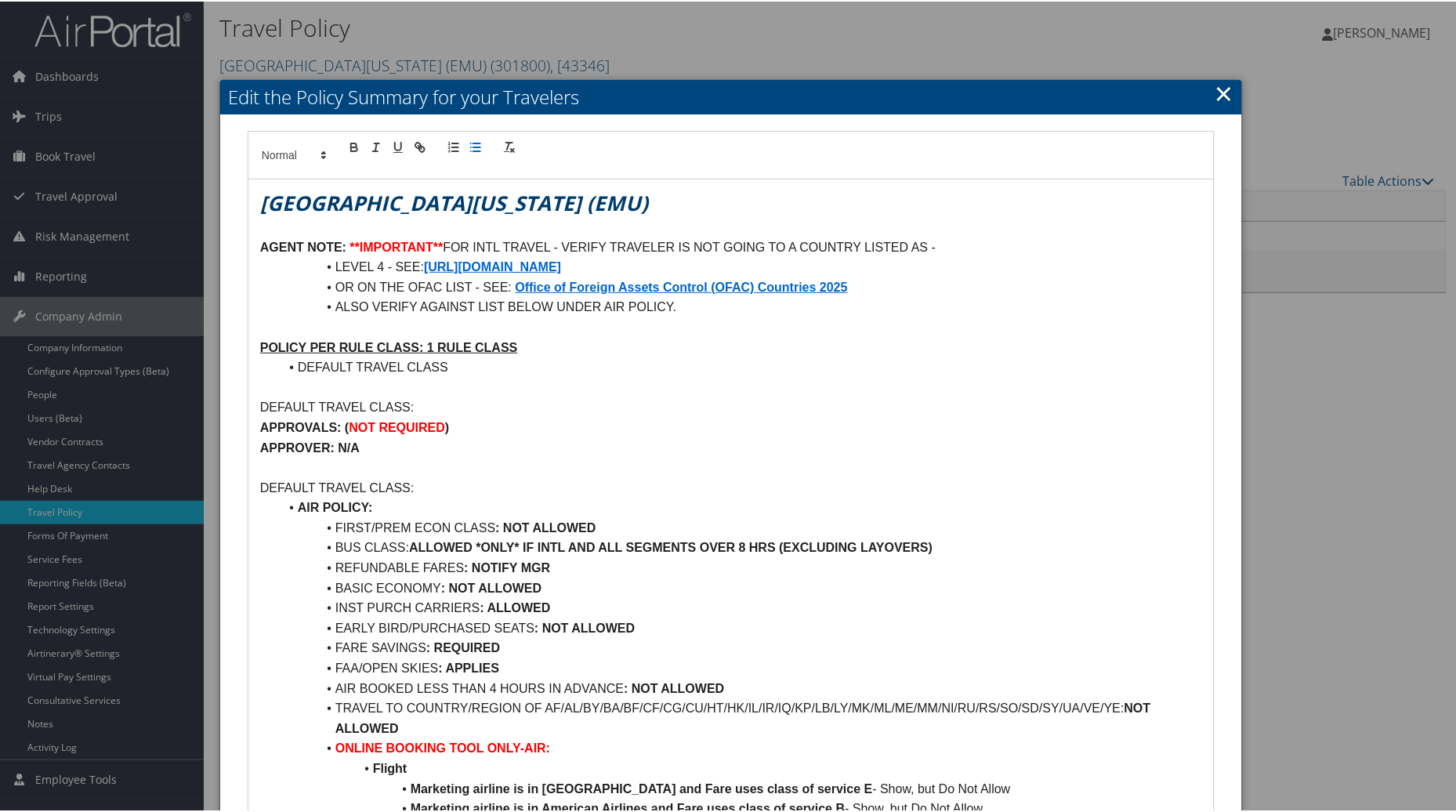
click at [781, 396] on p "DEFAULT TRAVEL CLASS:" at bounding box center [730, 406] width 942 height 20
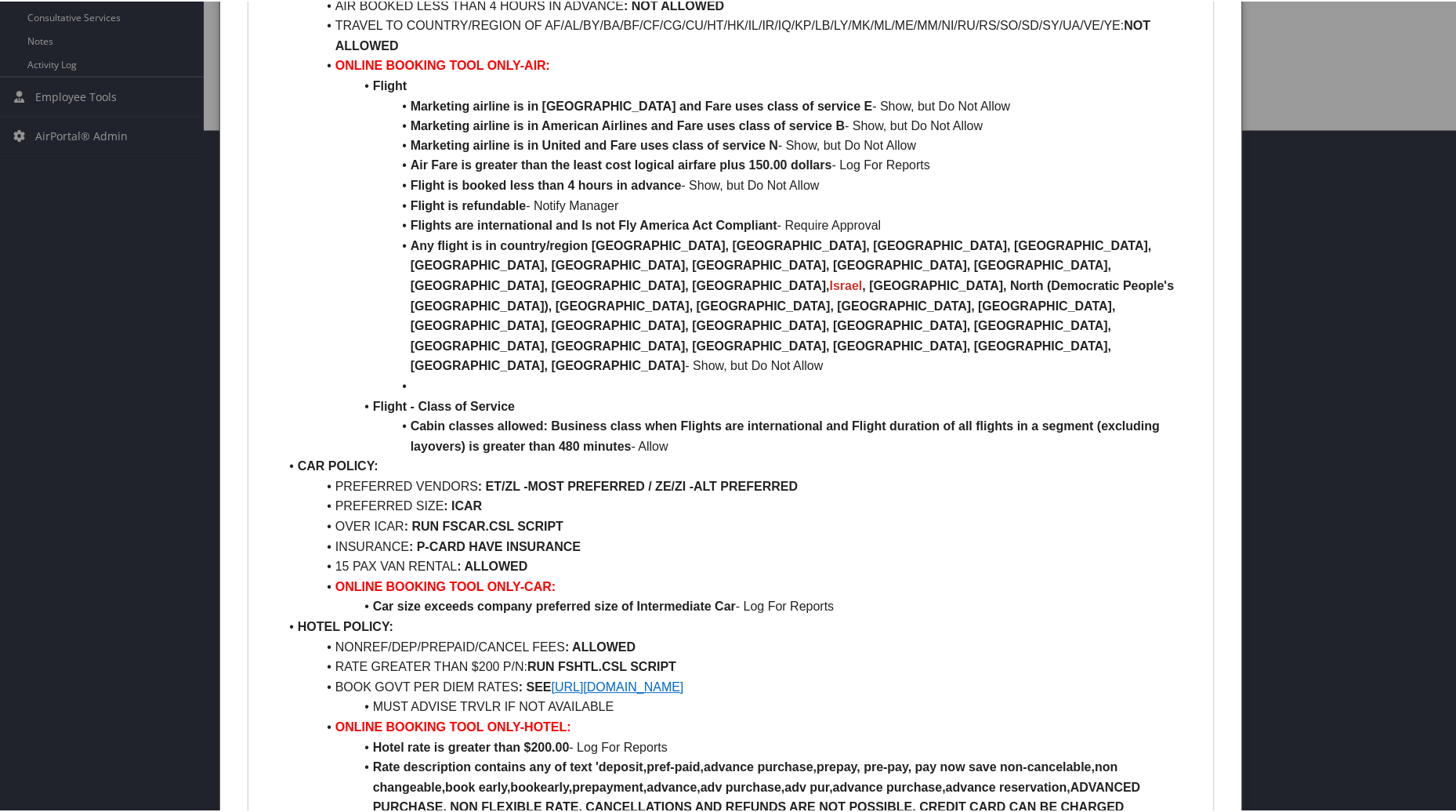
scroll to position [686, 0]
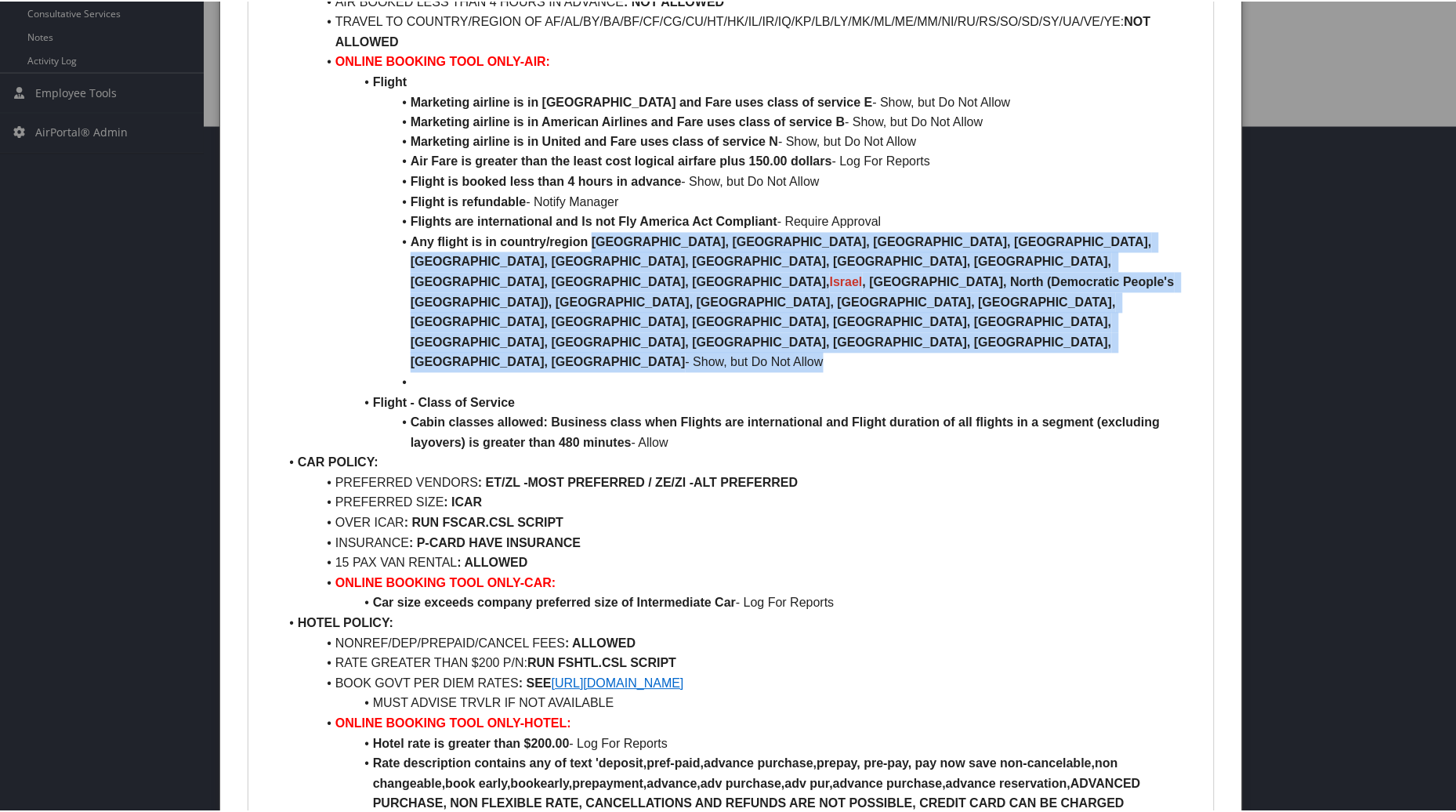
drag, startPoint x: 592, startPoint y: 237, endPoint x: 1030, endPoint y: 338, distance: 449.5
click at [1086, 294] on li "Any flight is in country/region [GEOGRAPHIC_DATA], [GEOGRAPHIC_DATA], [GEOGRAPH…" at bounding box center [740, 302] width 924 height 140
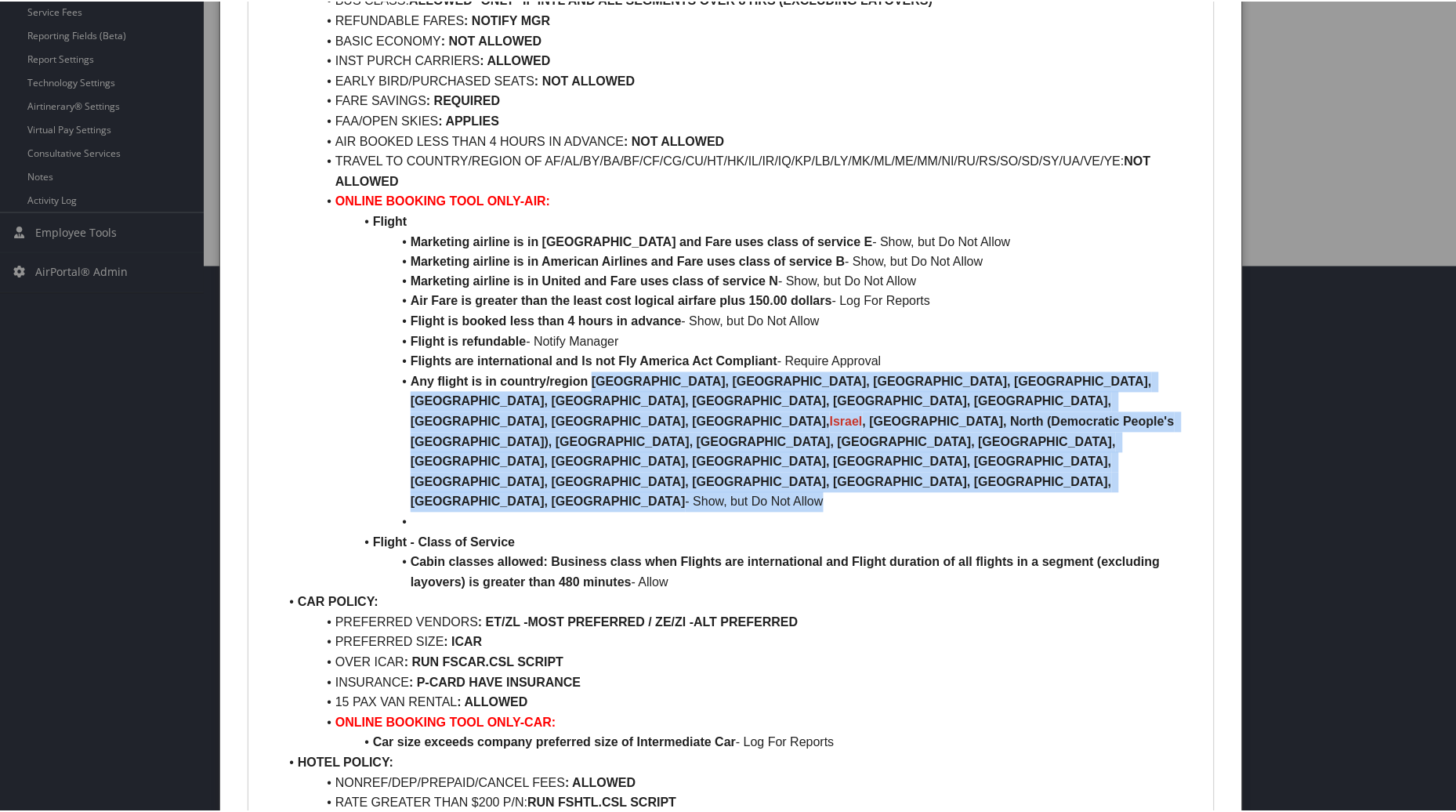
scroll to position [573, 0]
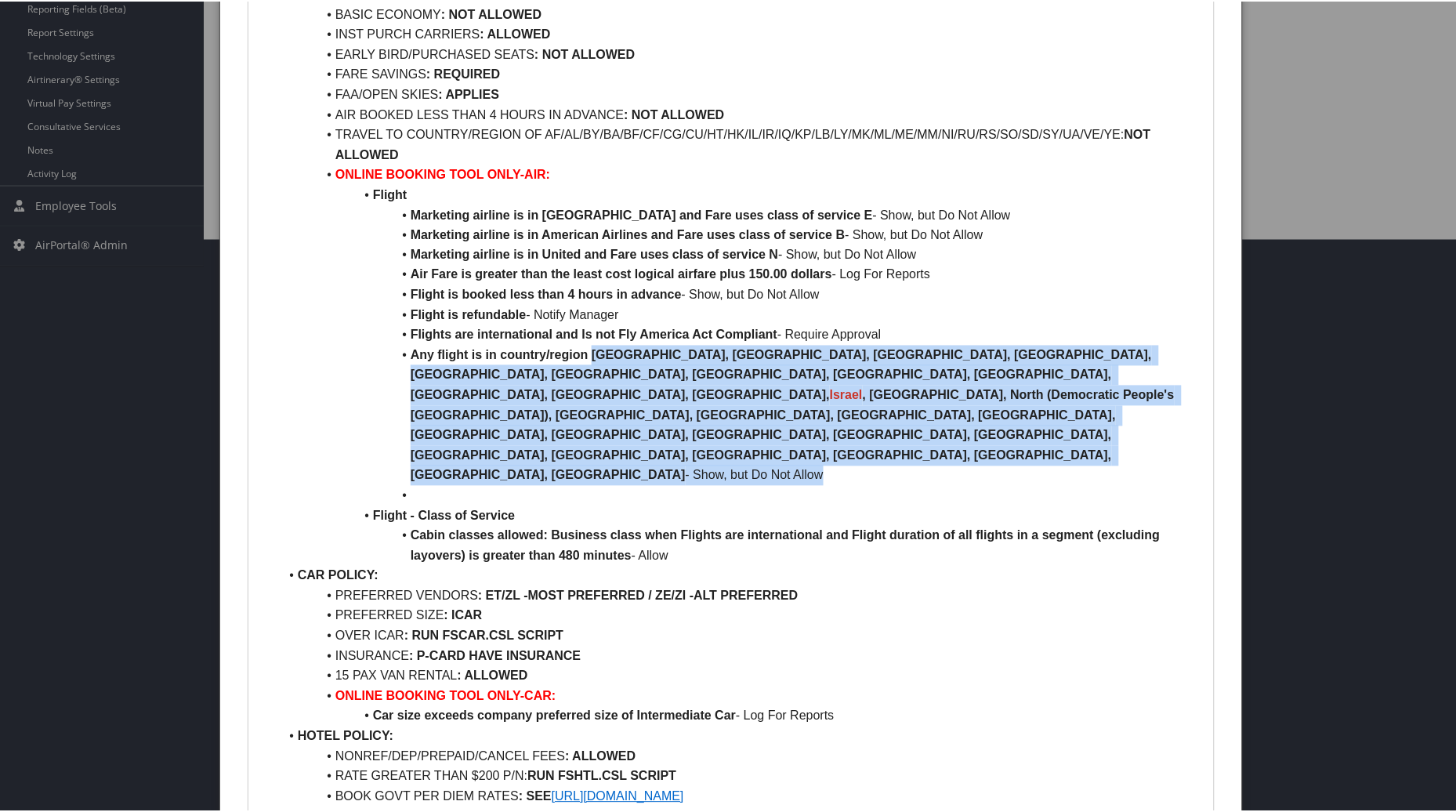
click at [574, 398] on strong ", [GEOGRAPHIC_DATA], North (Democratic People's [GEOGRAPHIC_DATA]), [GEOGRAPHIC…" at bounding box center [794, 434] width 768 height 93
drag, startPoint x: 647, startPoint y: 360, endPoint x: 789, endPoint y: 408, distance: 149.9
click at [789, 408] on li "Any flight is in country/region [GEOGRAPHIC_DATA], [GEOGRAPHIC_DATA], [GEOGRAPH…" at bounding box center [740, 414] width 924 height 140
drag, startPoint x: 592, startPoint y: 353, endPoint x: 735, endPoint y: 410, distance: 153.9
click at [735, 410] on li "Any flight is in country/region [GEOGRAPHIC_DATA], [GEOGRAPHIC_DATA], [GEOGRAPH…" at bounding box center [740, 414] width 924 height 140
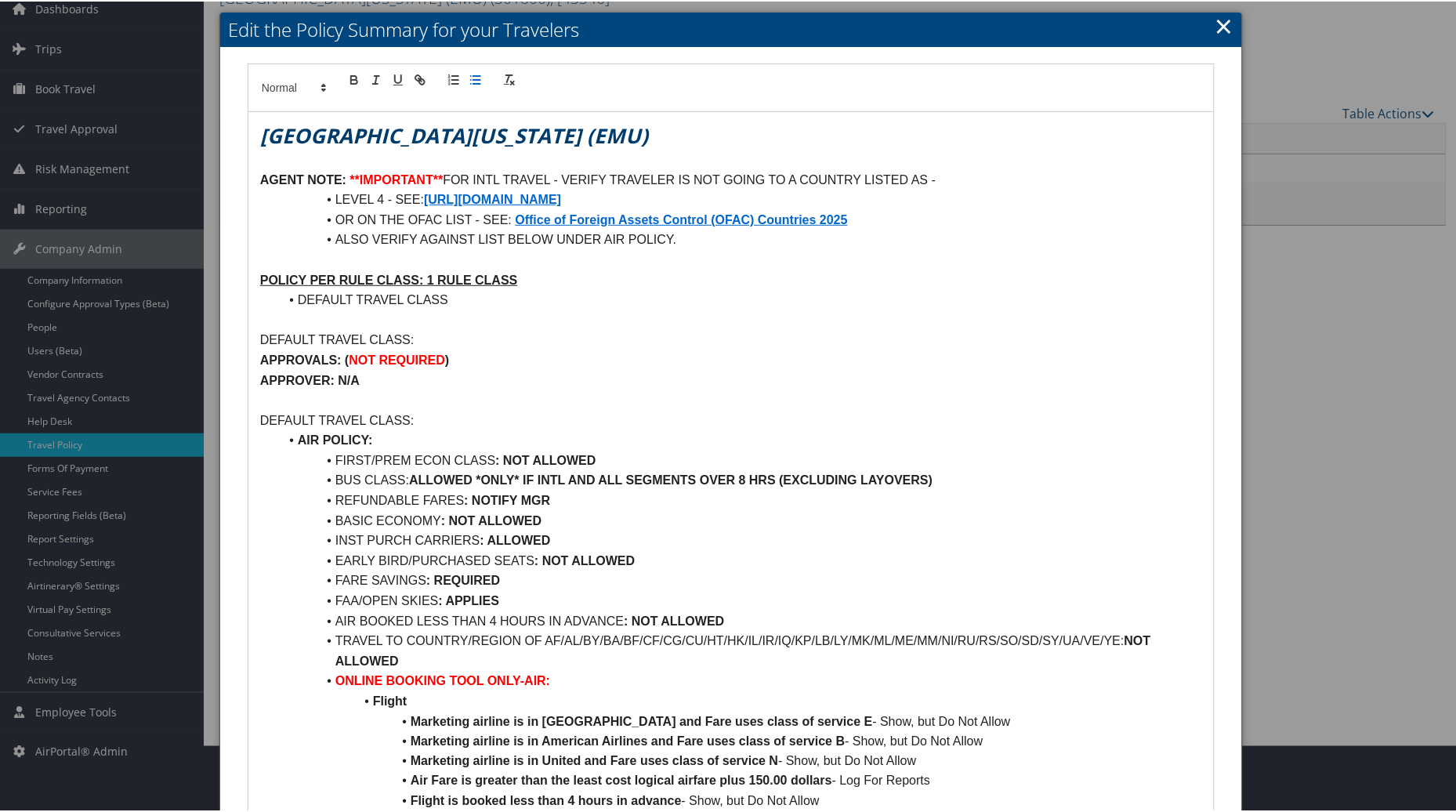
scroll to position [47, 0]
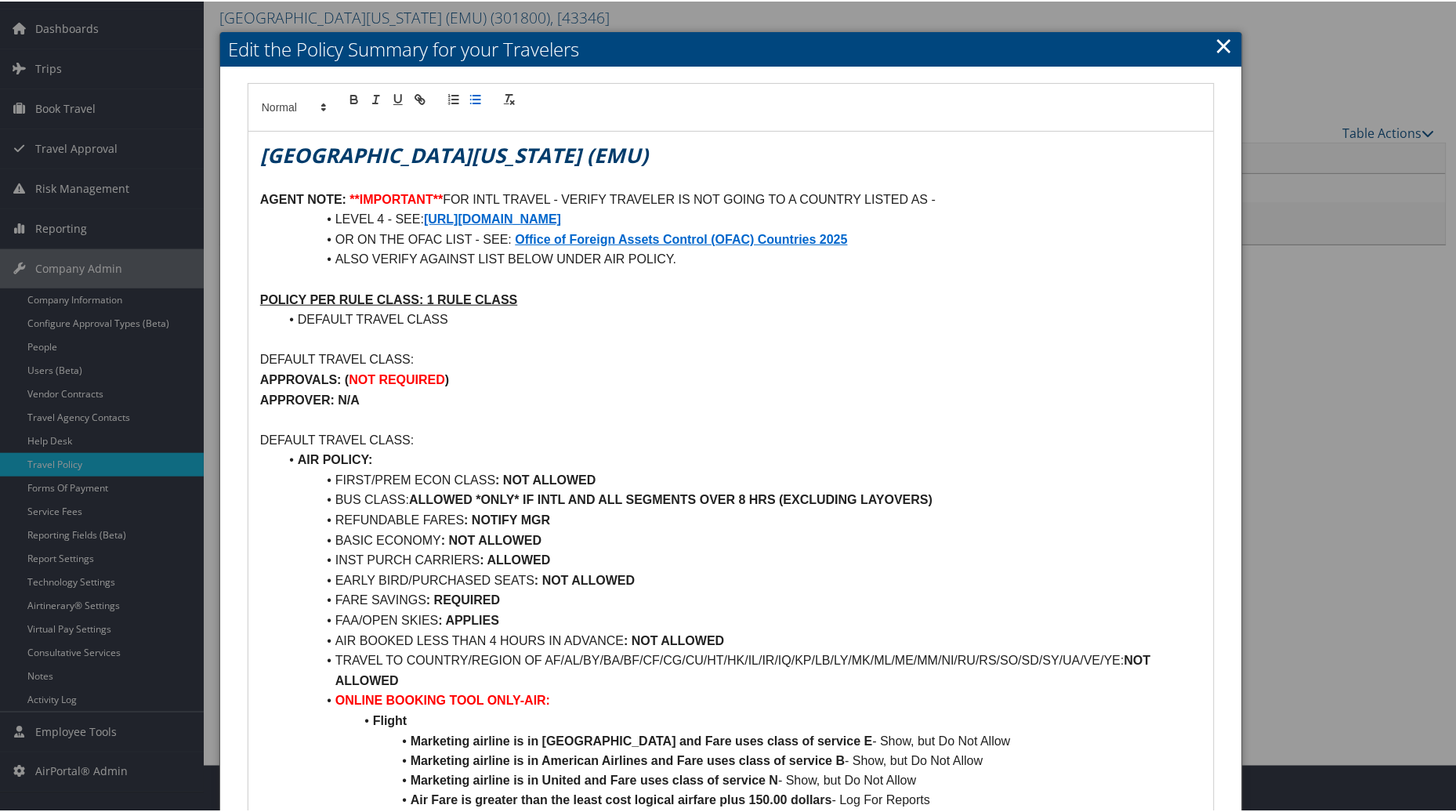
drag, startPoint x: 1455, startPoint y: 343, endPoint x: 1459, endPoint y: 468, distance: 125.1
click at [1455, 468] on html "Menu Dashboards ► AirPortal 360™ (Manager) AirPortal 360™ (Agent) My Travel Das…" at bounding box center [731, 358] width 1462 height 812
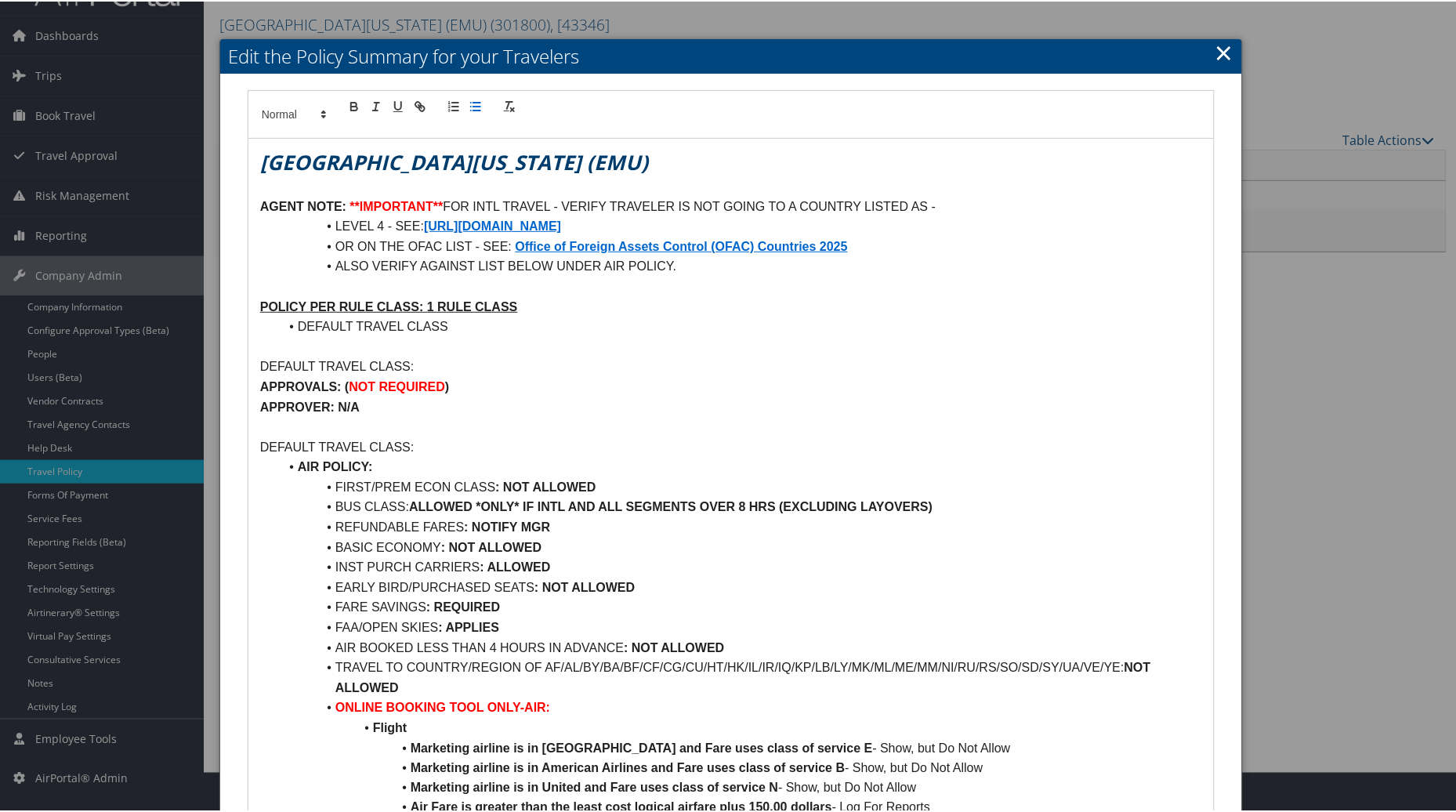
scroll to position [22, 0]
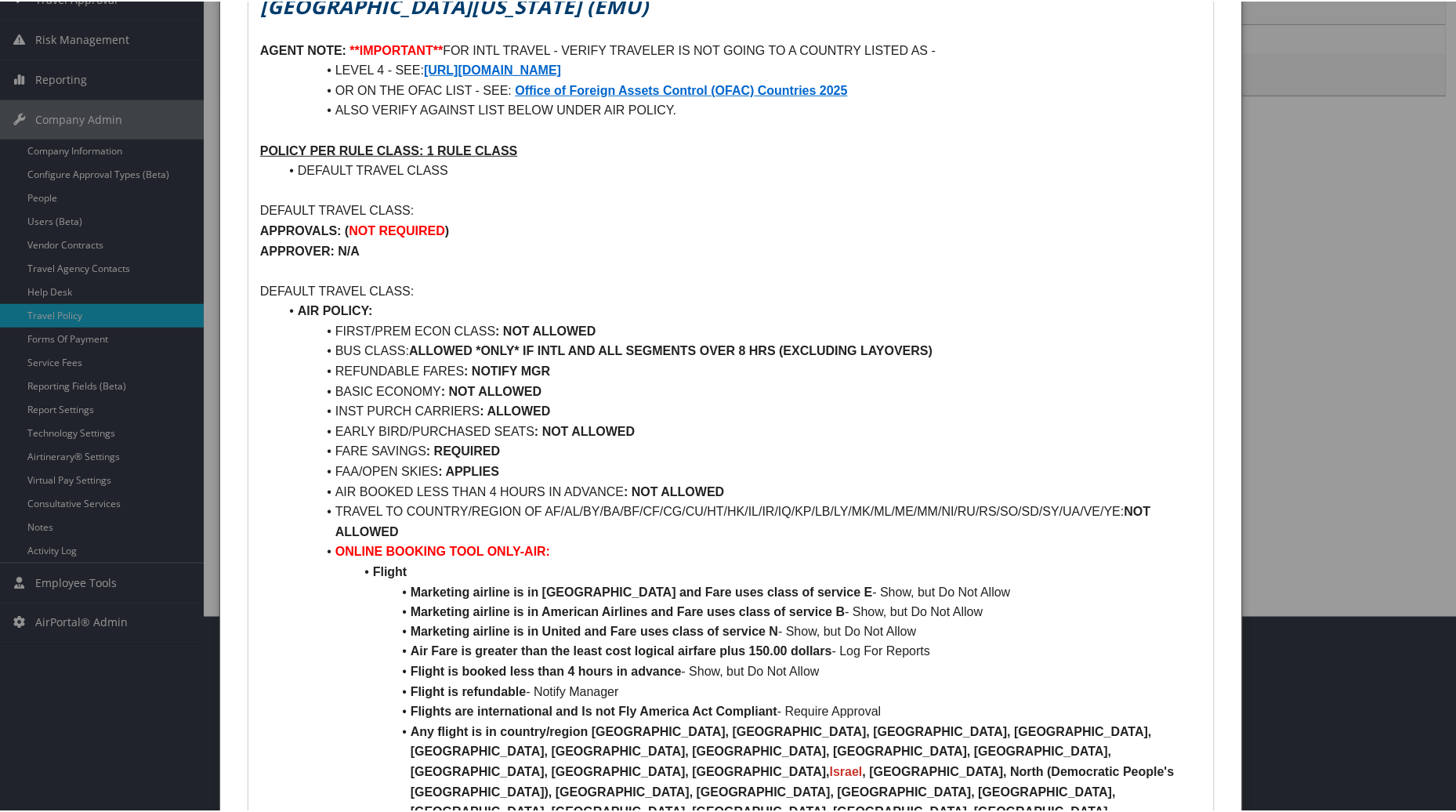
click at [1225, 73] on div "Edit the Policy Summary for your Travelers Eastern [US_STATE] University (EMU) …" at bounding box center [731, 737] width 1024 height 1712
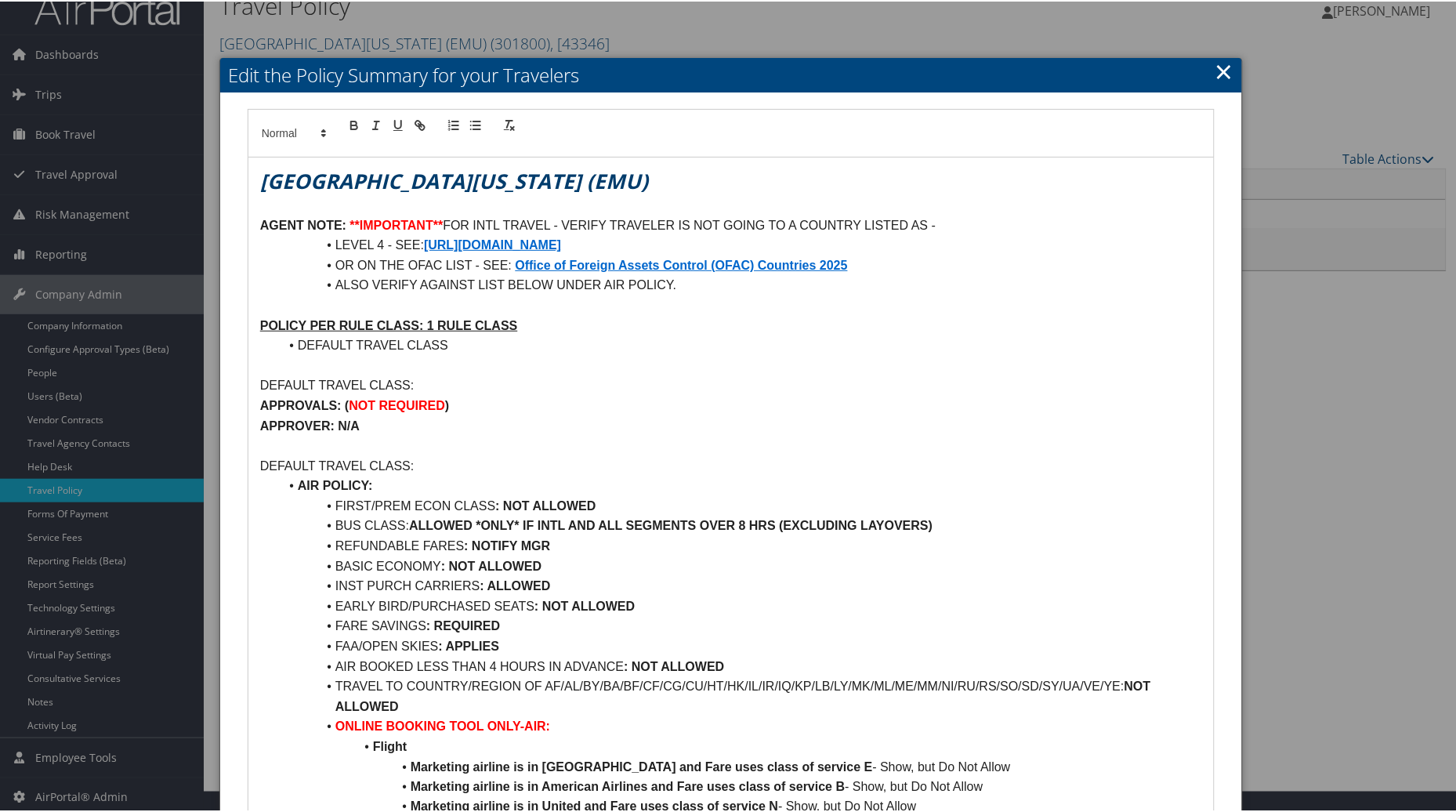
scroll to position [0, 0]
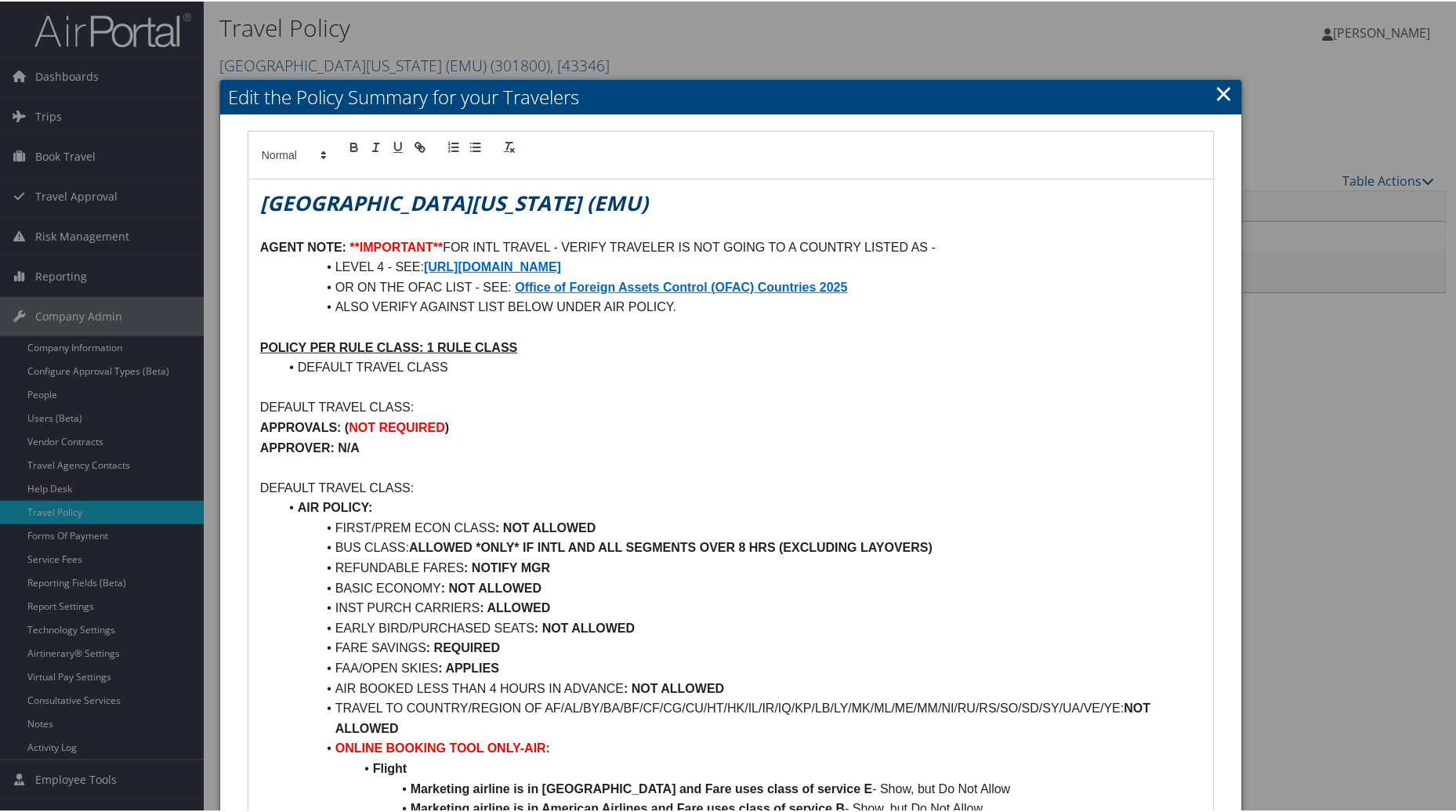
click at [1218, 92] on link "×" at bounding box center [1224, 91] width 18 height 31
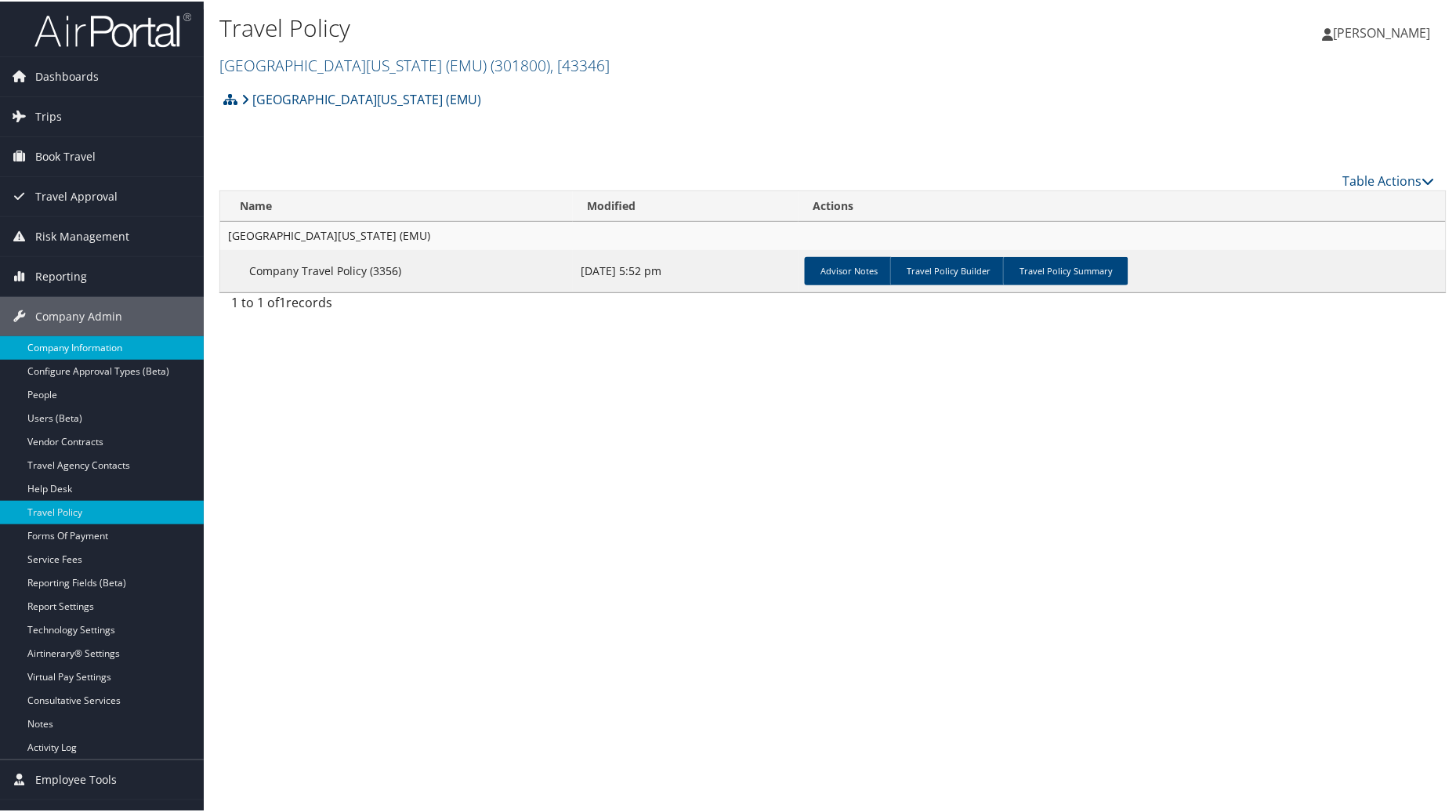
click at [67, 344] on link "Company Information" at bounding box center [102, 346] width 204 height 24
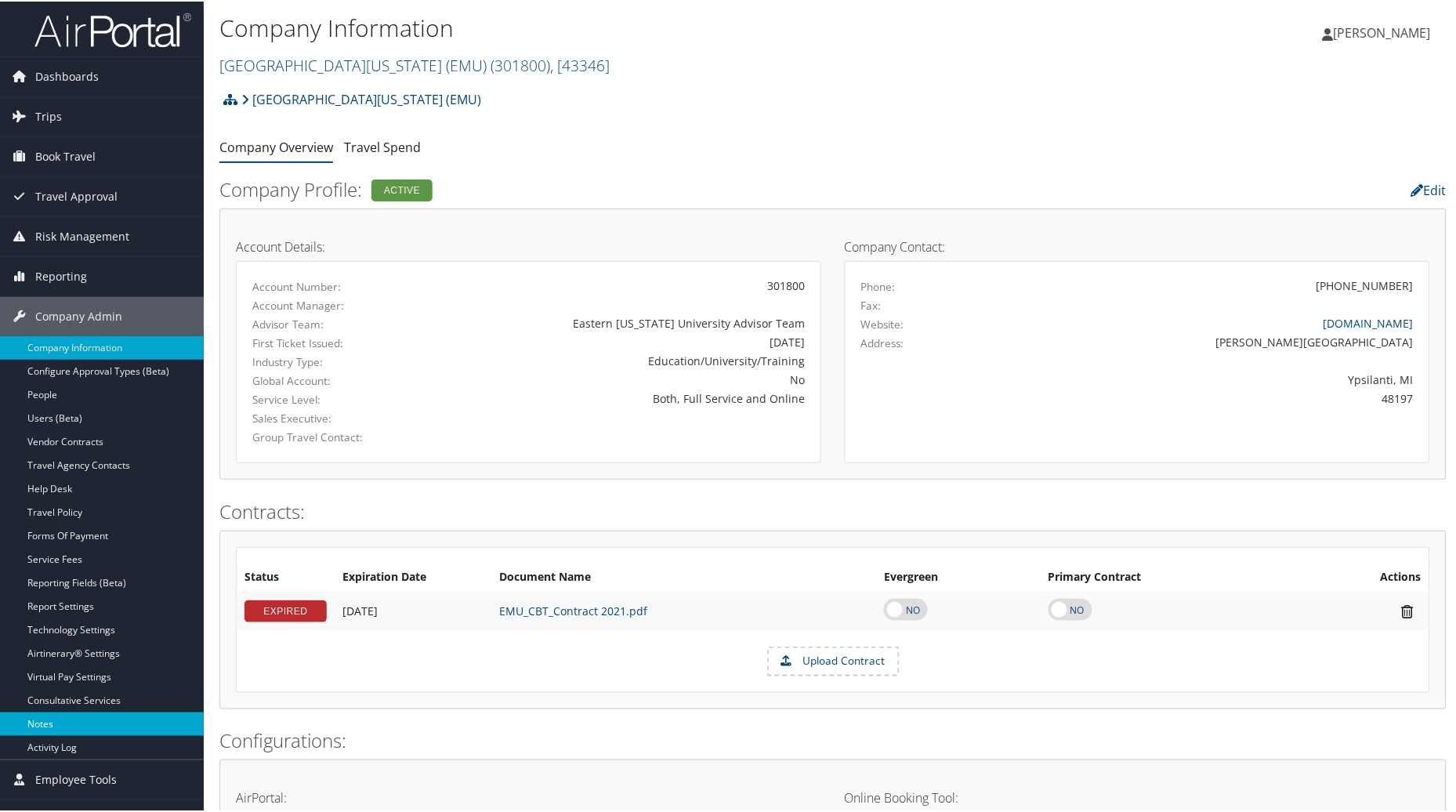
click at [64, 722] on link "Notes" at bounding box center [102, 723] width 204 height 24
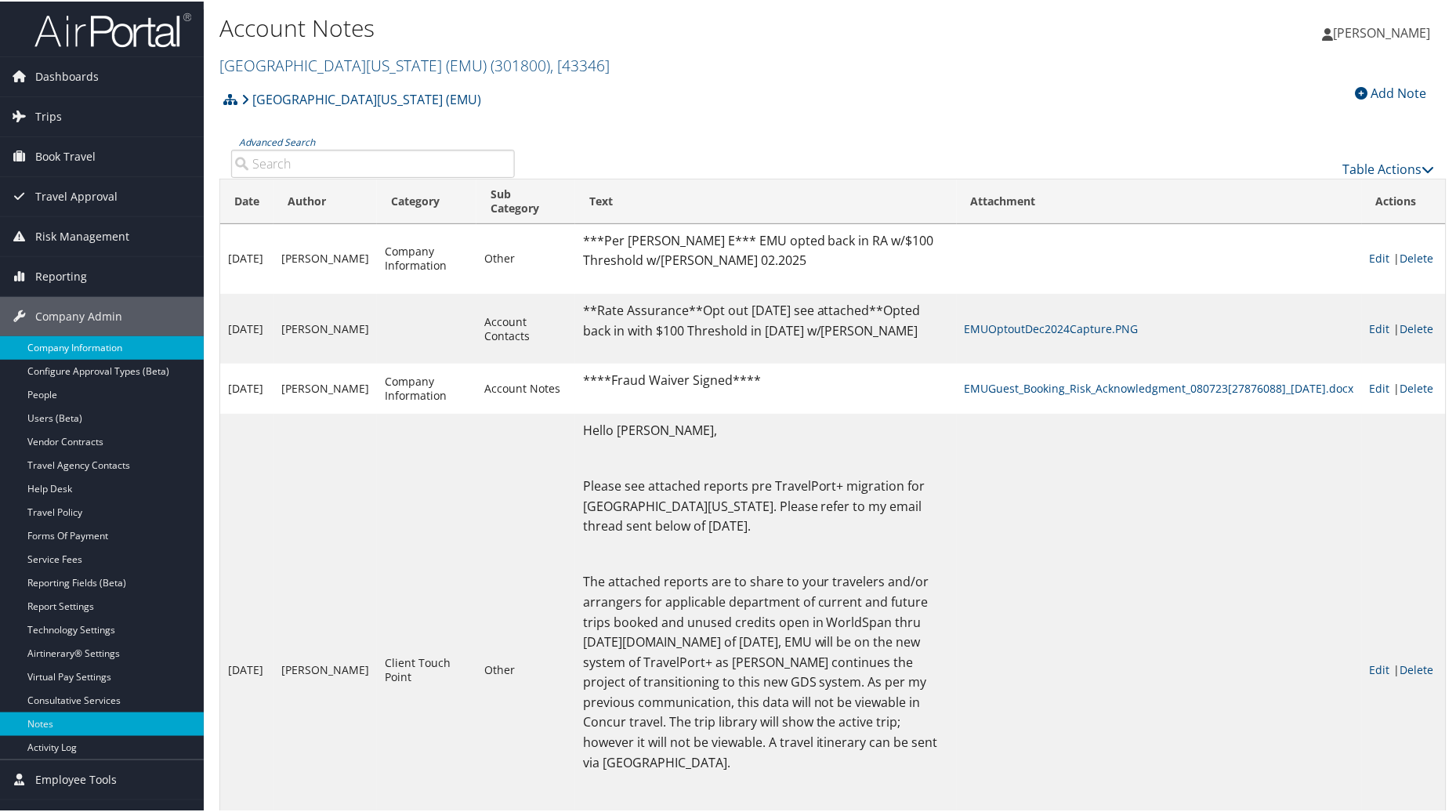
click at [78, 348] on link "Company Information" at bounding box center [102, 346] width 204 height 24
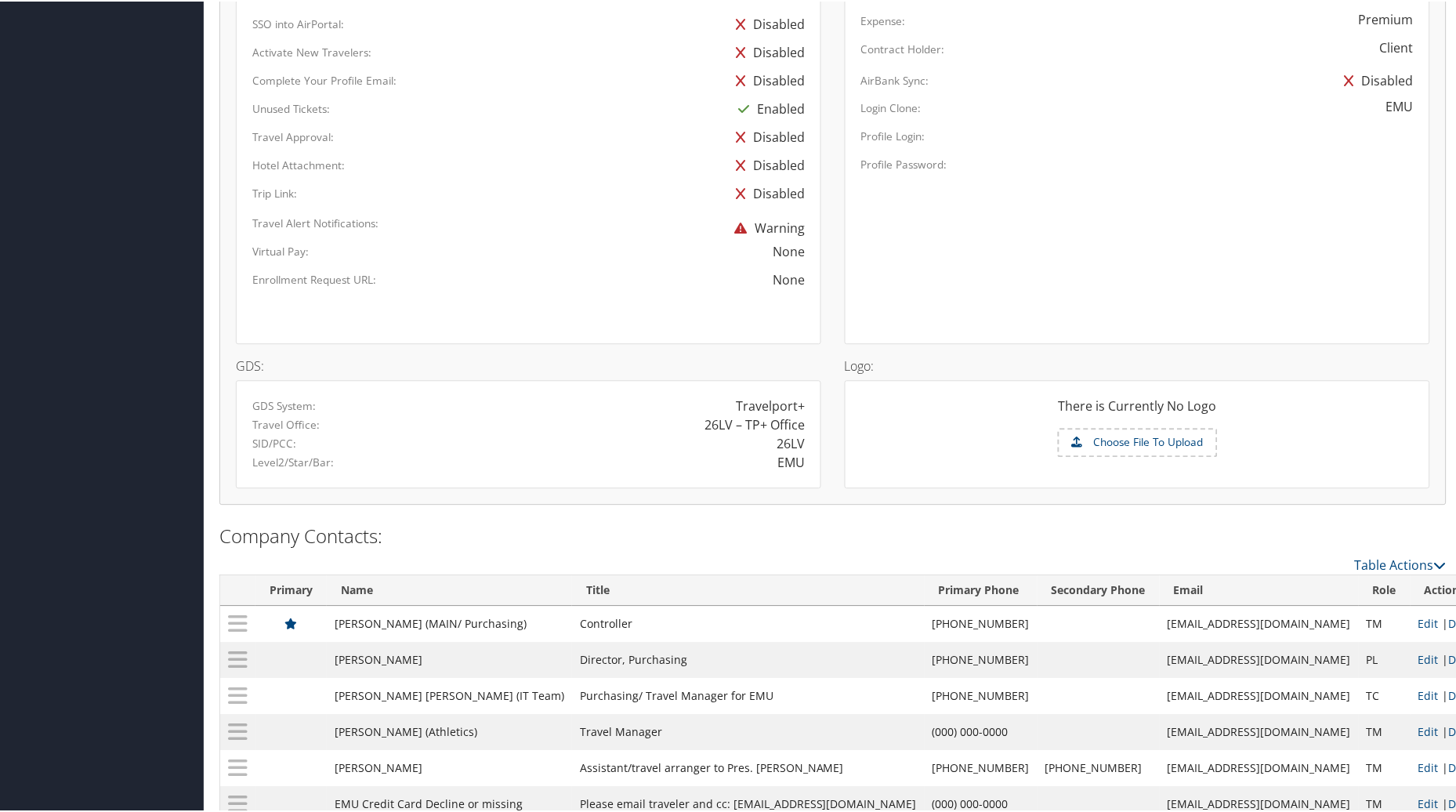
scroll to position [989, 0]
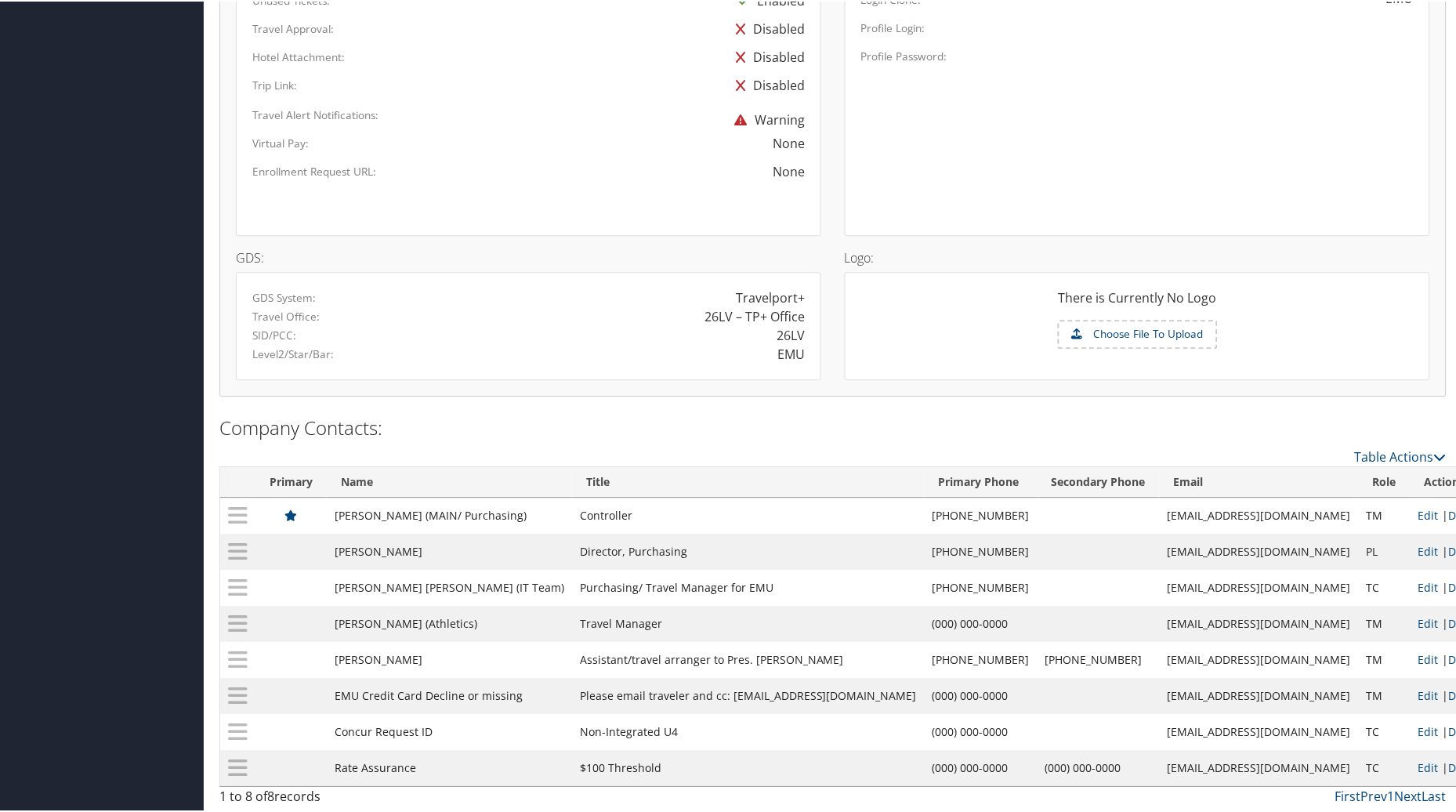
click at [1410, 756] on td "Edit | Delete" at bounding box center [1452, 766] width 84 height 36
click at [1419, 766] on link "Edit" at bounding box center [1429, 766] width 20 height 15
select select "TC"
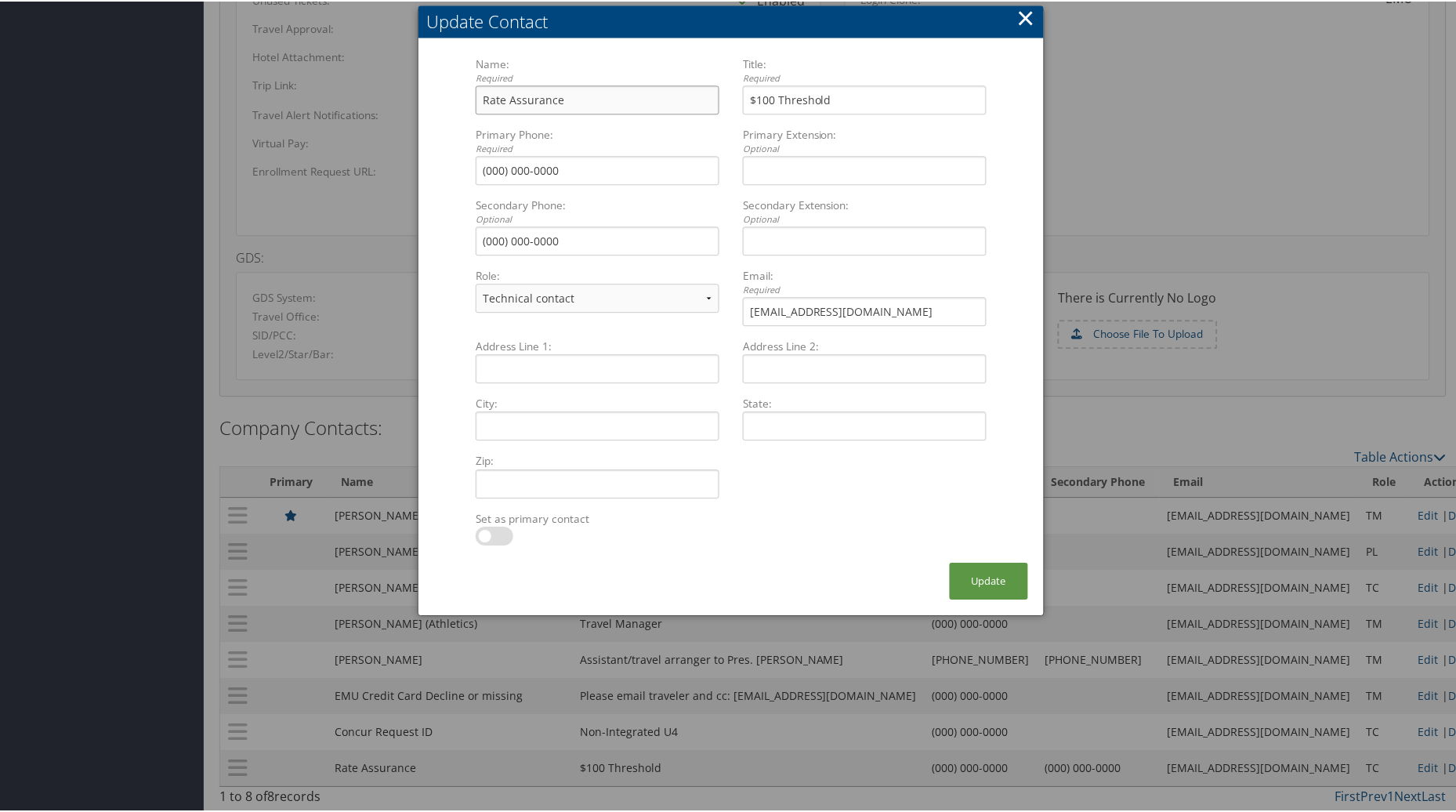
click at [580, 95] on input "Rate Assurance" at bounding box center [597, 98] width 243 height 29
type input "Rate Assurance opt in [DATE]"
click at [990, 568] on button "Update" at bounding box center [989, 580] width 78 height 36
